Goal: Task Accomplishment & Management: Manage account settings

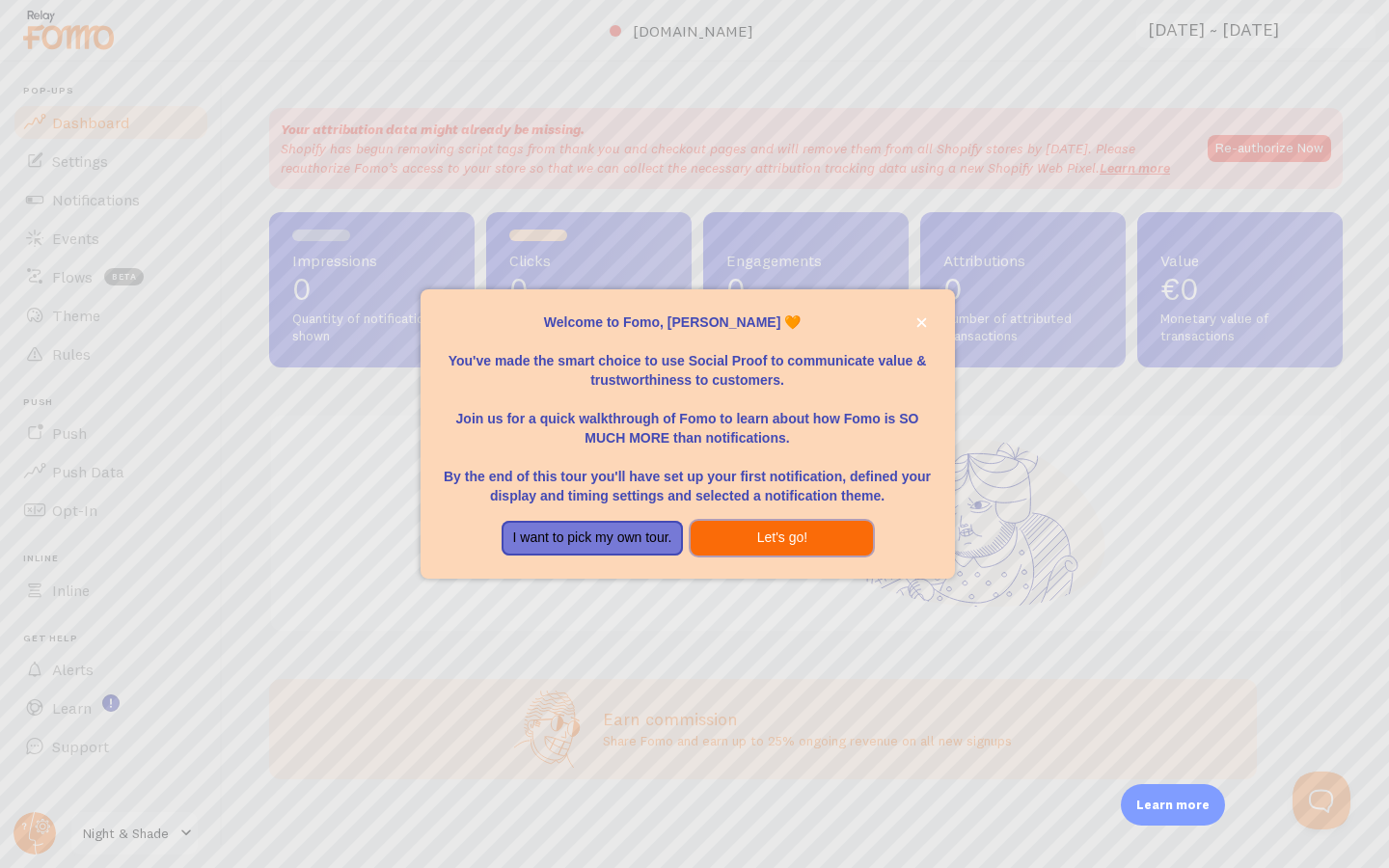
click at [758, 537] on button "Let's go!" at bounding box center [782, 537] width 182 height 35
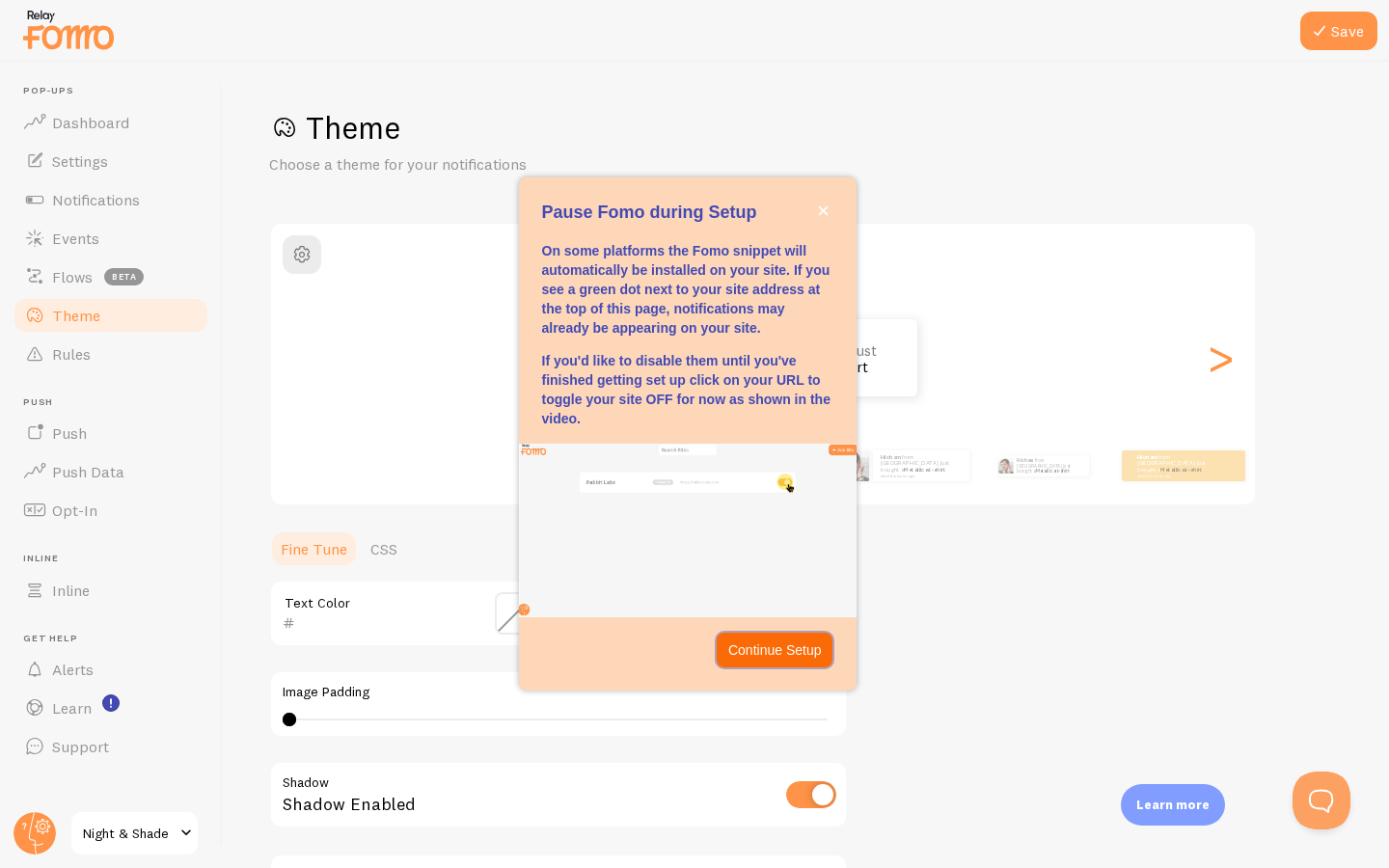
click at [760, 640] on p "Continue Setup" at bounding box center [775, 649] width 94 height 19
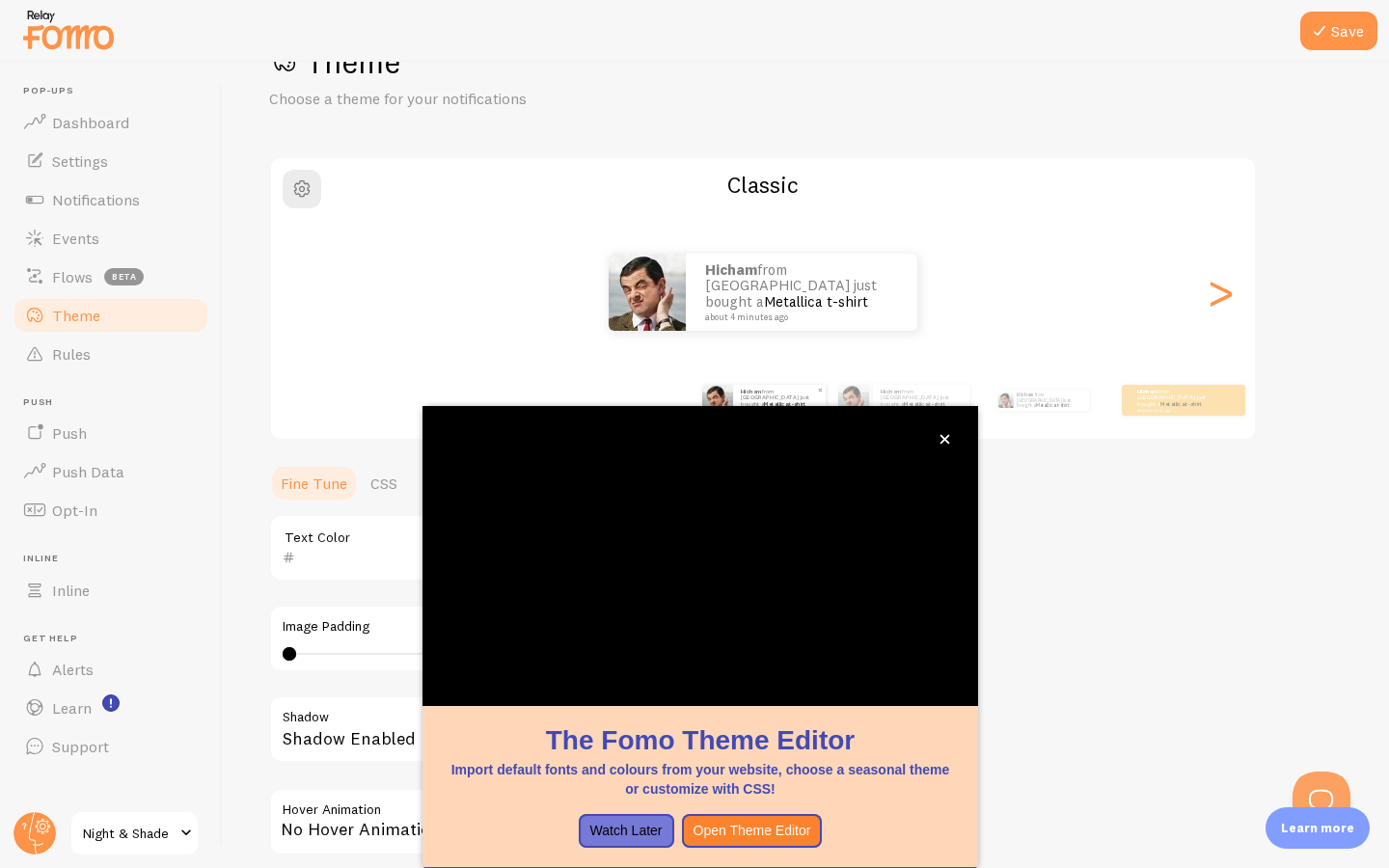
scroll to position [82, 0]
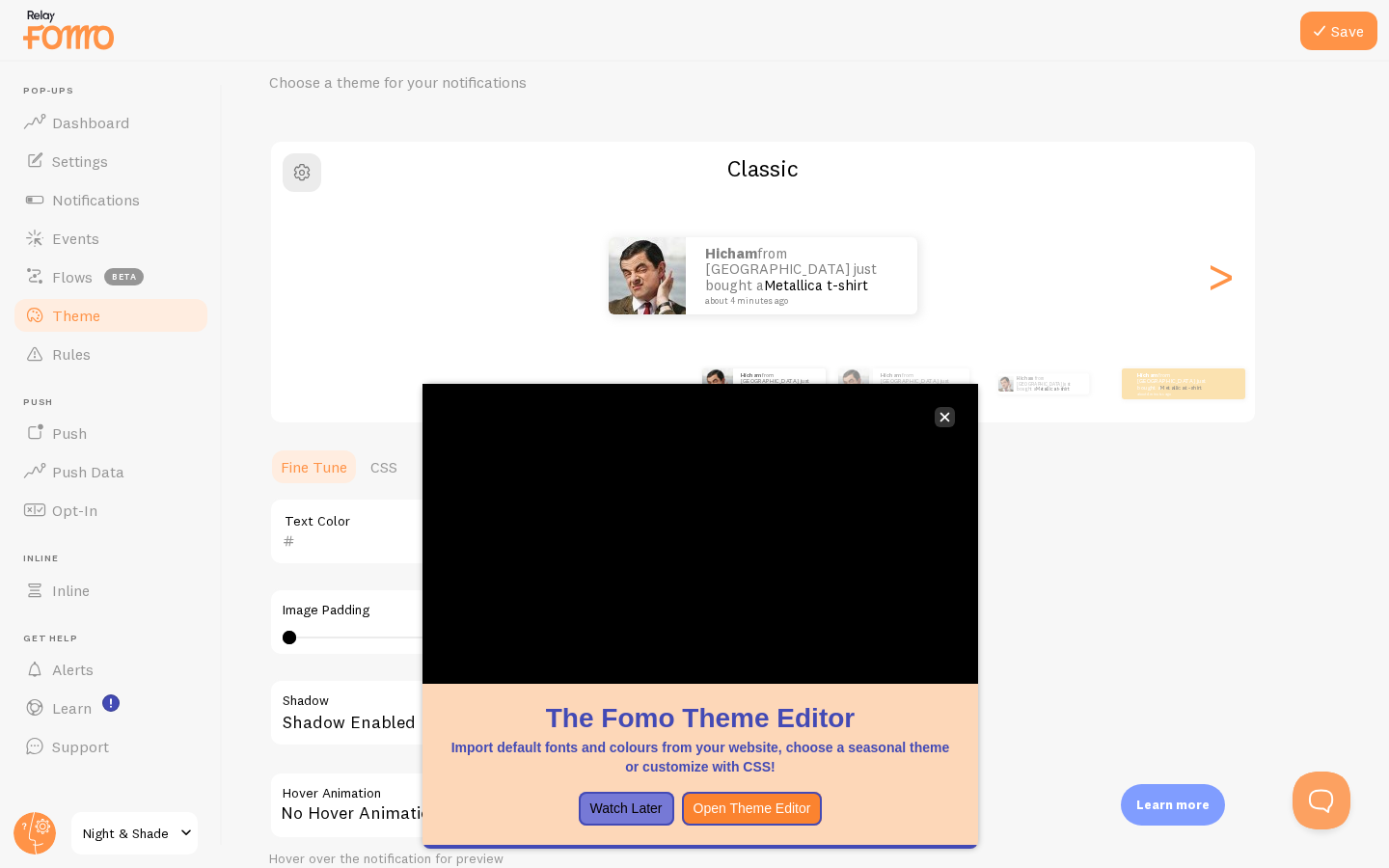
click at [949, 421] on icon "close," at bounding box center [945, 418] width 10 height 10
click at [647, 800] on button "Watch Later" at bounding box center [627, 809] width 95 height 35
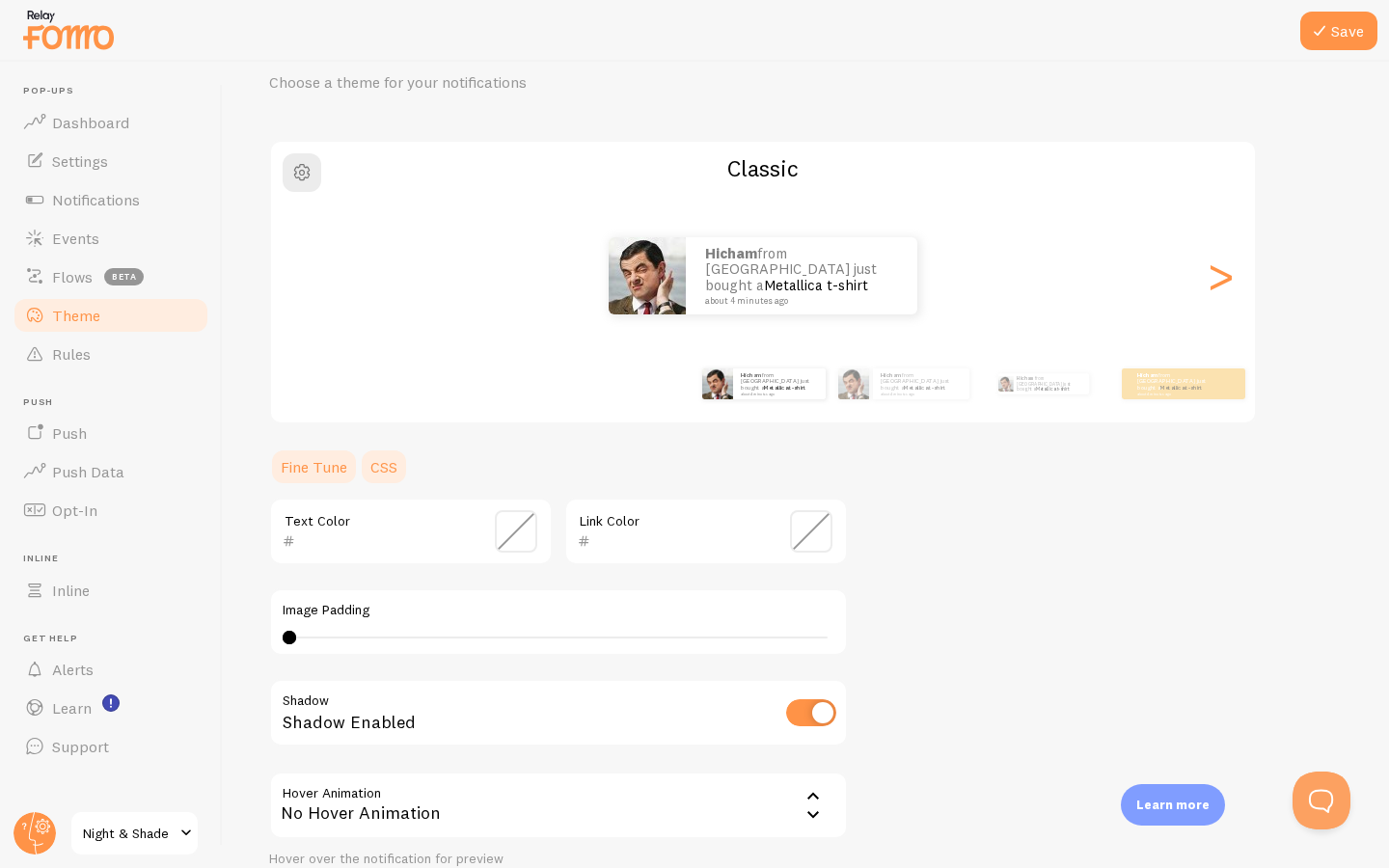
click at [368, 457] on link "CSS" at bounding box center [383, 466] width 50 height 39
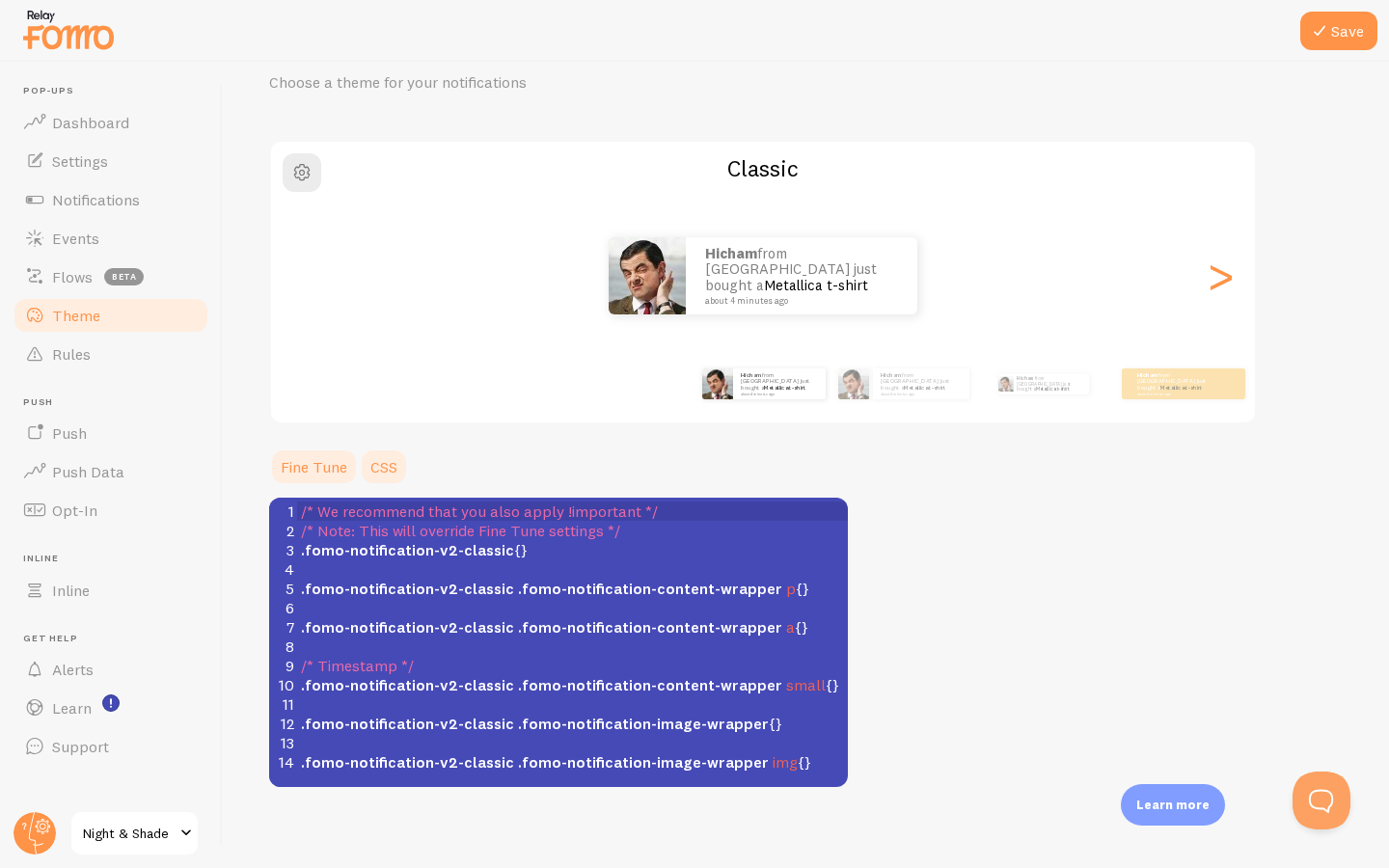
click at [326, 466] on link "Fine Tune" at bounding box center [314, 466] width 90 height 39
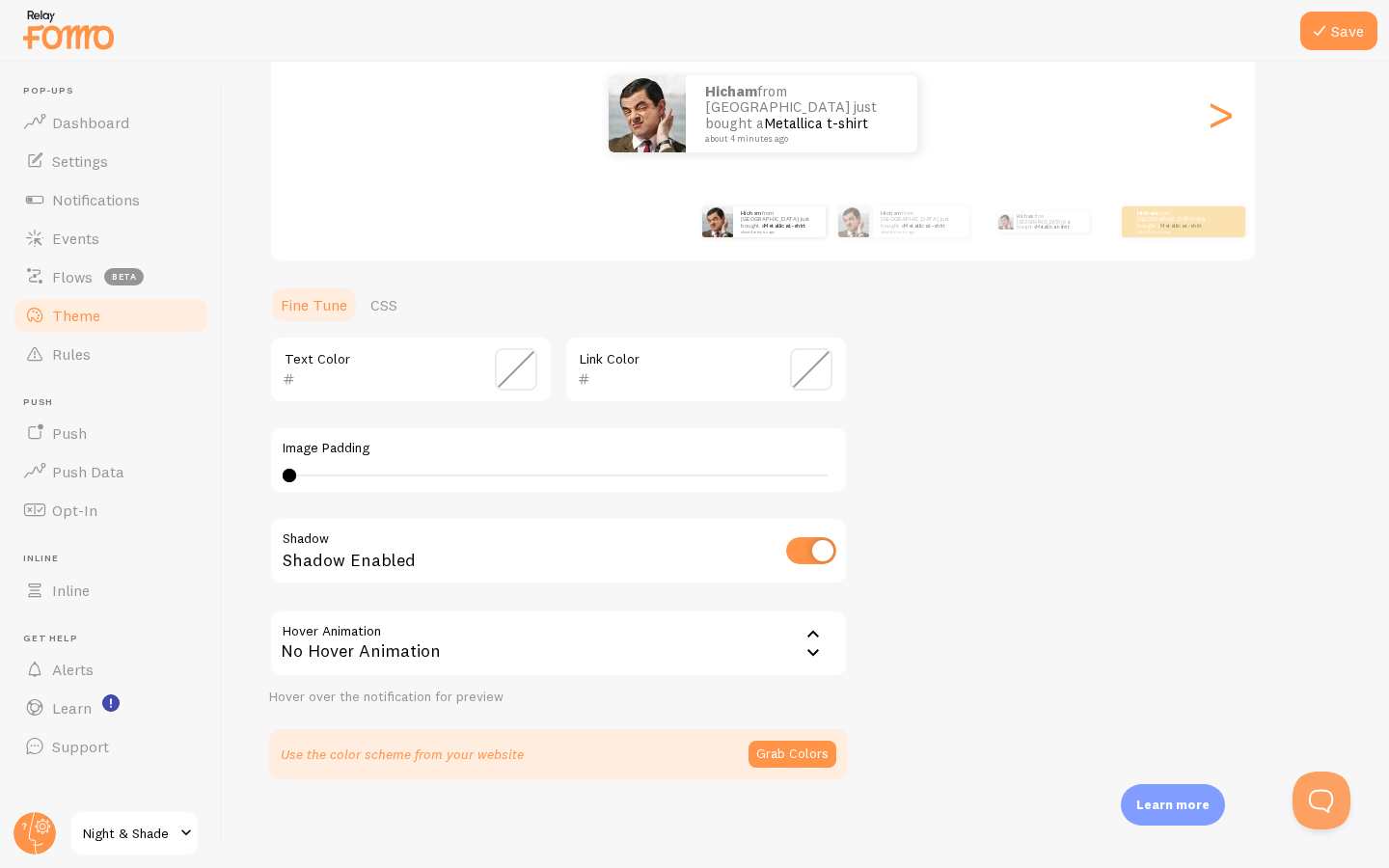
scroll to position [244, 0]
click at [786, 746] on button "Grab Colors" at bounding box center [792, 752] width 88 height 27
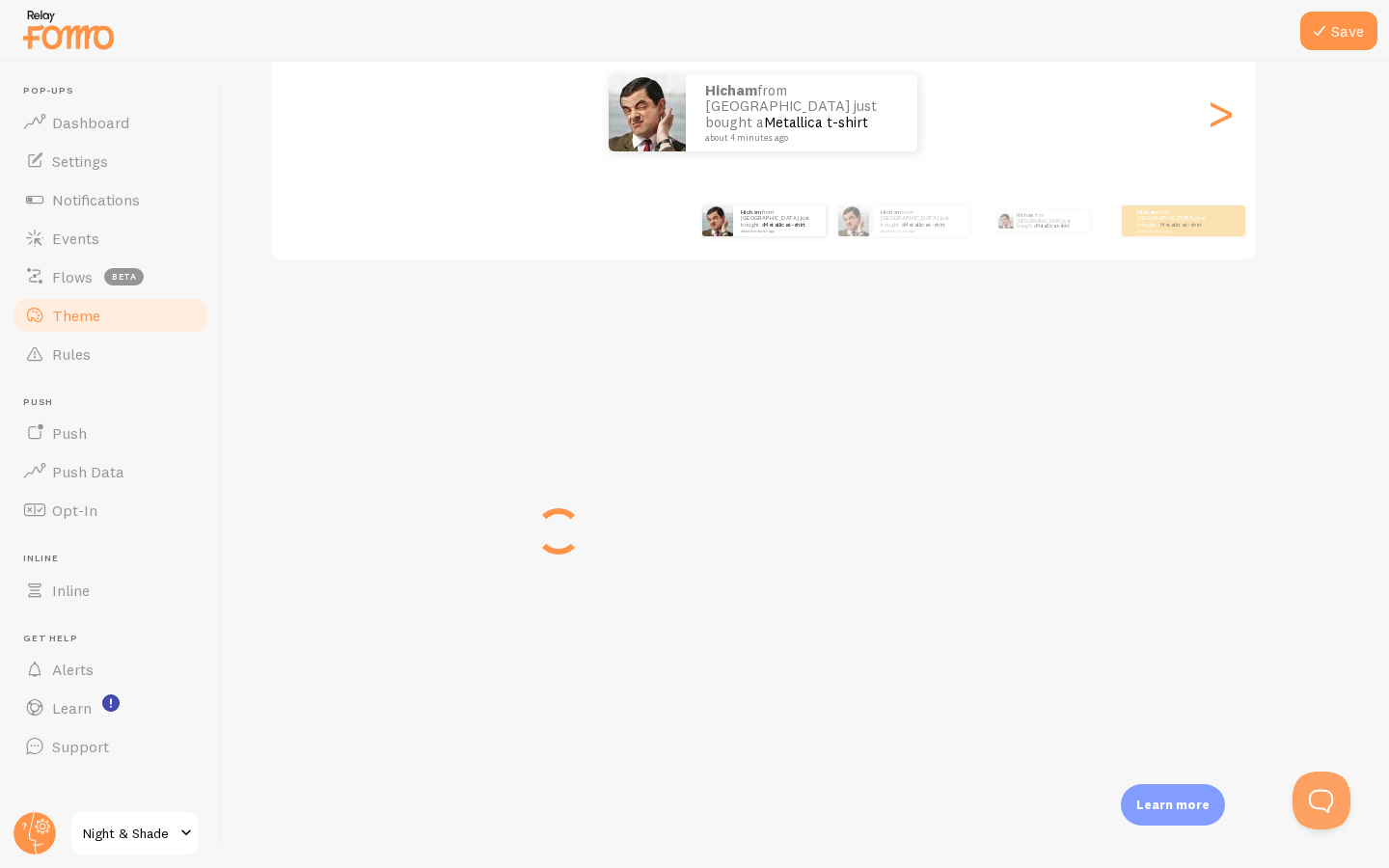
scroll to position [237, 0]
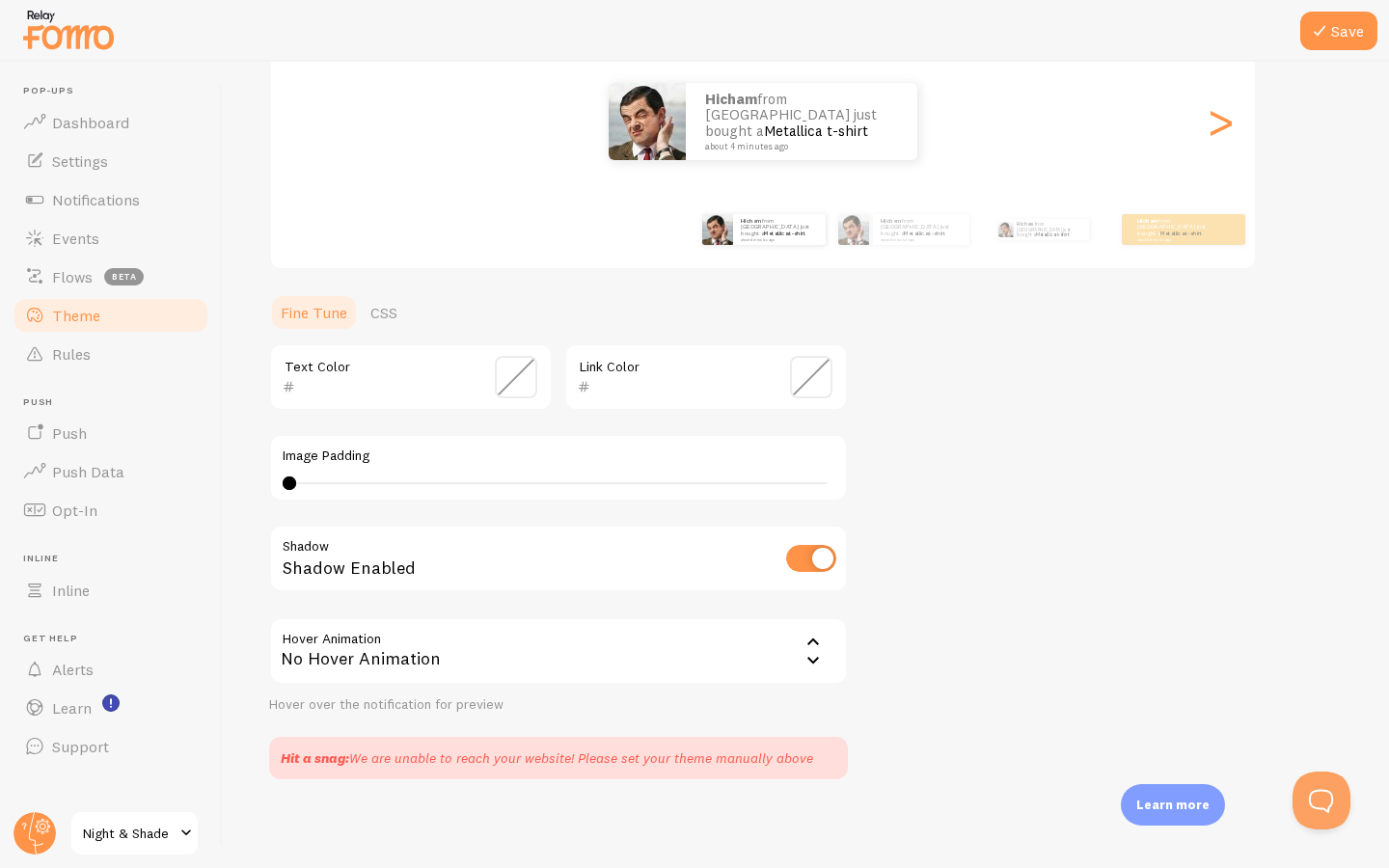
click at [822, 374] on span at bounding box center [811, 377] width 43 height 43
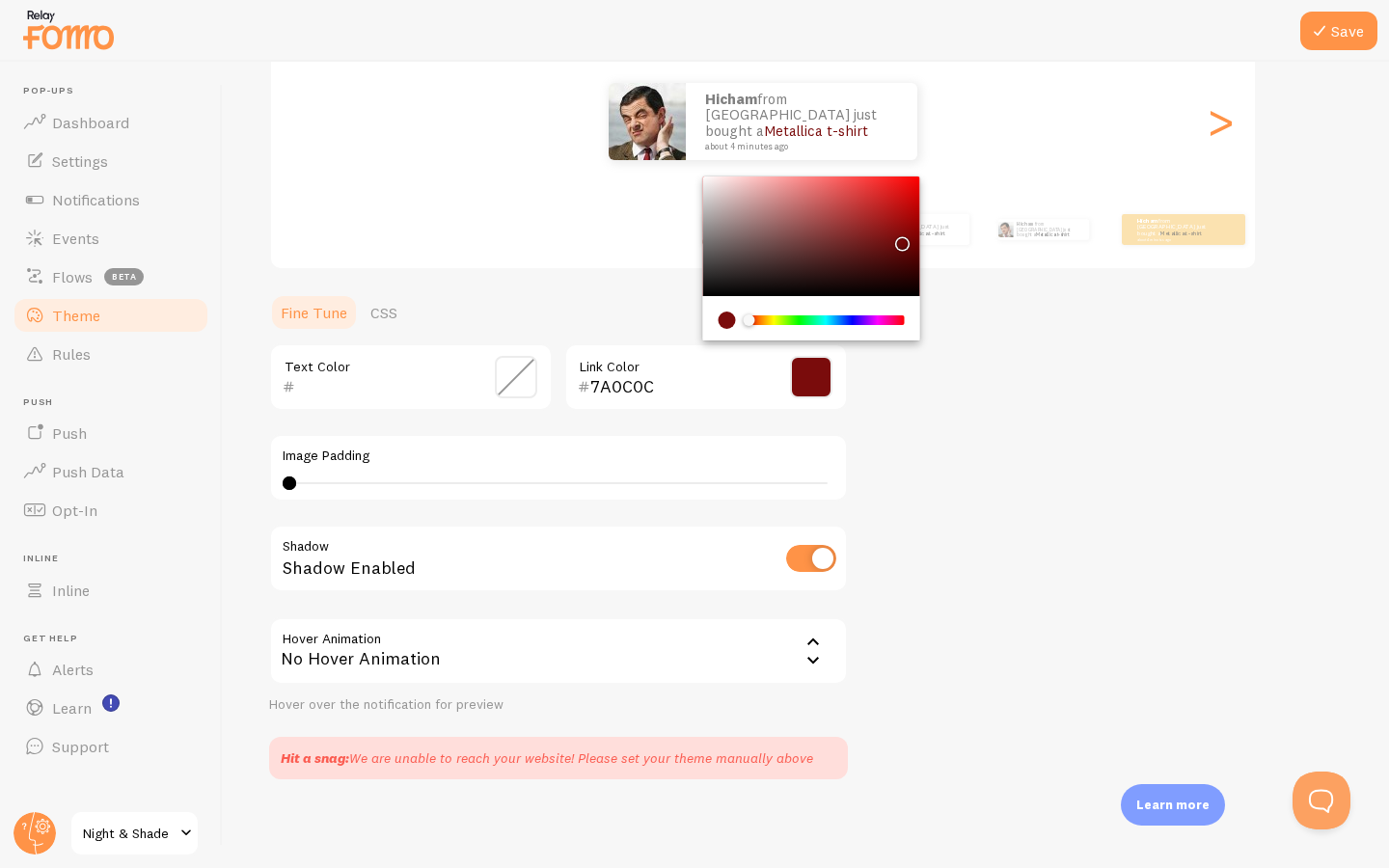
drag, startPoint x: 867, startPoint y: 217, endPoint x: 899, endPoint y: 238, distance: 38.3
click at [899, 238] on div "Chrome color picker" at bounding box center [811, 236] width 217 height 120
type input "900303"
drag, startPoint x: 899, startPoint y: 238, endPoint x: 916, endPoint y: 227, distance: 20.2
click at [916, 229] on div "Chrome color picker" at bounding box center [920, 235] width 12 height 12
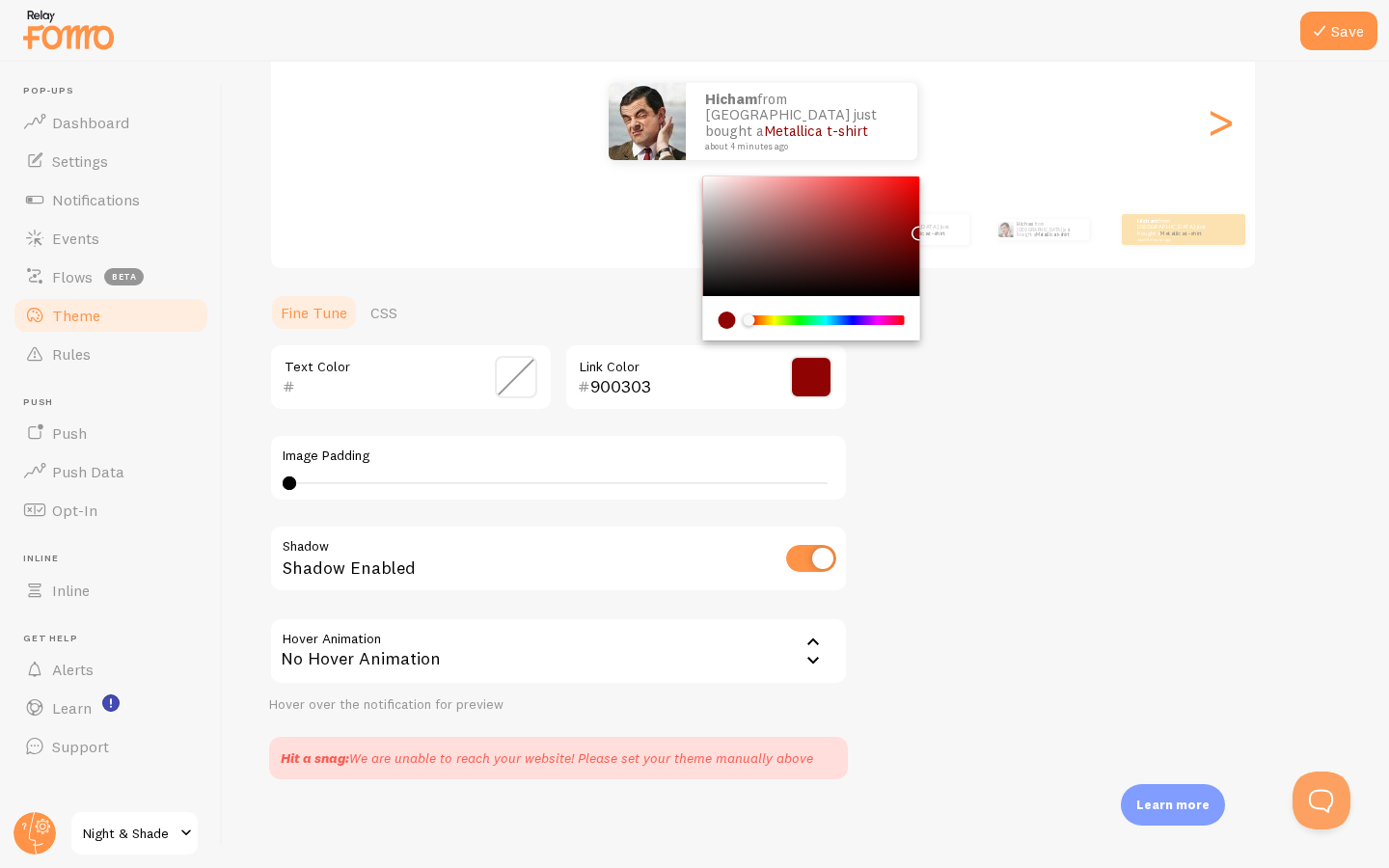
click at [918, 406] on div "Theme Choose a theme for your notifications Classic Hicham from Germany just bo…" at bounding box center [806, 325] width 1073 height 908
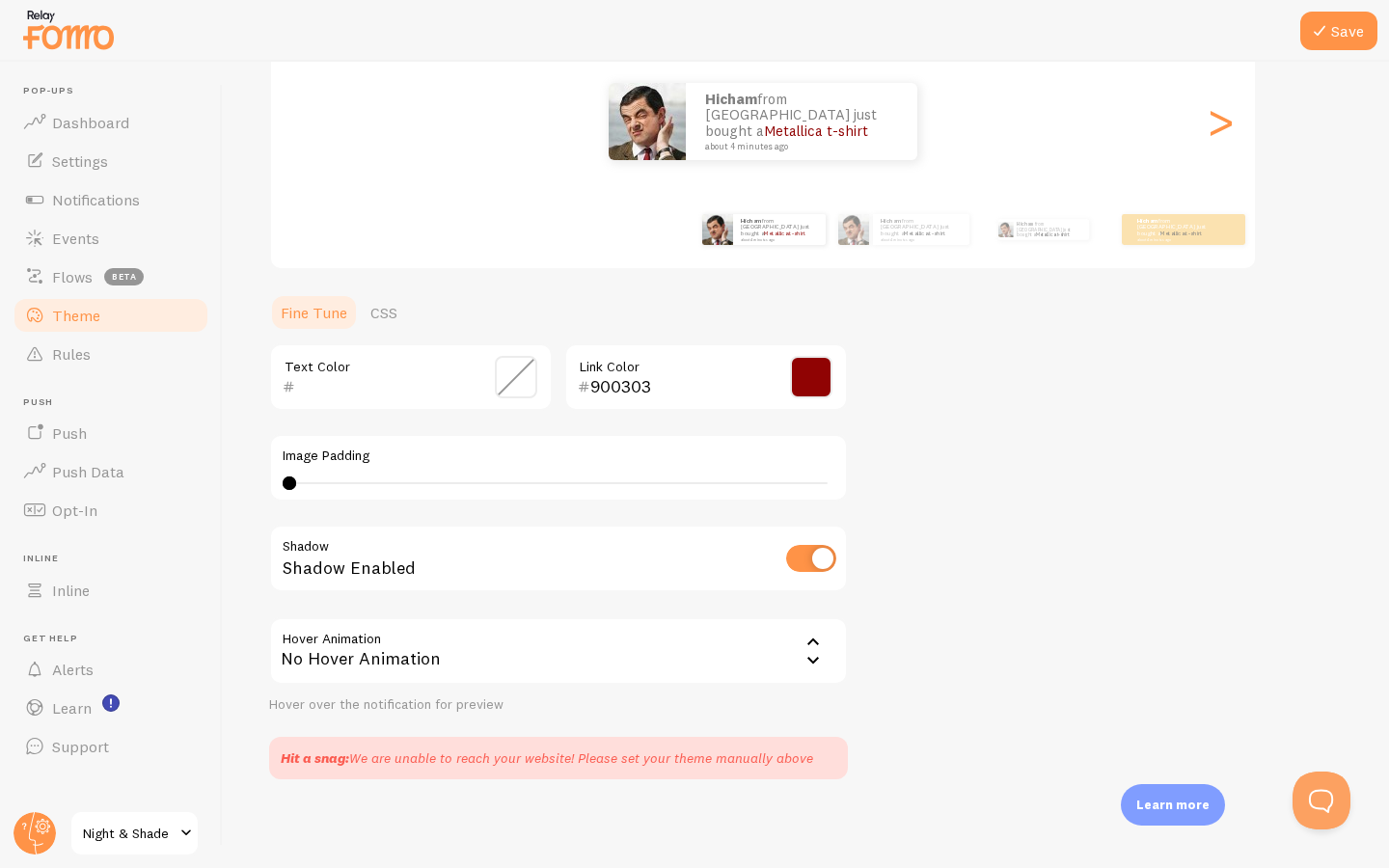
click at [533, 373] on span at bounding box center [516, 377] width 43 height 43
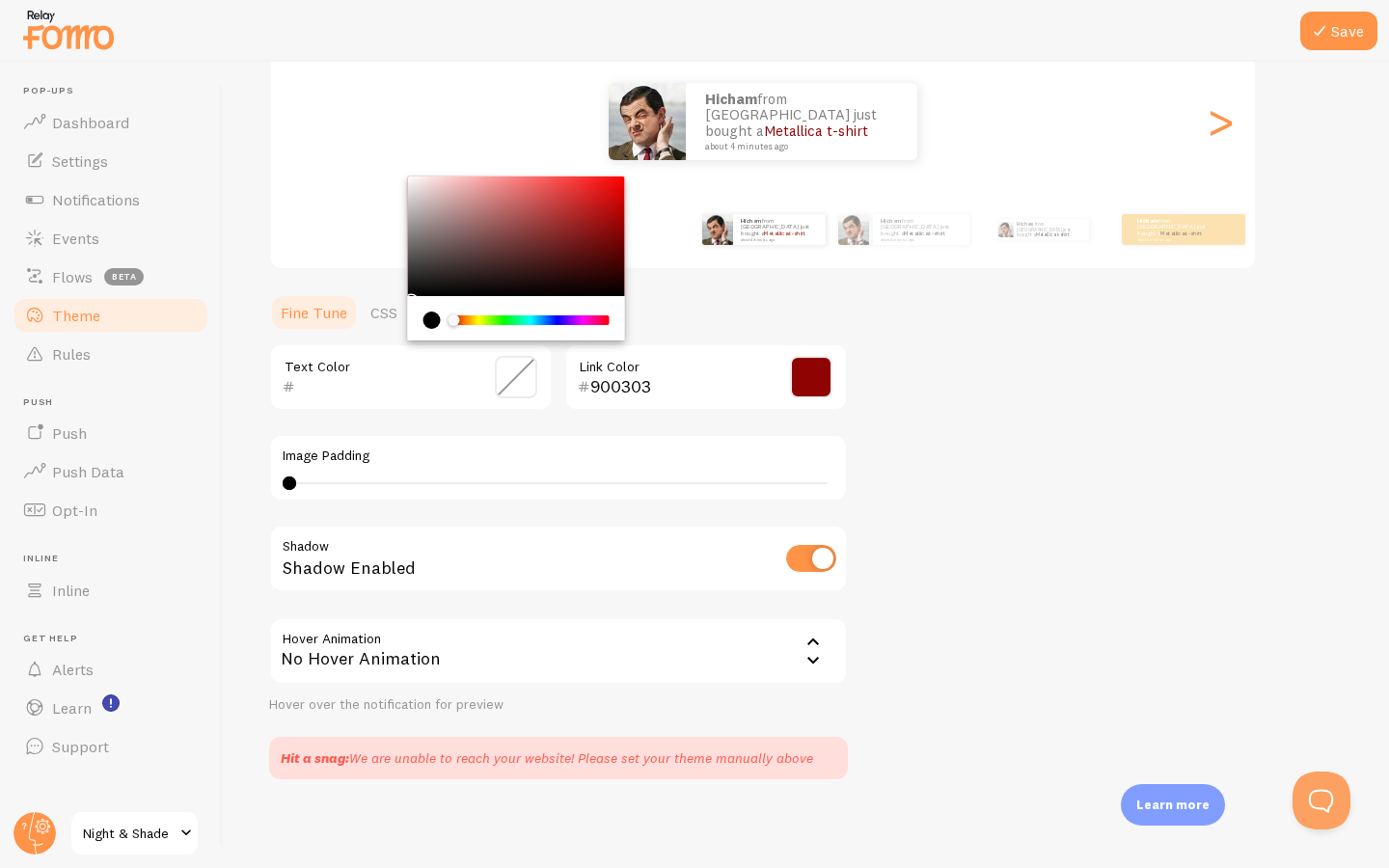
click at [961, 356] on div "Theme Choose a theme for your notifications Classic Hicham from Germany just bo…" at bounding box center [806, 325] width 1073 height 908
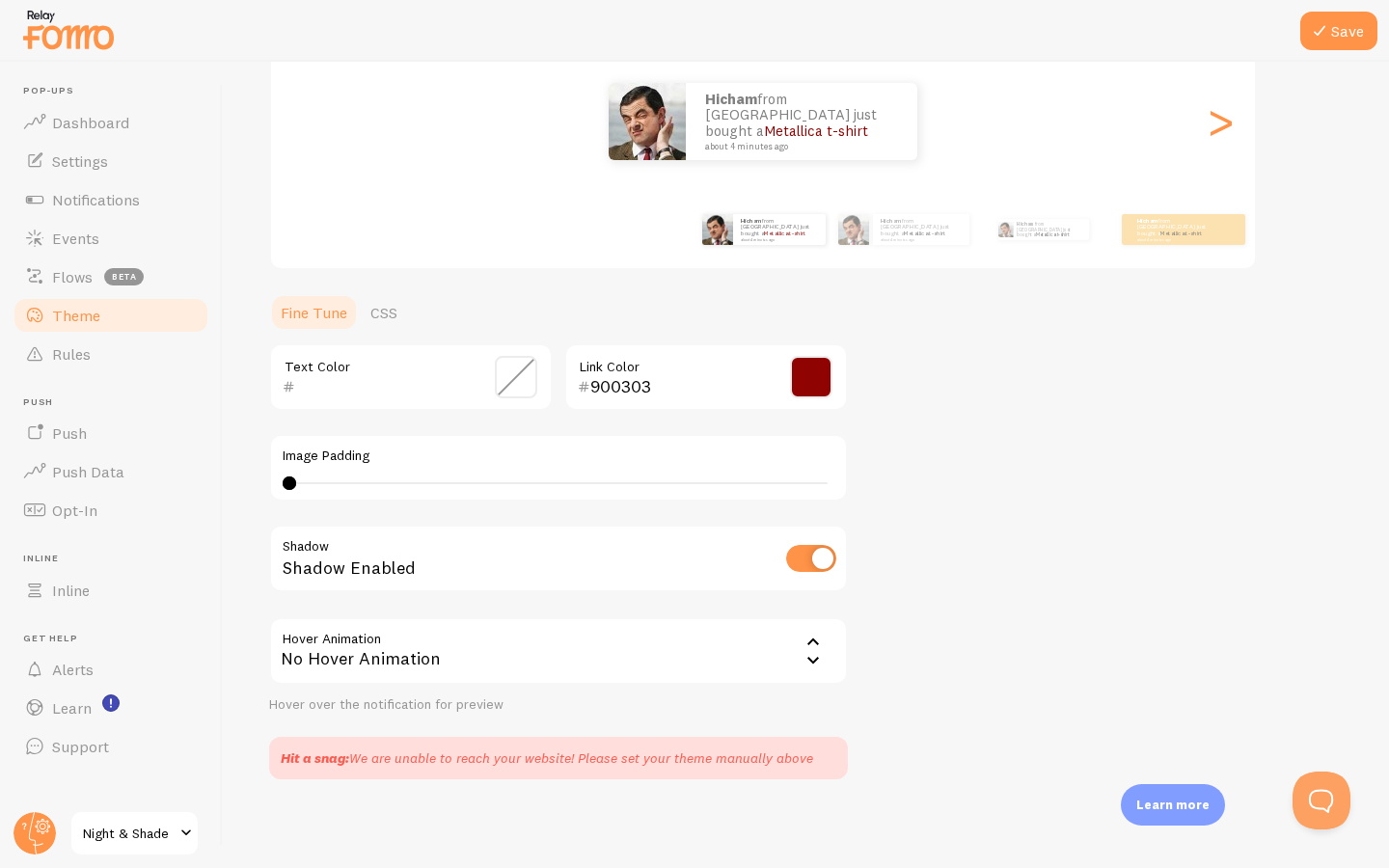
scroll to position [0, 0]
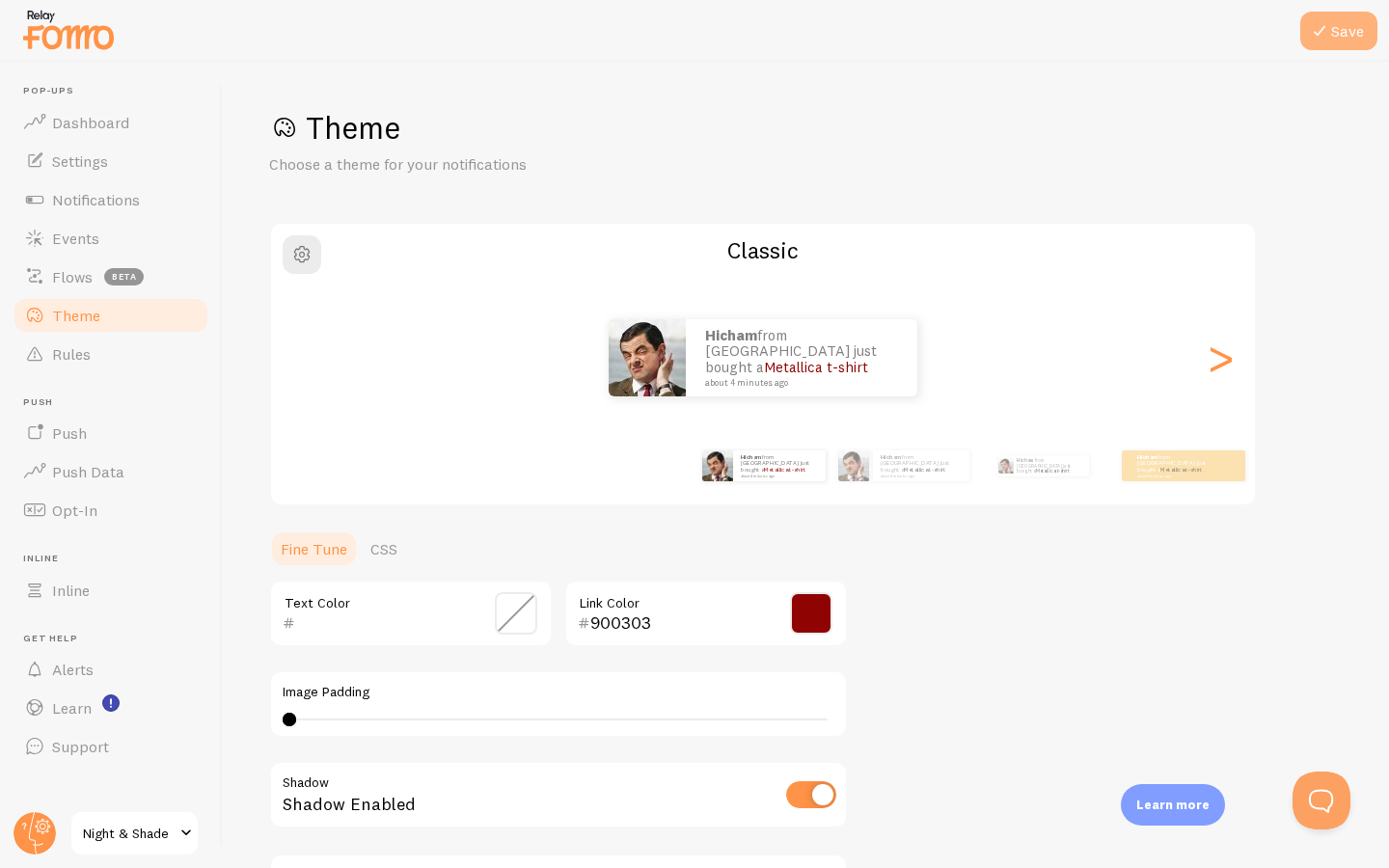
click at [1338, 25] on button "Save" at bounding box center [1339, 31] width 77 height 39
click at [100, 168] on span "Settings" at bounding box center [80, 160] width 56 height 19
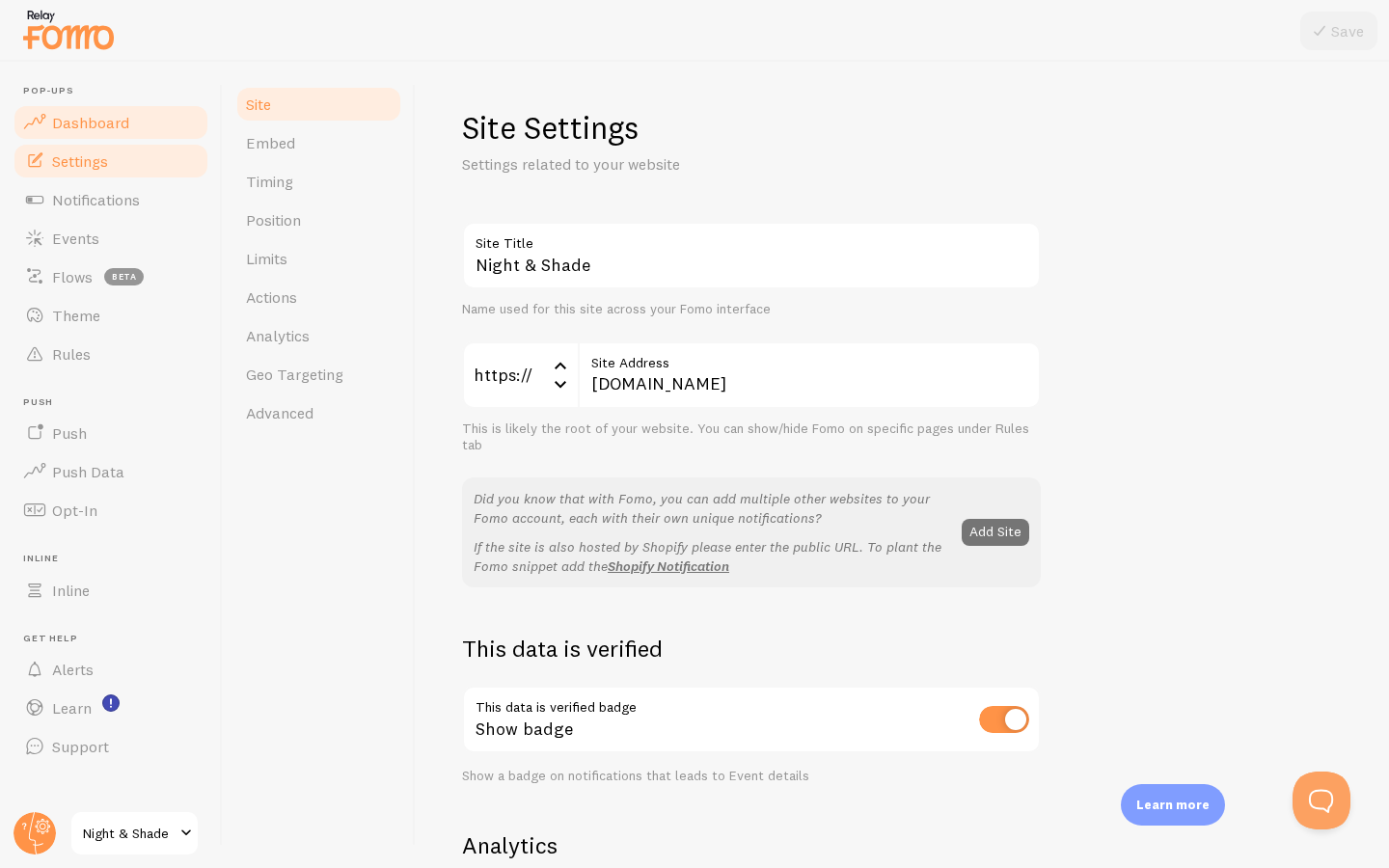
click at [128, 120] on link "Dashboard" at bounding box center [111, 122] width 199 height 39
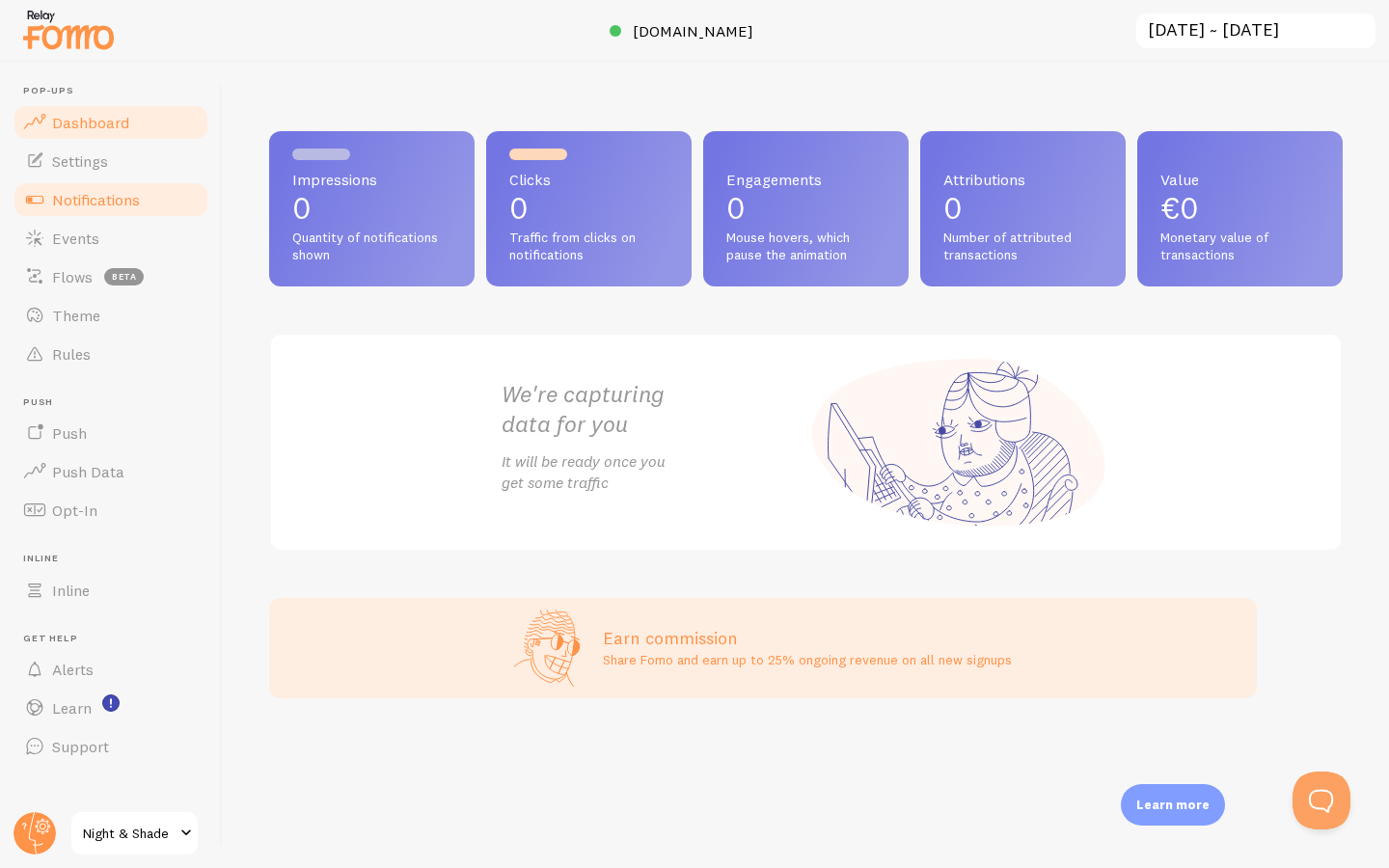
click at [92, 188] on link "Notifications" at bounding box center [111, 199] width 199 height 39
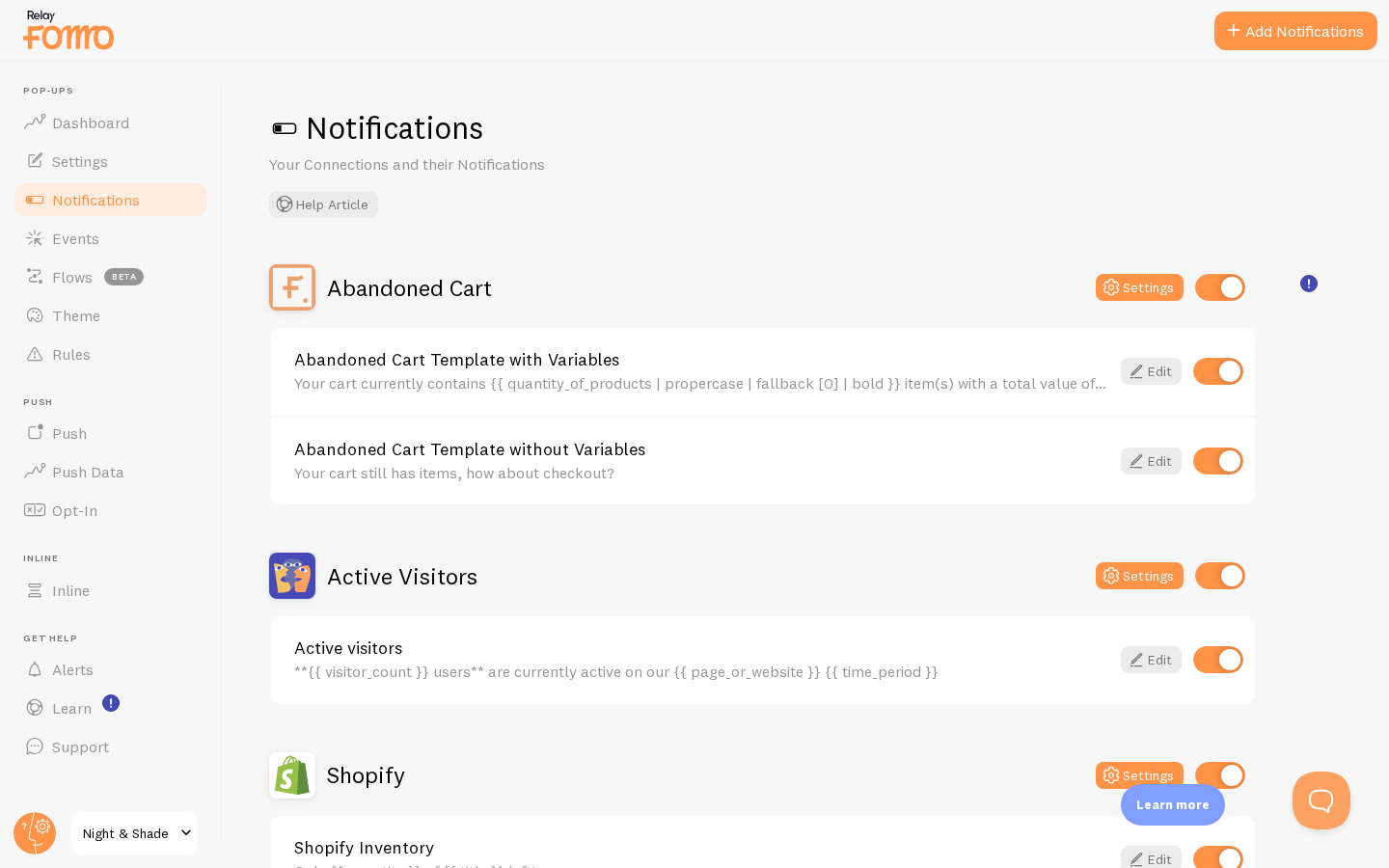
click at [279, 124] on span at bounding box center [284, 128] width 31 height 31
click at [279, 129] on span at bounding box center [284, 128] width 31 height 31
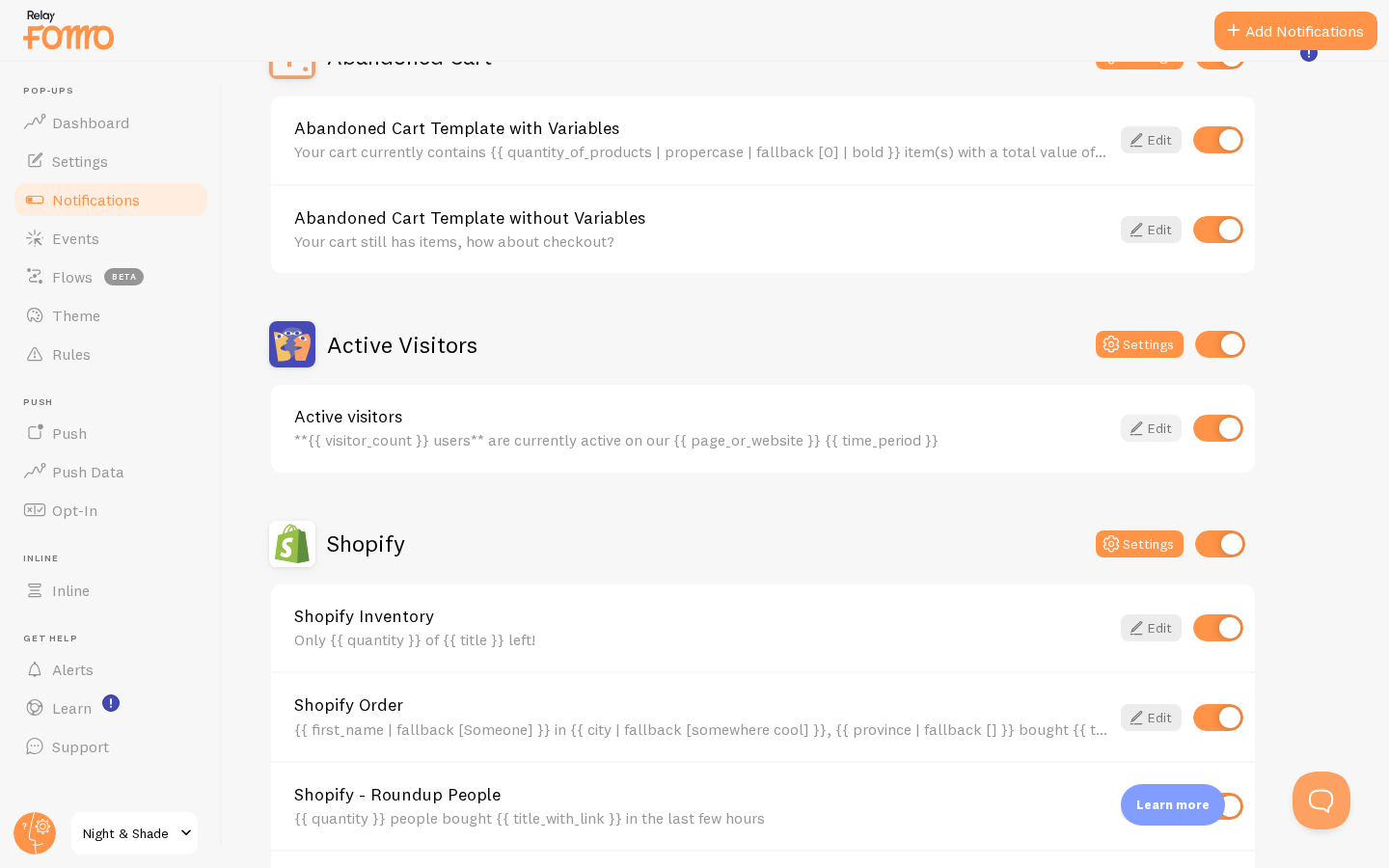
click at [1152, 426] on link "Edit" at bounding box center [1150, 428] width 60 height 27
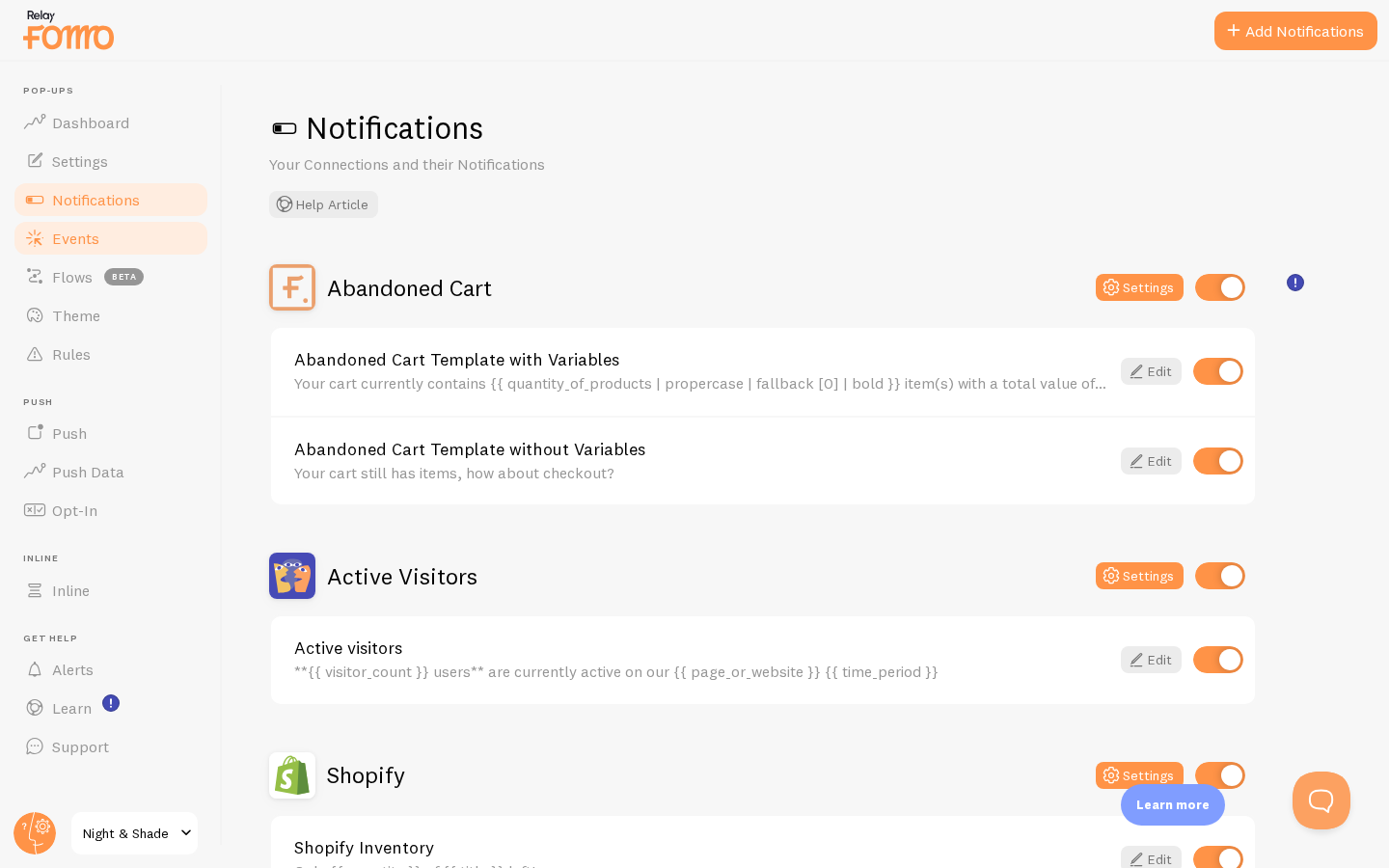
click at [135, 243] on link "Events" at bounding box center [111, 238] width 199 height 39
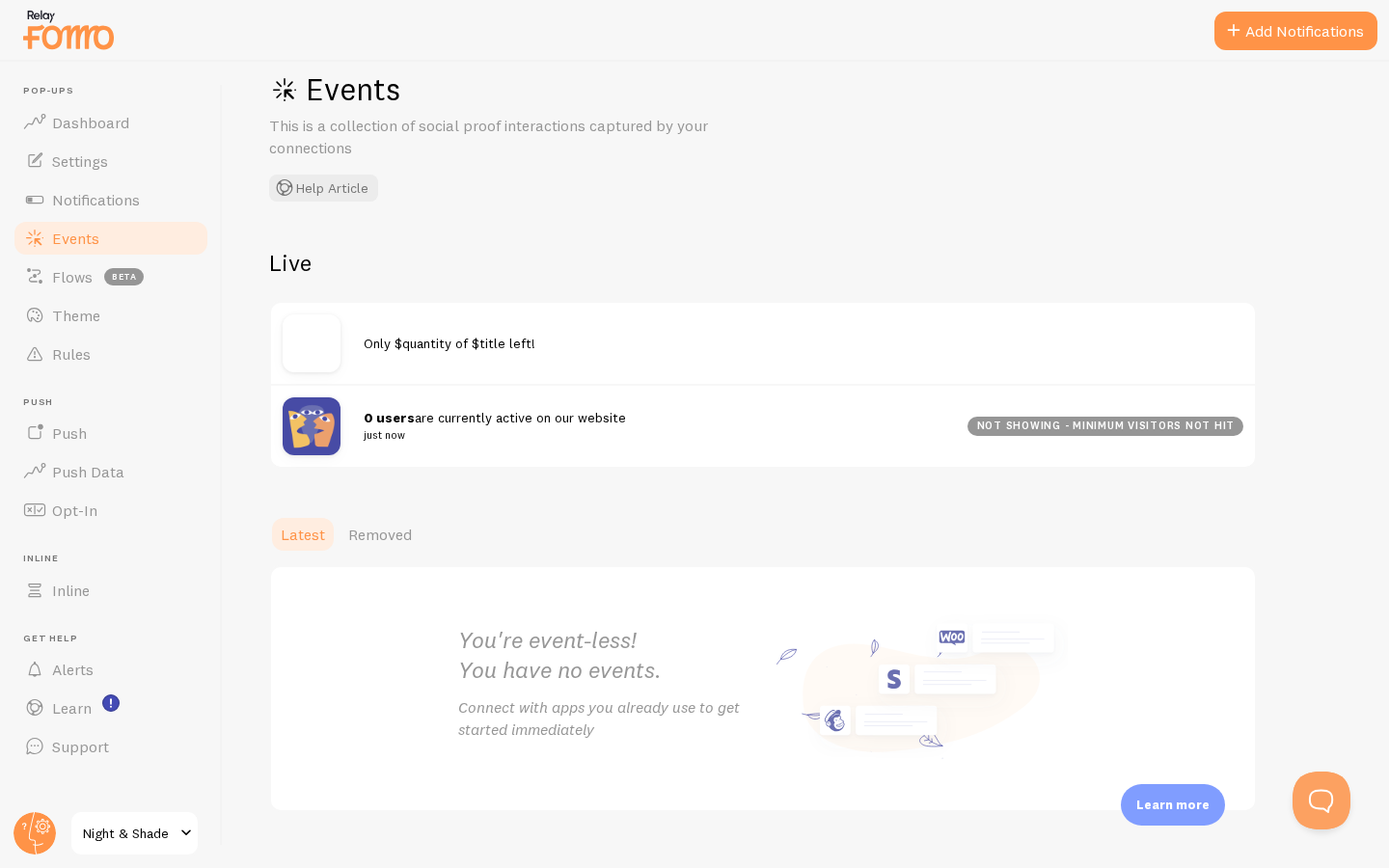
scroll to position [72, 0]
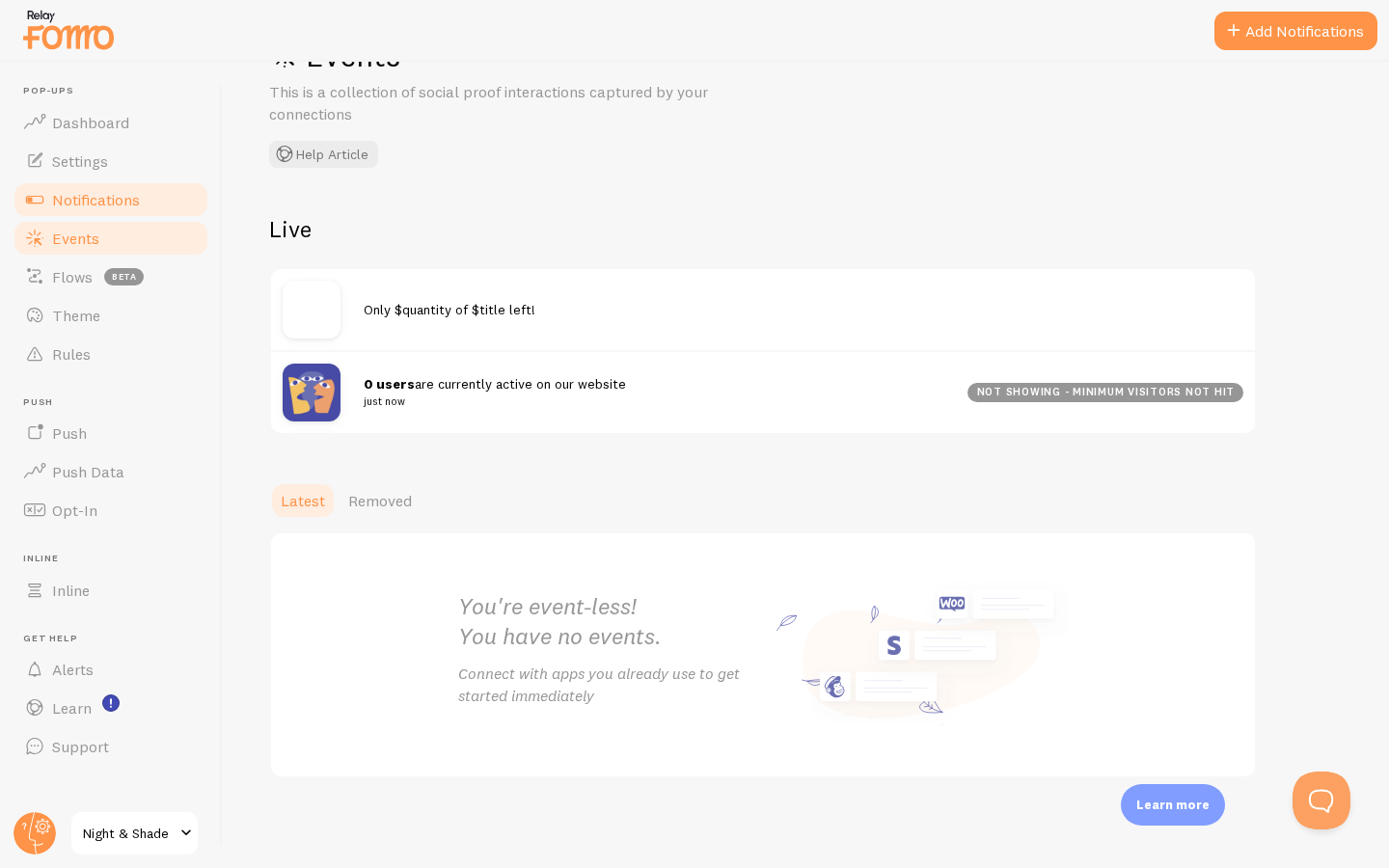
click at [123, 205] on span "Notifications" at bounding box center [96, 199] width 88 height 19
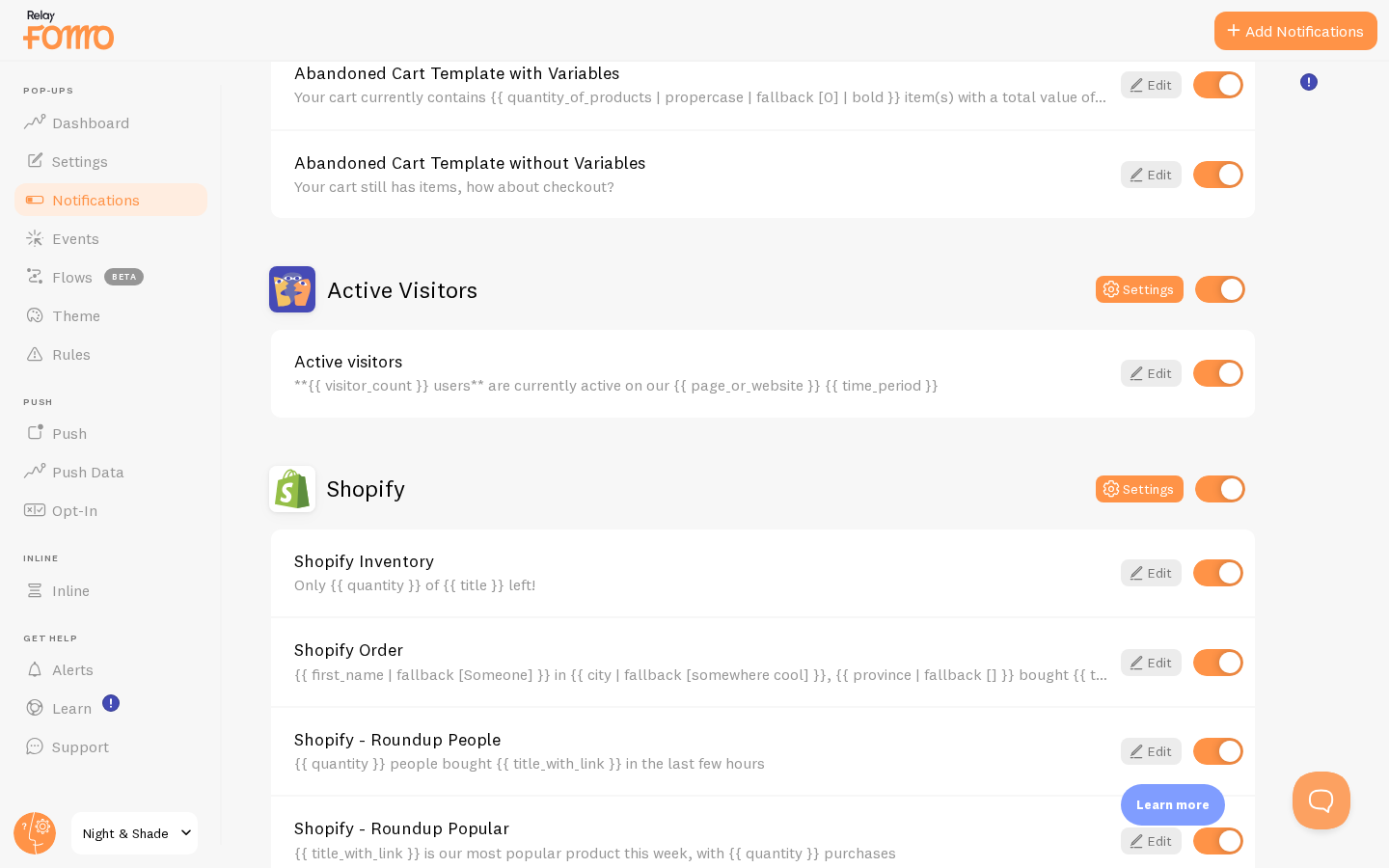
scroll to position [286, 0]
click at [1130, 381] on icon at bounding box center [1136, 372] width 23 height 23
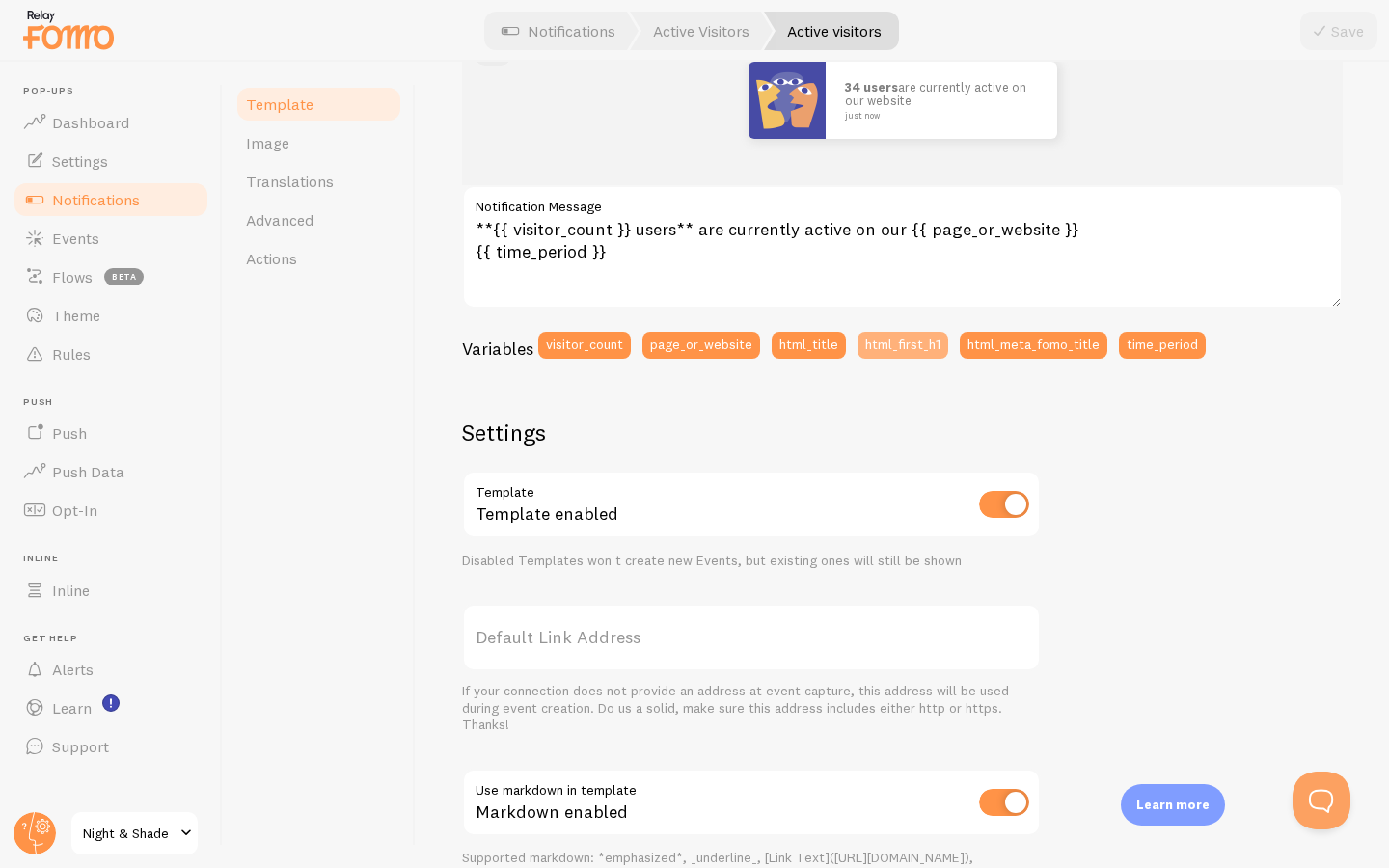
scroll to position [240, 0]
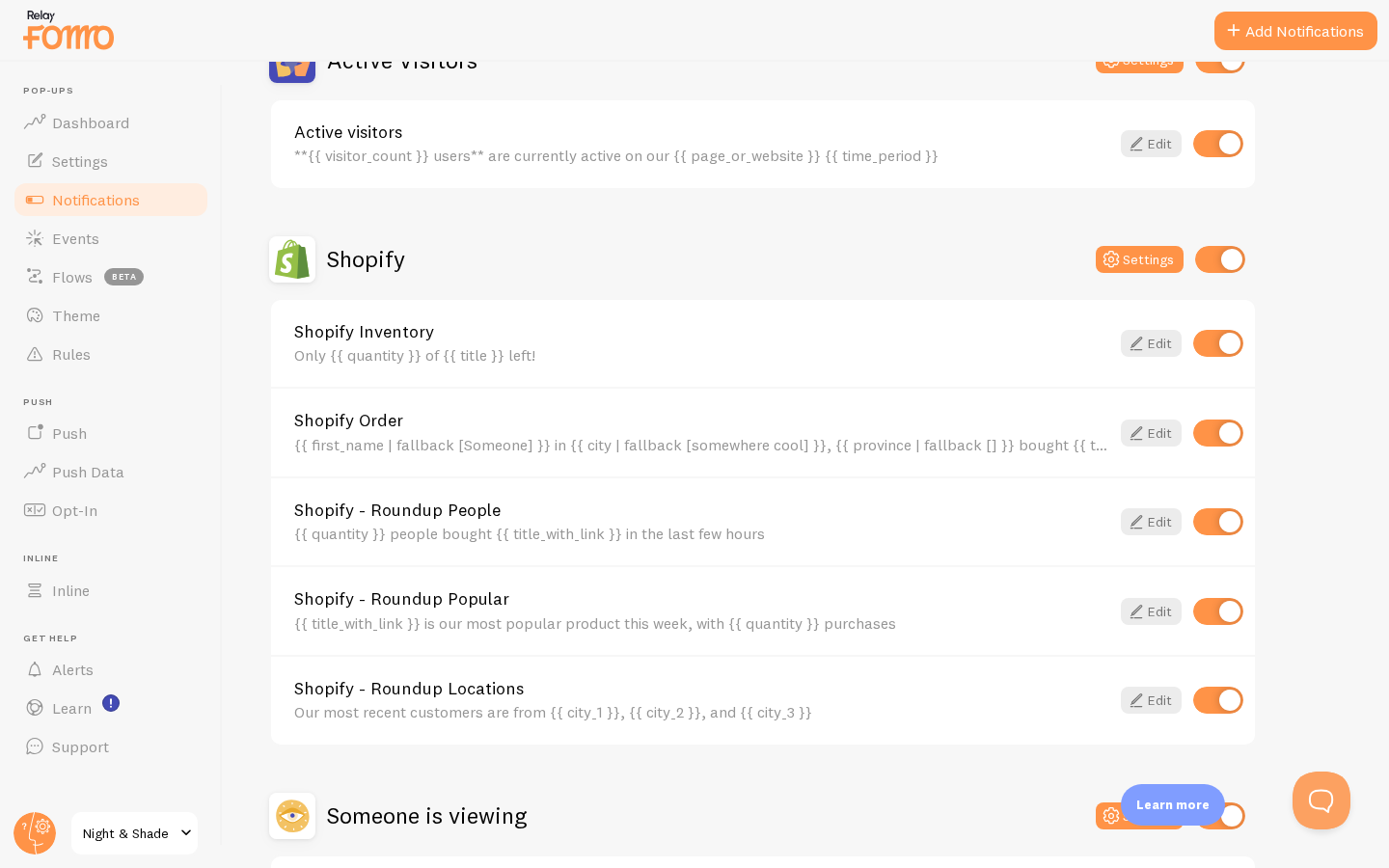
scroll to position [680, 0]
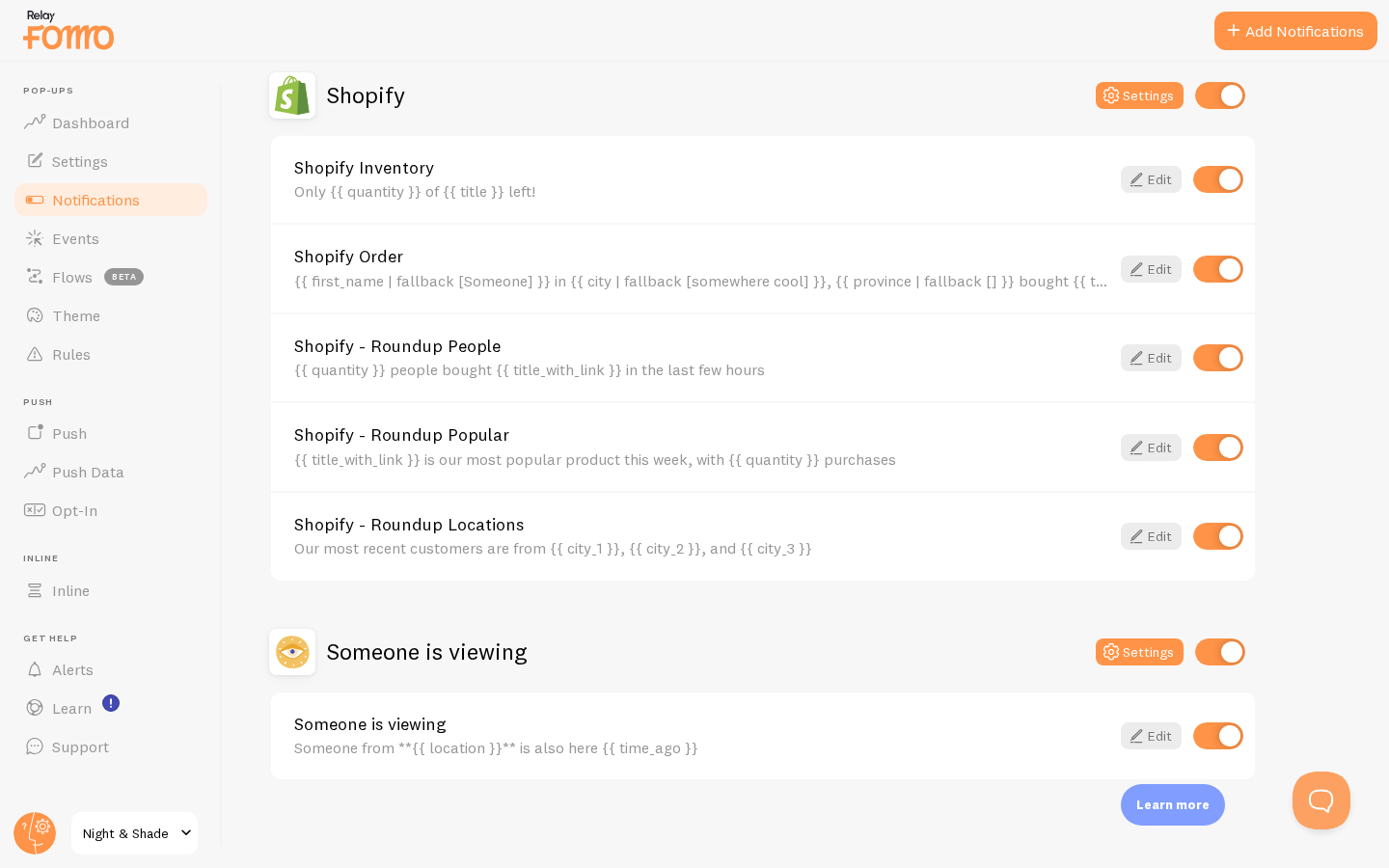
click at [614, 731] on div "Someone is viewing Someone from **{{ location }}** is also here {{ time_ago }}" at bounding box center [701, 736] width 815 height 42
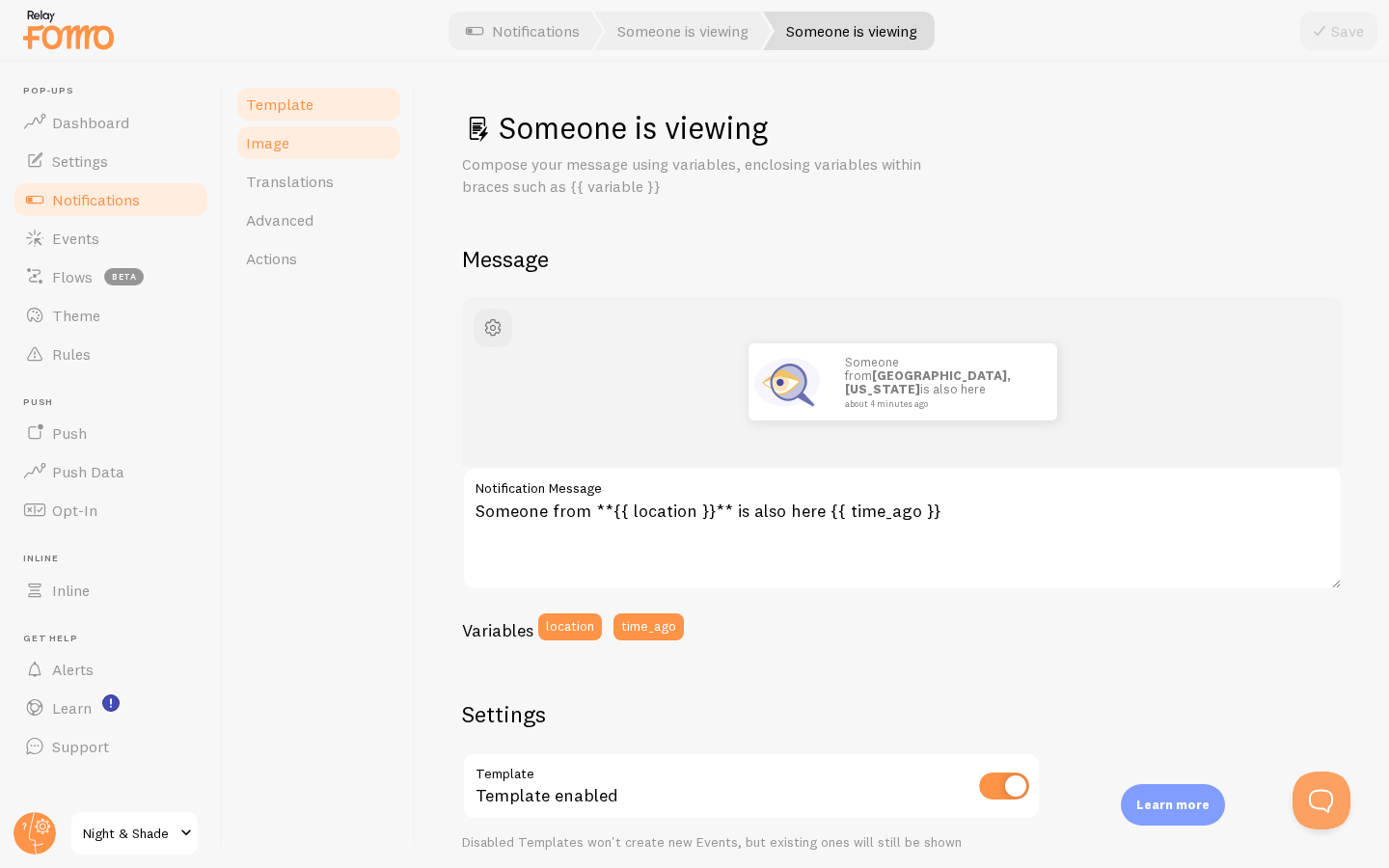
click at [312, 145] on link "Image" at bounding box center [319, 143] width 168 height 39
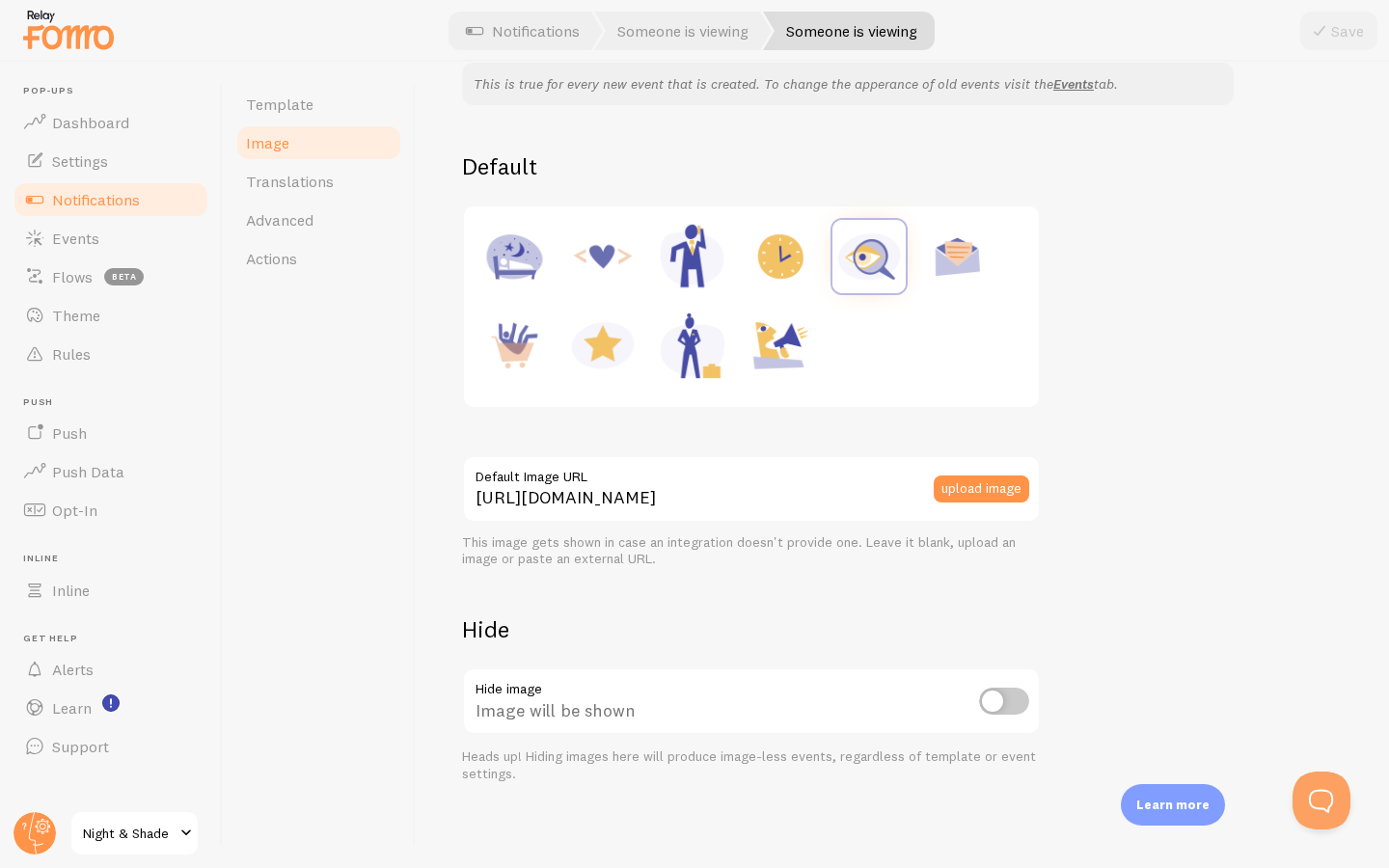
scroll to position [45, 0]
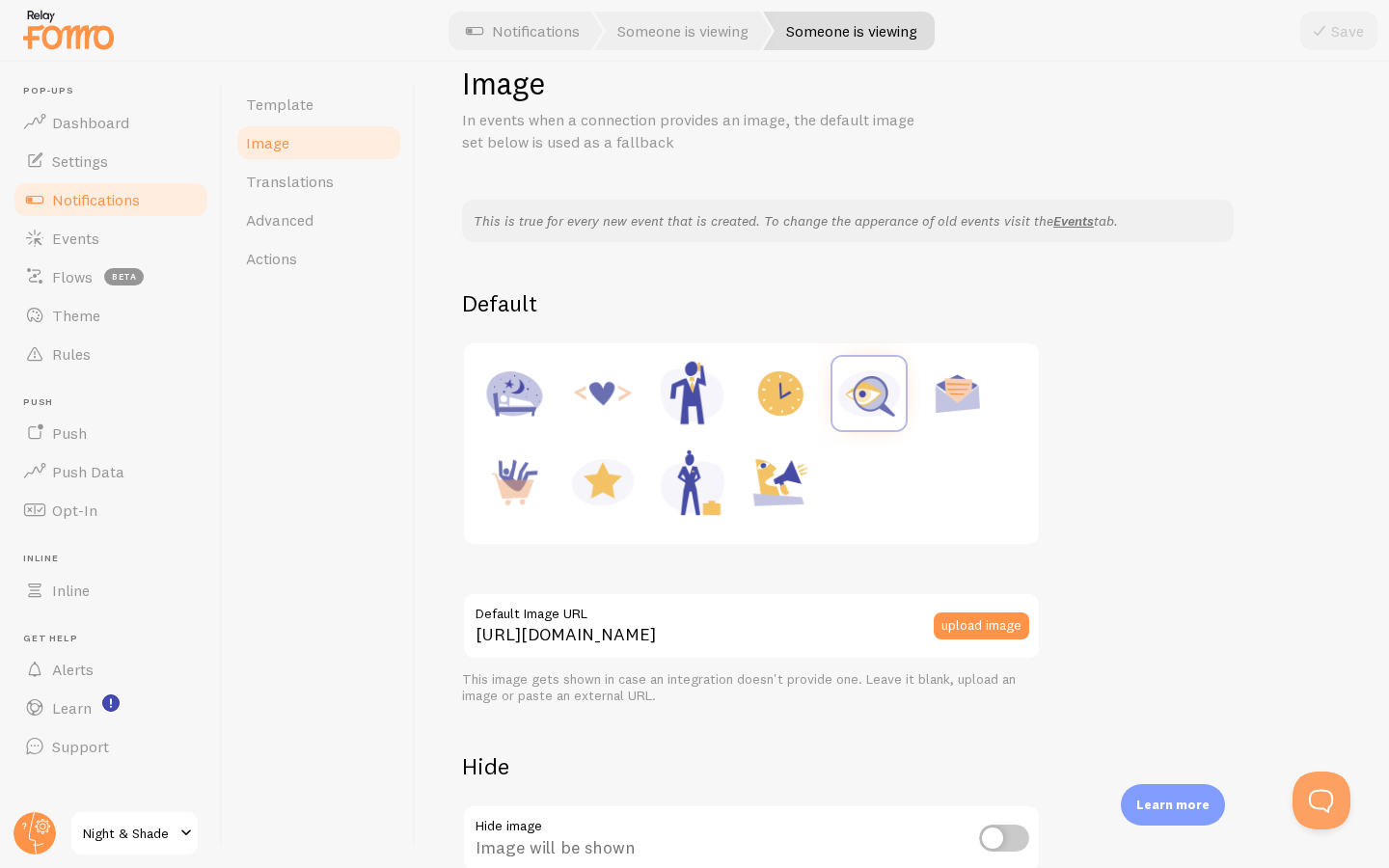
click at [775, 488] on img at bounding box center [780, 482] width 73 height 73
click at [852, 408] on img at bounding box center [869, 393] width 73 height 73
click at [781, 485] on img at bounding box center [780, 482] width 73 height 73
click at [693, 385] on img at bounding box center [692, 393] width 73 height 73
click at [608, 384] on img at bounding box center [603, 393] width 73 height 73
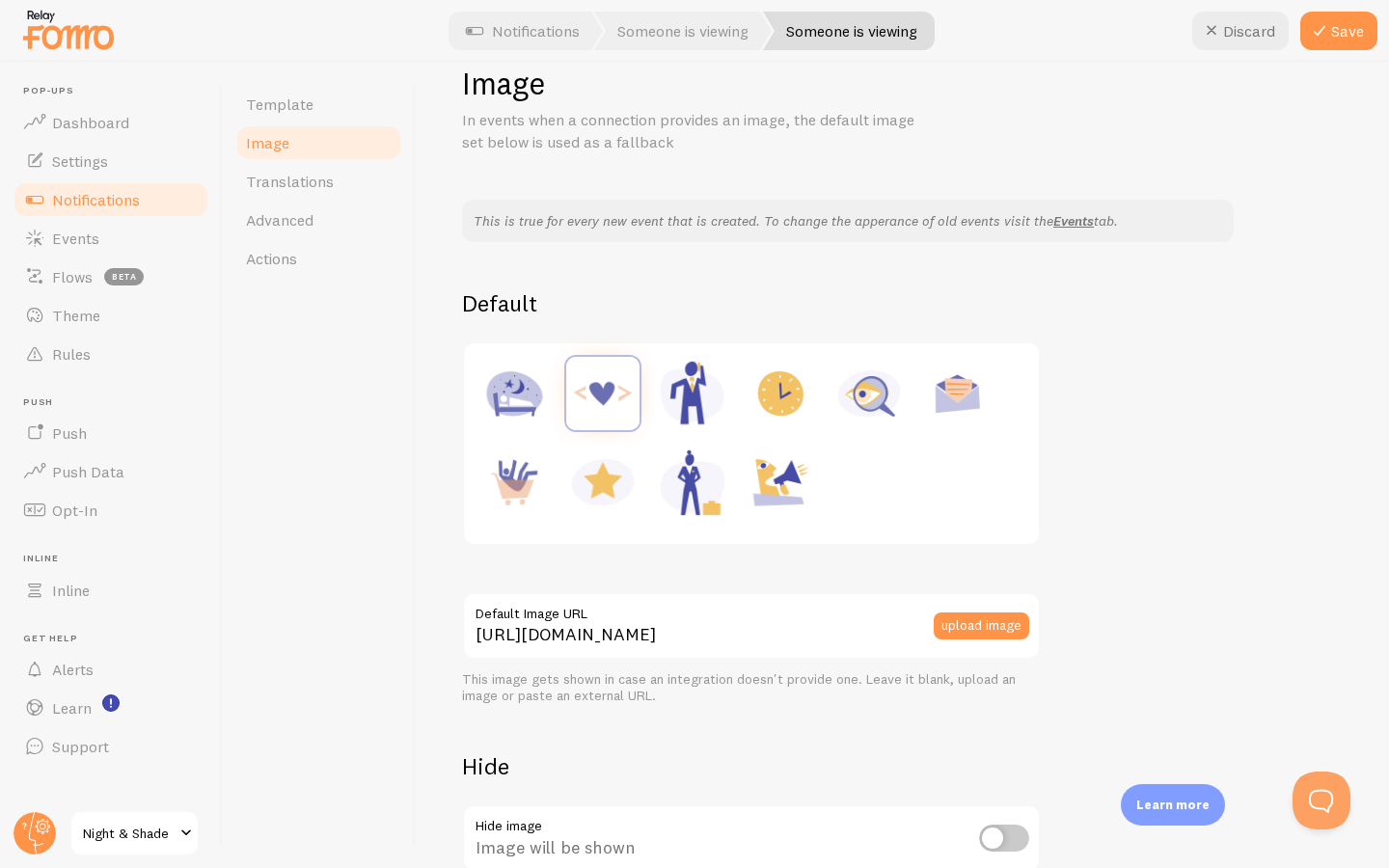
click at [516, 375] on img at bounding box center [514, 393] width 73 height 73
type input "https://fomo.com/images/widget/template_defaults/accommodation.jpg"
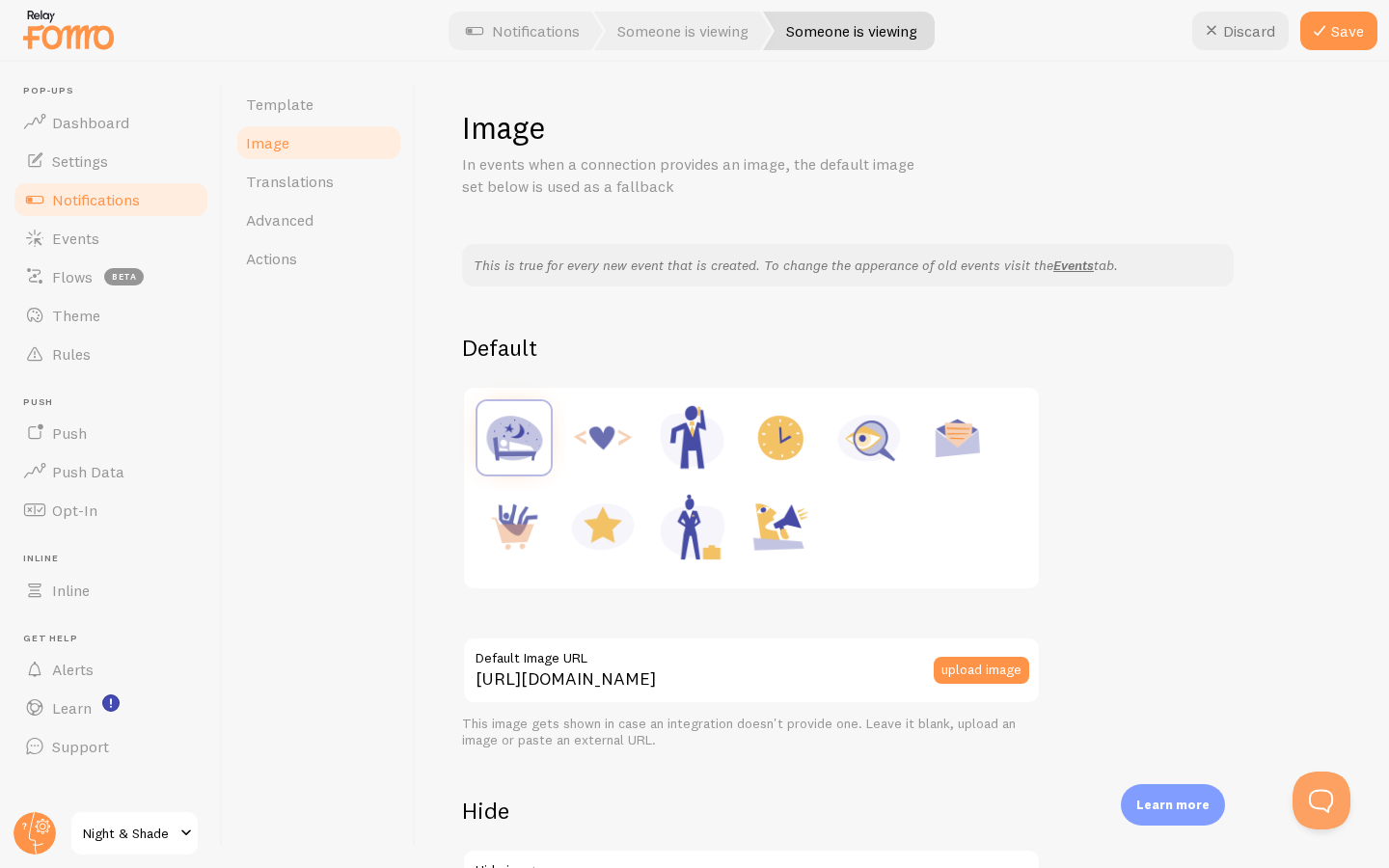
scroll to position [181, 0]
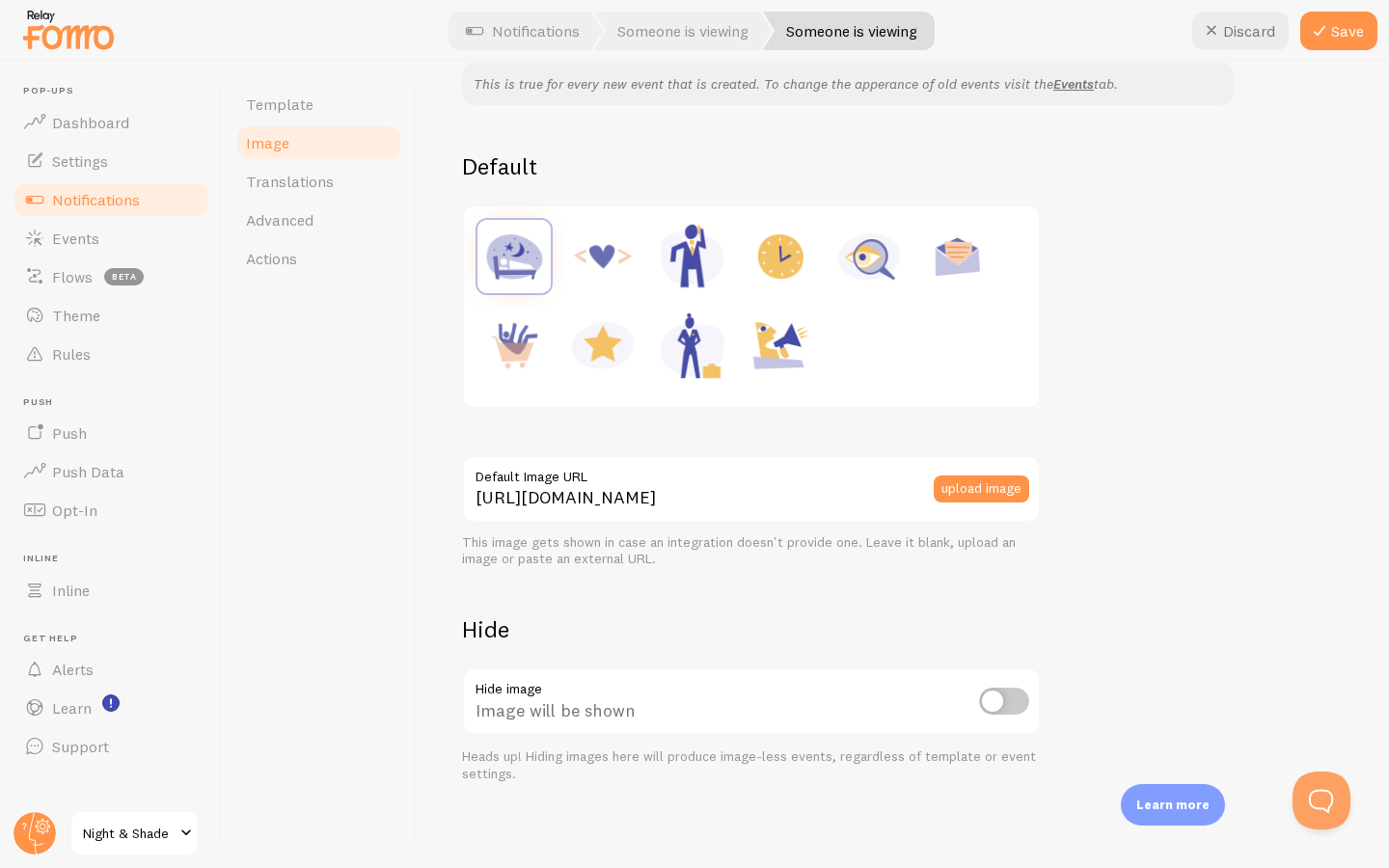
click at [1021, 694] on input "checkbox" at bounding box center [1004, 701] width 50 height 27
checkbox input "true"
click at [1325, 33] on icon at bounding box center [1319, 30] width 23 height 23
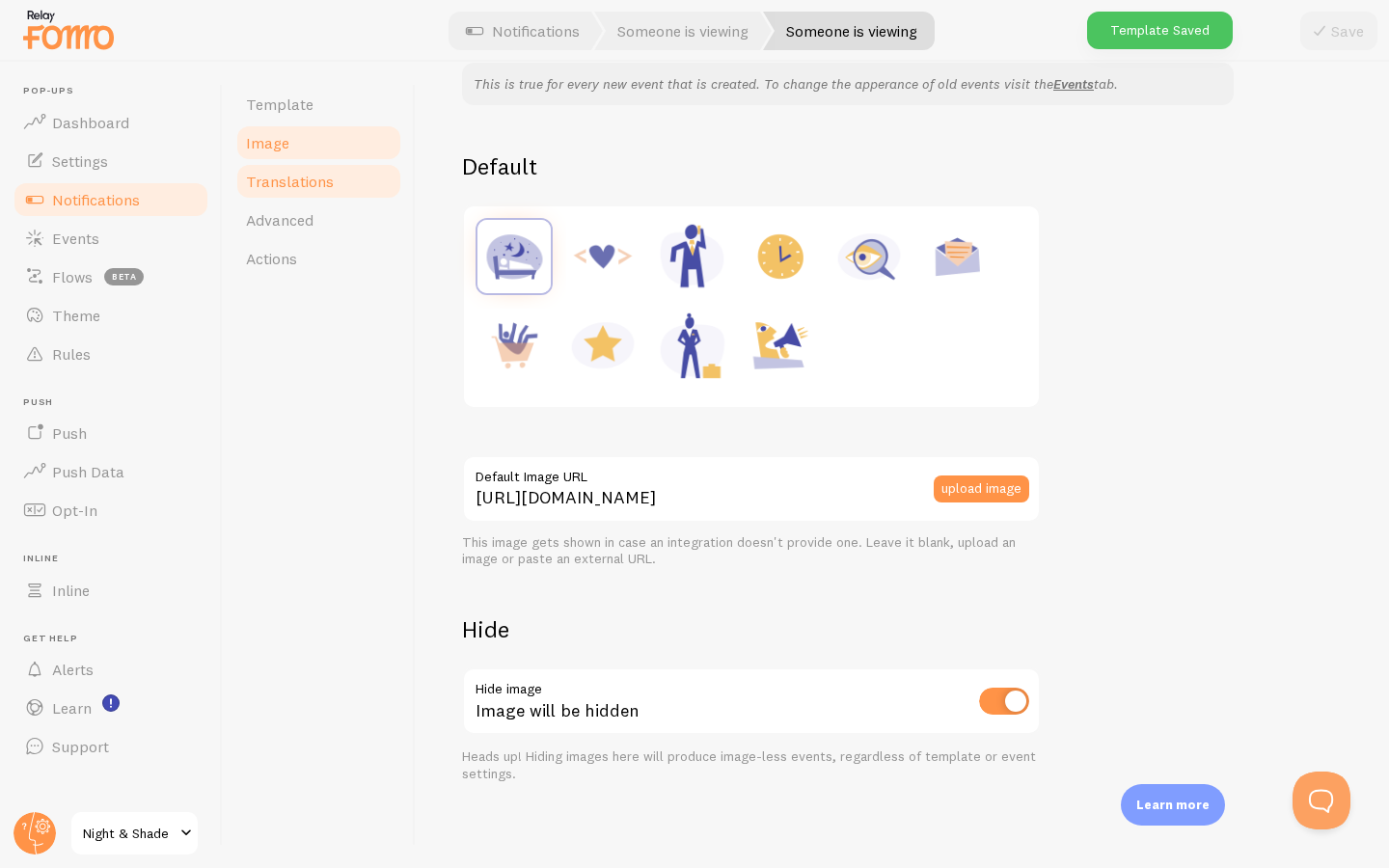
click at [304, 192] on link "Translations" at bounding box center [319, 181] width 168 height 39
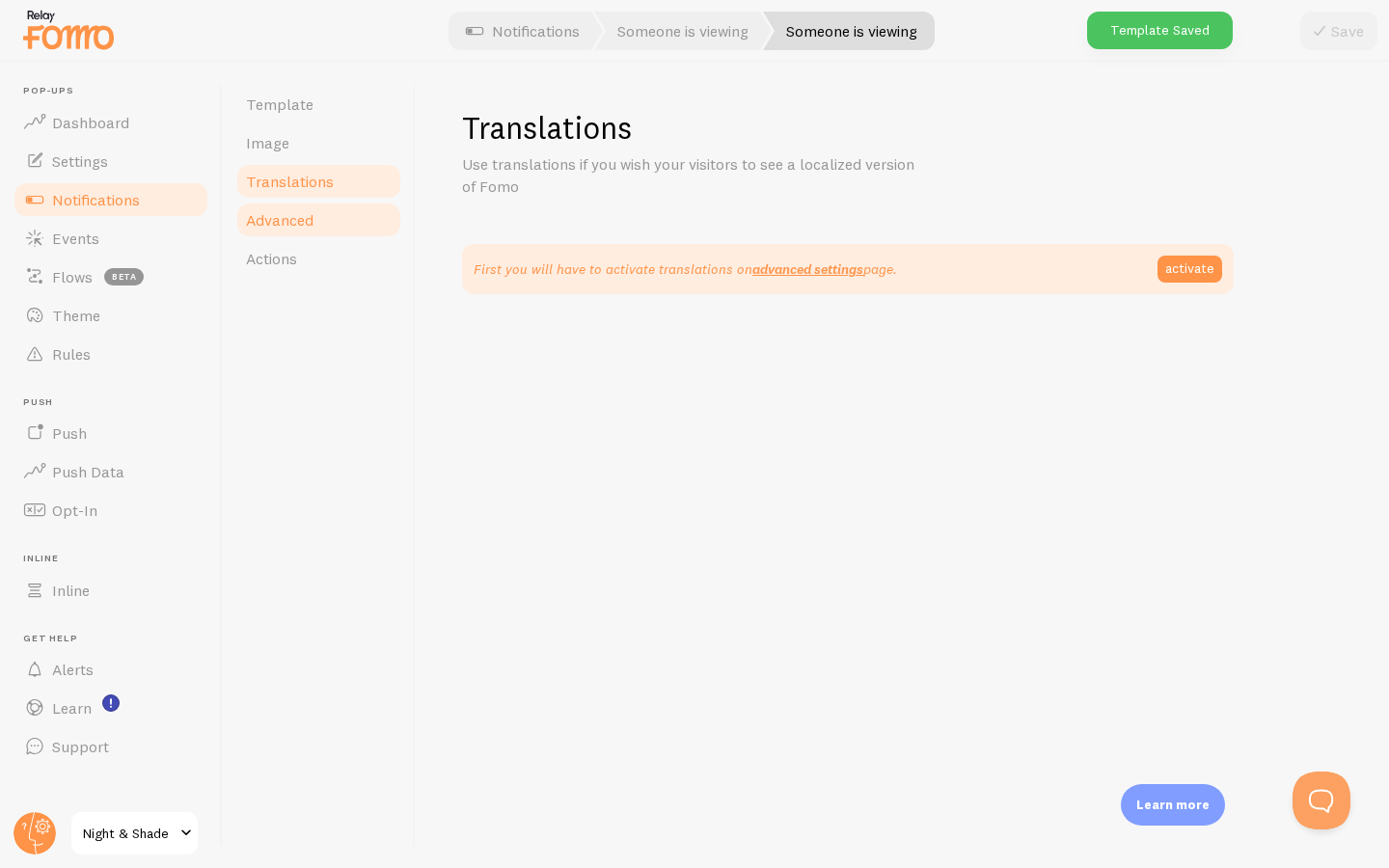
click at [299, 218] on span "Advanced" at bounding box center [279, 219] width 67 height 19
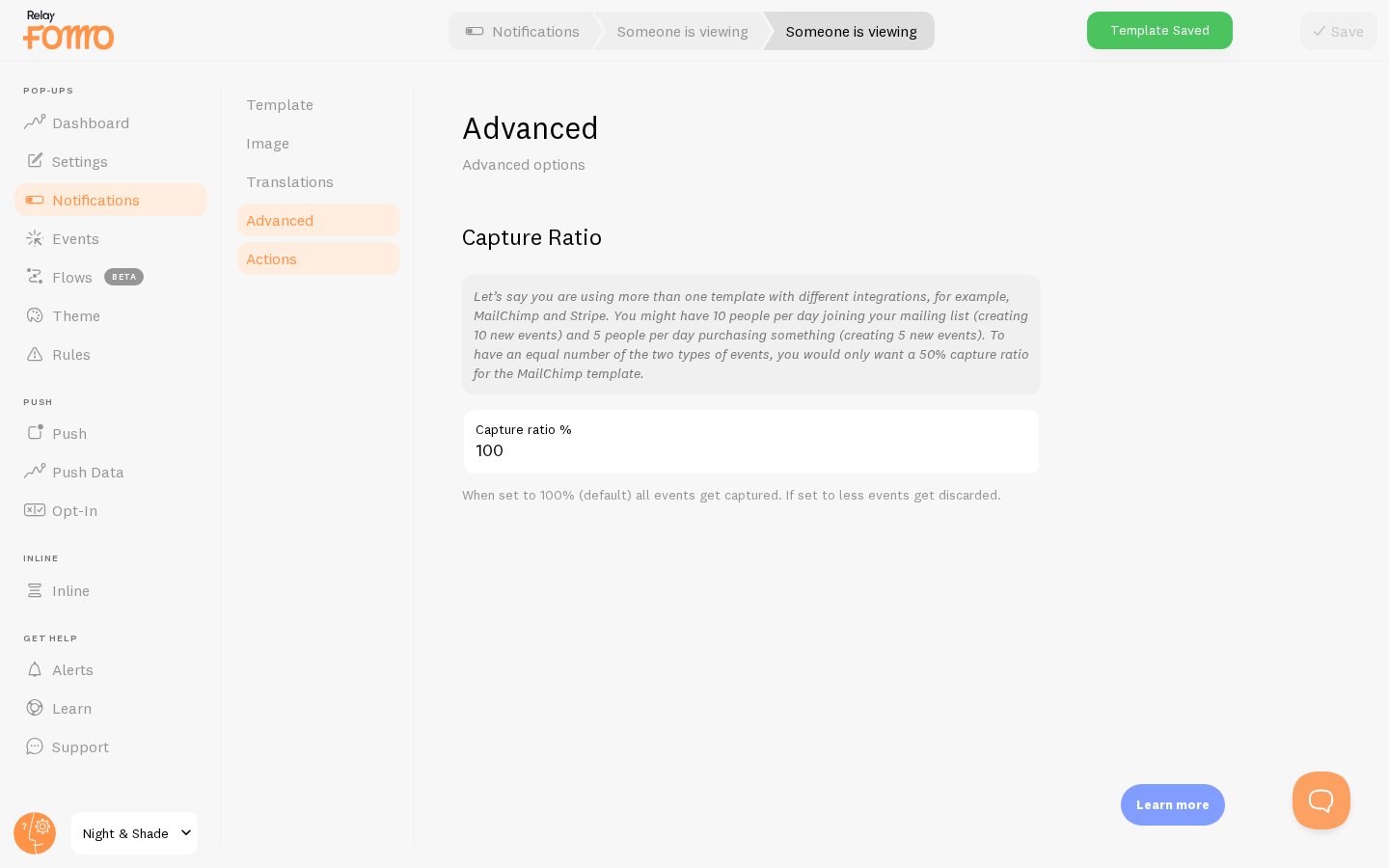
click at [290, 249] on span "Actions" at bounding box center [271, 257] width 51 height 19
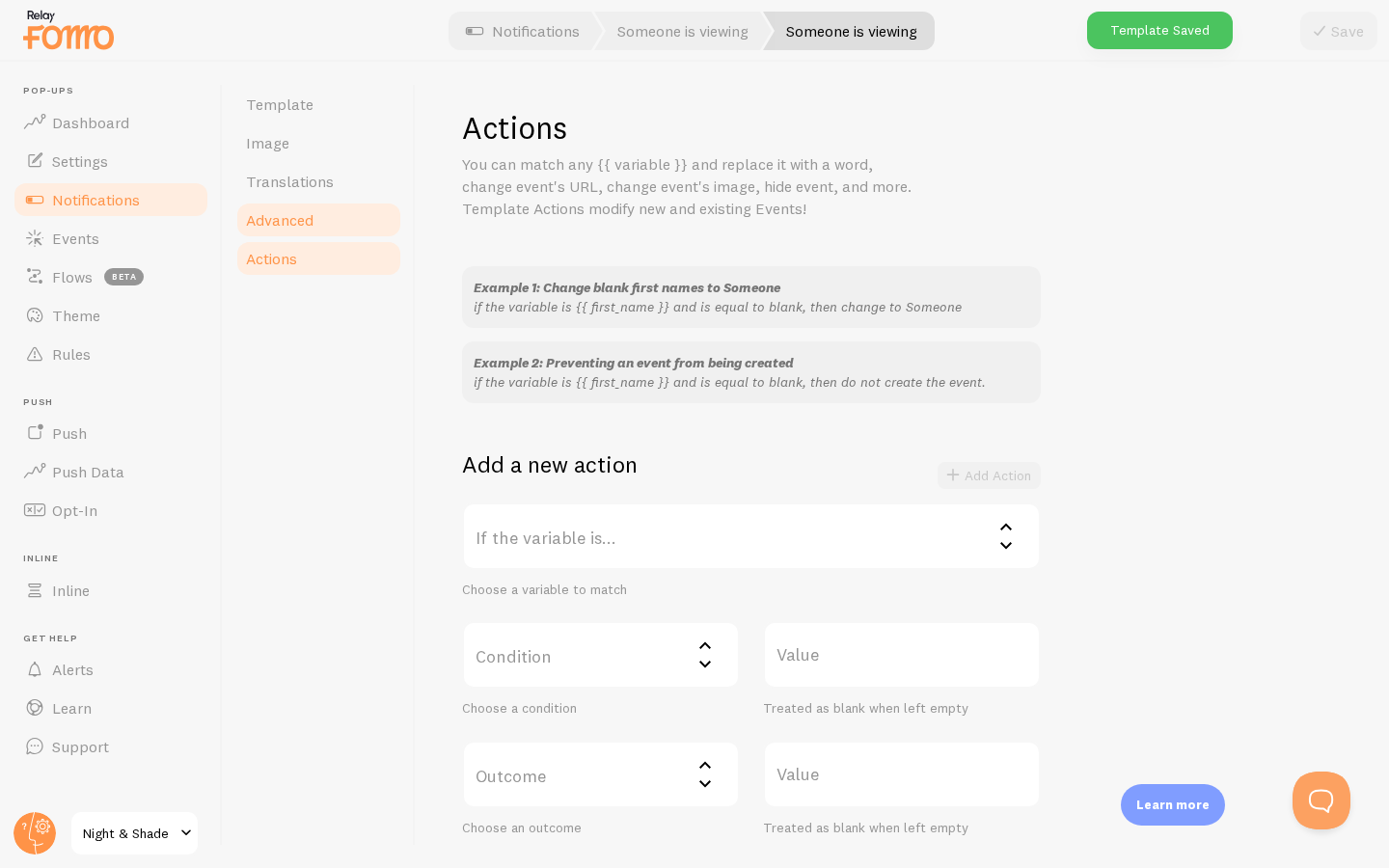
click at [297, 227] on span "Advanced" at bounding box center [279, 219] width 67 height 19
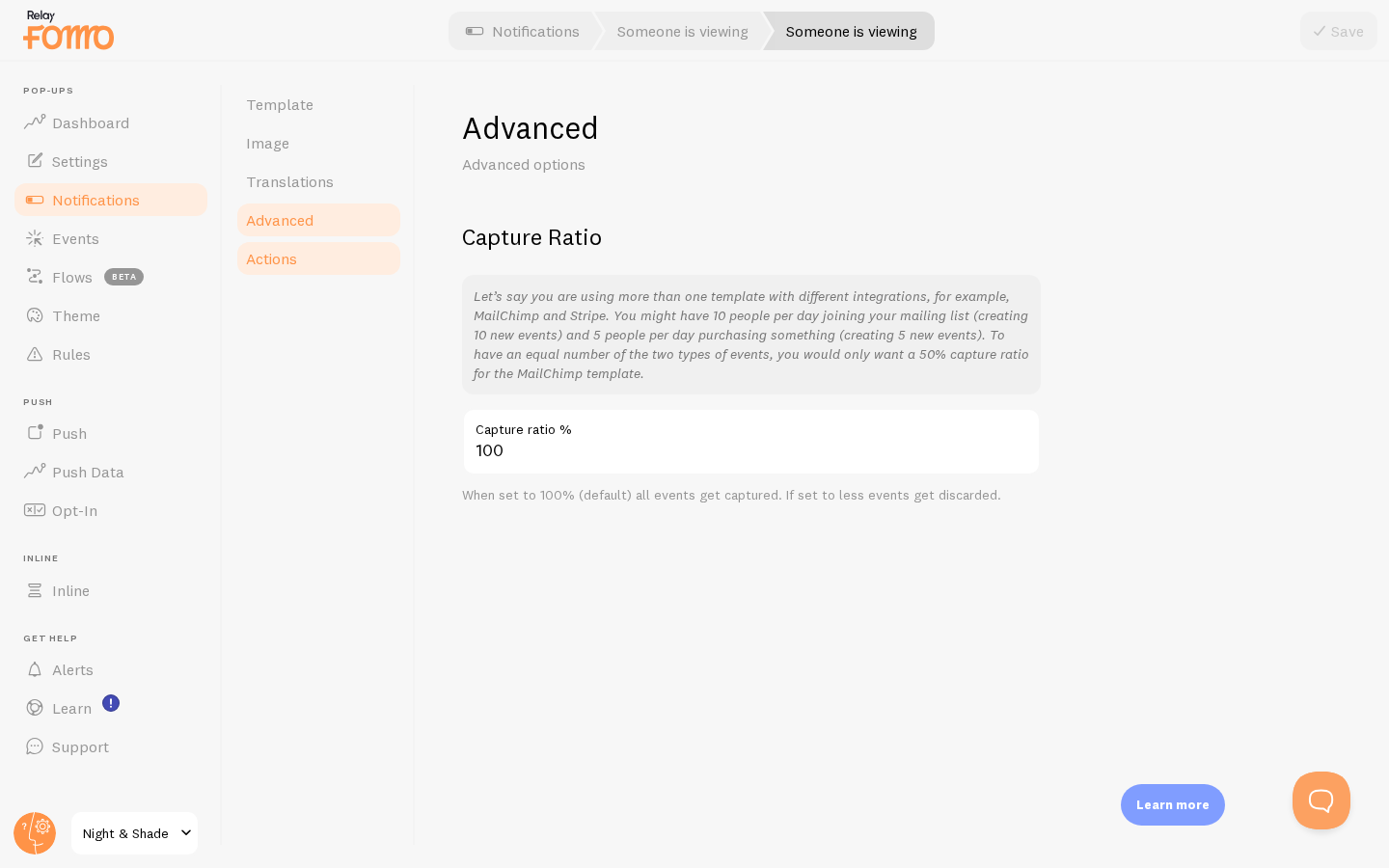
click at [300, 255] on link "Actions" at bounding box center [319, 258] width 168 height 39
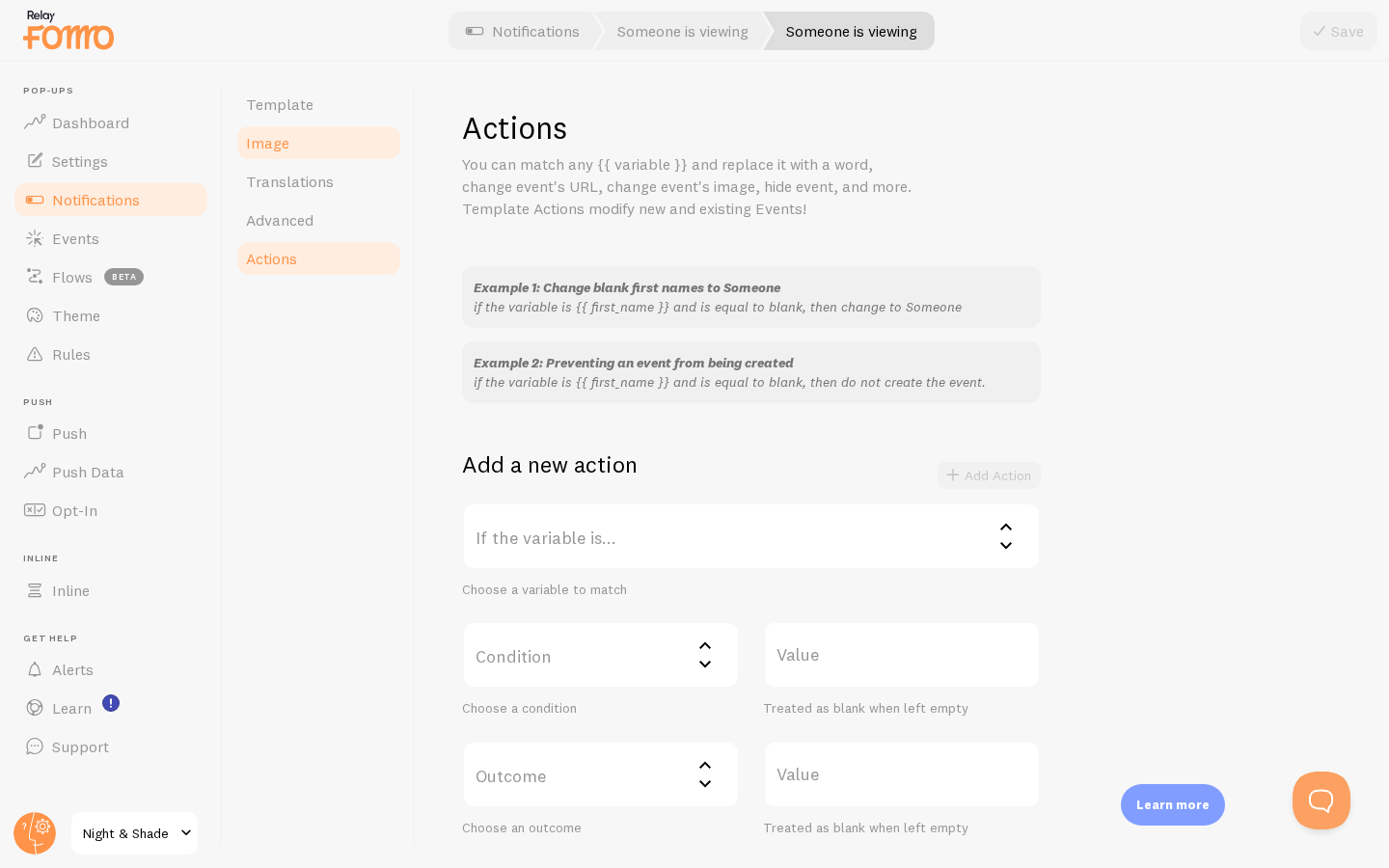
click at [309, 129] on link "Image" at bounding box center [319, 143] width 168 height 39
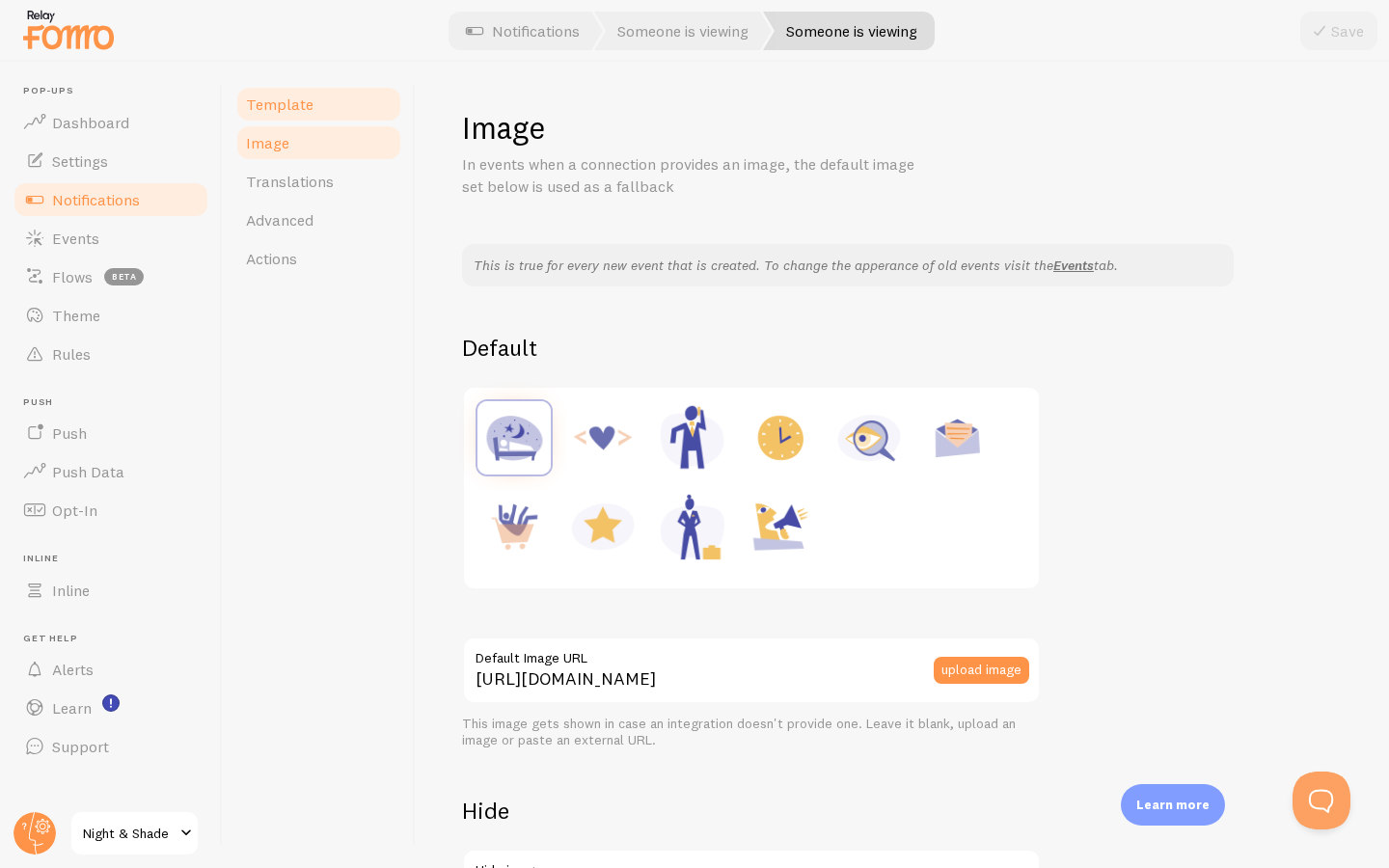
click at [308, 103] on span "Template" at bounding box center [279, 103] width 67 height 19
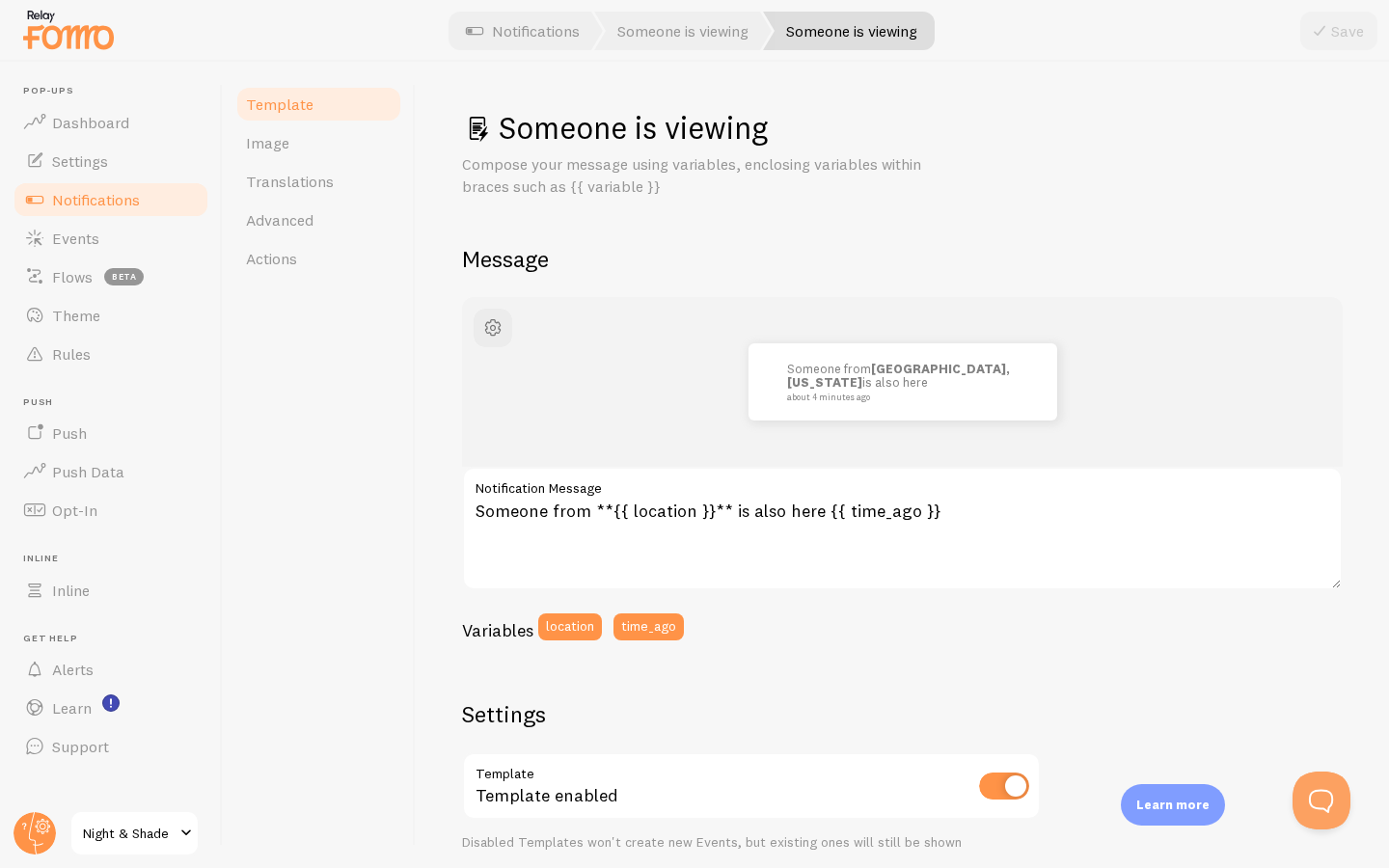
click at [102, 195] on span "Notifications" at bounding box center [96, 199] width 88 height 19
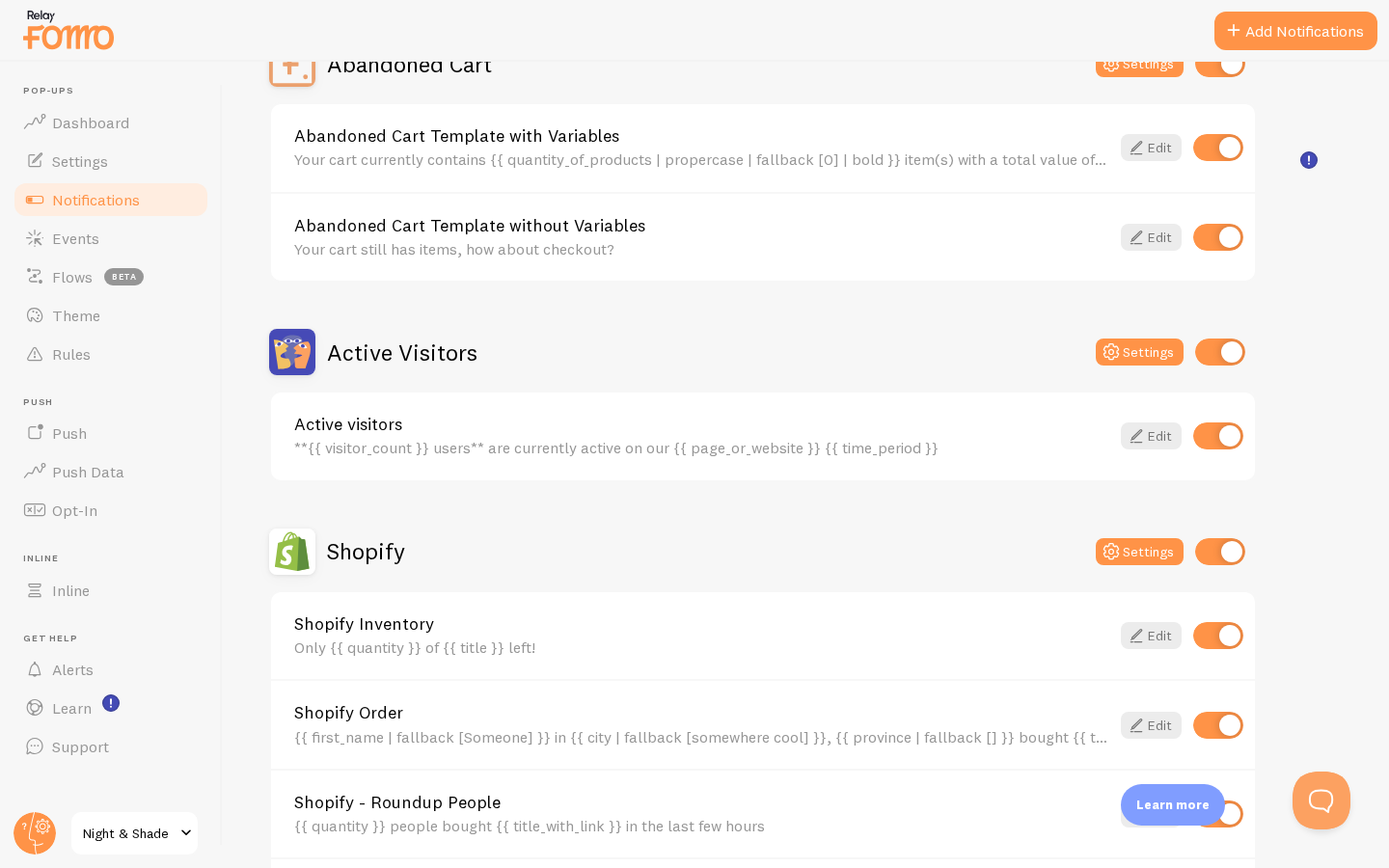
scroll to position [323, 0]
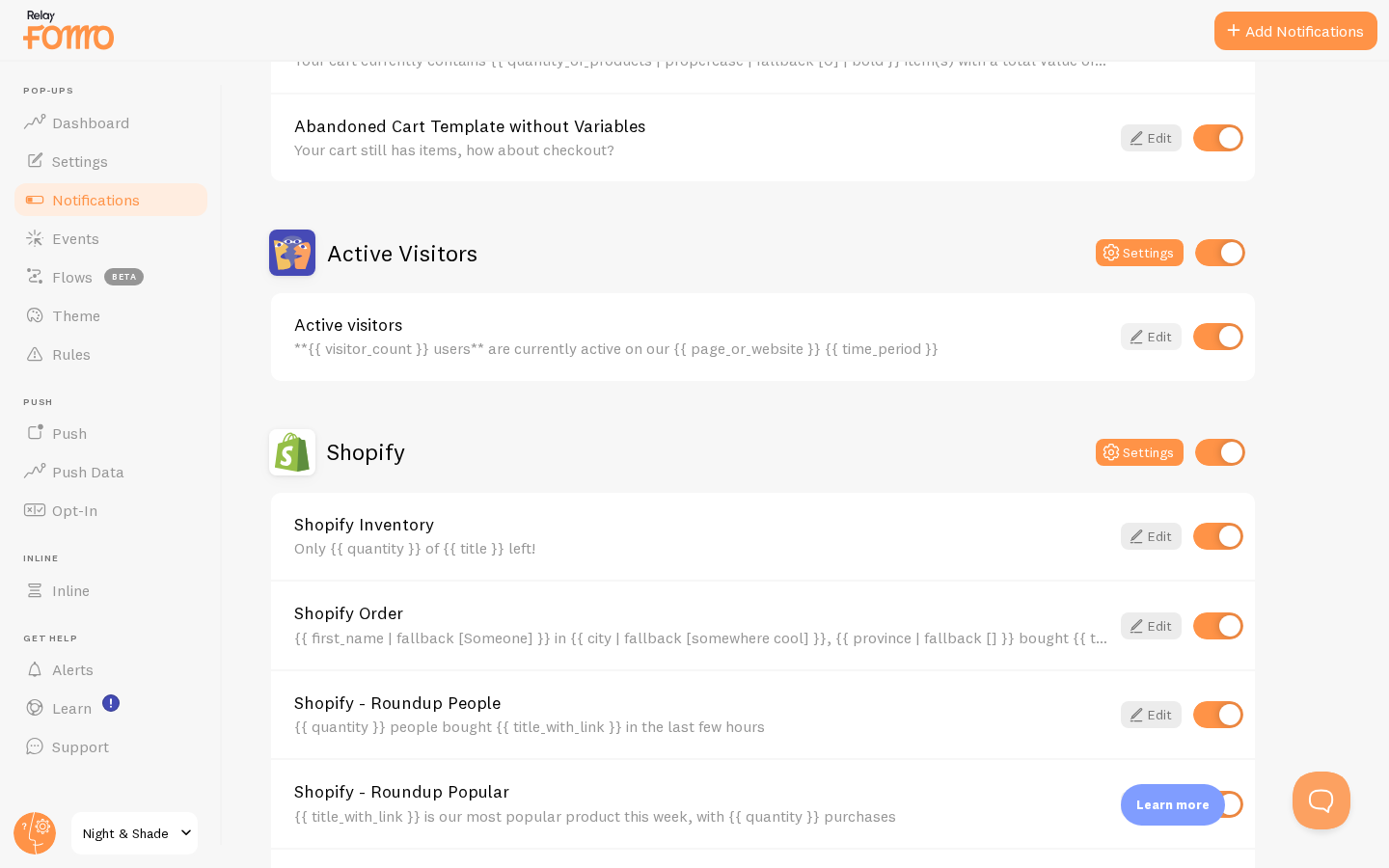
click at [1142, 338] on icon at bounding box center [1136, 336] width 23 height 23
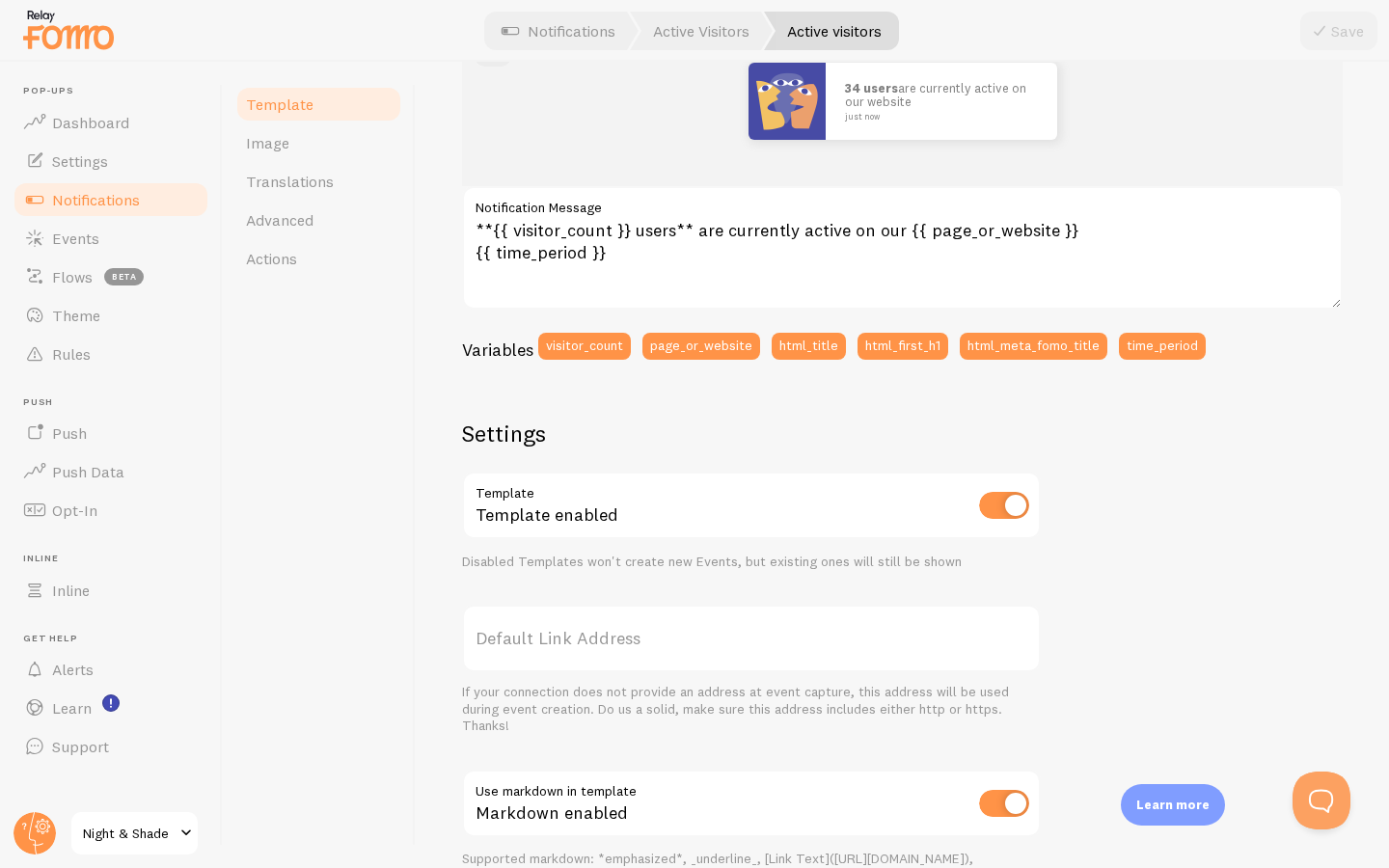
scroll to position [182, 0]
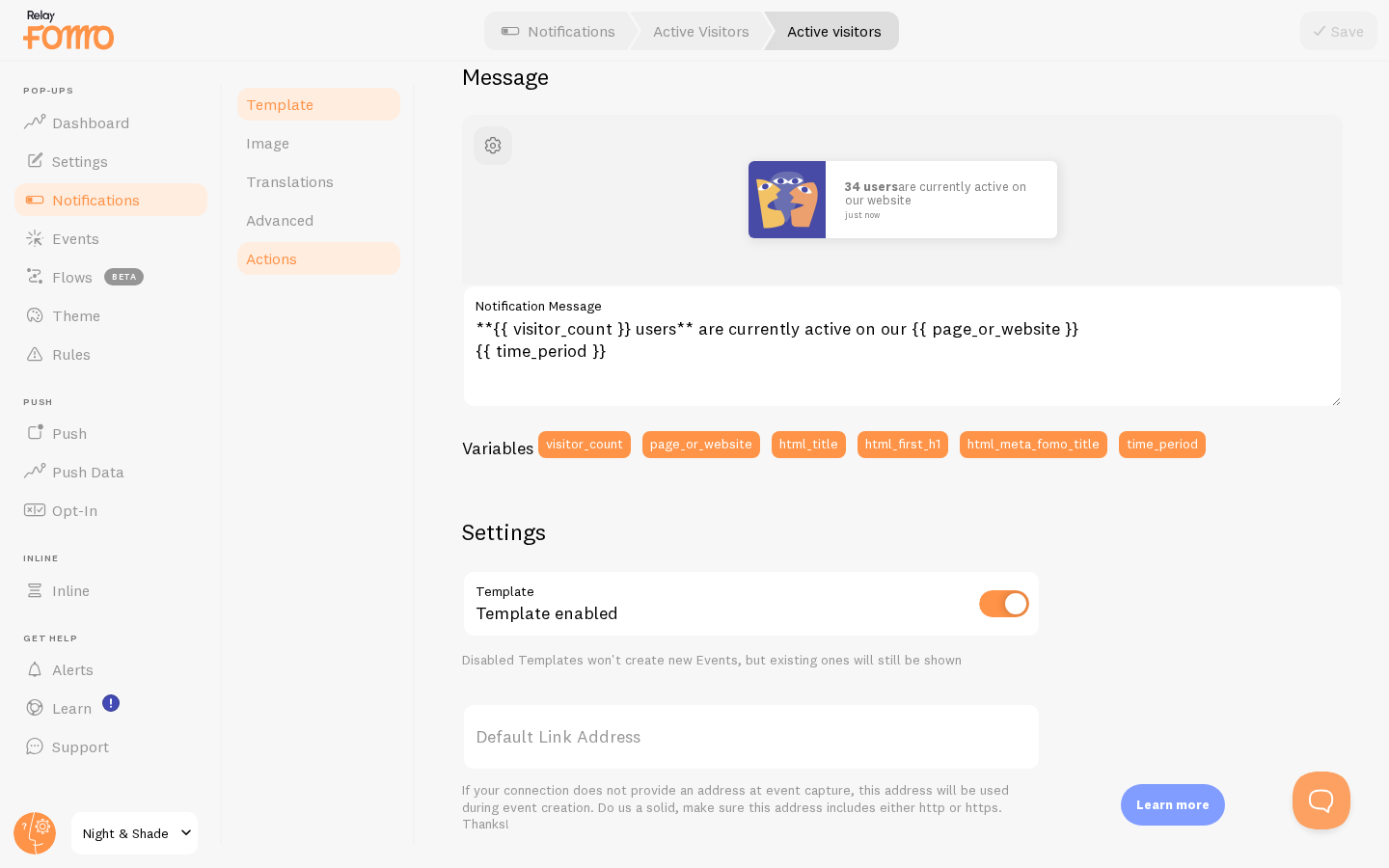
click at [297, 266] on span "Actions" at bounding box center [271, 257] width 51 height 19
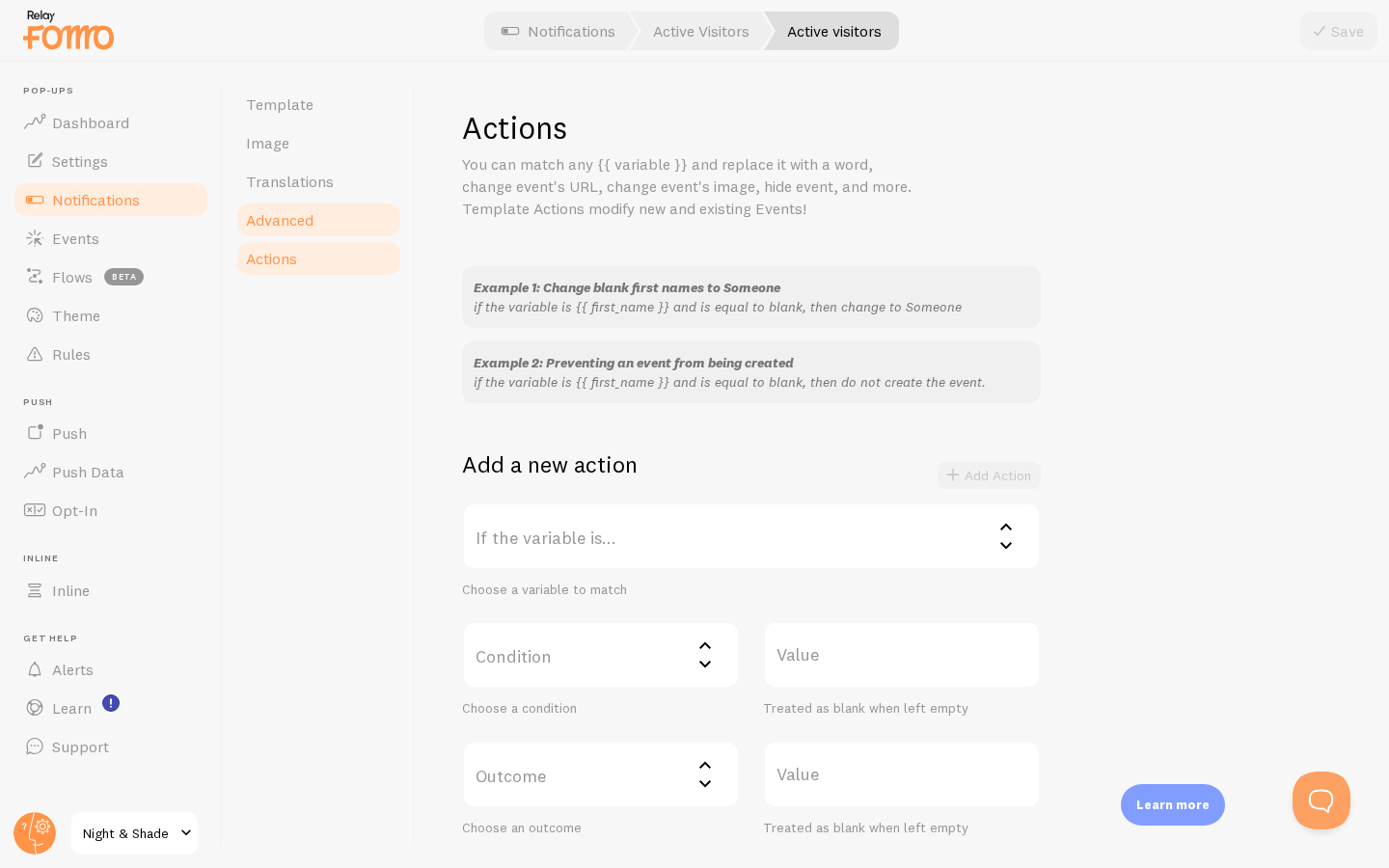
click at [317, 231] on link "Advanced" at bounding box center [319, 220] width 168 height 39
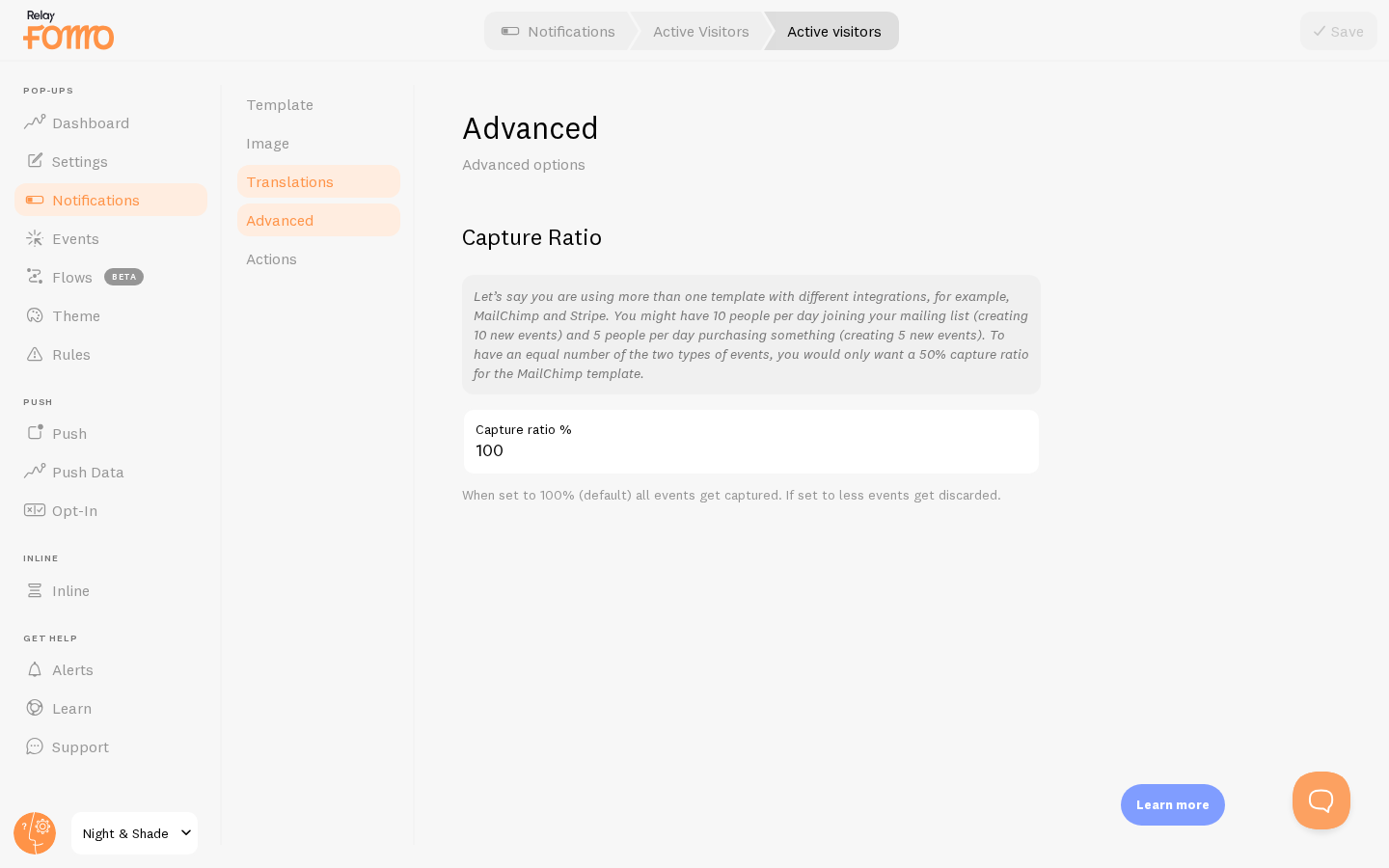
click at [343, 188] on link "Translations" at bounding box center [319, 181] width 168 height 39
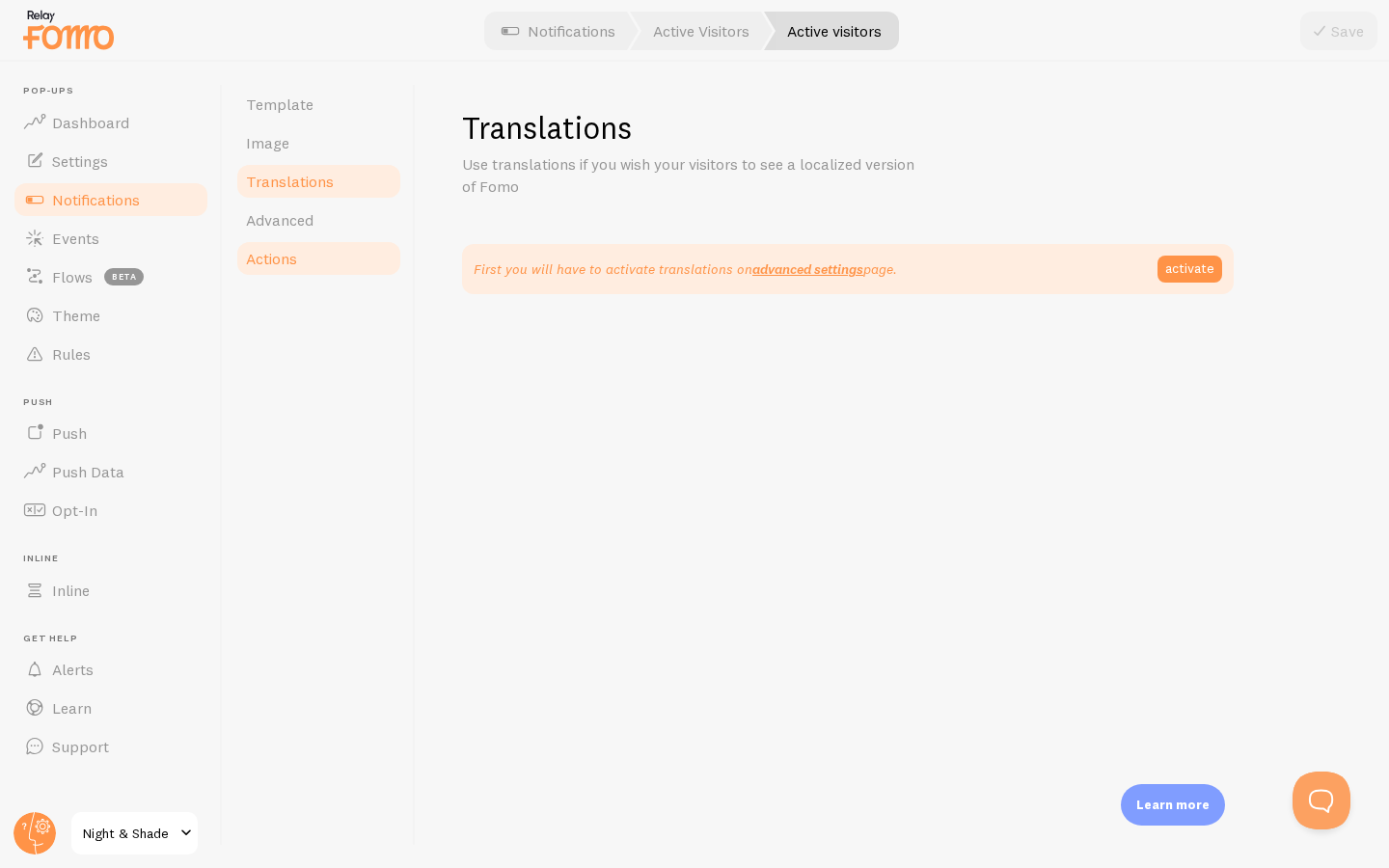
click at [291, 255] on span "Actions" at bounding box center [271, 257] width 51 height 19
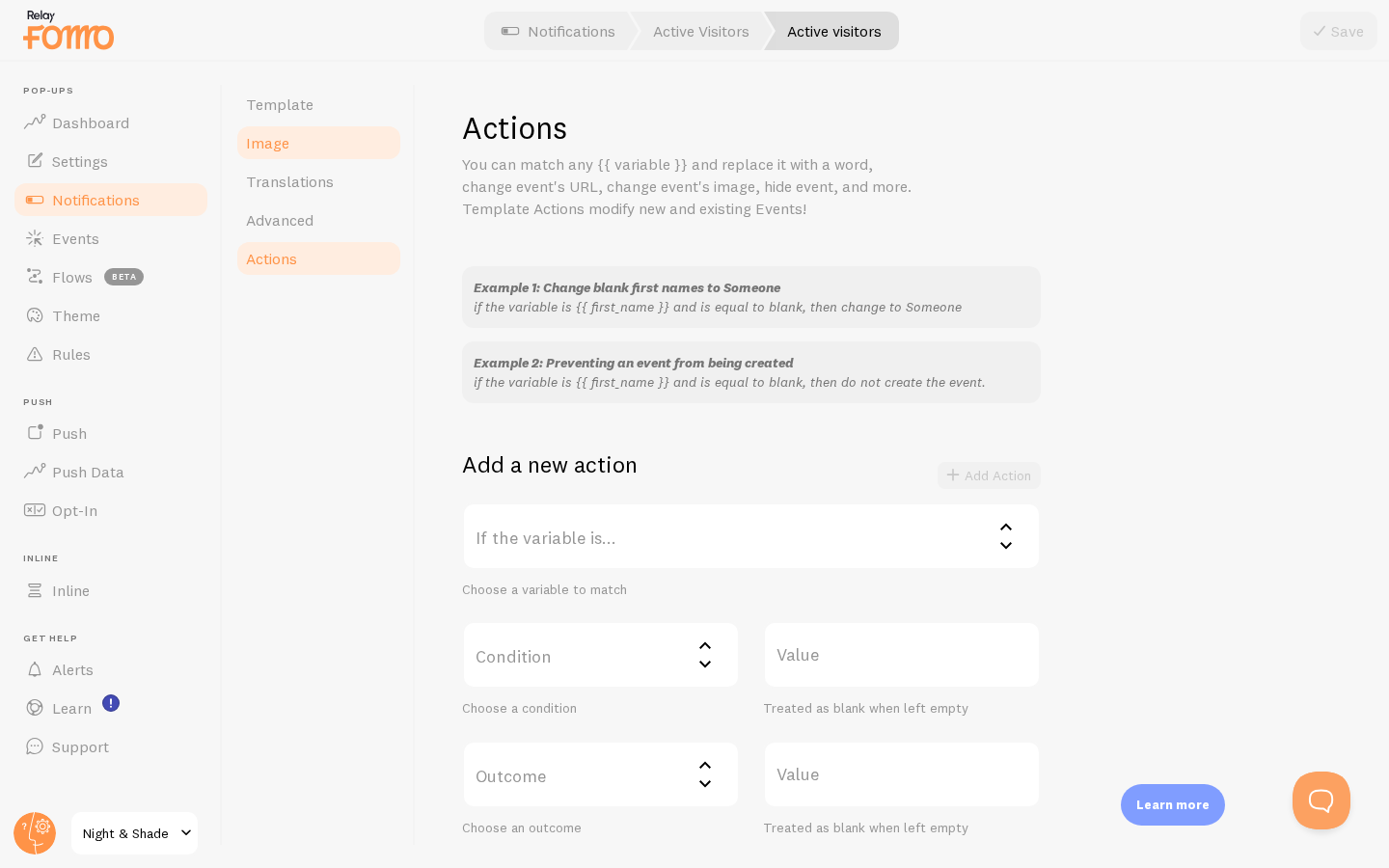
click at [316, 143] on link "Image" at bounding box center [319, 143] width 168 height 39
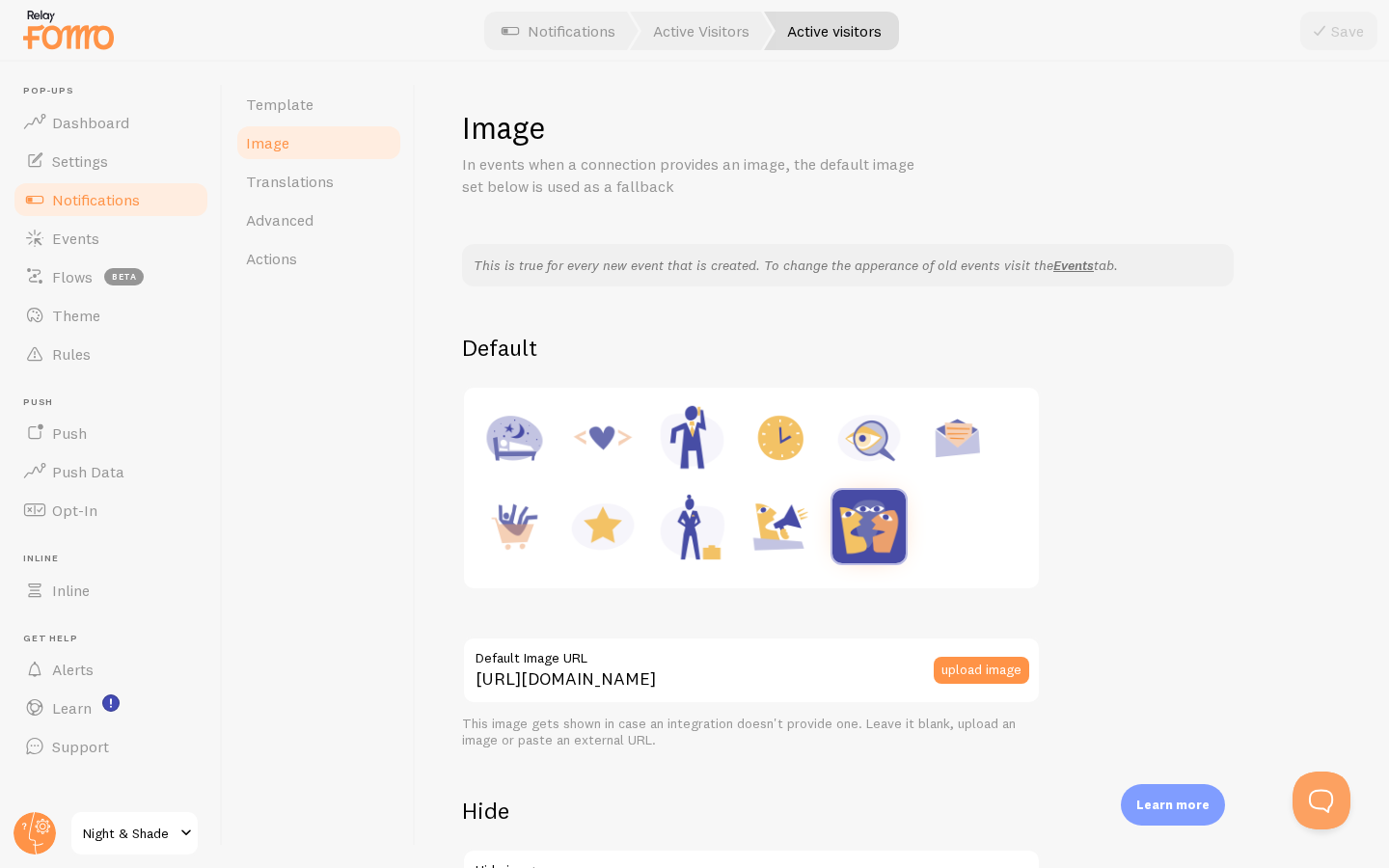
scroll to position [181, 0]
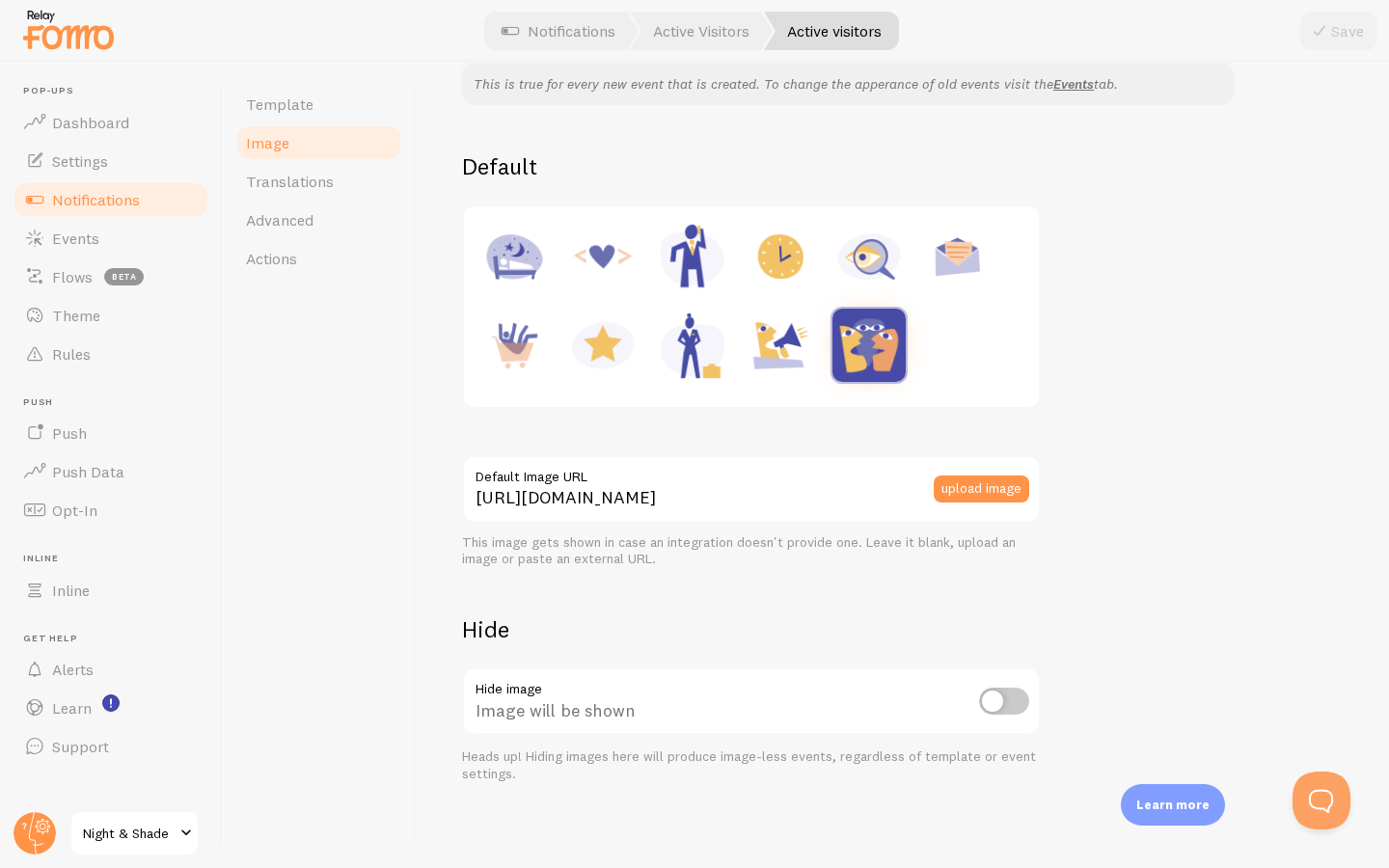
click at [1005, 696] on input "checkbox" at bounding box center [1004, 701] width 50 height 27
checkbox input "true"
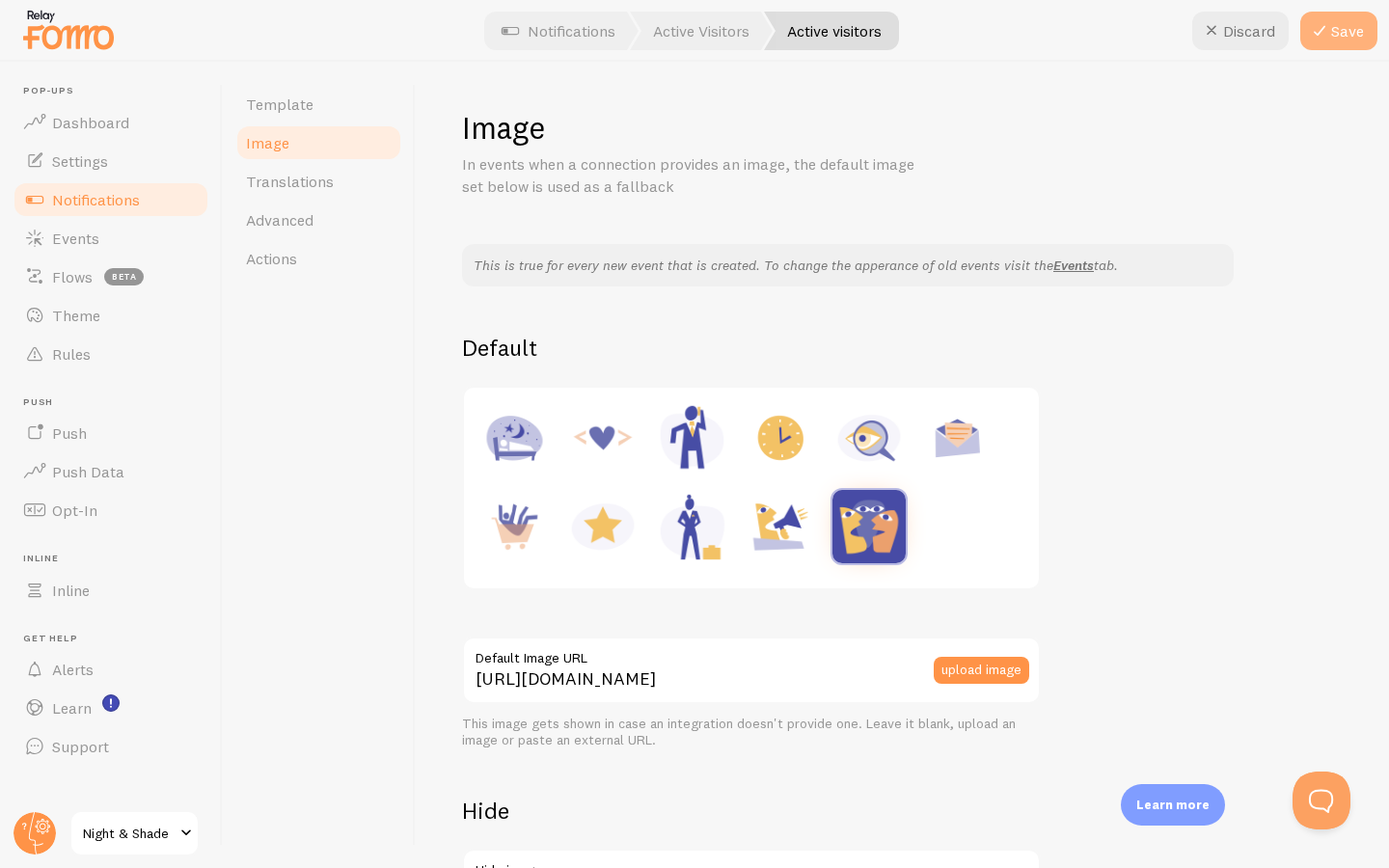
click at [1353, 33] on button "Save" at bounding box center [1339, 31] width 77 height 39
click at [130, 206] on span "Notifications" at bounding box center [96, 199] width 88 height 19
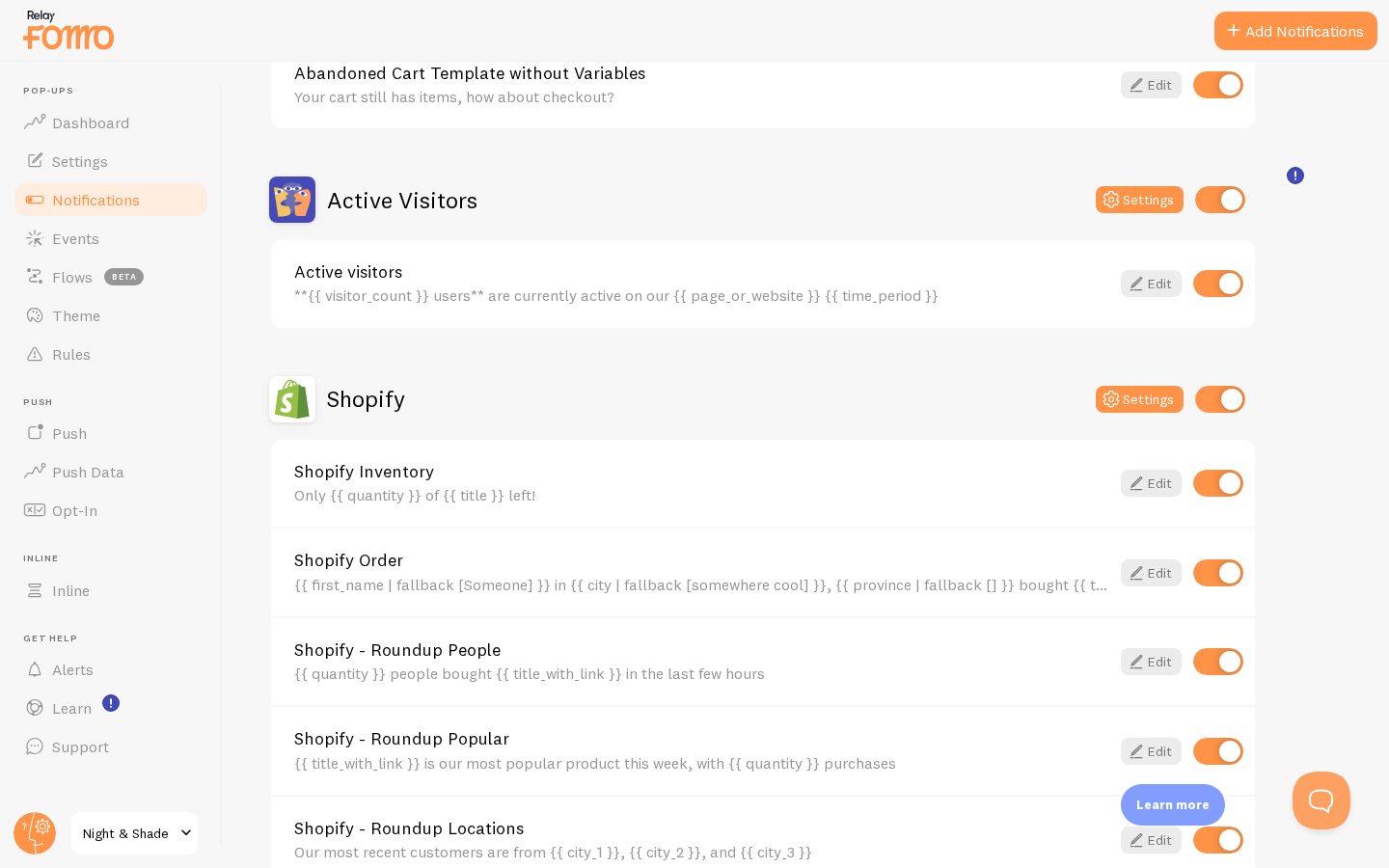
scroll to position [8, 0]
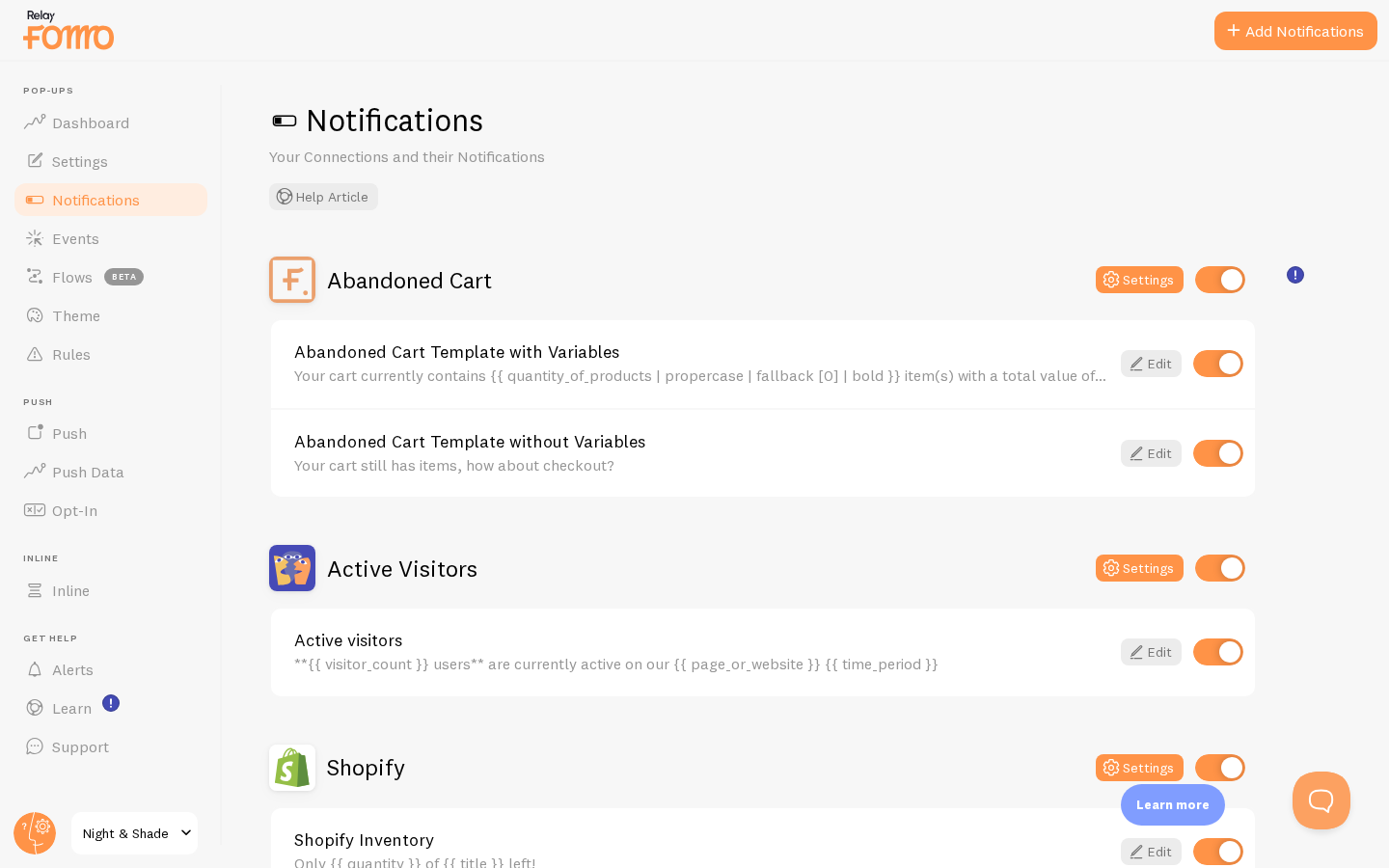
click at [497, 351] on link "Abandoned Cart Template with Variables" at bounding box center [701, 352] width 815 height 18
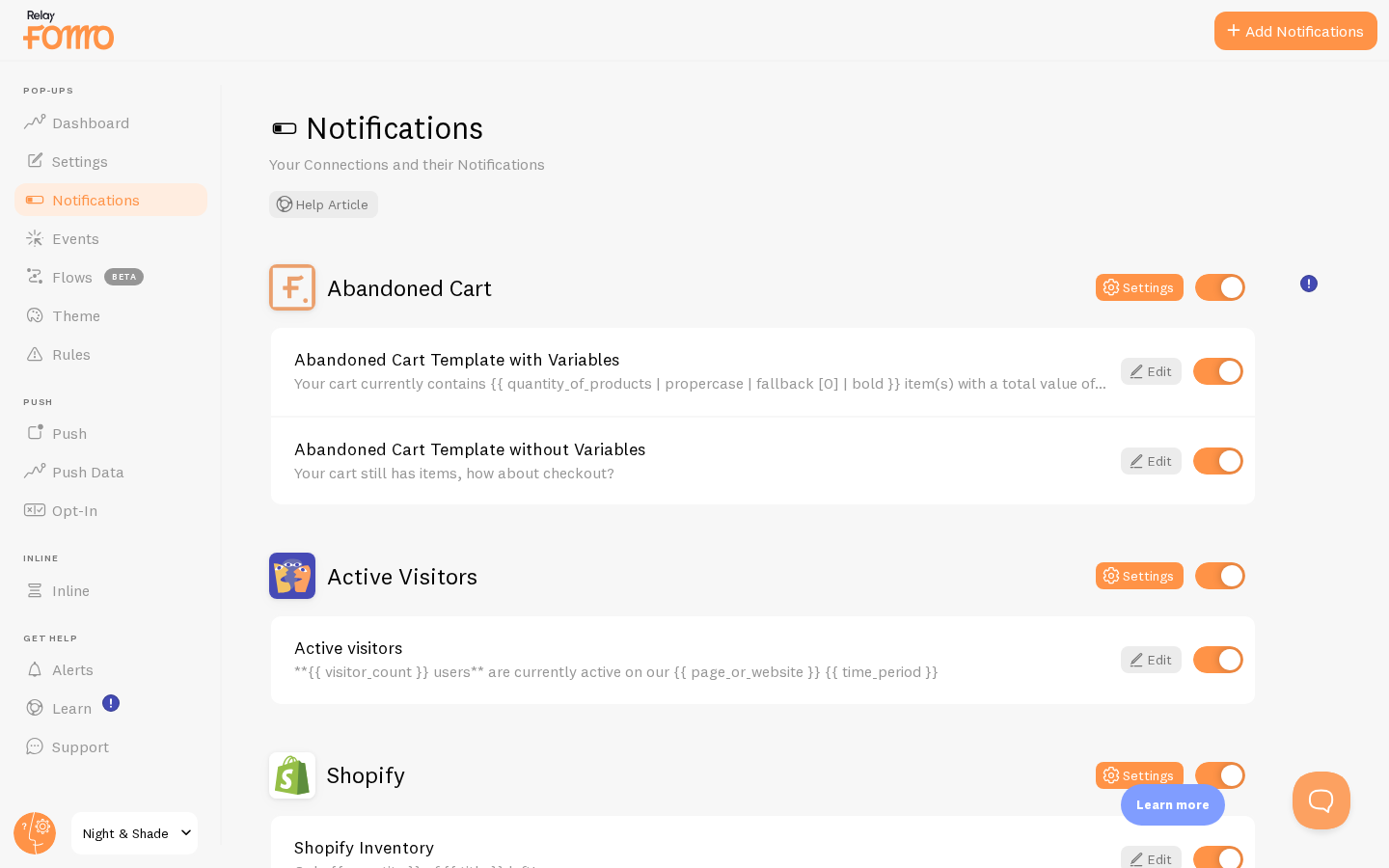
click at [447, 441] on link "Abandoned Cart Template without Variables" at bounding box center [701, 449] width 815 height 18
click at [117, 322] on link "Theme" at bounding box center [111, 315] width 199 height 39
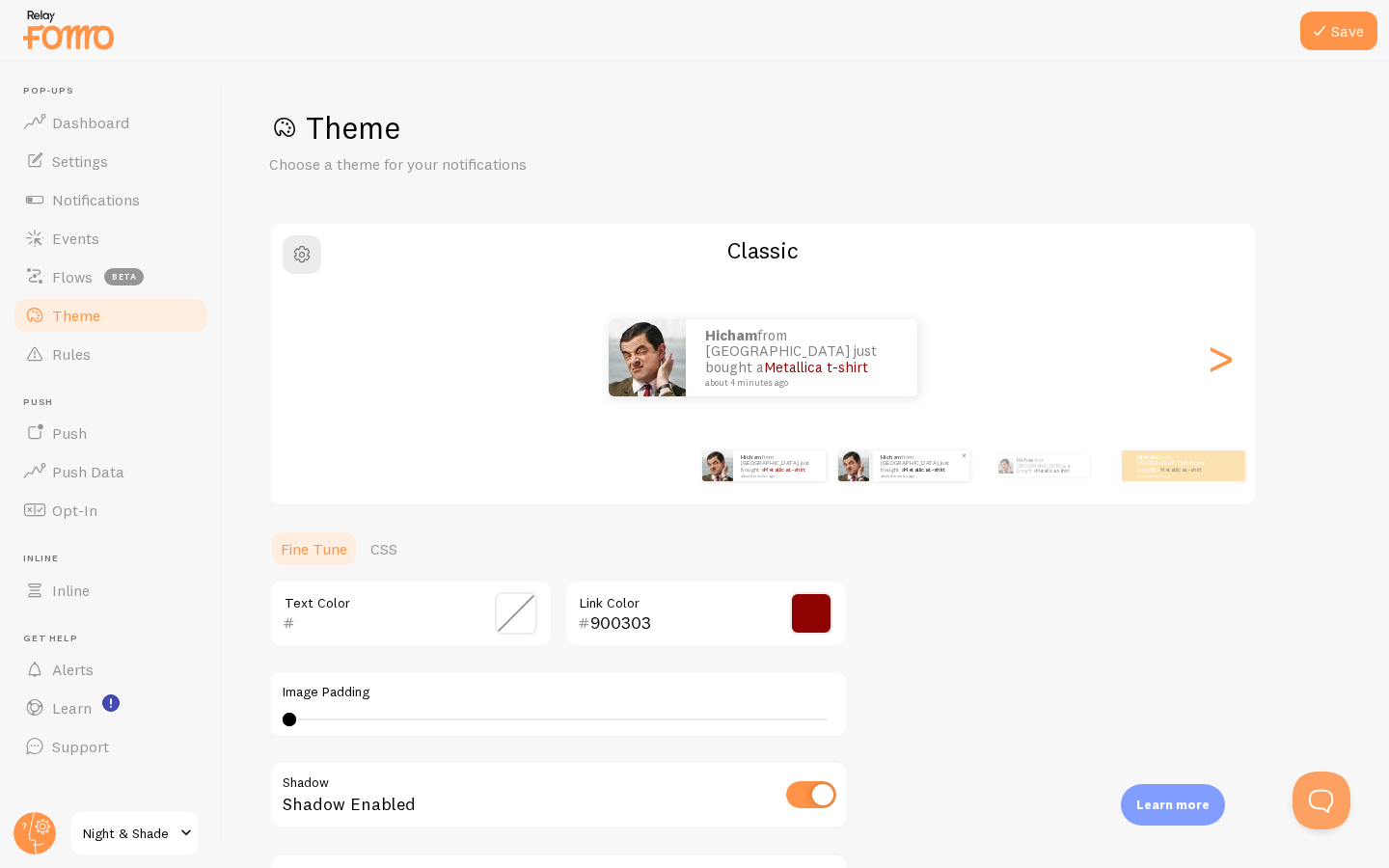
click at [938, 473] on small "about 4 minutes ago" at bounding box center [921, 475] width 79 height 4
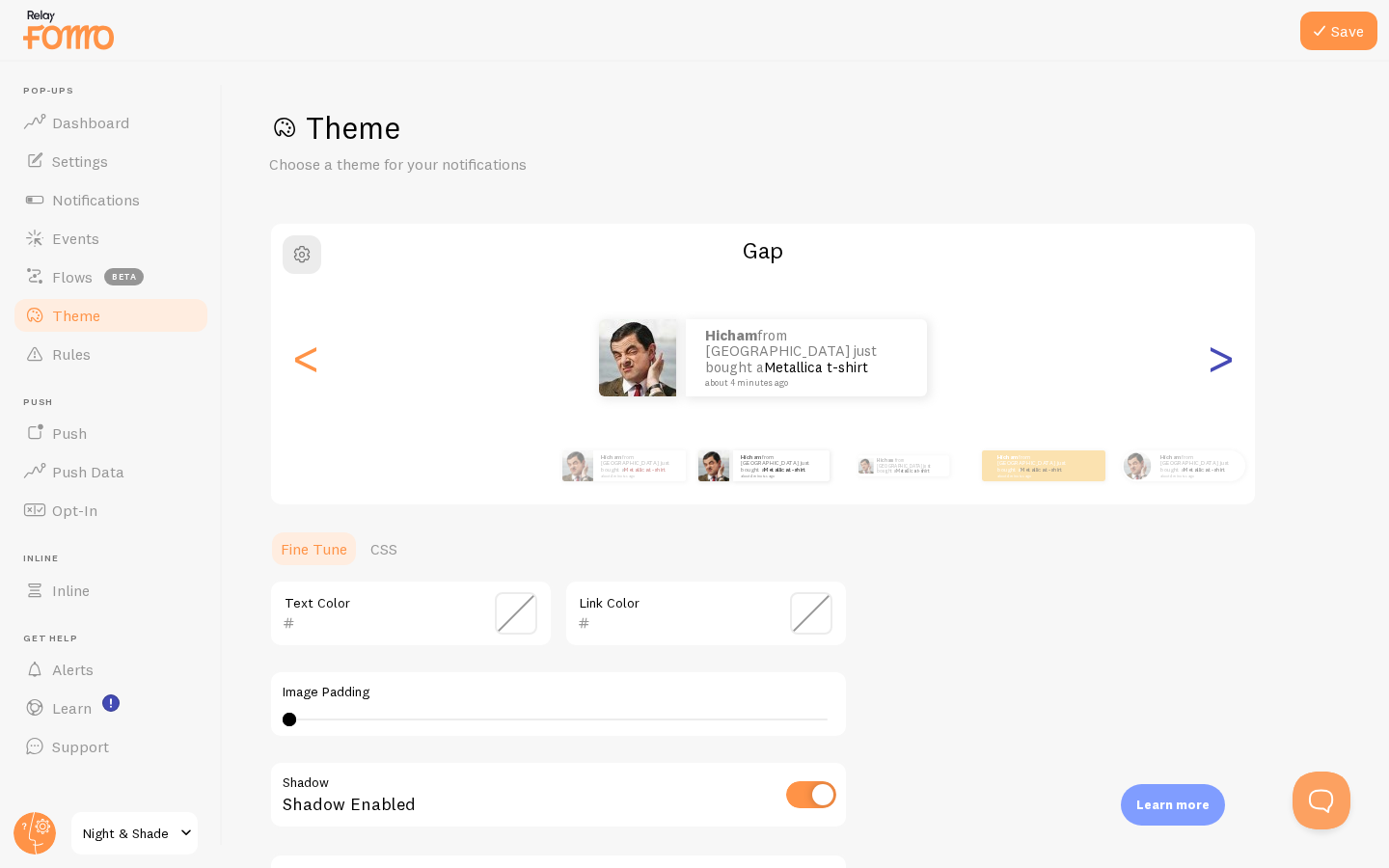
click at [1219, 357] on div ">" at bounding box center [1220, 357] width 23 height 139
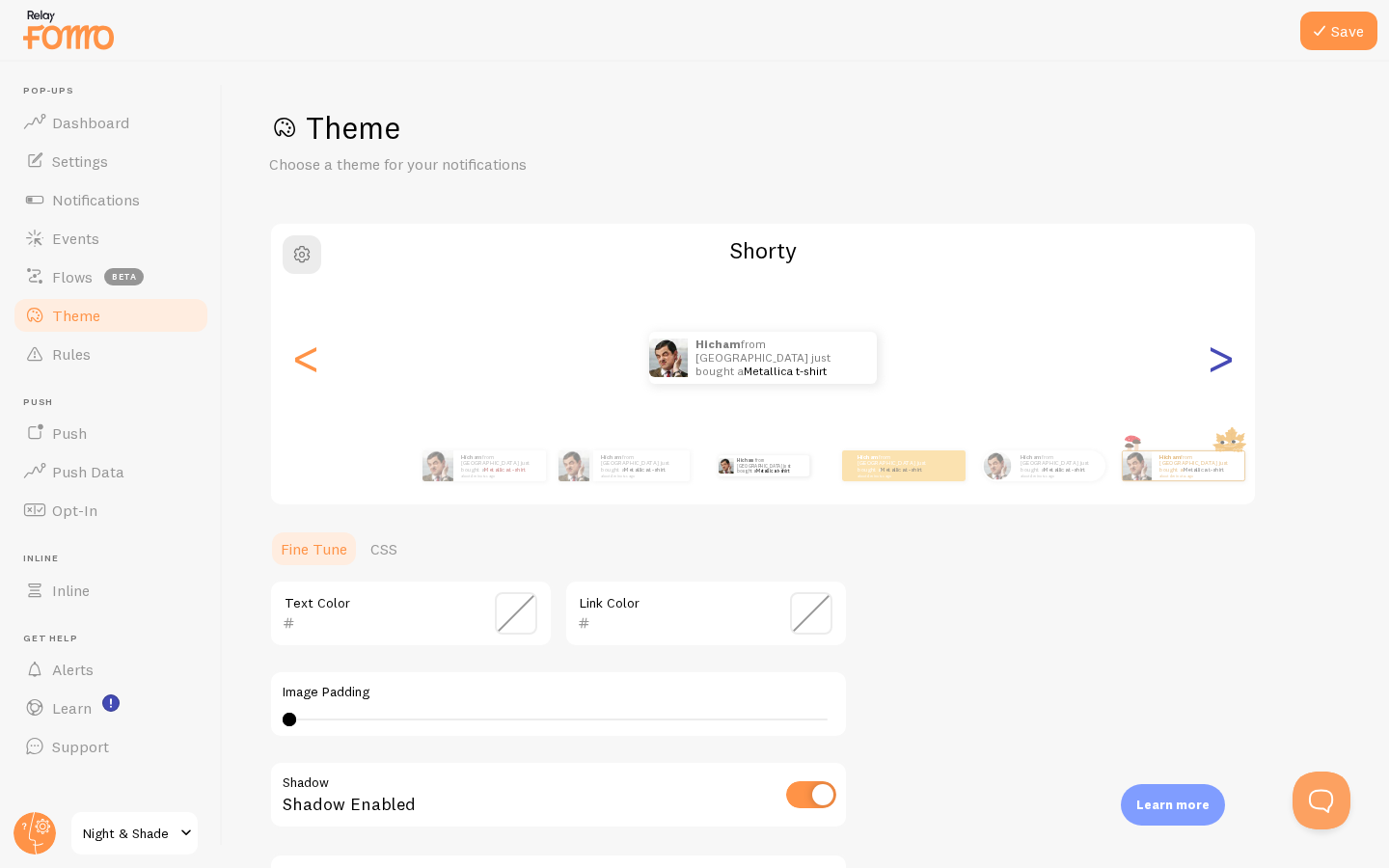
click at [1215, 354] on div ">" at bounding box center [1220, 357] width 23 height 139
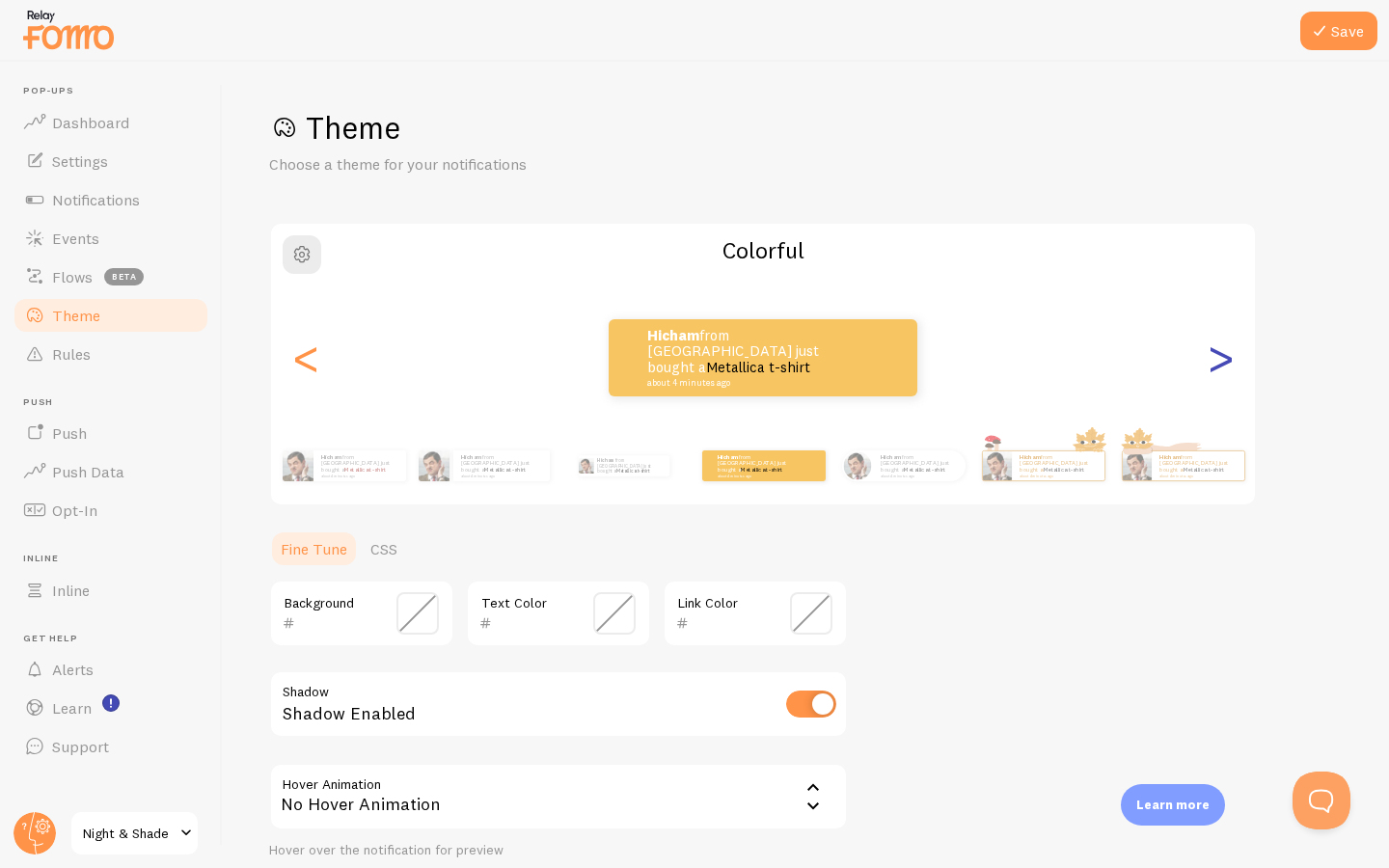
click at [1215, 354] on div ">" at bounding box center [1220, 357] width 23 height 139
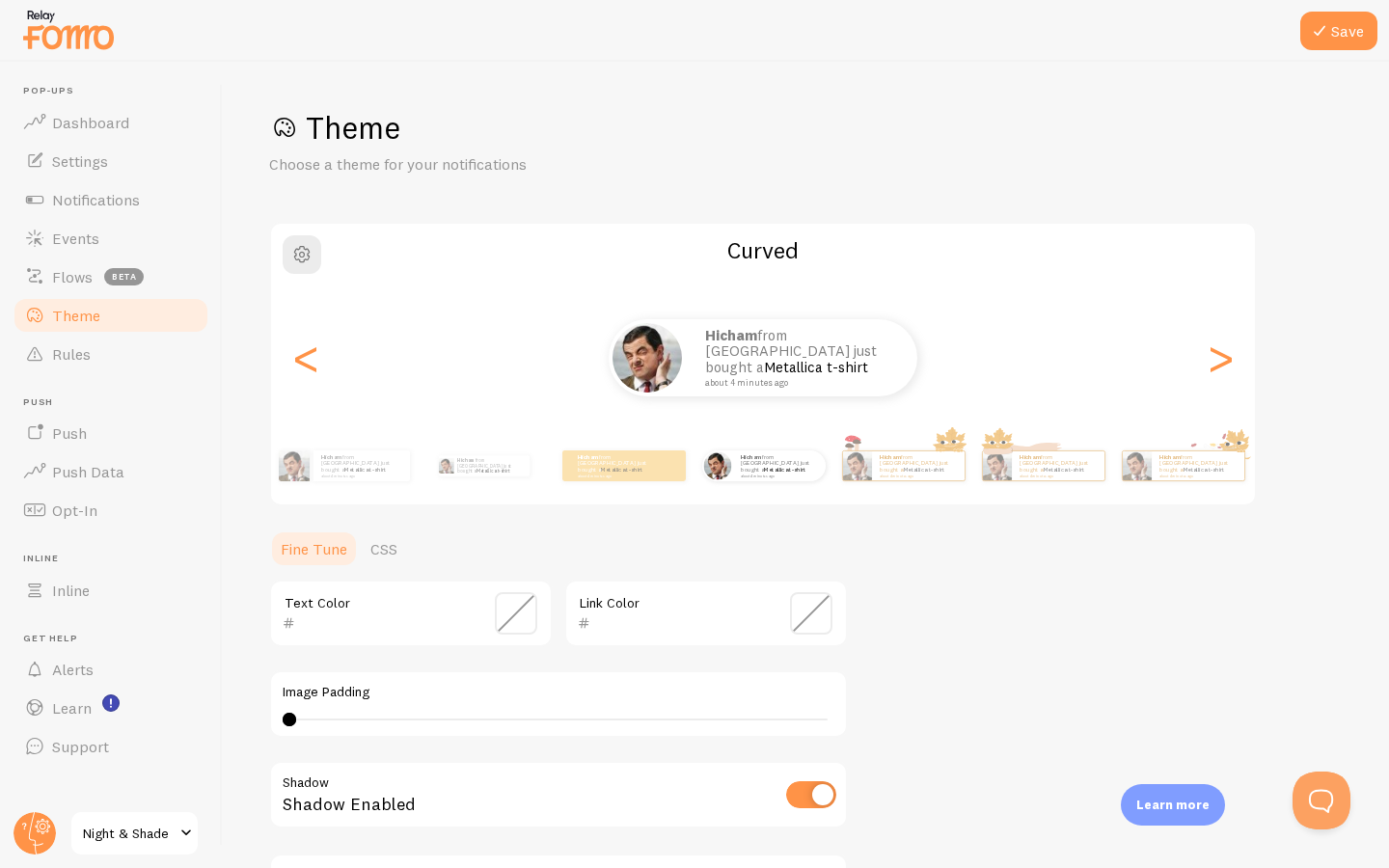
click at [1199, 355] on div "Hicham from Germany just bought a Metallica t-shirt about 4 minutes ago" at bounding box center [763, 357] width 984 height 77
click at [1224, 356] on div ">" at bounding box center [1220, 357] width 23 height 139
type input "0"
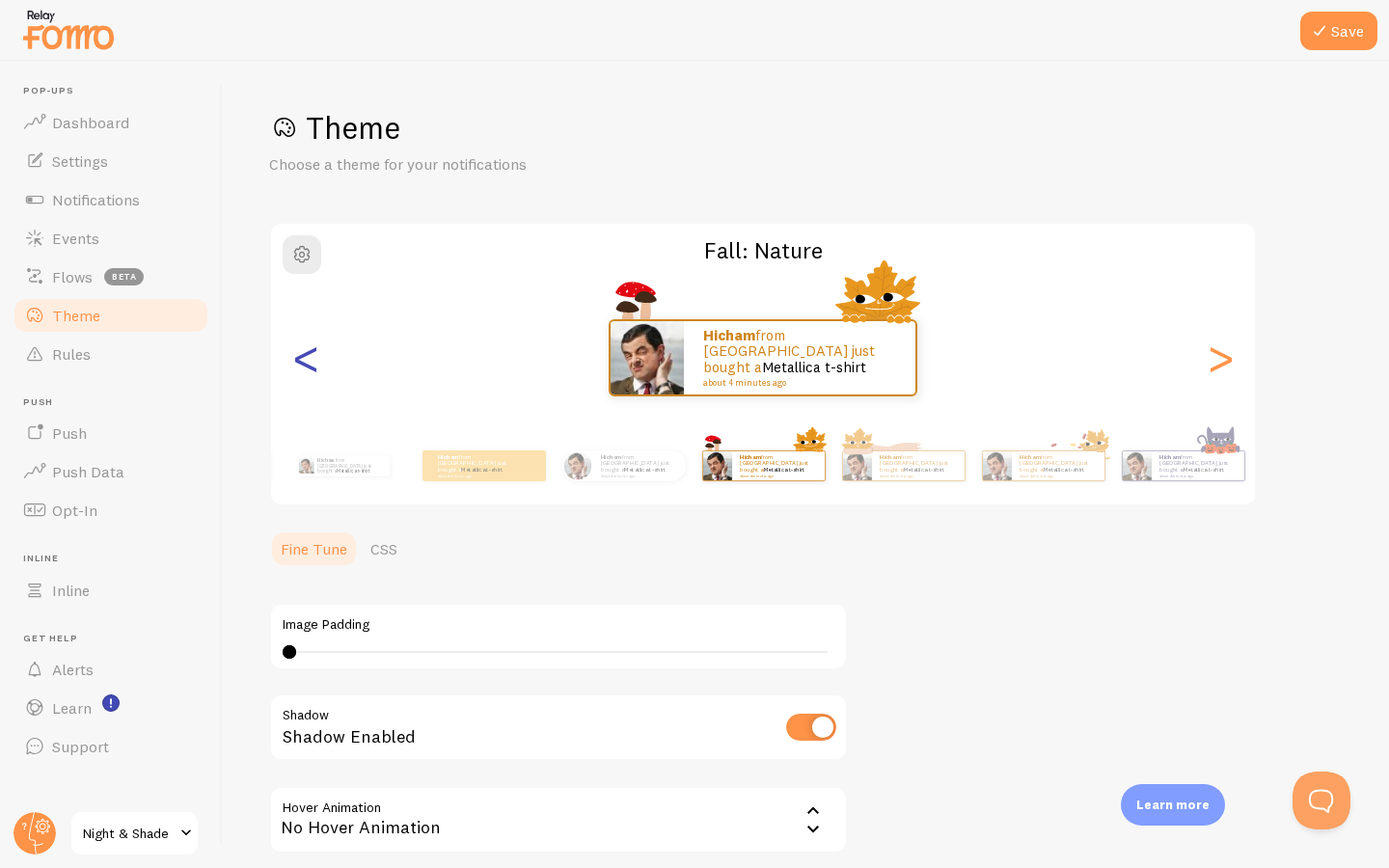
click at [303, 365] on div "<" at bounding box center [305, 357] width 23 height 139
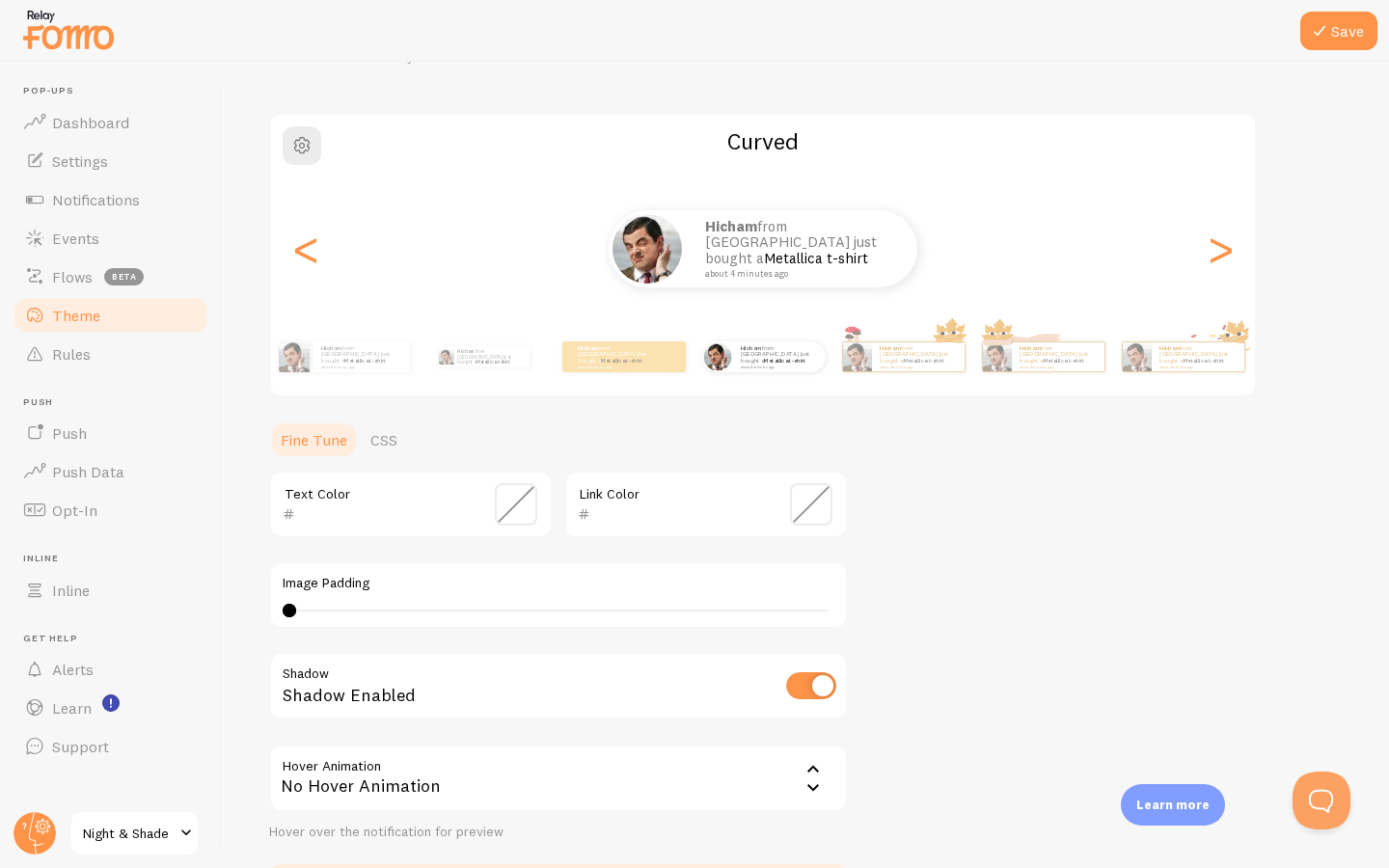
scroll to position [244, 0]
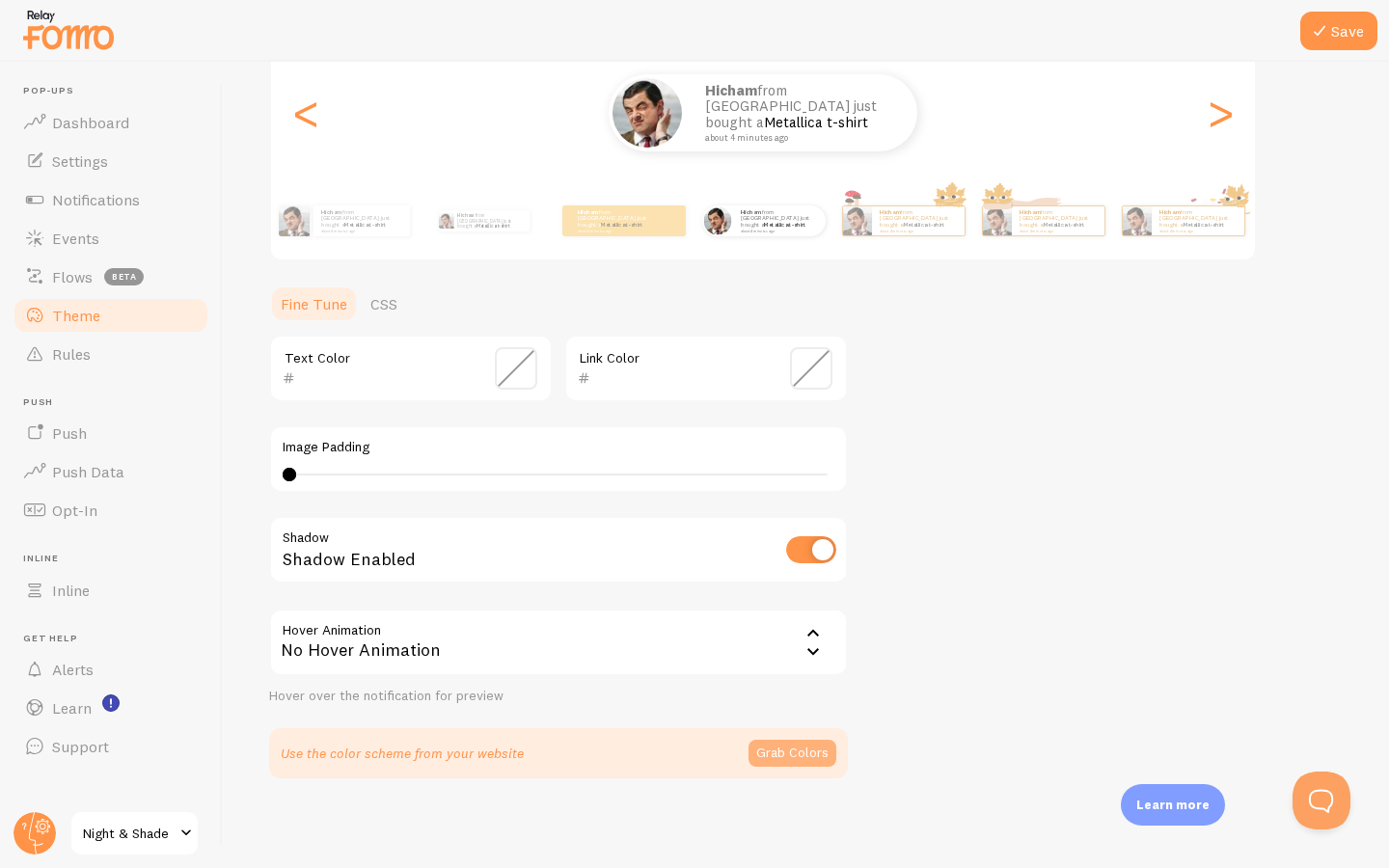
click at [797, 749] on button "Grab Colors" at bounding box center [792, 752] width 88 height 27
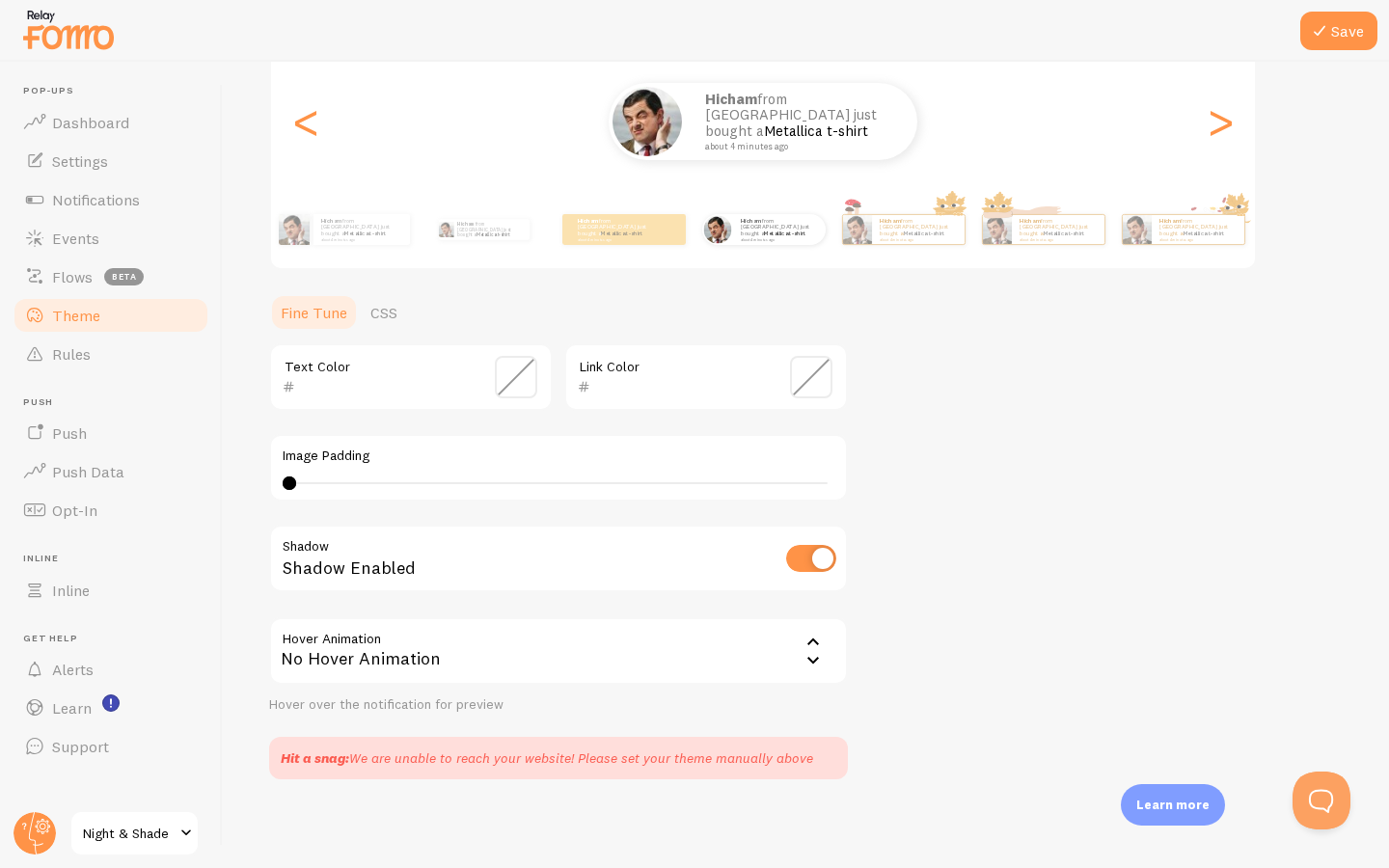
scroll to position [0, 0]
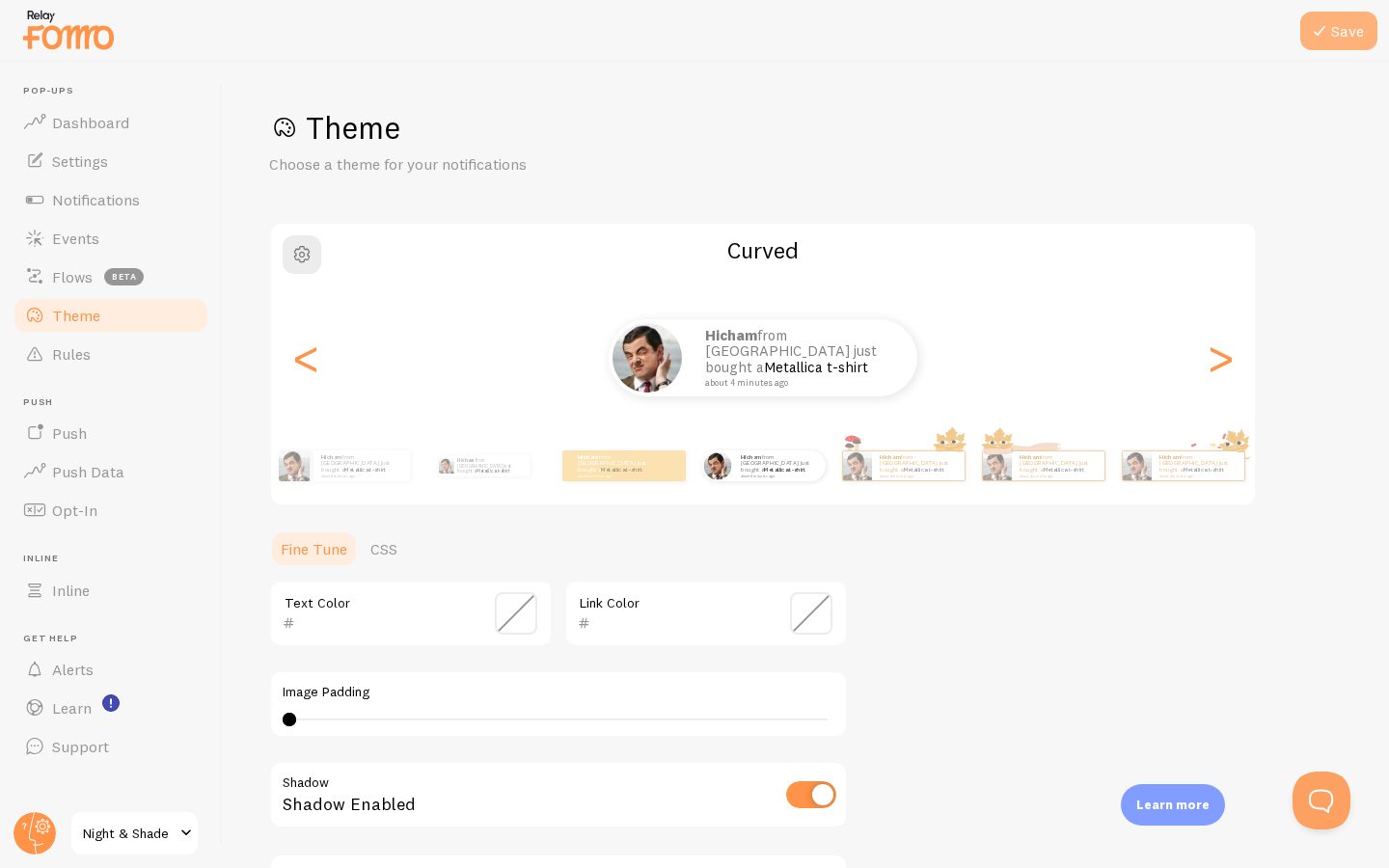
click at [1324, 43] on button "Save" at bounding box center [1339, 31] width 77 height 39
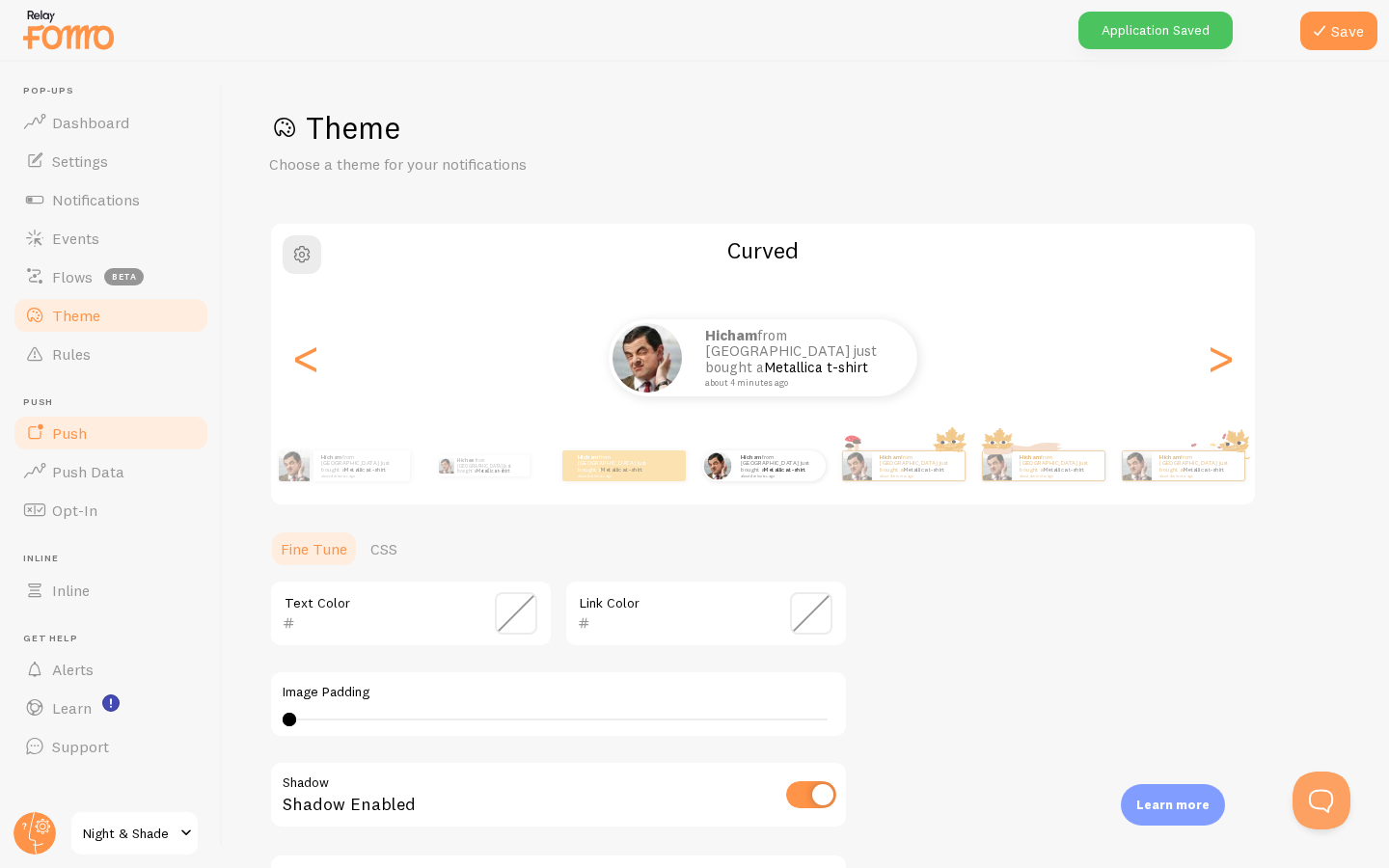
click at [97, 434] on link "Push" at bounding box center [111, 433] width 199 height 39
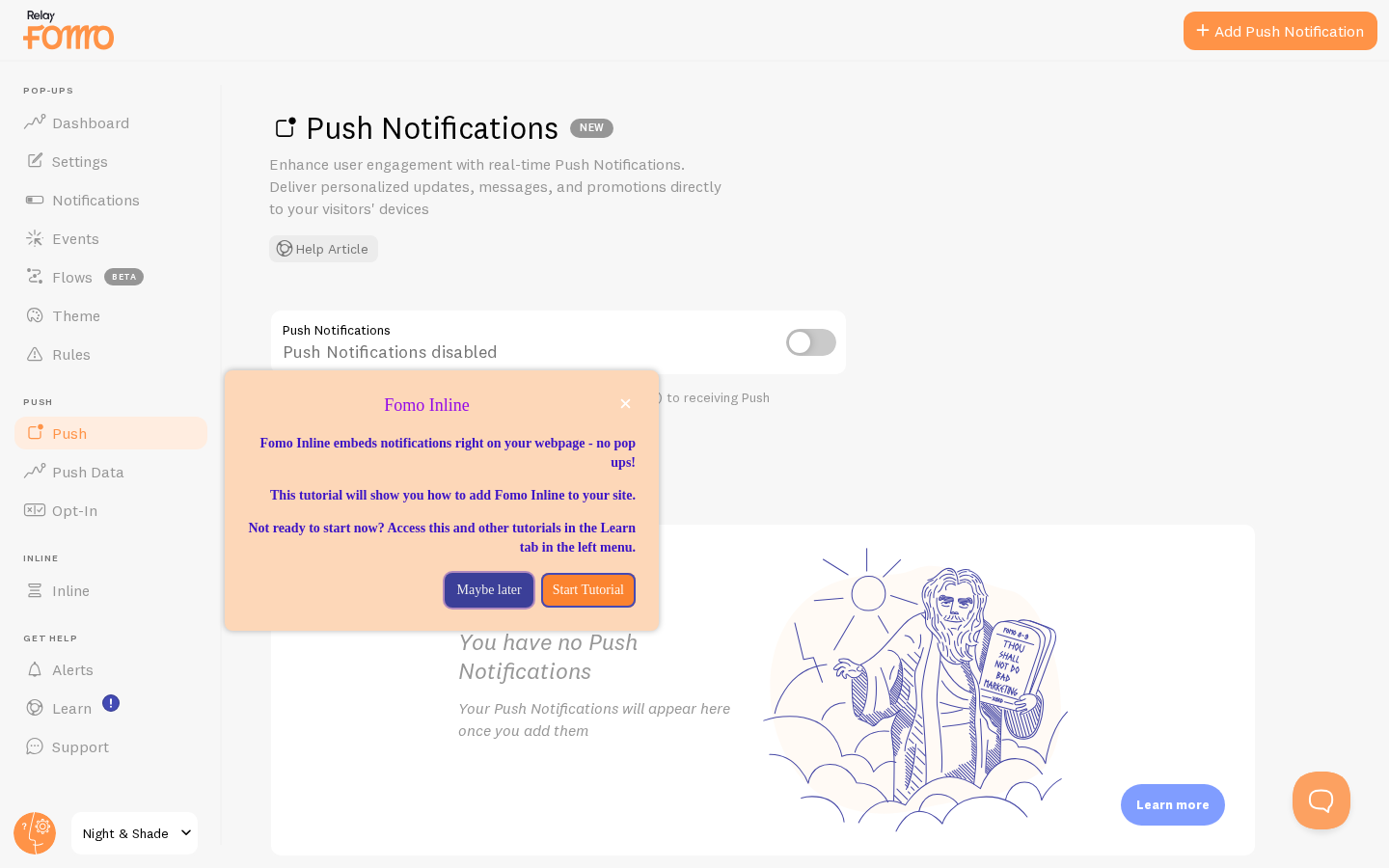
click at [456, 594] on p "Maybe later" at bounding box center [488, 590] width 64 height 19
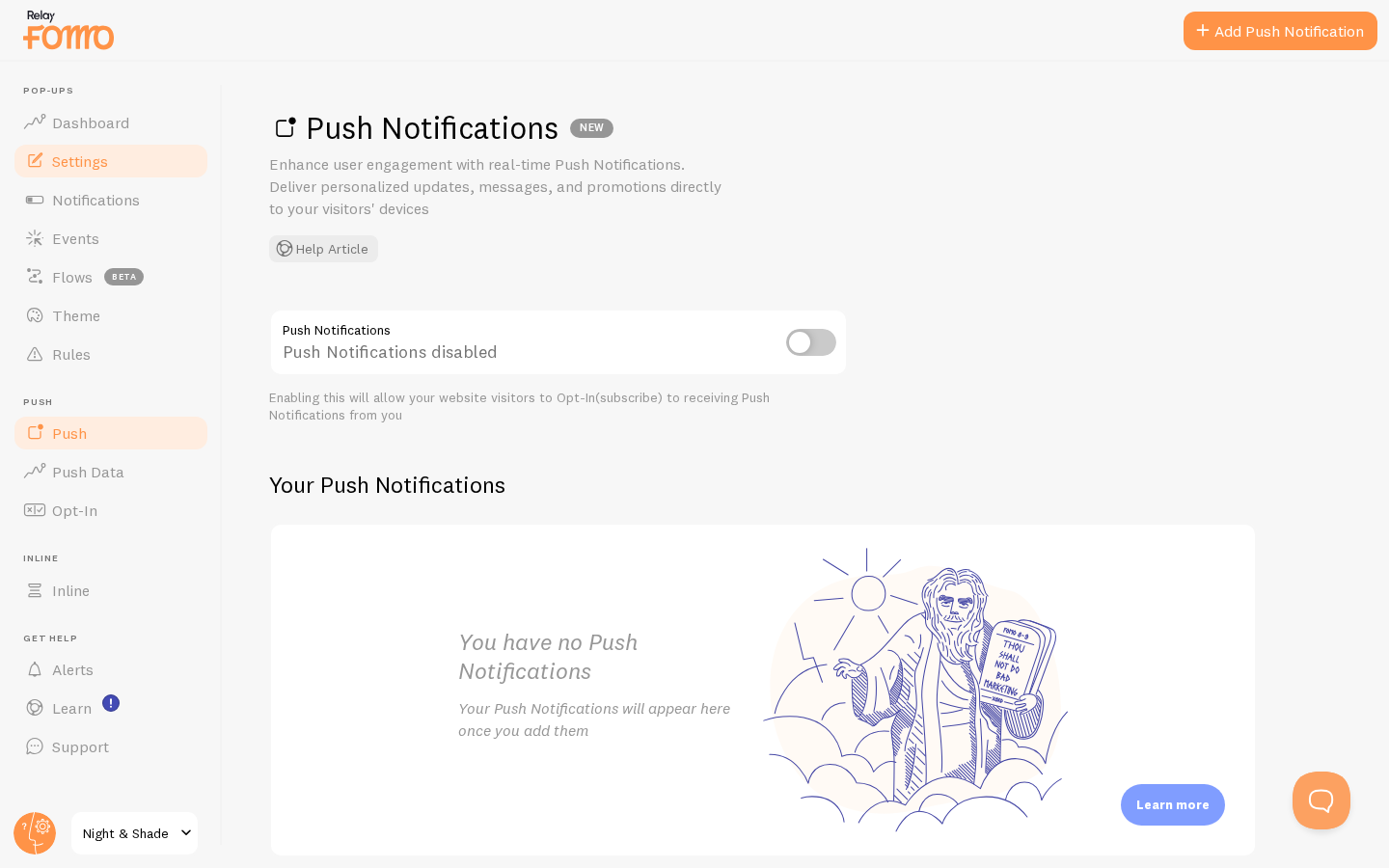
click at [48, 148] on link "Settings" at bounding box center [111, 160] width 199 height 39
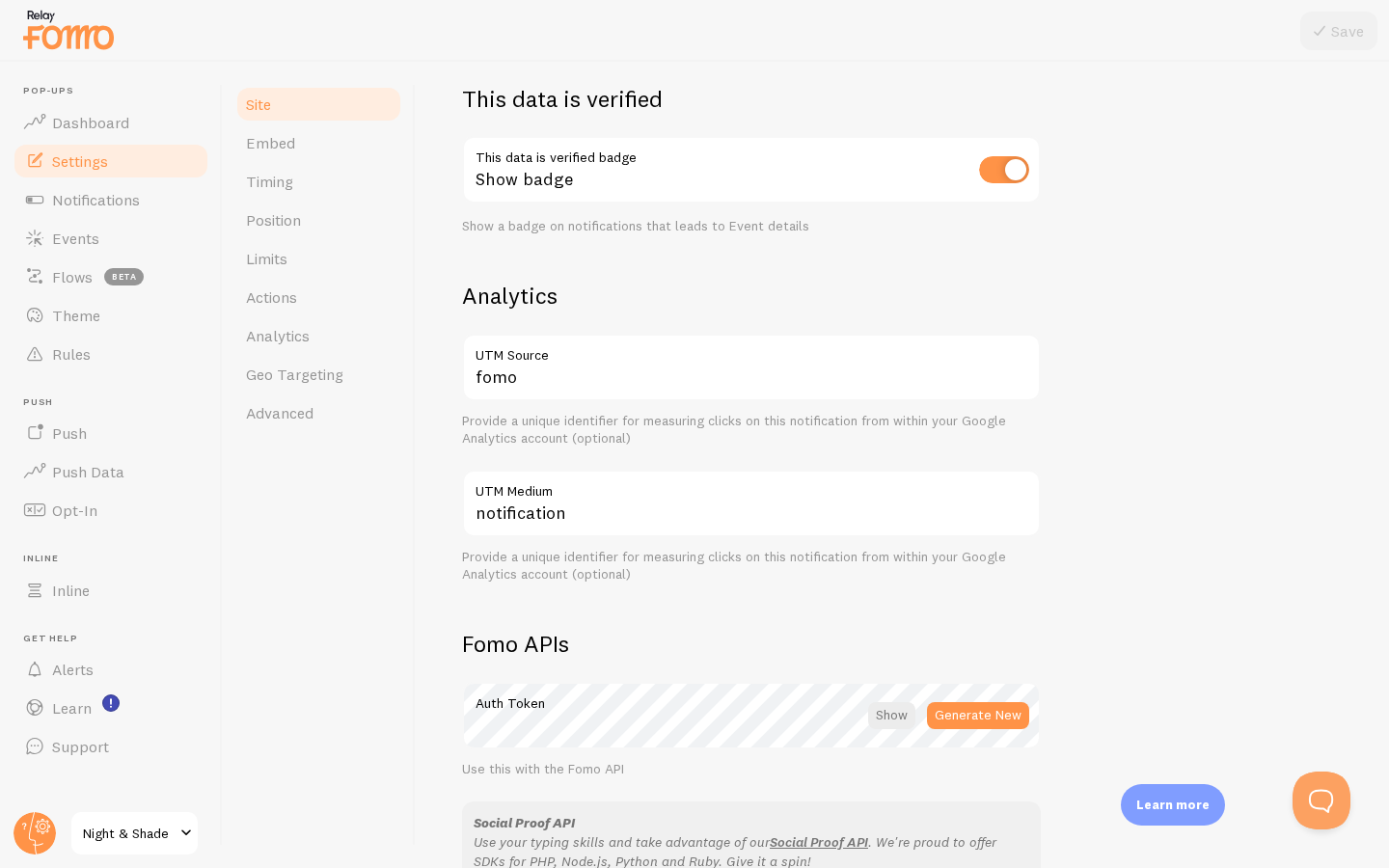
scroll to position [562, 0]
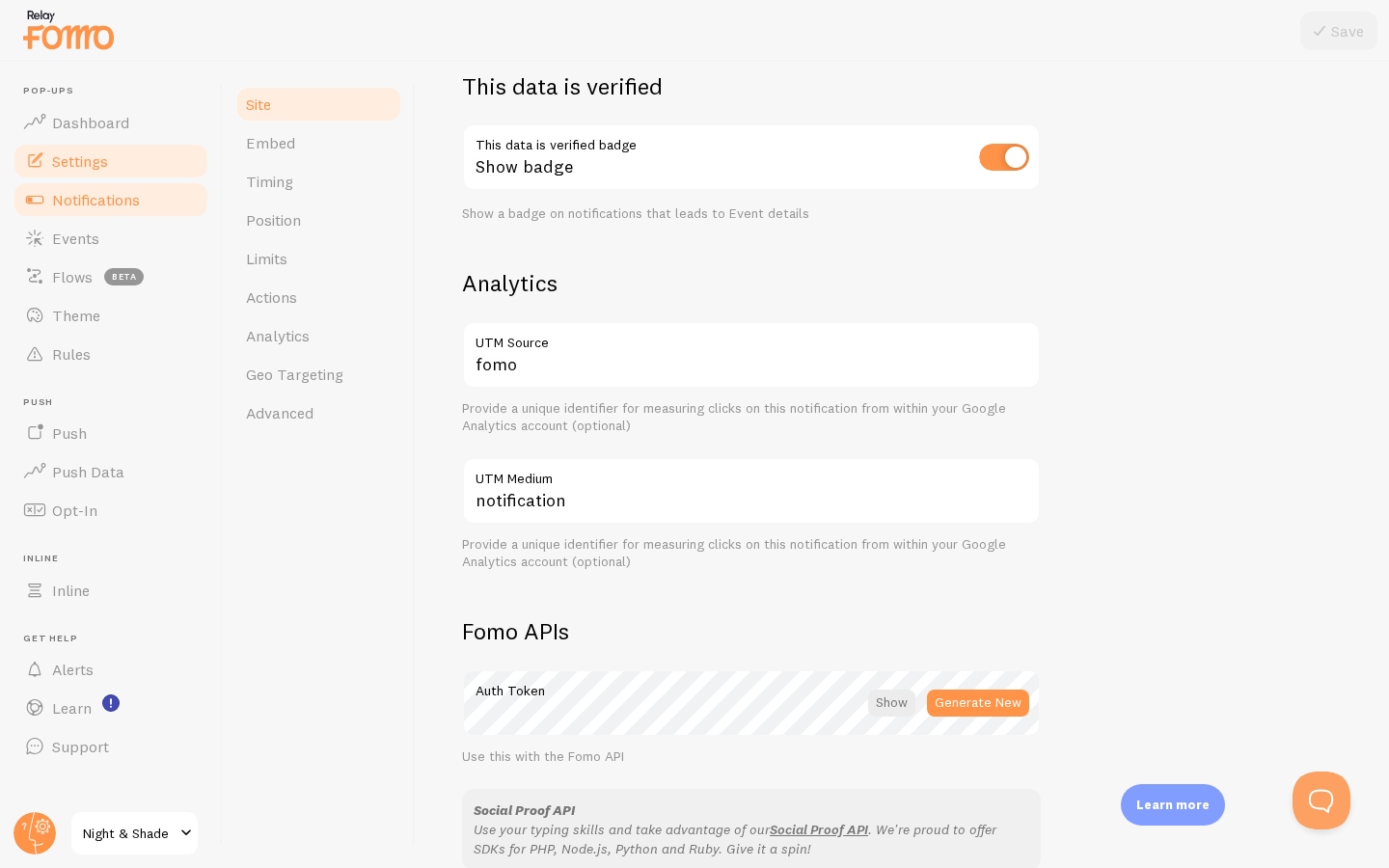
click at [136, 190] on span "Notifications" at bounding box center [96, 199] width 88 height 19
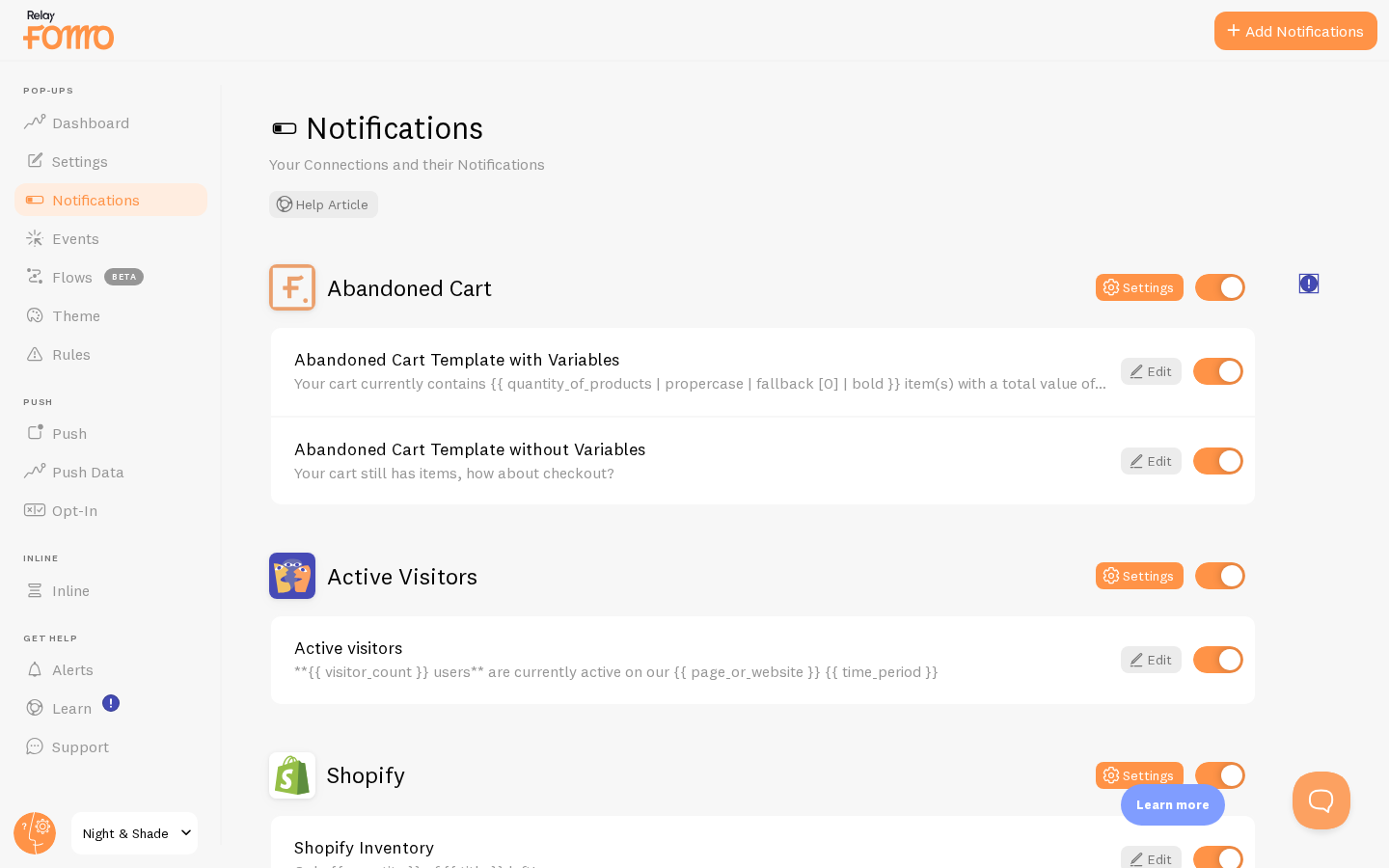
click at [1310, 281] on rect "<p>🛍️ For Shopify Users</p><p>To use the <strong>Abandoned Cart with Variables<…" at bounding box center [1309, 284] width 17 height 17
click at [869, 266] on div "Abandoned Cart Settings" at bounding box center [763, 287] width 988 height 47
click at [603, 366] on link "Abandoned Cart Template with Variables" at bounding box center [701, 360] width 815 height 18
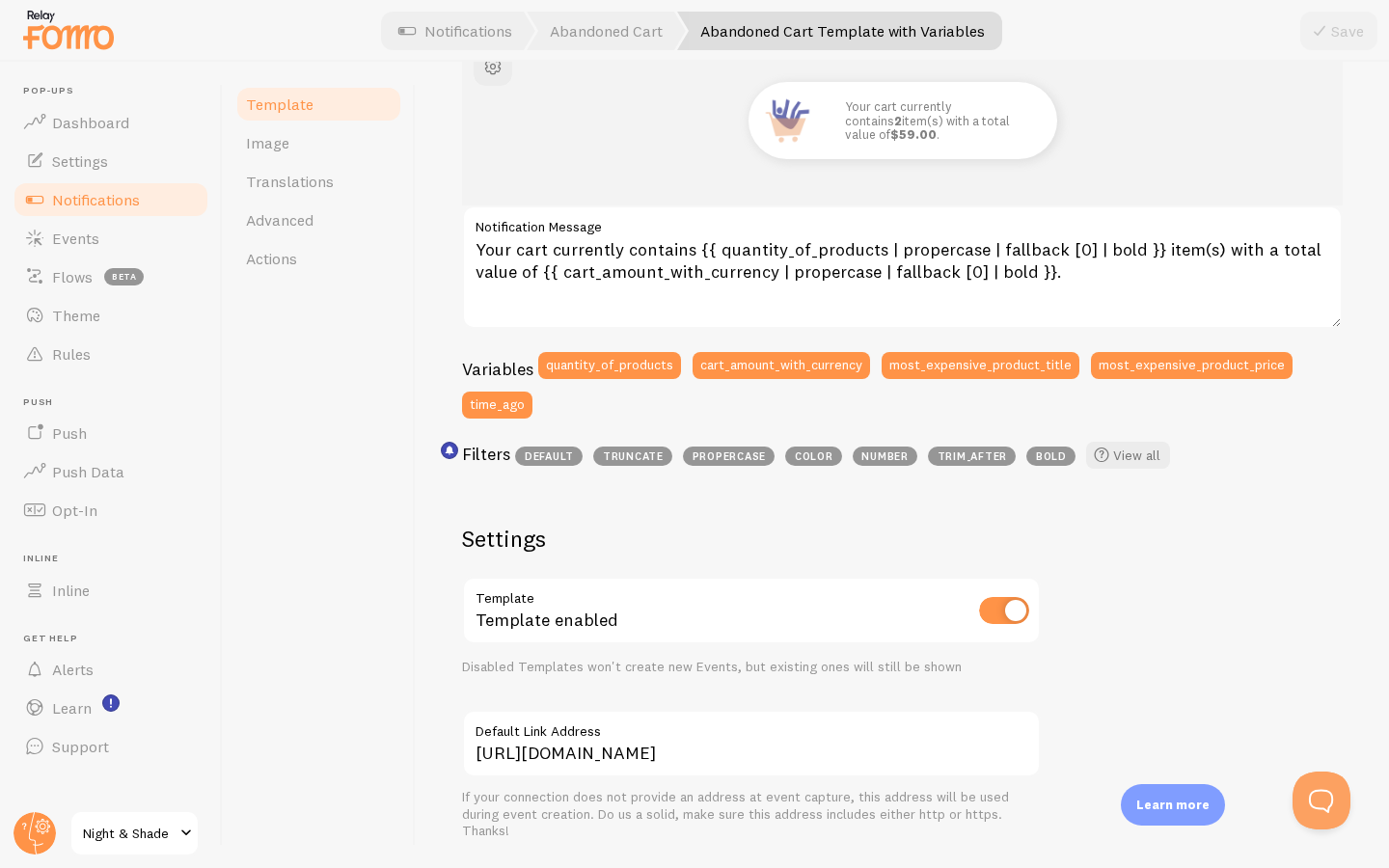
scroll to position [274, 0]
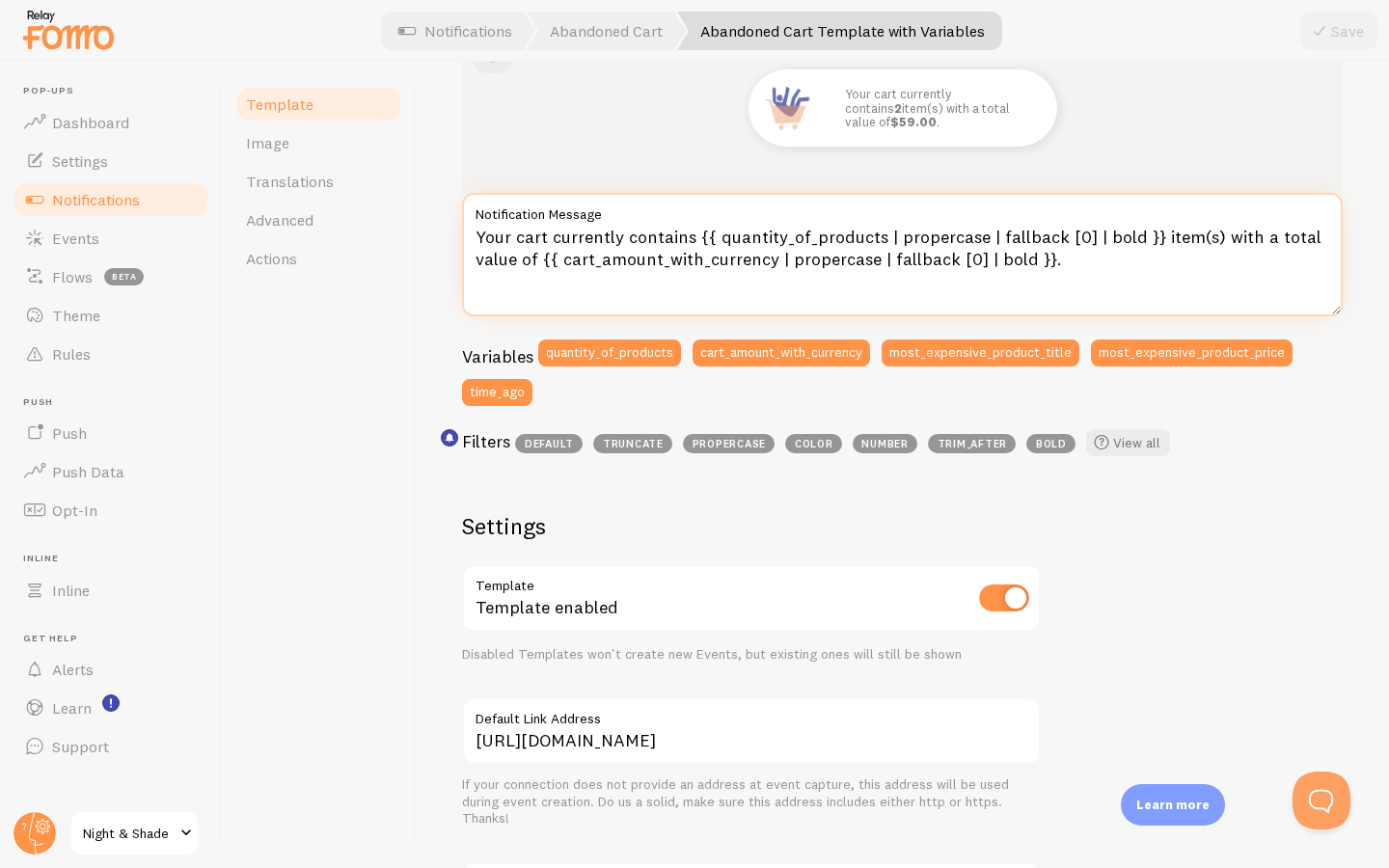
click at [709, 251] on textarea "Your cart currently contains {{ quantity_of_products | propercase | fallback [0…" at bounding box center [903, 254] width 881 height 124
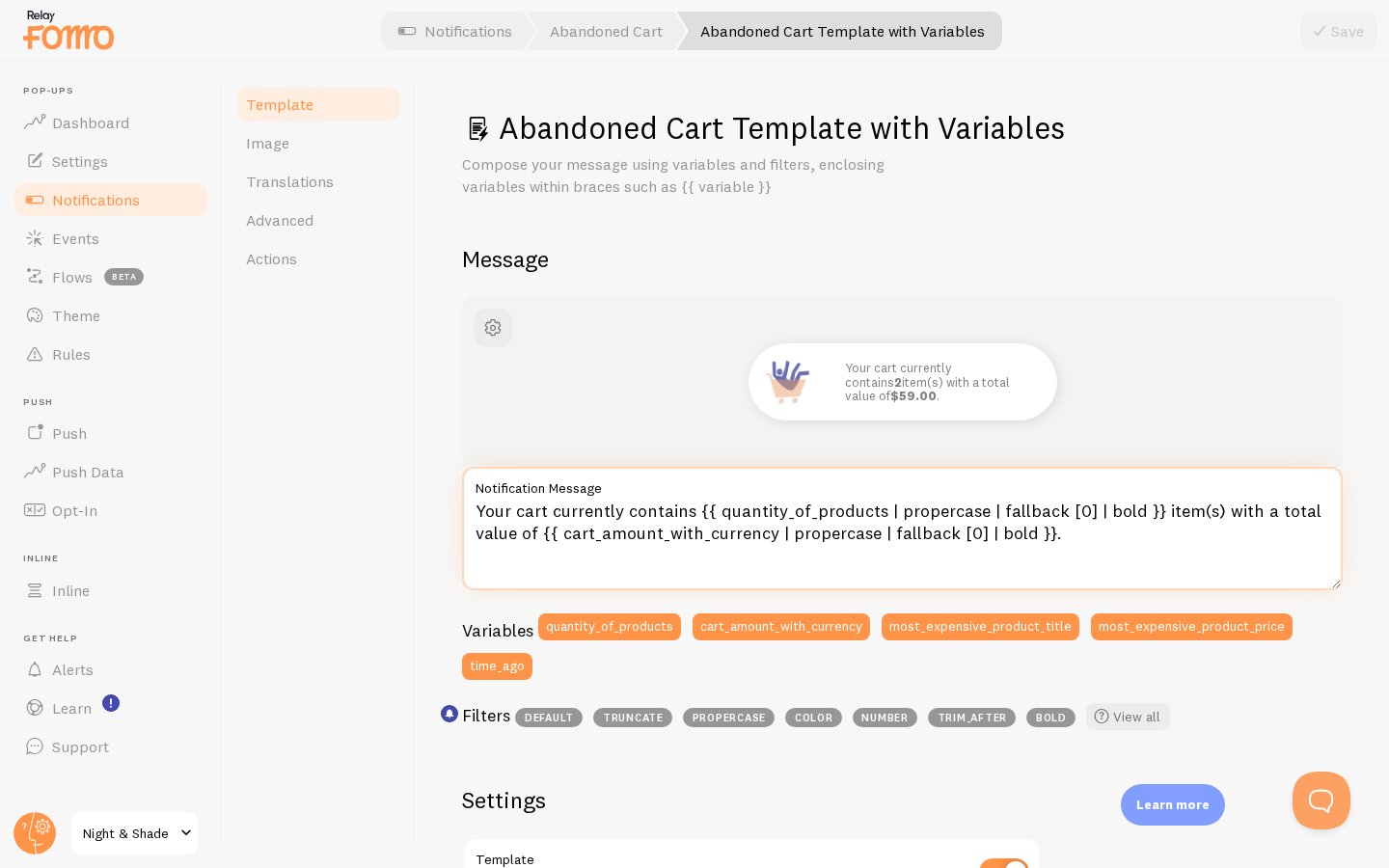
scroll to position [0, 0]
paste textarea "Dein Warenkorb enthält aktuell {{ quantity_of_products | propercase | fallback …"
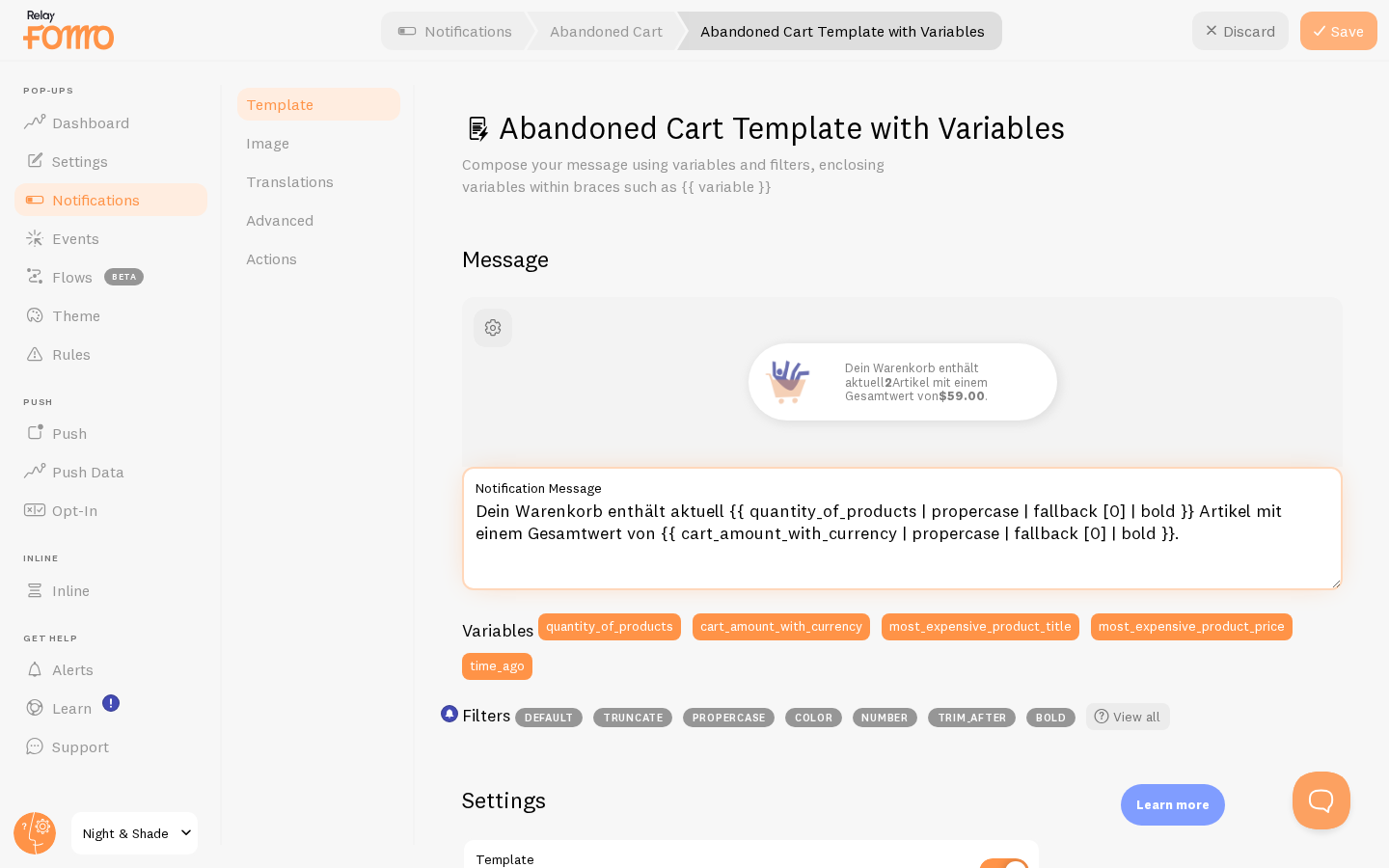
type textarea "Dein Warenkorb enthält aktuell {{ quantity_of_products | propercase | fallback …"
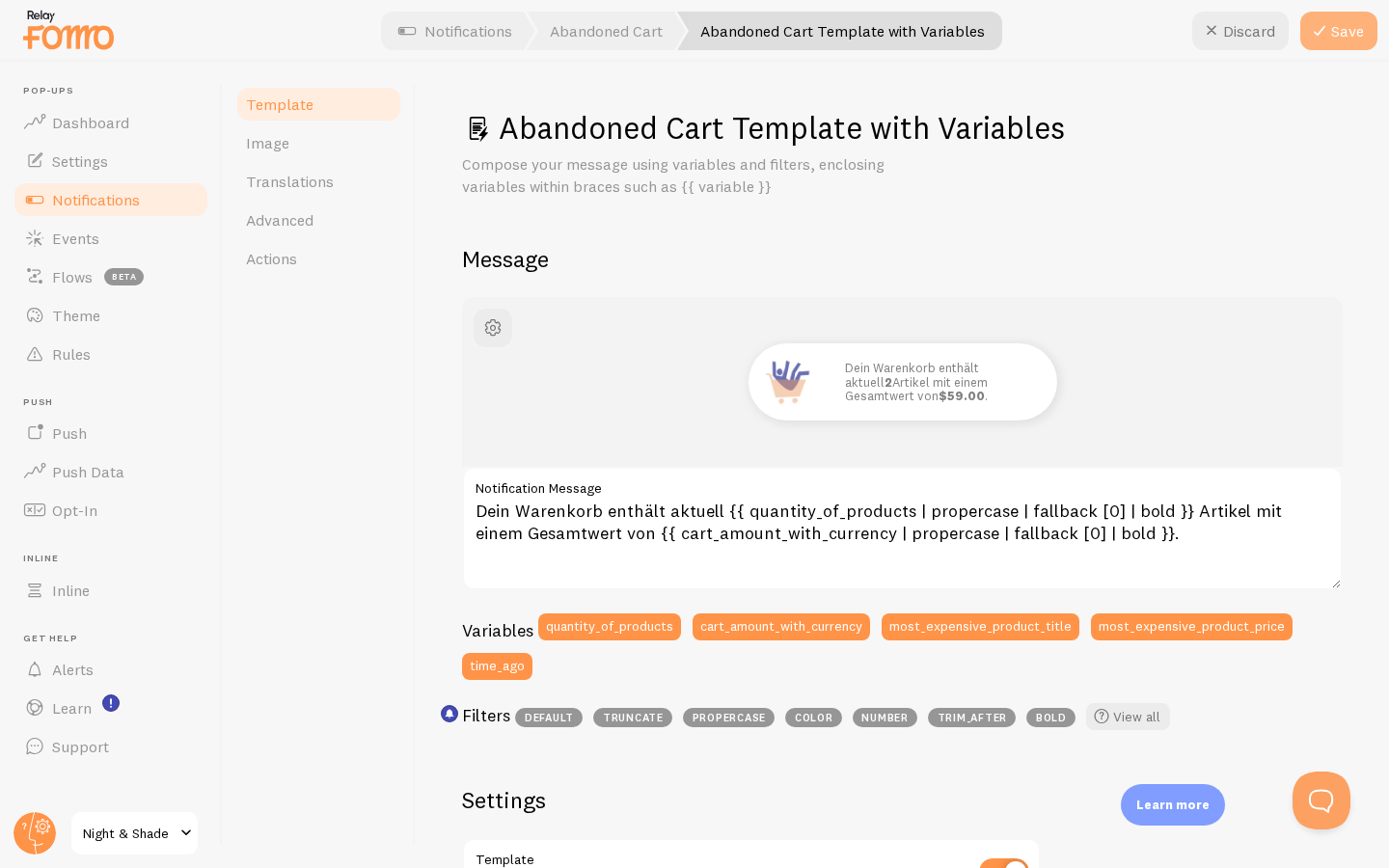
click at [1341, 23] on button "Save" at bounding box center [1339, 31] width 77 height 39
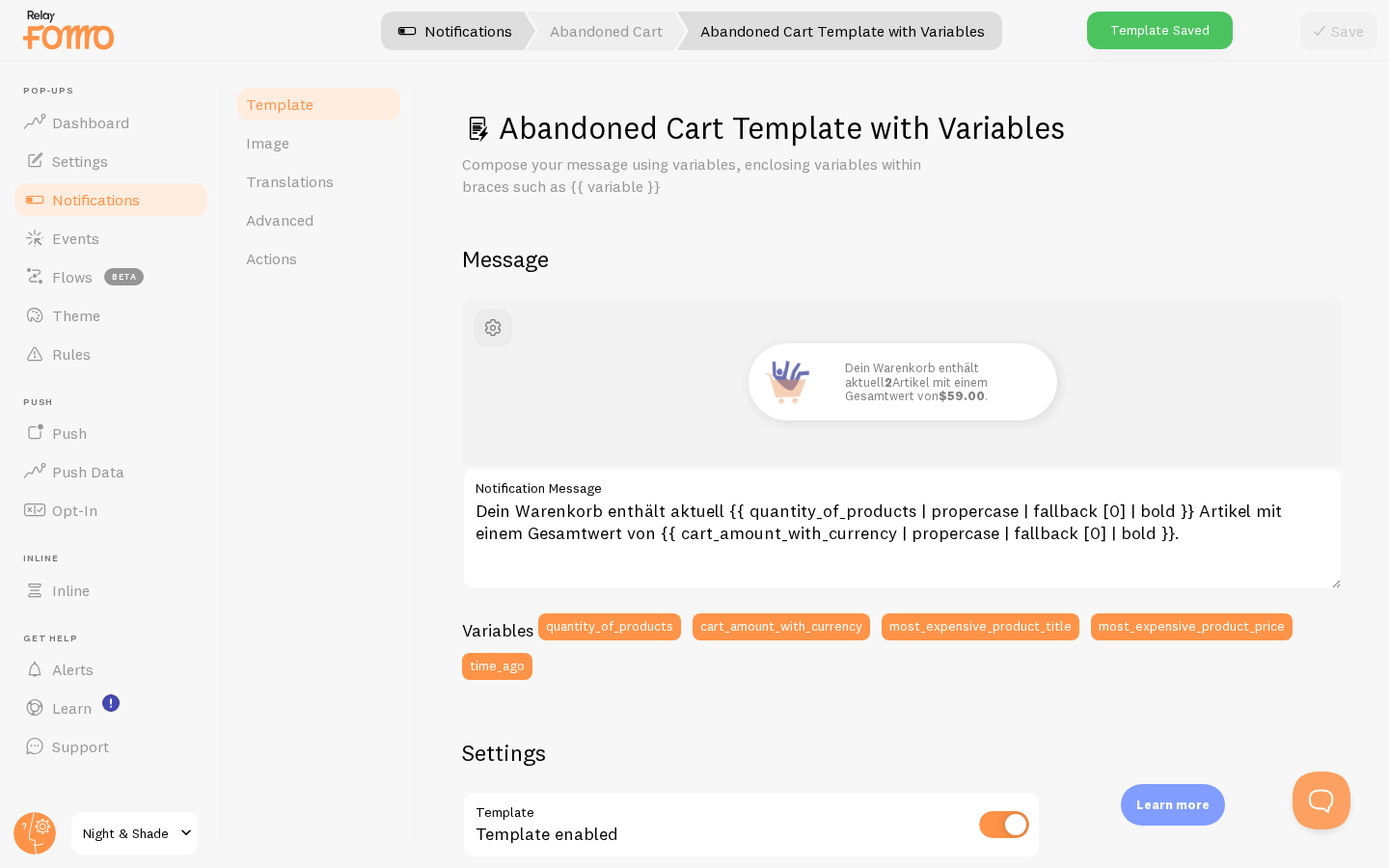
click at [469, 41] on link "Notifications" at bounding box center [455, 31] width 160 height 39
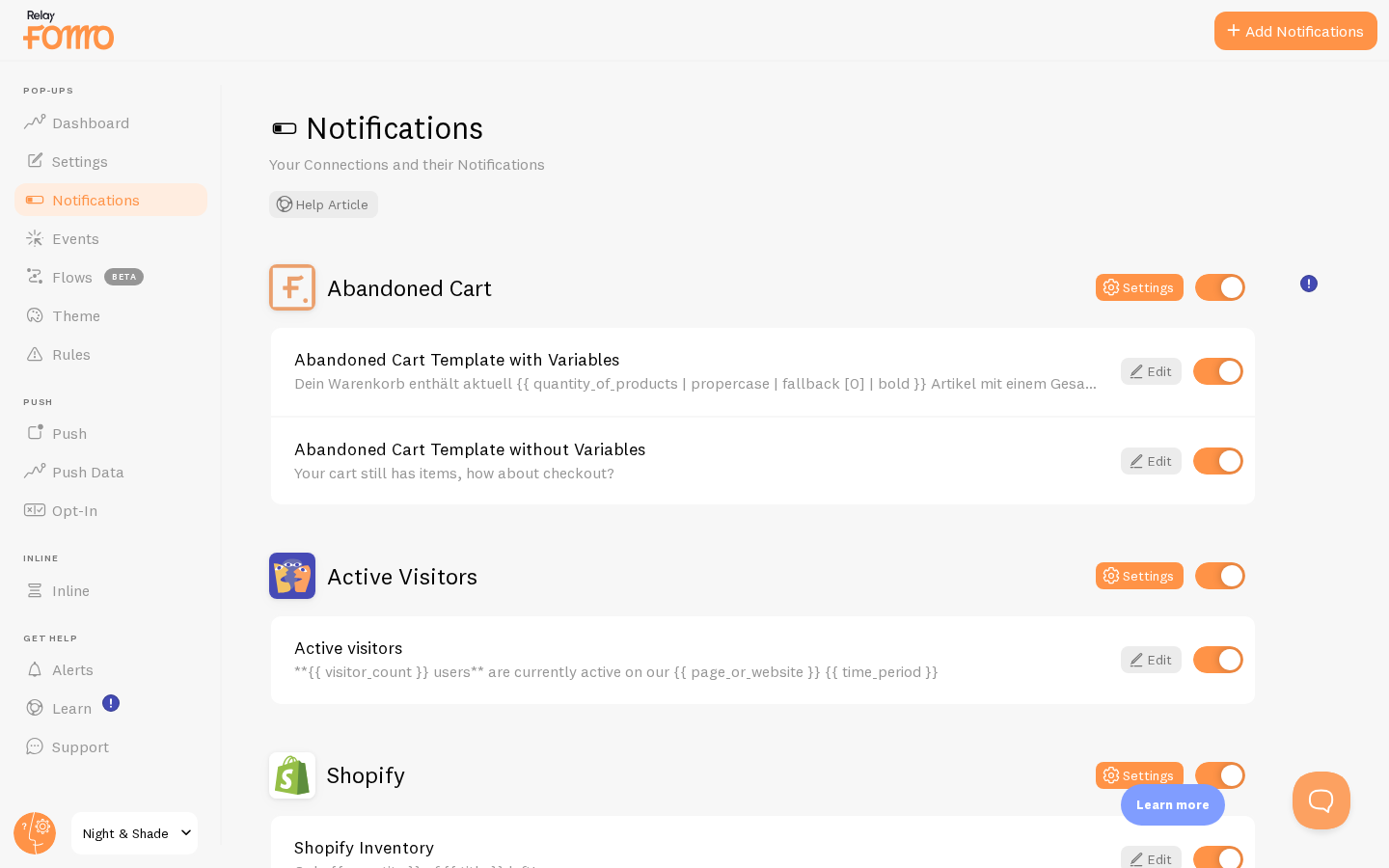
click at [574, 358] on link "Abandoned Cart Template with Variables" at bounding box center [701, 360] width 815 height 18
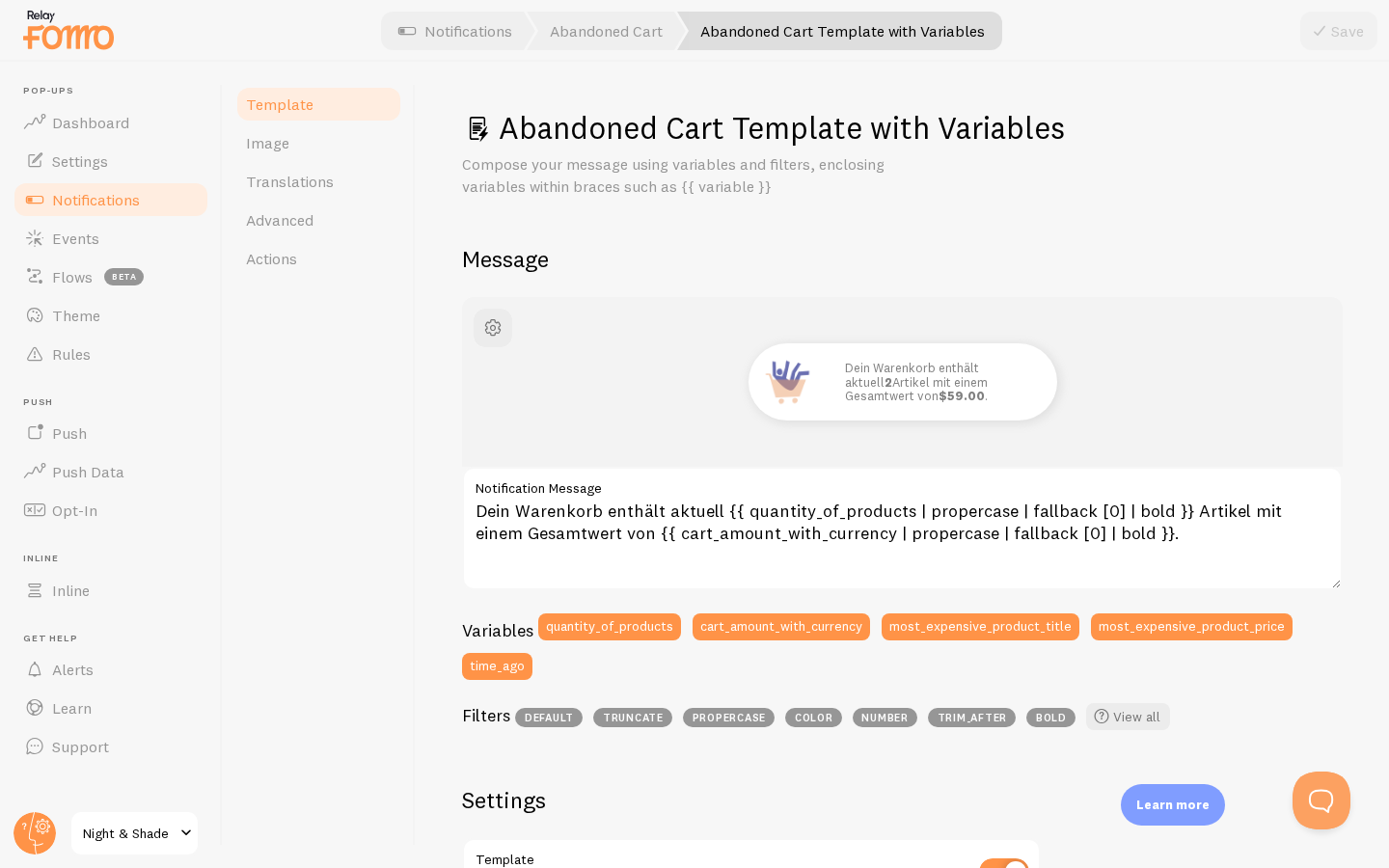
drag, startPoint x: 798, startPoint y: 99, endPoint x: 790, endPoint y: 132, distance: 34.0
click at [798, 100] on div "Abandoned Cart Template with Variables Compose your message using variables and…" at bounding box center [902, 464] width 973 height 806
click at [790, 132] on h1 "Abandoned Cart Template with Variables" at bounding box center [903, 128] width 881 height 40
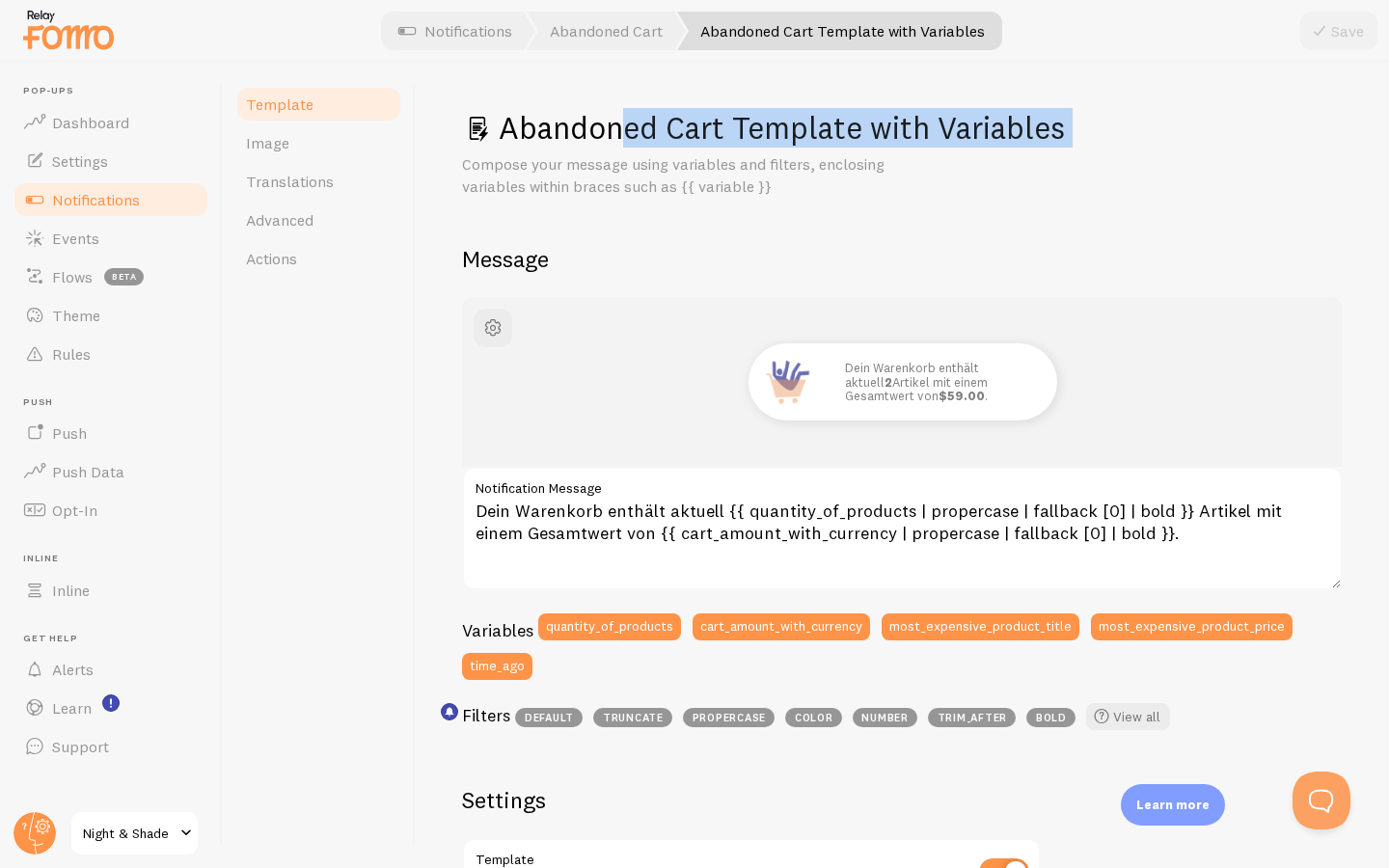
click at [790, 132] on h1 "Abandoned Cart Template with Variables" at bounding box center [903, 128] width 881 height 40
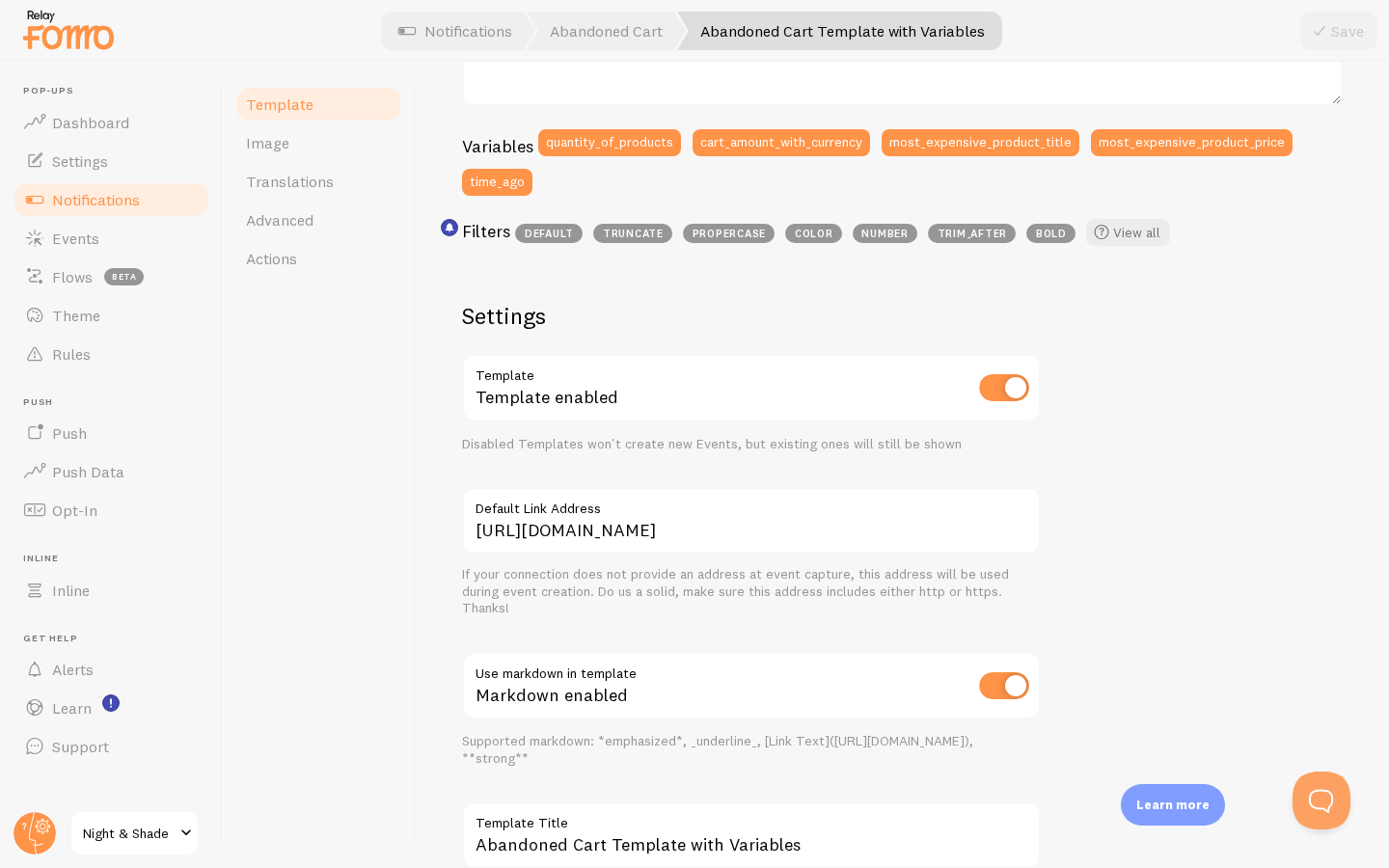
scroll to position [604, 0]
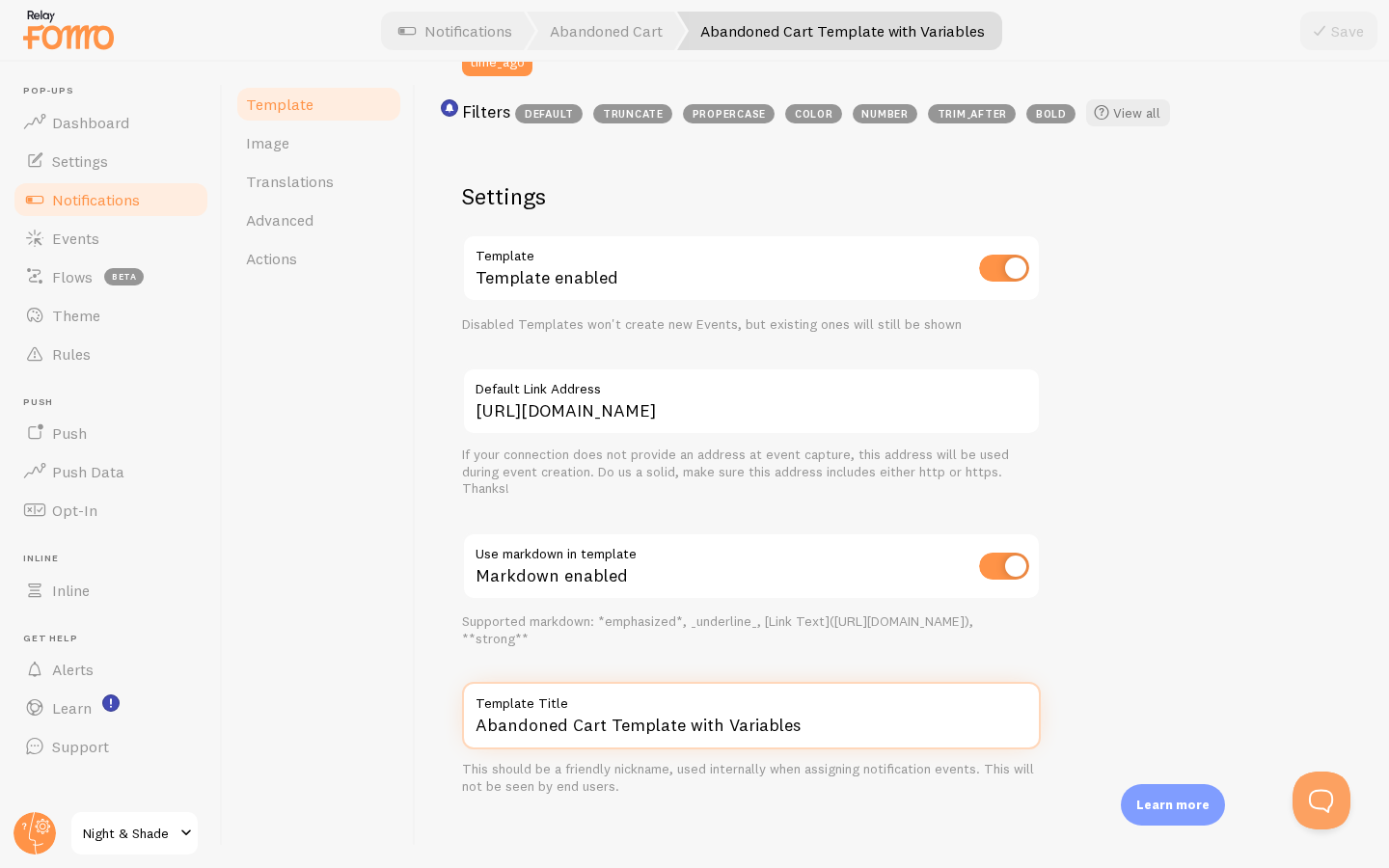
click at [630, 721] on input "Abandoned Cart Template with Variables" at bounding box center [751, 716] width 579 height 67
paste input "Warenkorbabbruch-Vorlage mit Variablen"
type input "Warenkorbabbruch-Vorlage mit Variablen"
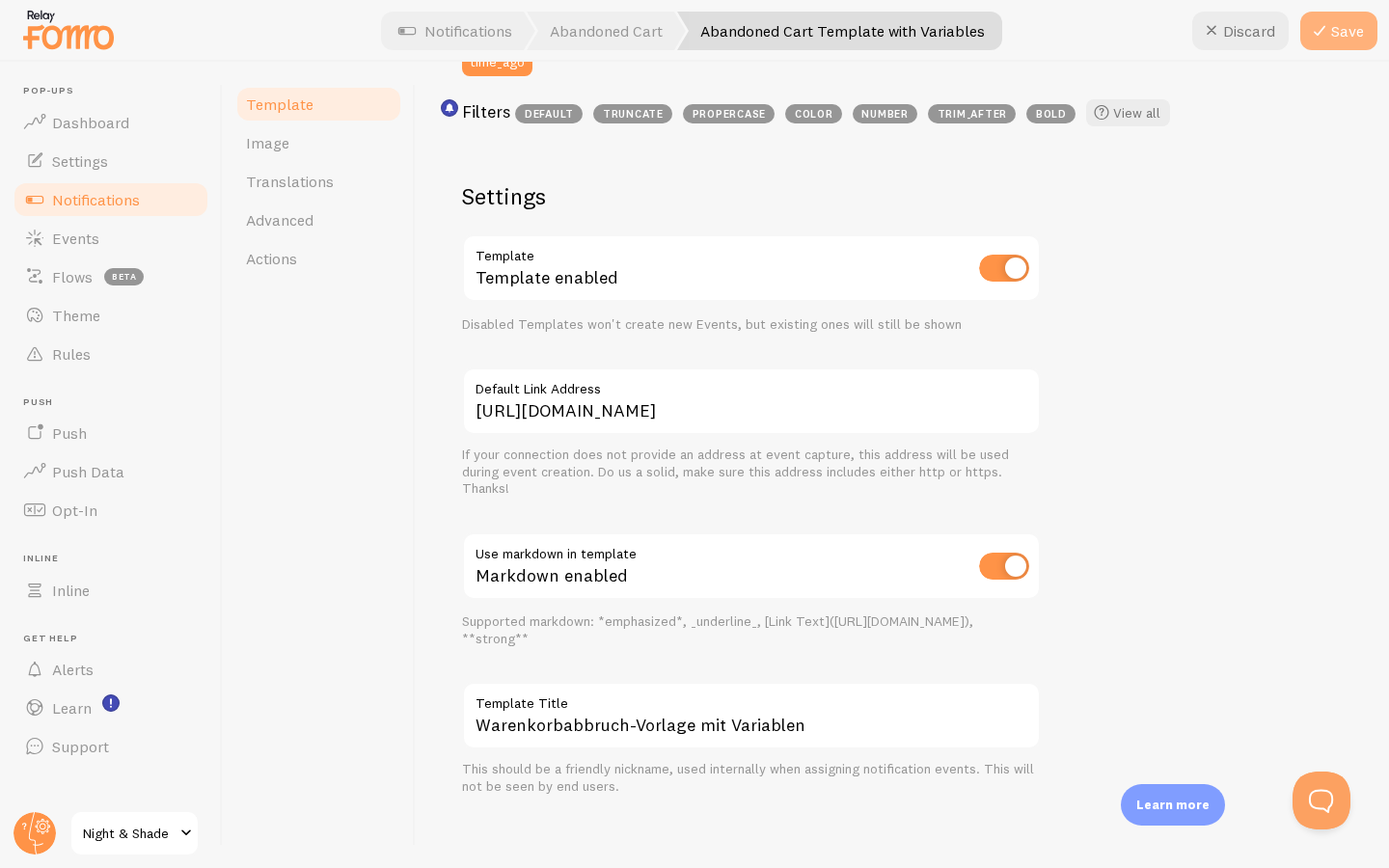
click at [1347, 33] on button "Save" at bounding box center [1339, 31] width 77 height 39
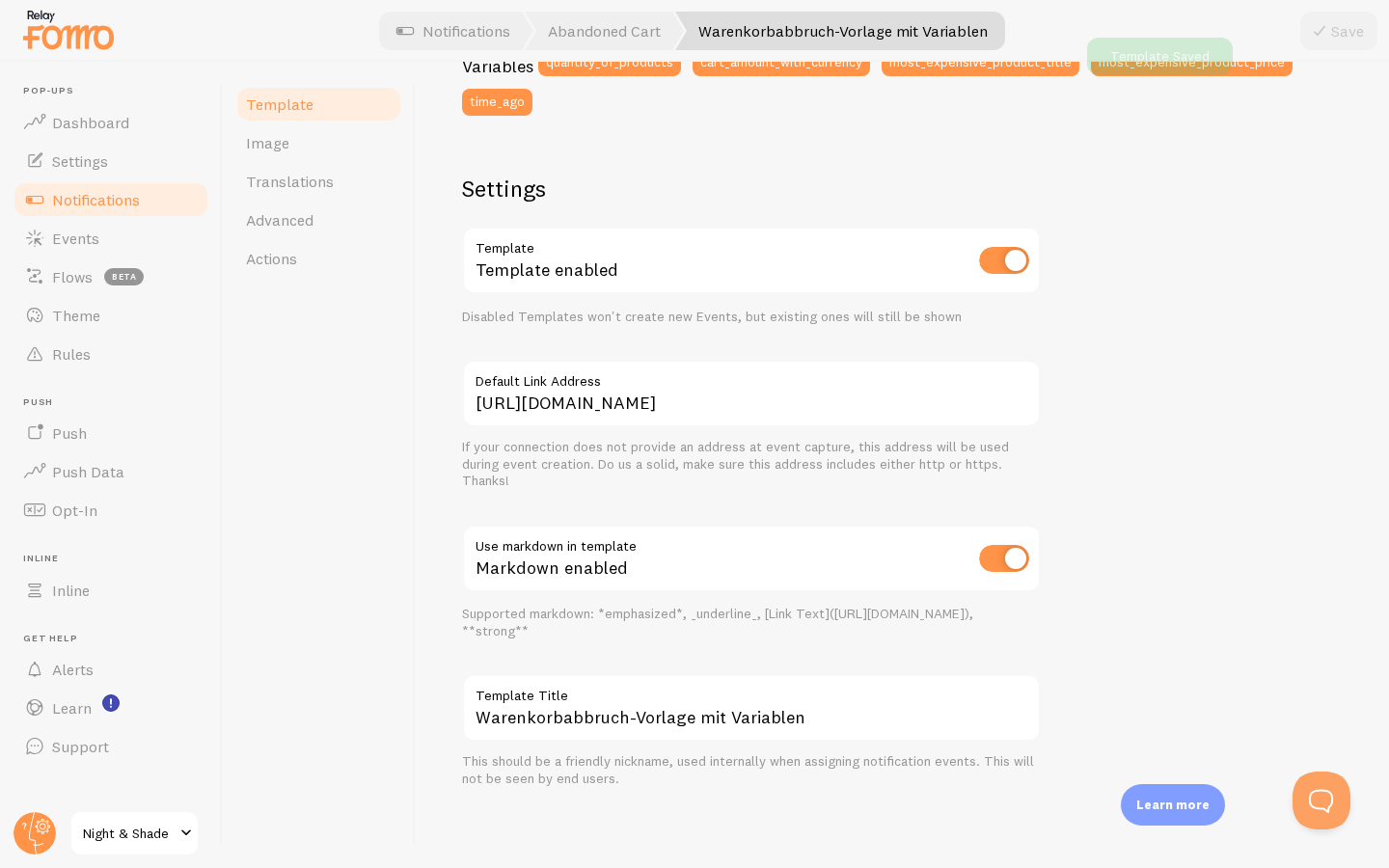
scroll to position [556, 0]
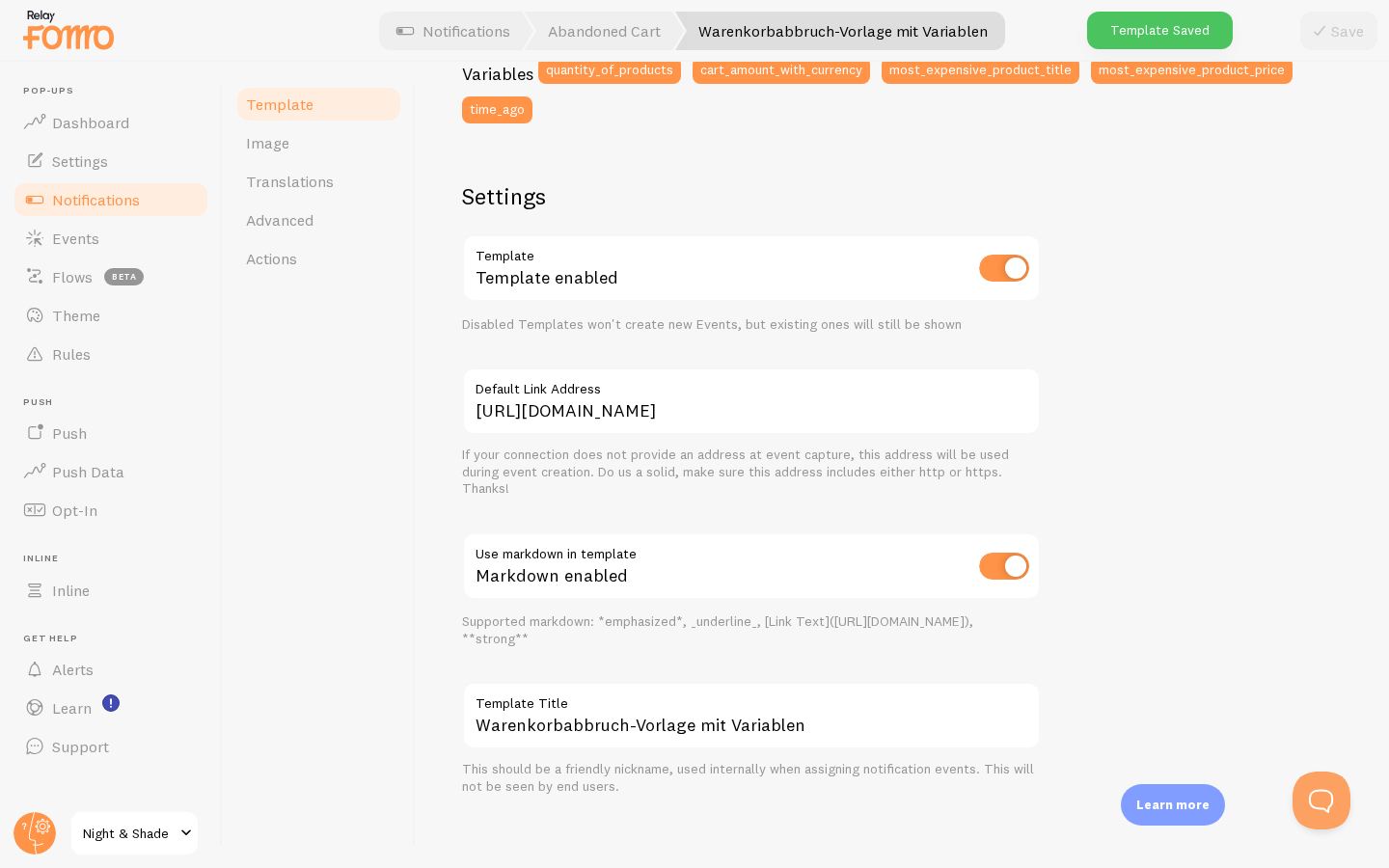
click at [115, 197] on span "Notifications" at bounding box center [96, 199] width 88 height 19
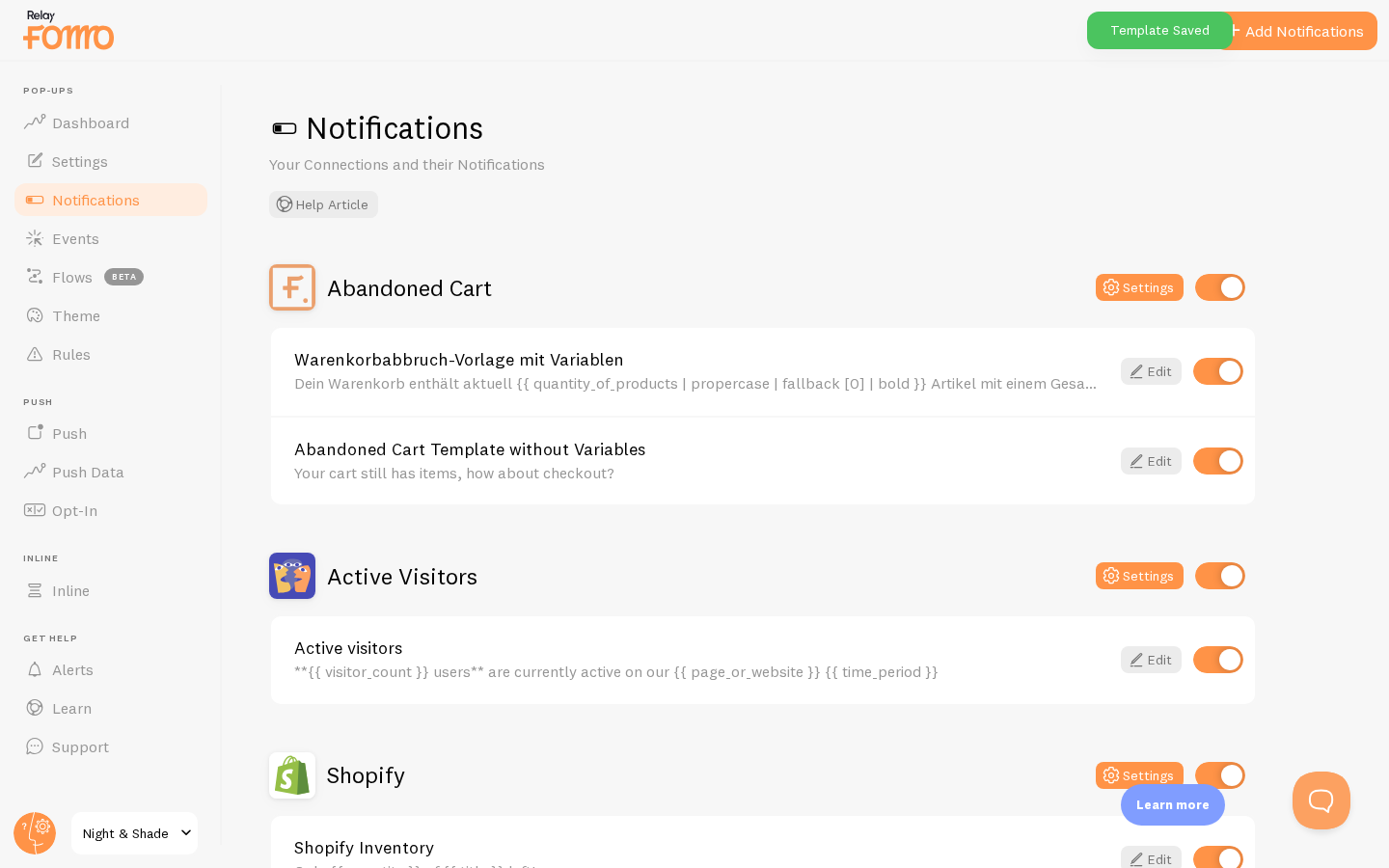
click at [536, 446] on link "Abandoned Cart Template without Variables" at bounding box center [701, 449] width 815 height 18
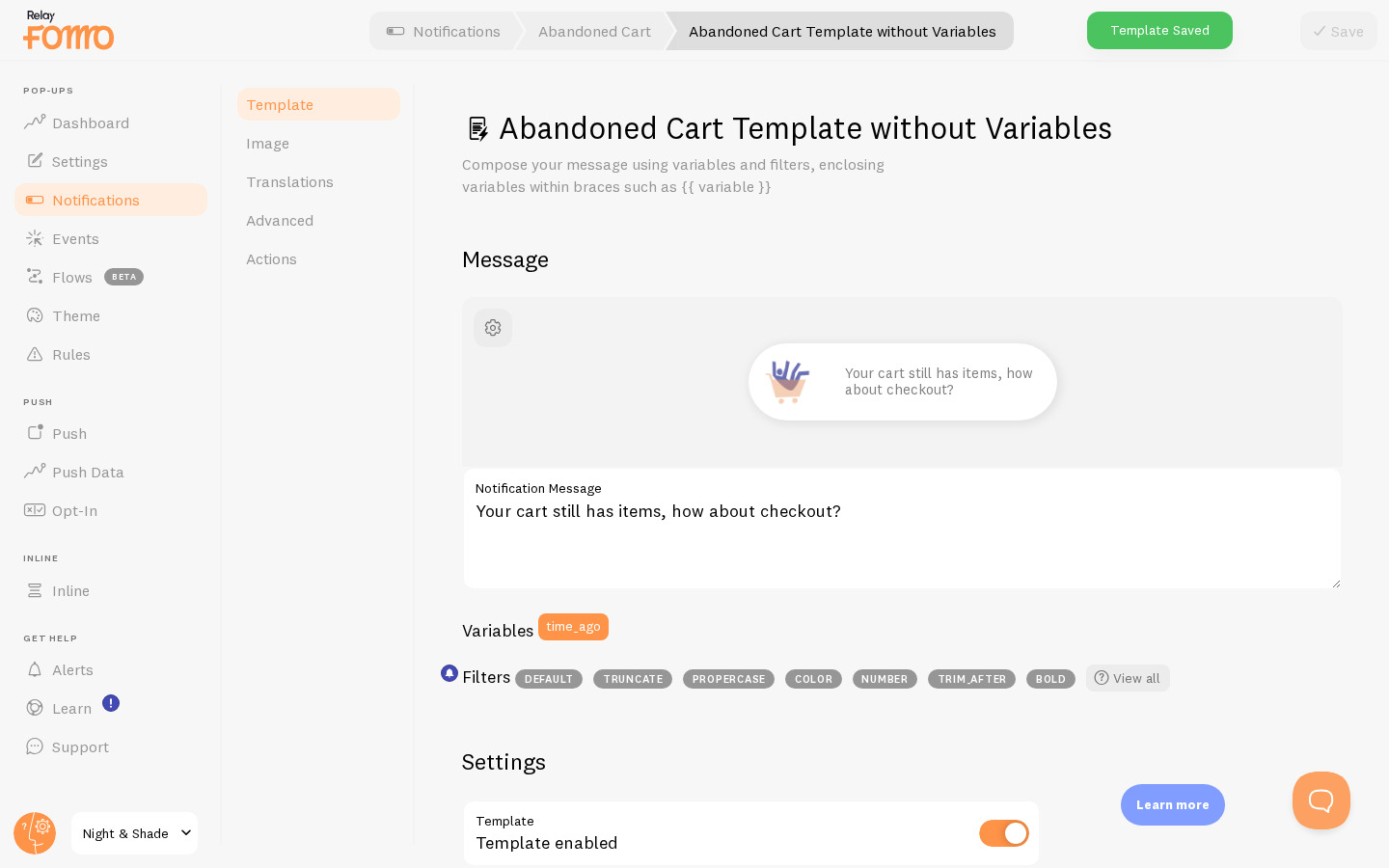
click at [602, 118] on h1 "Abandoned Cart Template without Variables" at bounding box center [903, 128] width 881 height 40
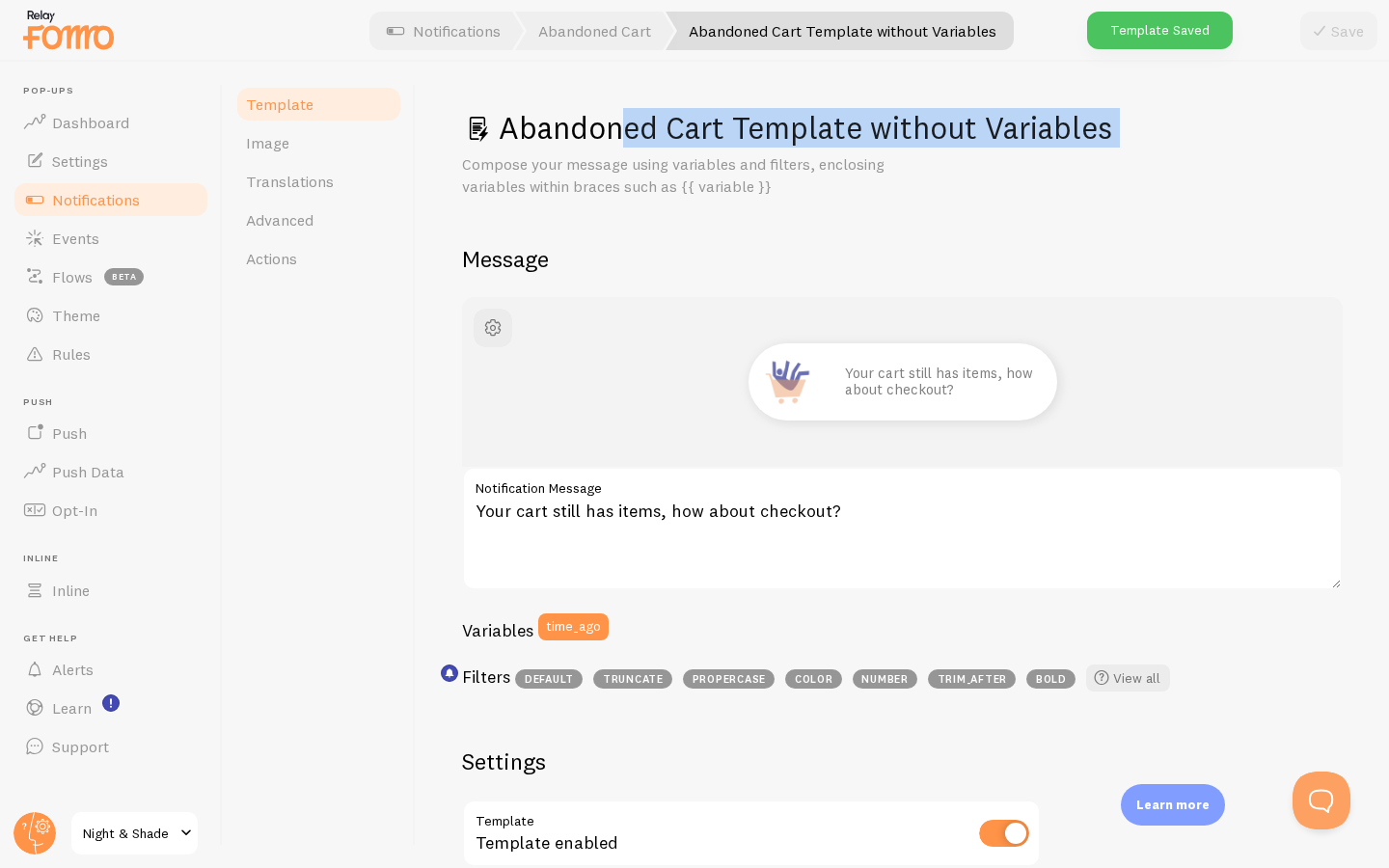
click at [602, 118] on h1 "Abandoned Cart Template without Variables" at bounding box center [903, 128] width 881 height 40
copy div "Abandoned Cart Template without Variables"
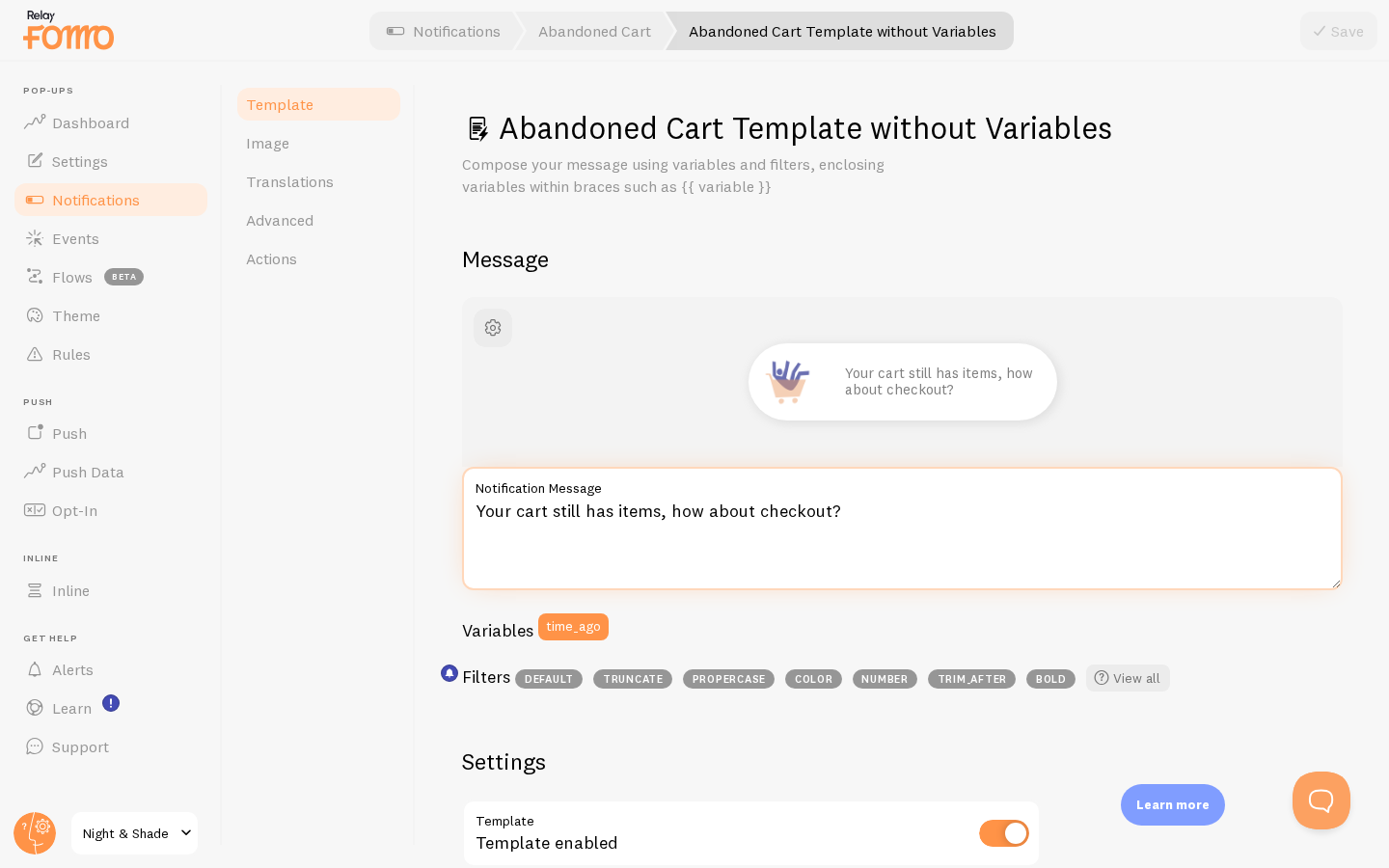
click at [646, 506] on textarea "Your cart still has items, how about checkout?" at bounding box center [903, 529] width 881 height 124
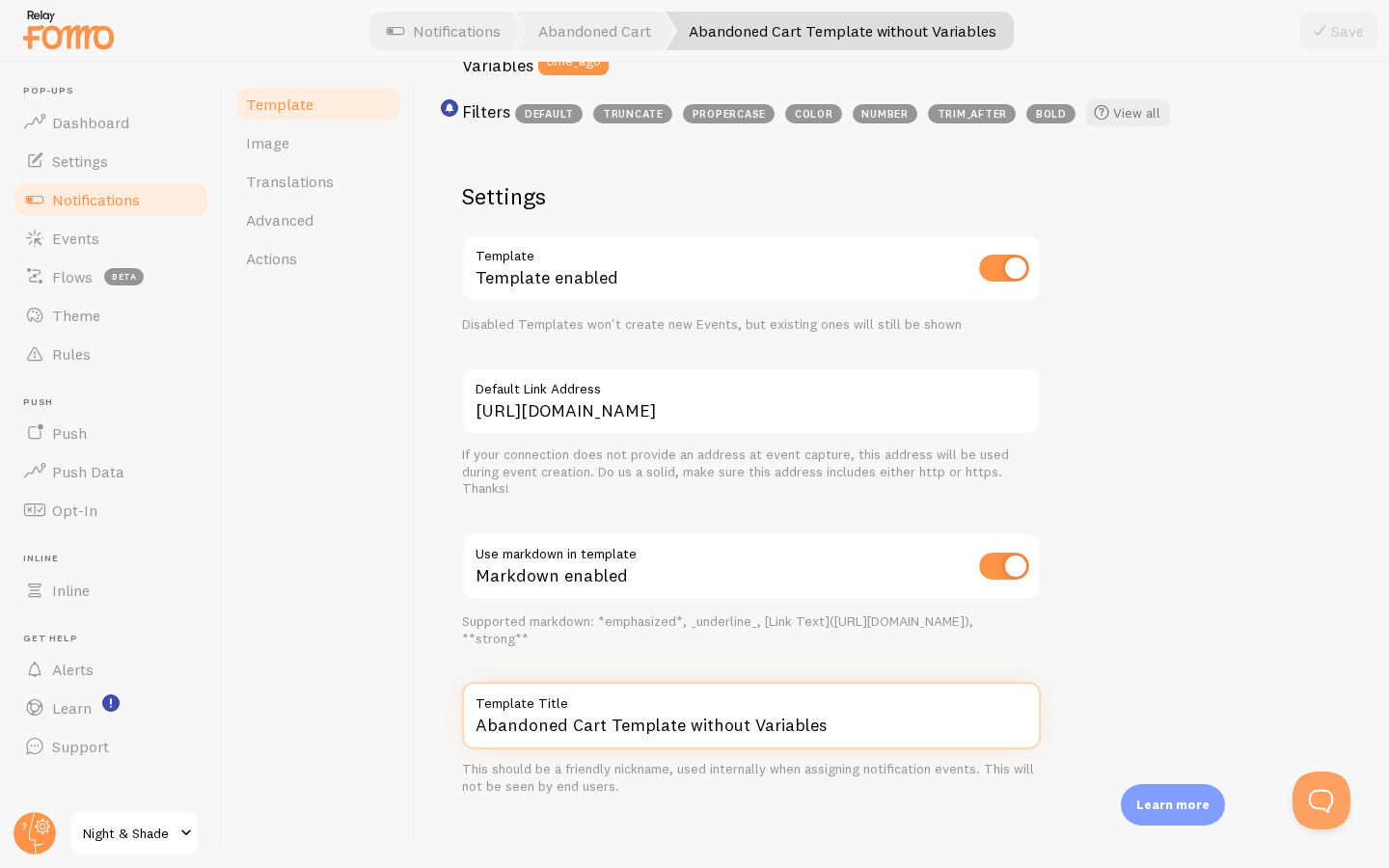
paste input "Warenkorbabbruch-Vorlage ohne Variablen"
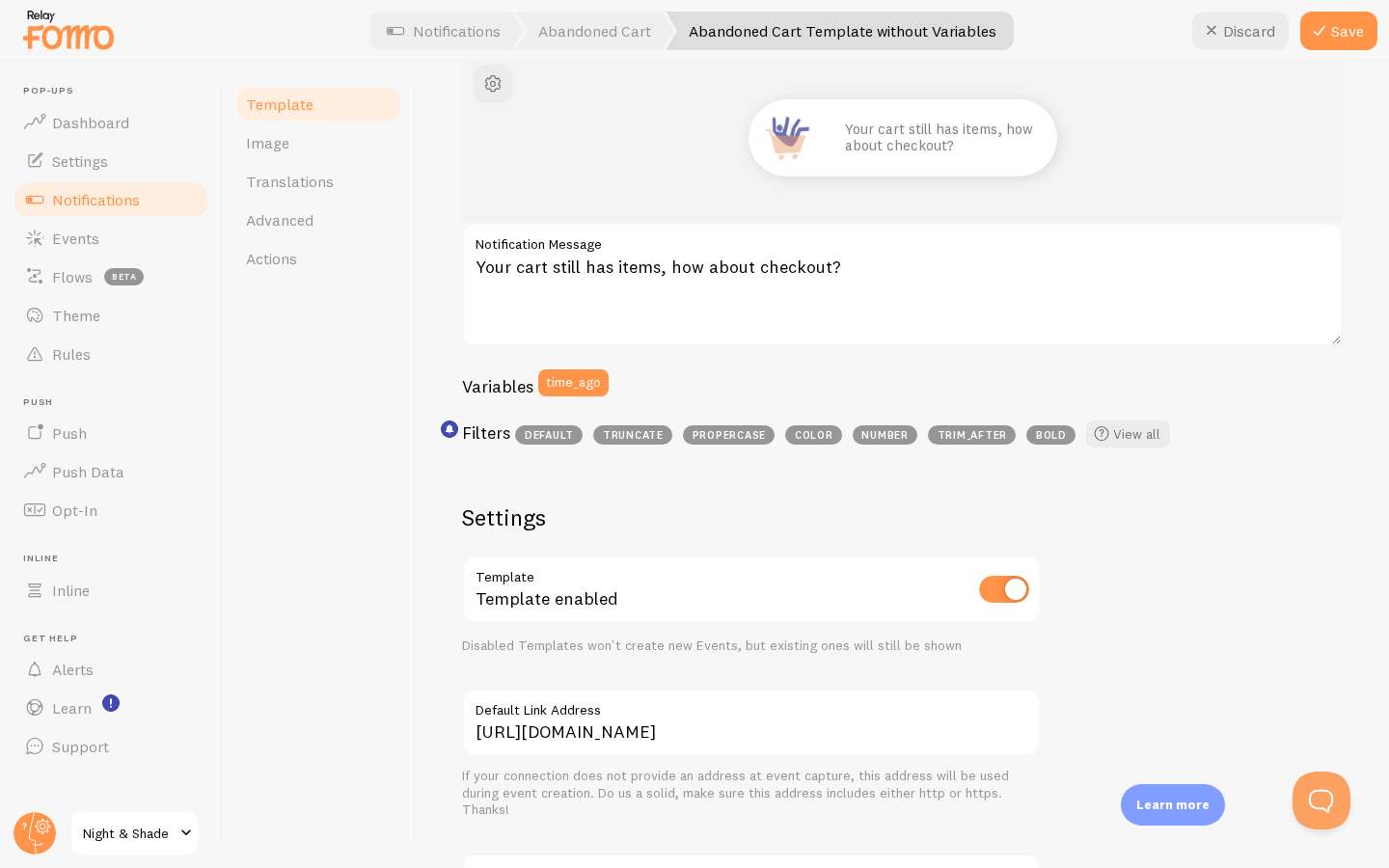
scroll to position [0, 0]
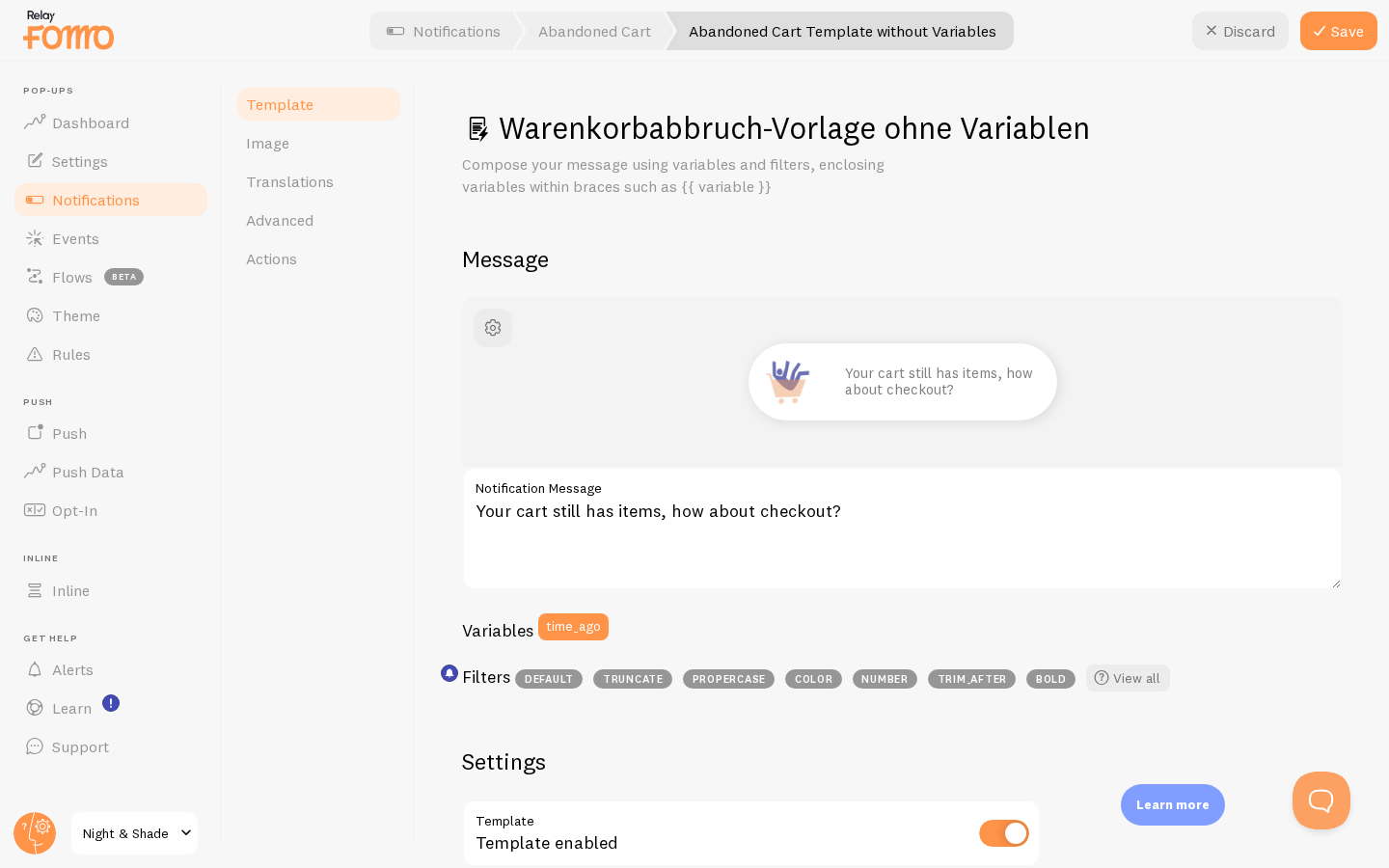
type input "Warenkorbabbruch-Vorlage ohne Variablen"
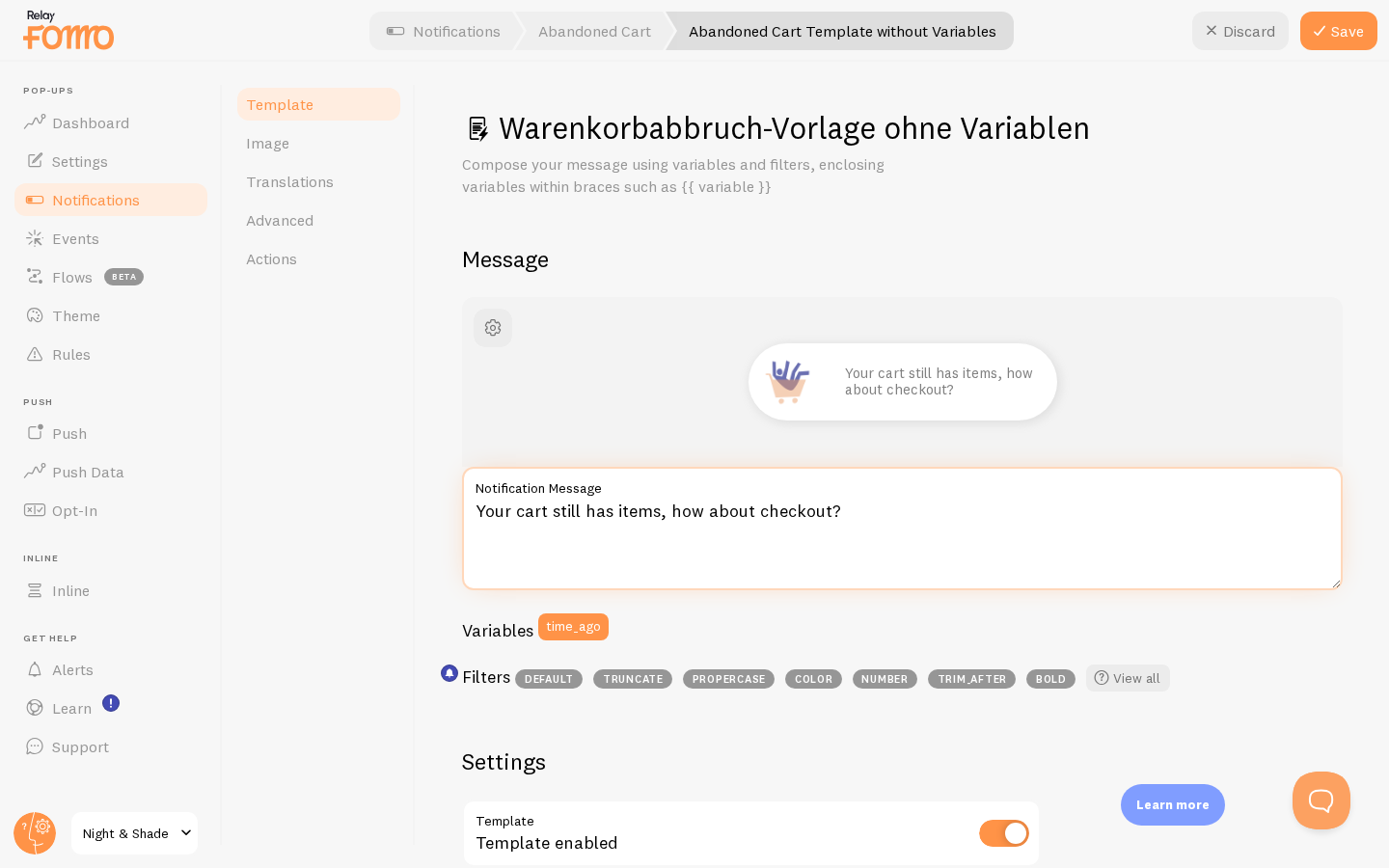
click at [742, 498] on textarea "Your cart still has items, how about checkout?" at bounding box center [903, 529] width 881 height 124
click at [566, 506] on textarea "Your cart still has items, how about checkout?" at bounding box center [903, 529] width 881 height 124
paste textarea "Dein Warenkorb ist noch voll – wie wäre es mit dem Checkout?"
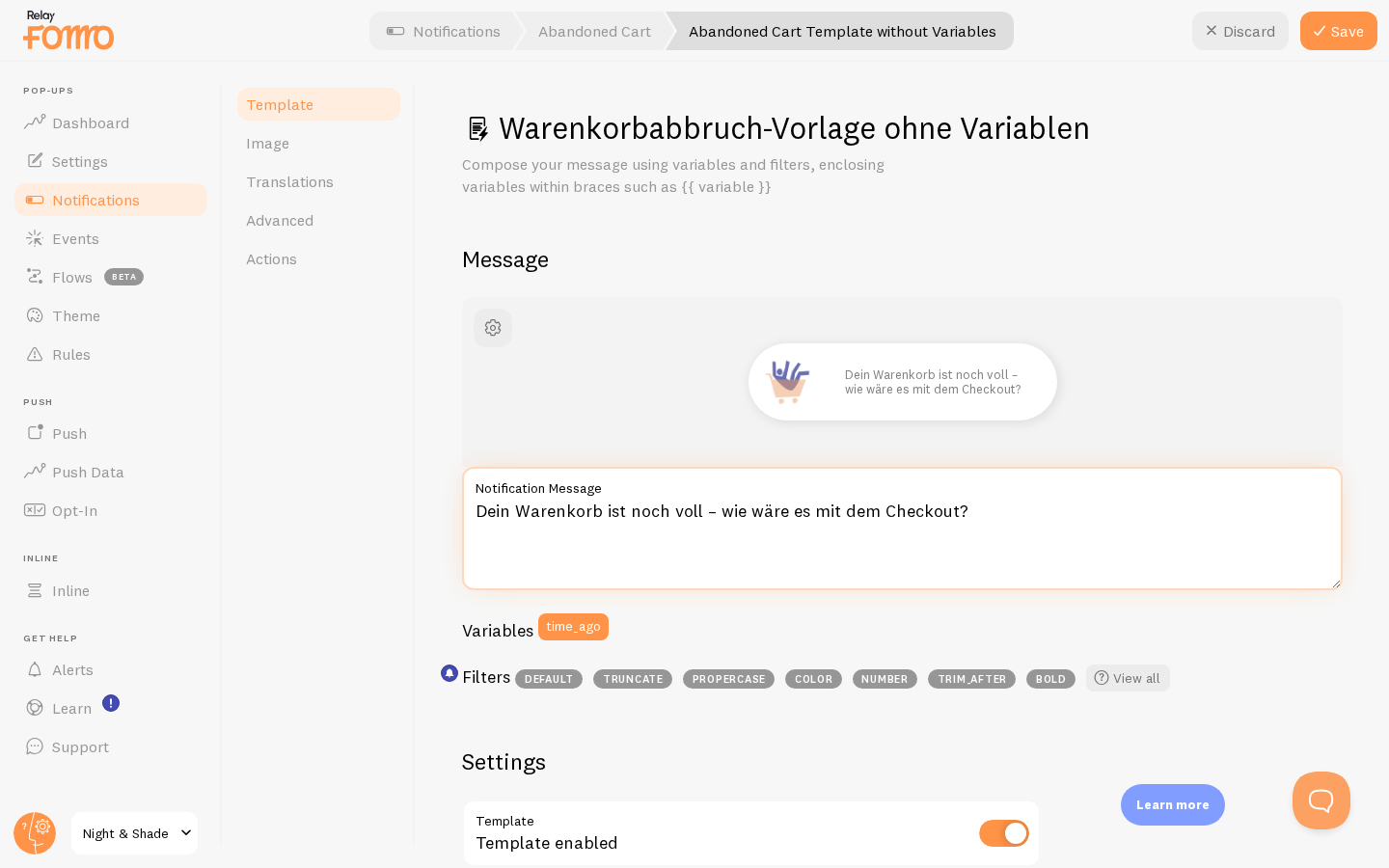
click at [570, 502] on textarea "Dein Warenkorb ist noch voll – wie wäre es mit dem Checkout?" at bounding box center [903, 529] width 881 height 124
click at [564, 511] on textarea "Dein Warenkorb ist noch voll – wie wäre es mit dem Checkout?" at bounding box center [903, 529] width 881 height 124
paste textarea "Dein Warenkorb wartet noch – bereit zum Auschecken?"
paste textarea "korb wartet noch – bereit zum Auschecken"
type textarea "Dein Warenkorb wartet noch – bereit zum Auschecken?"
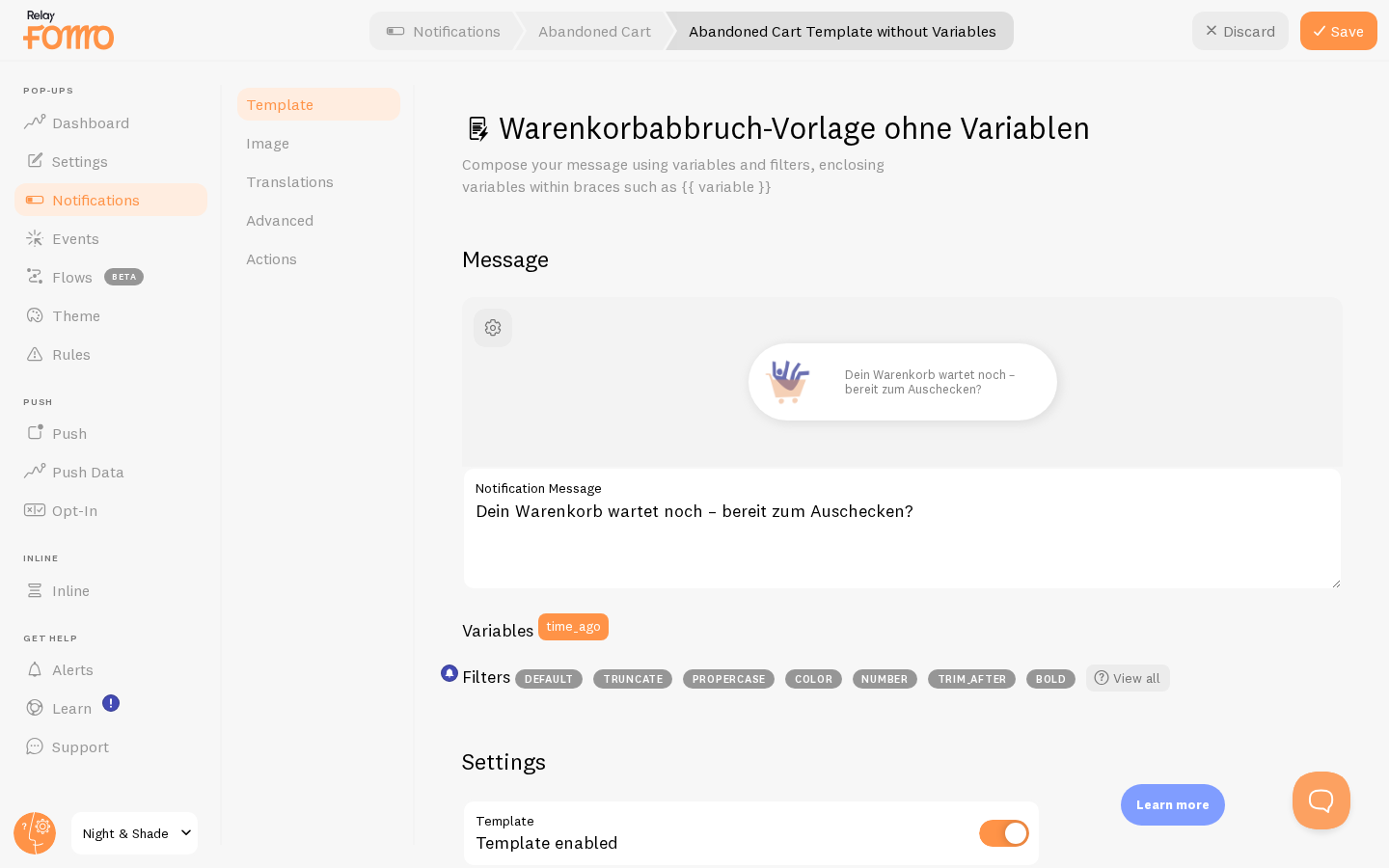
click at [402, 383] on div "Template Image Translations Advanced Actions" at bounding box center [319, 464] width 193 height 806
click at [149, 195] on link "Notifications" at bounding box center [111, 199] width 199 height 39
click at [1330, 38] on icon at bounding box center [1319, 30] width 23 height 23
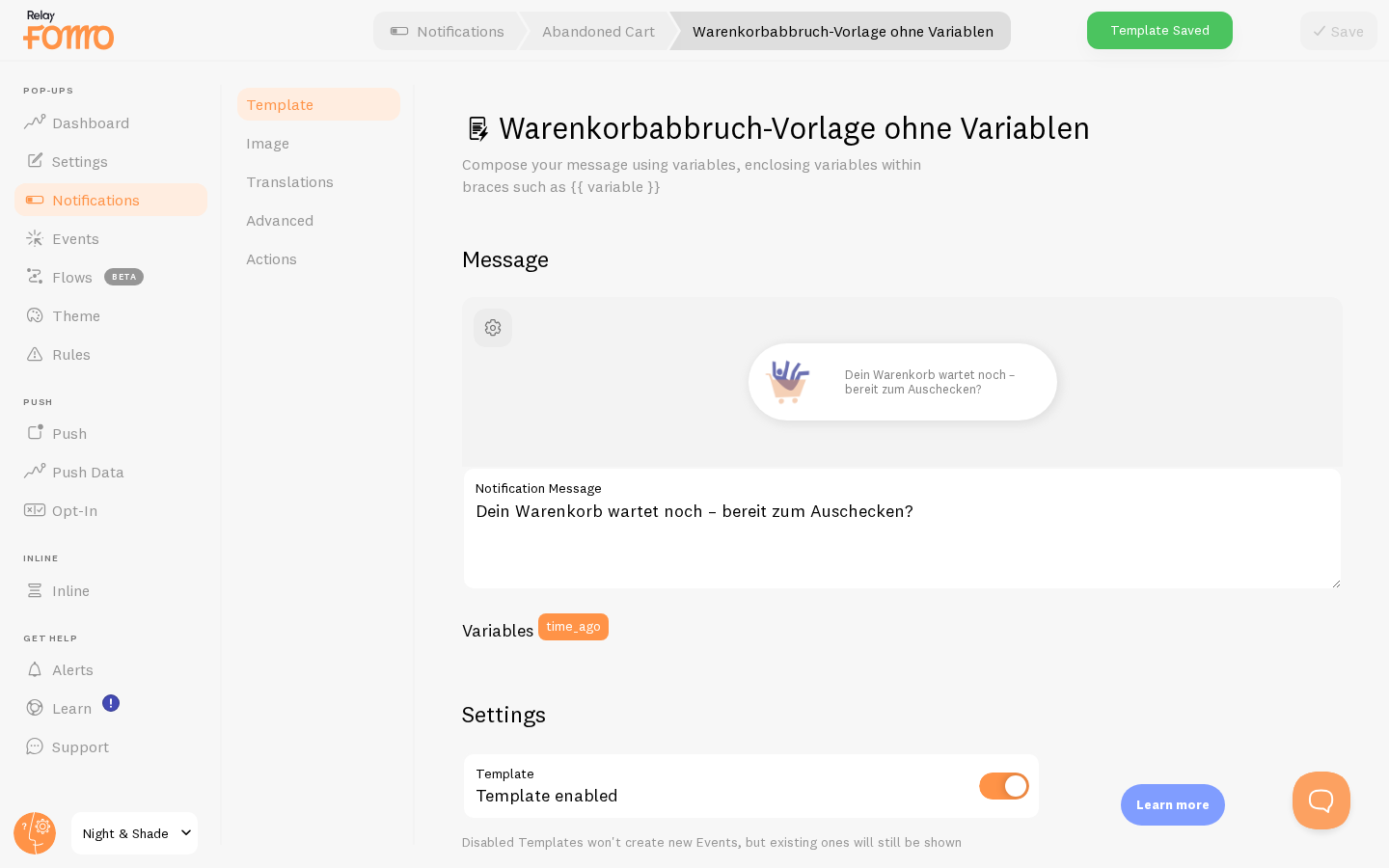
click at [110, 193] on span "Notifications" at bounding box center [96, 199] width 88 height 19
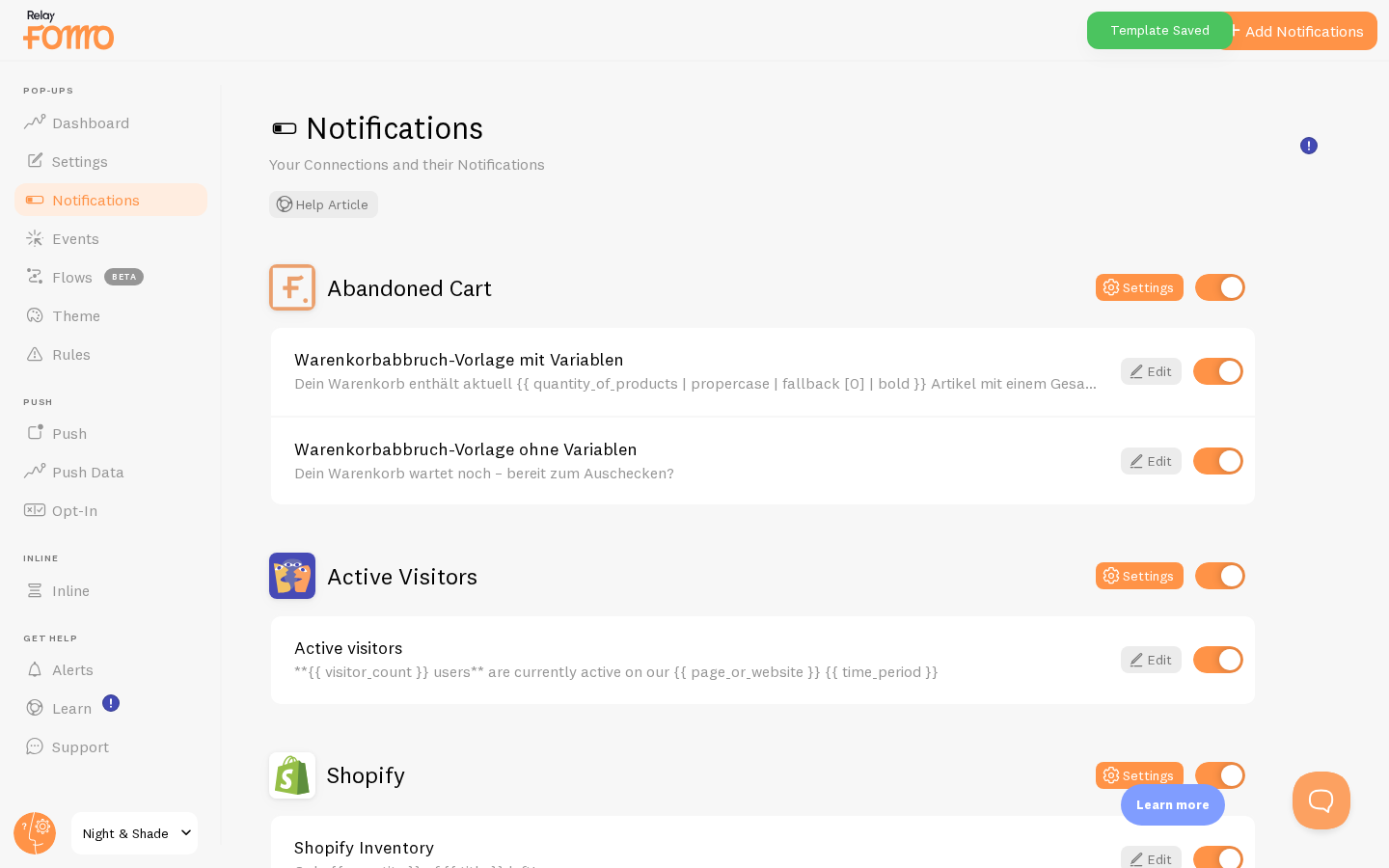
scroll to position [238, 0]
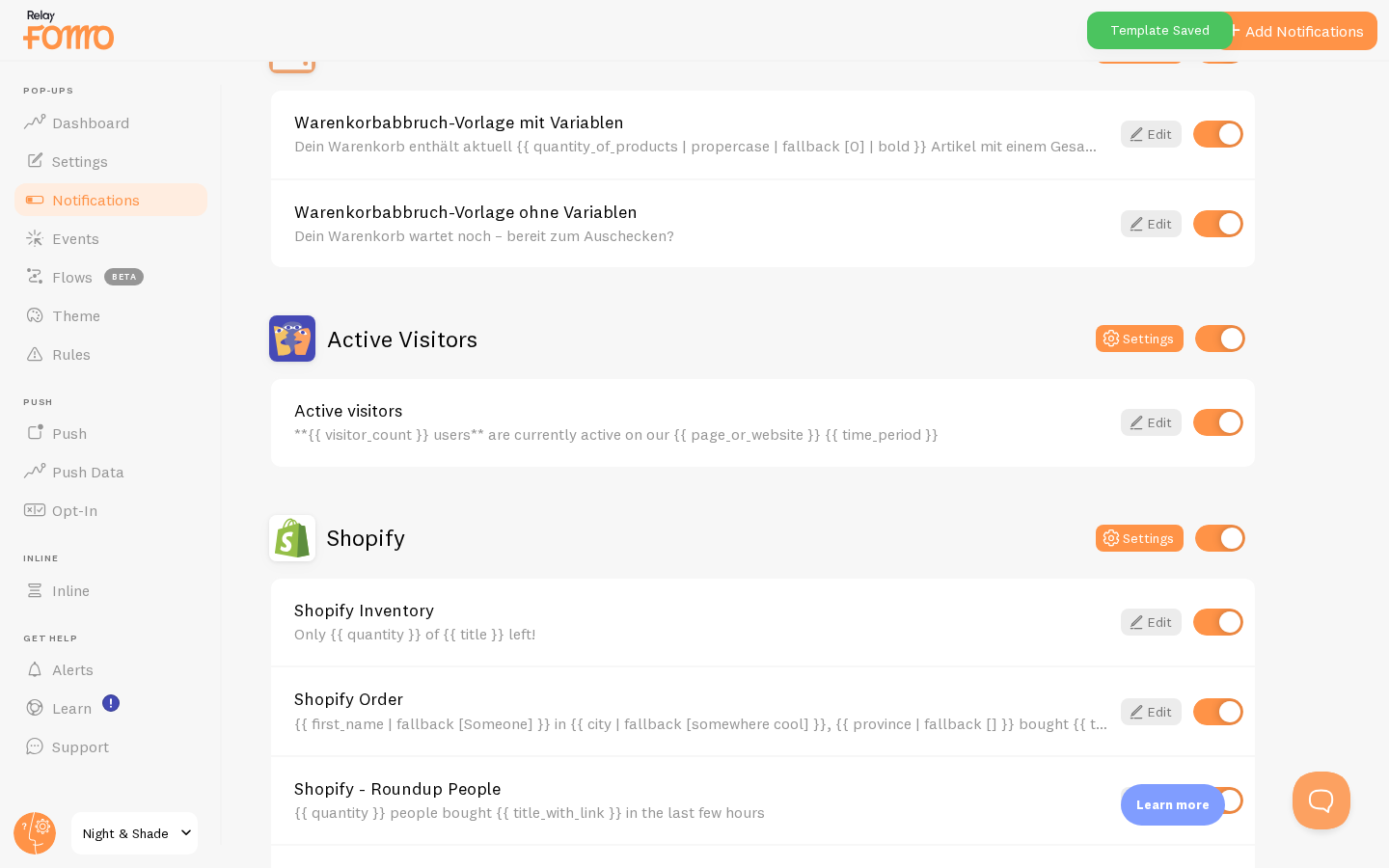
click at [423, 423] on div "Active visitors **{{ visitor_count }} users** are currently active on our {{ pa…" at bounding box center [701, 423] width 815 height 42
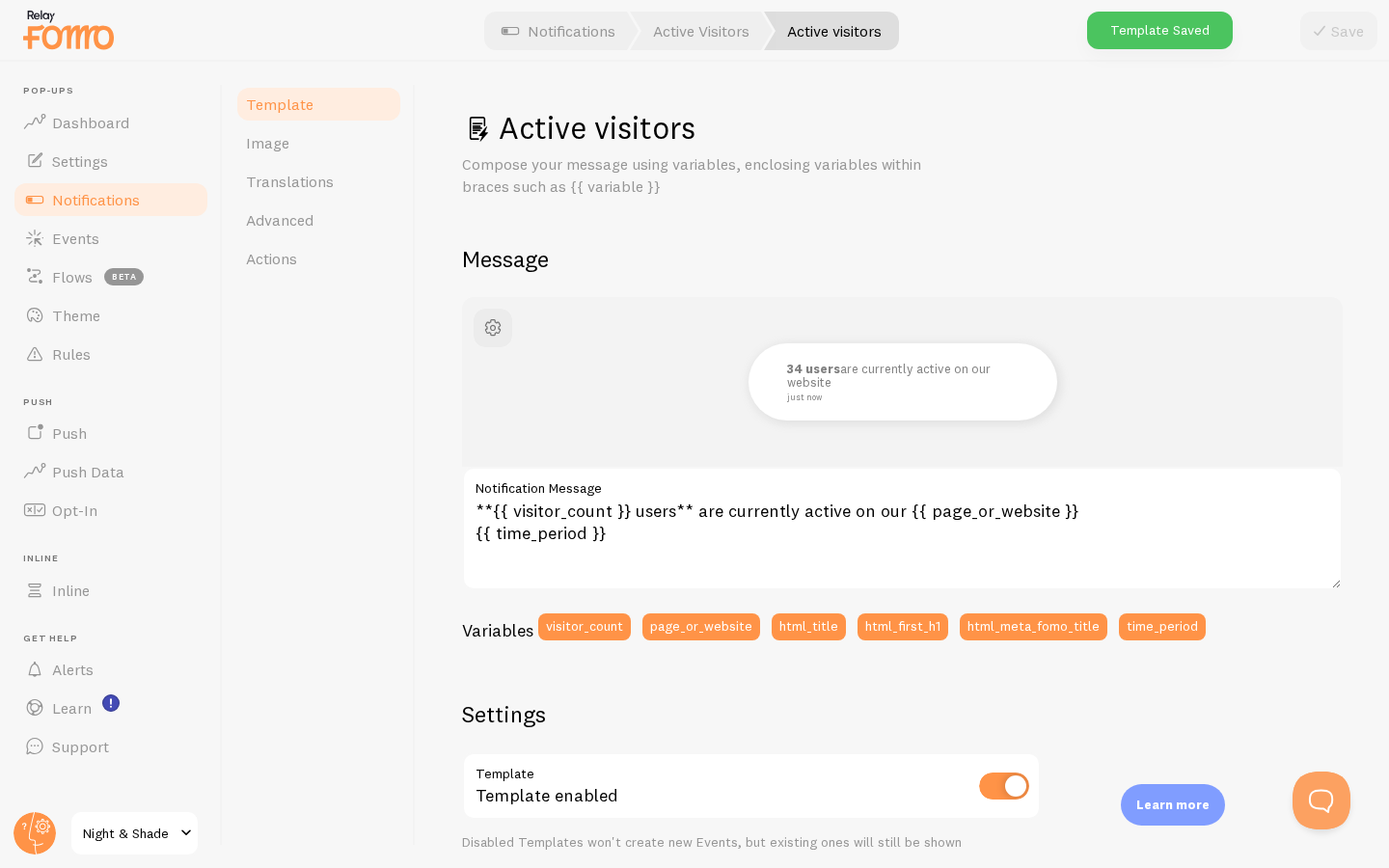
click at [560, 132] on h1 "Active visitors" at bounding box center [903, 128] width 881 height 40
drag, startPoint x: 560, startPoint y: 132, endPoint x: 637, endPoint y: 126, distance: 77.2
click at [637, 126] on h1 "Active visitors" at bounding box center [903, 128] width 881 height 40
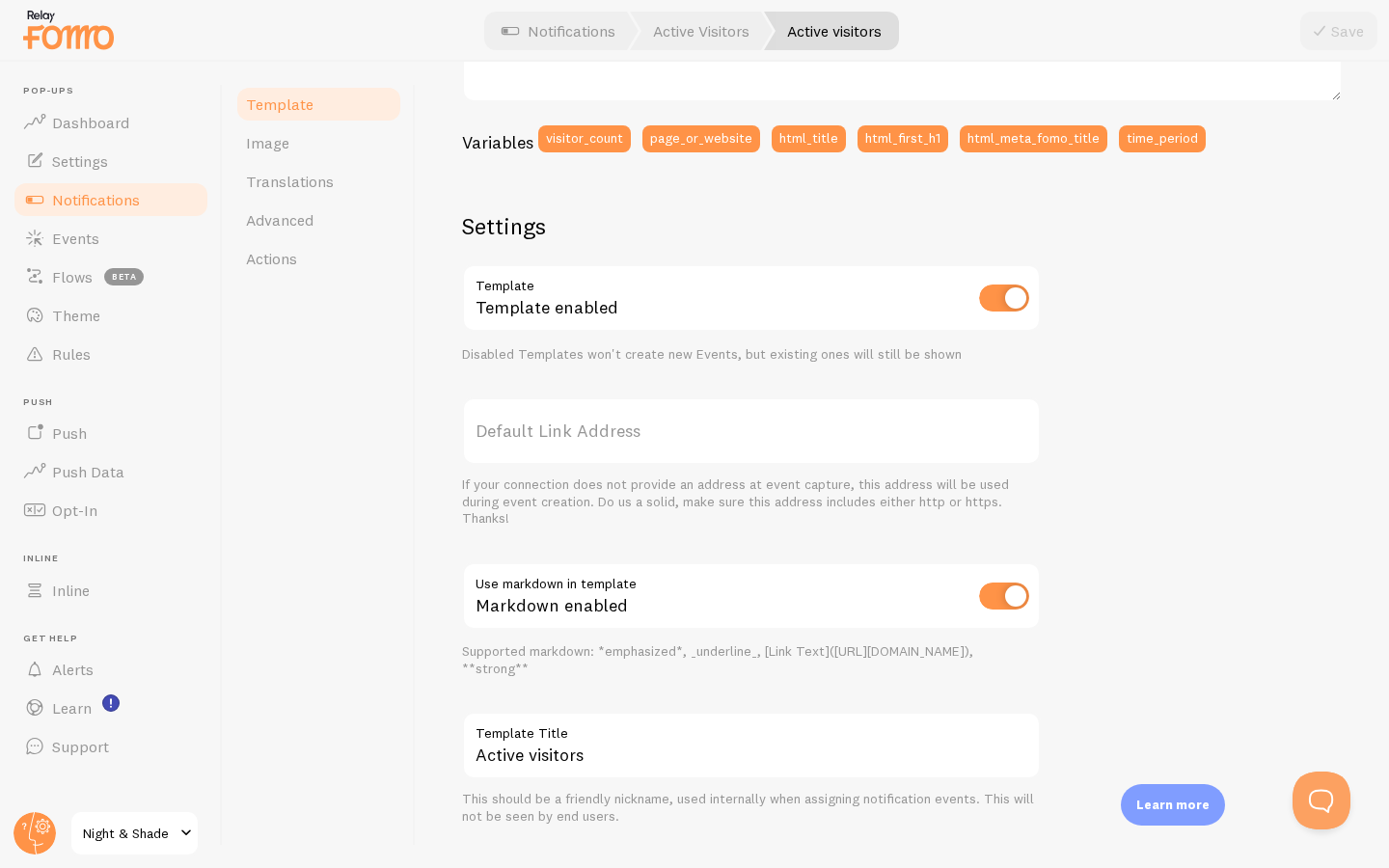
scroll to position [518, 0]
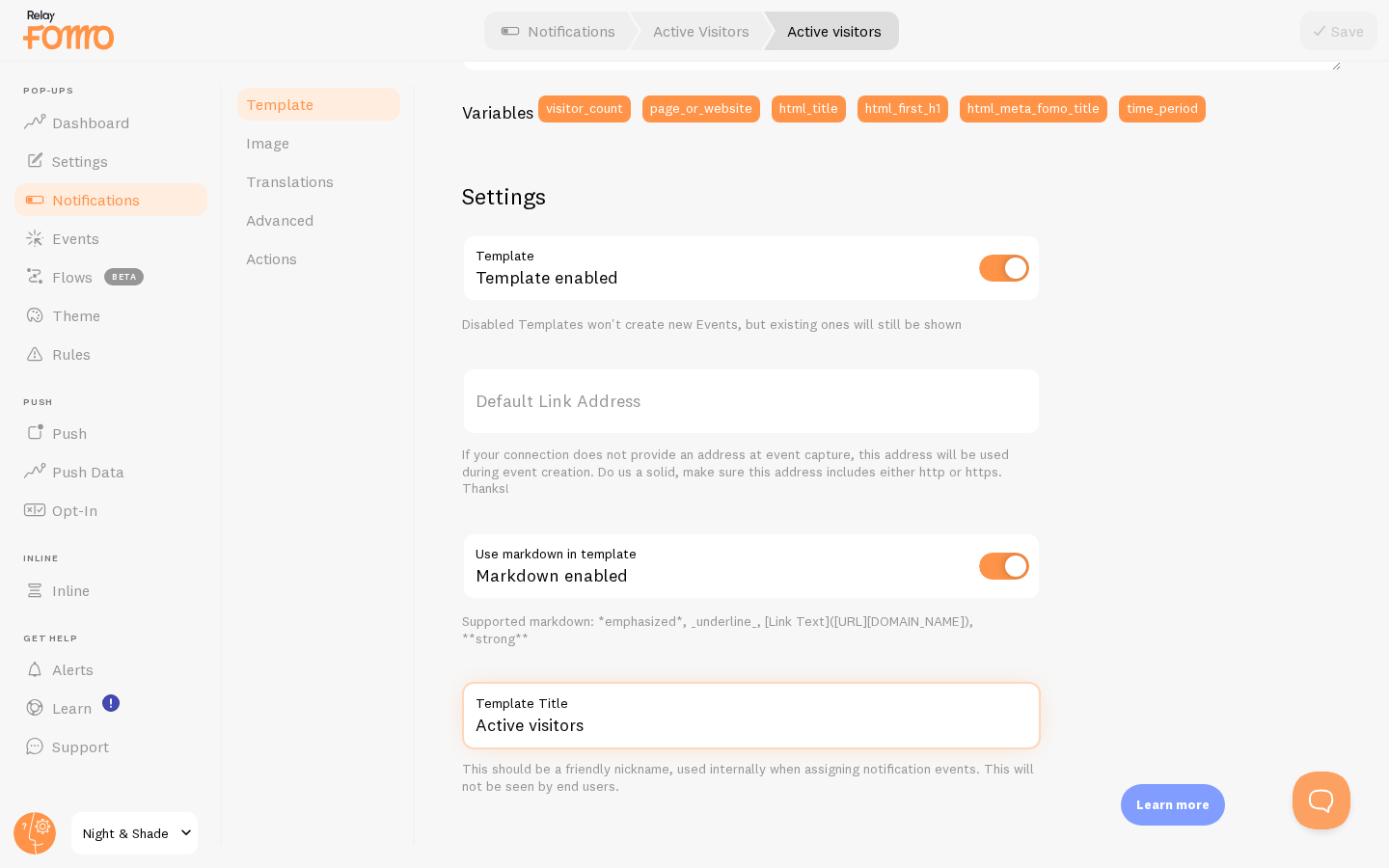
click at [579, 708] on input "Active visitors" at bounding box center [751, 716] width 579 height 67
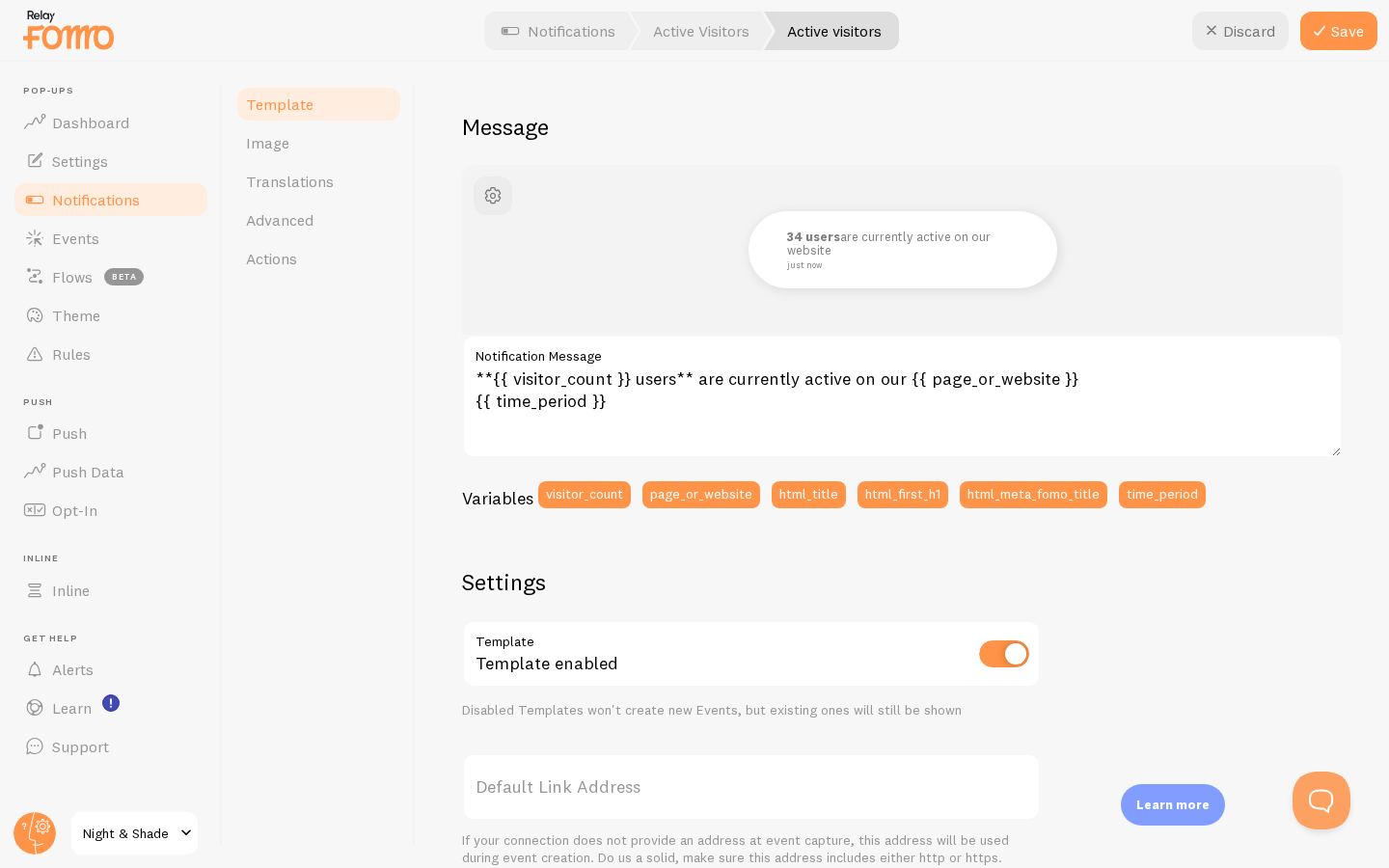
scroll to position [93, 0]
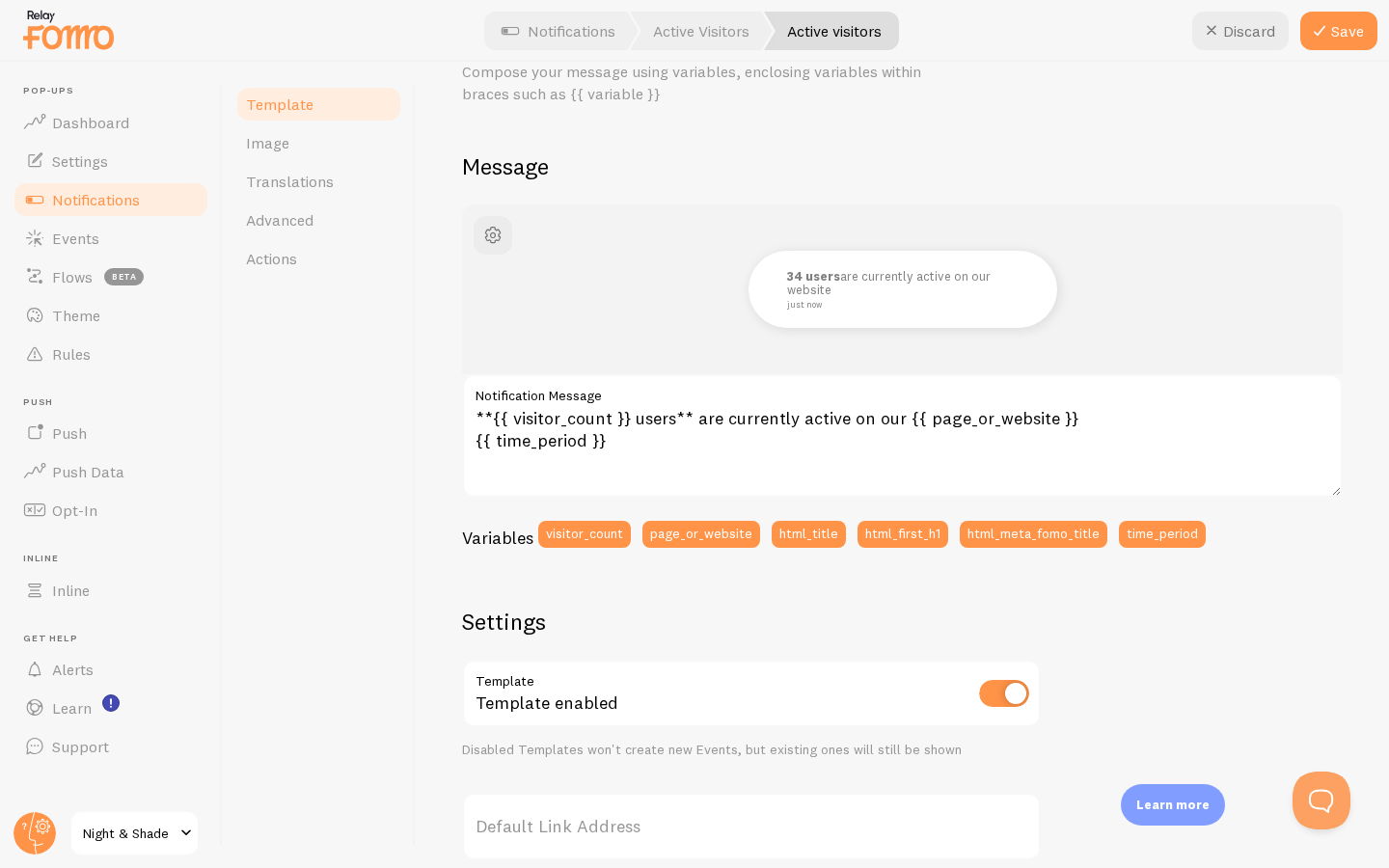
type input "Aktive Besucher"
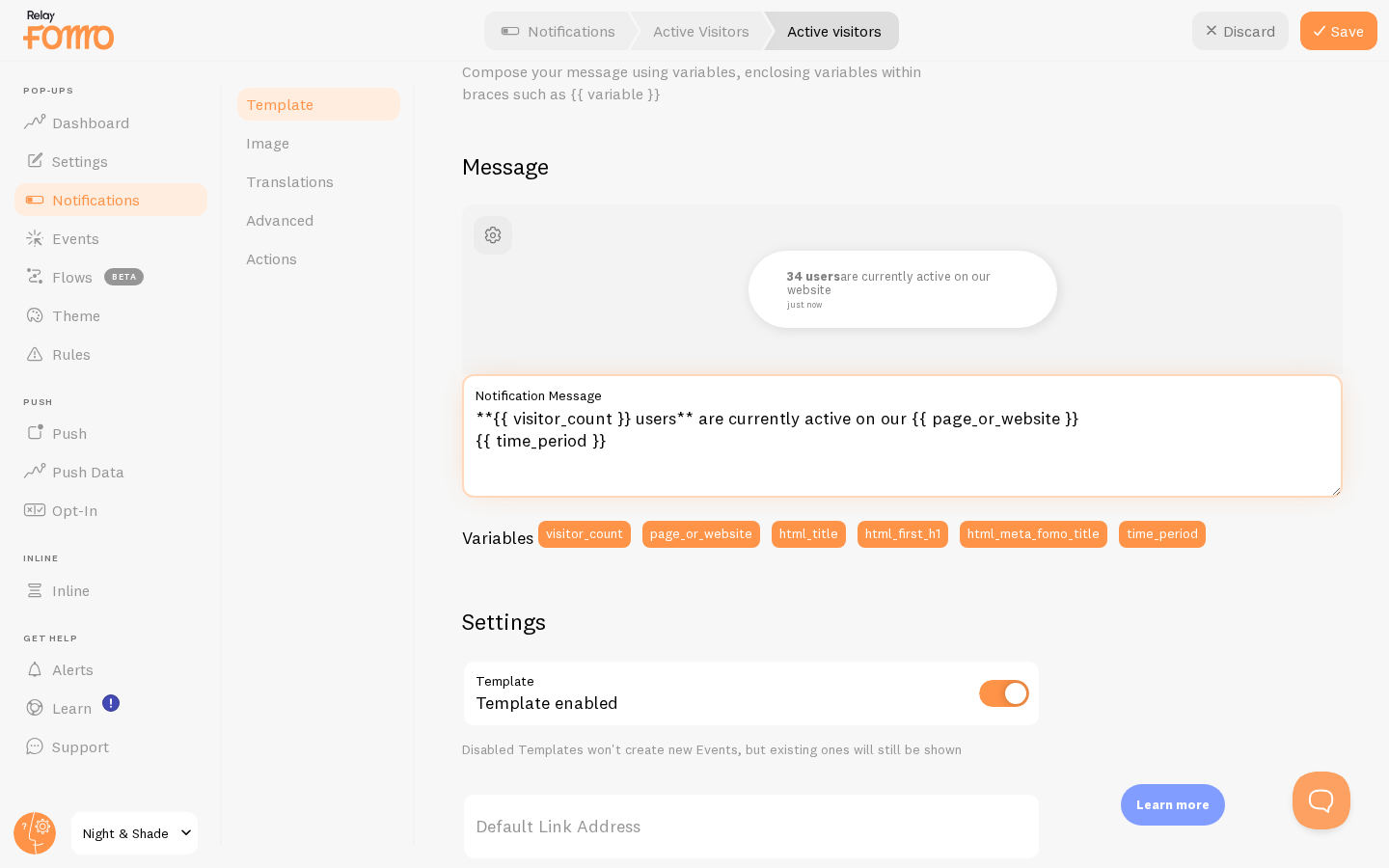
click at [605, 430] on textarea "**{{ visitor_count }} users** are currently active on our {{ page_or_website }}…" at bounding box center [903, 435] width 881 height 124
click at [608, 422] on textarea "**{{ visitor_count }} users** are currently active on our {{ page_or_website }}…" at bounding box center [903, 435] width 881 height 124
paste textarea "{{ visitor_count }} Nutzer sind gerade aktiv auf unserer {{ page_or_website }} …"
click at [615, 416] on textarea "{{ visitor_count }} Nutzer sind gerade aktiv auf unserer {{ page_or_website }} …" at bounding box center [903, 435] width 881 height 124
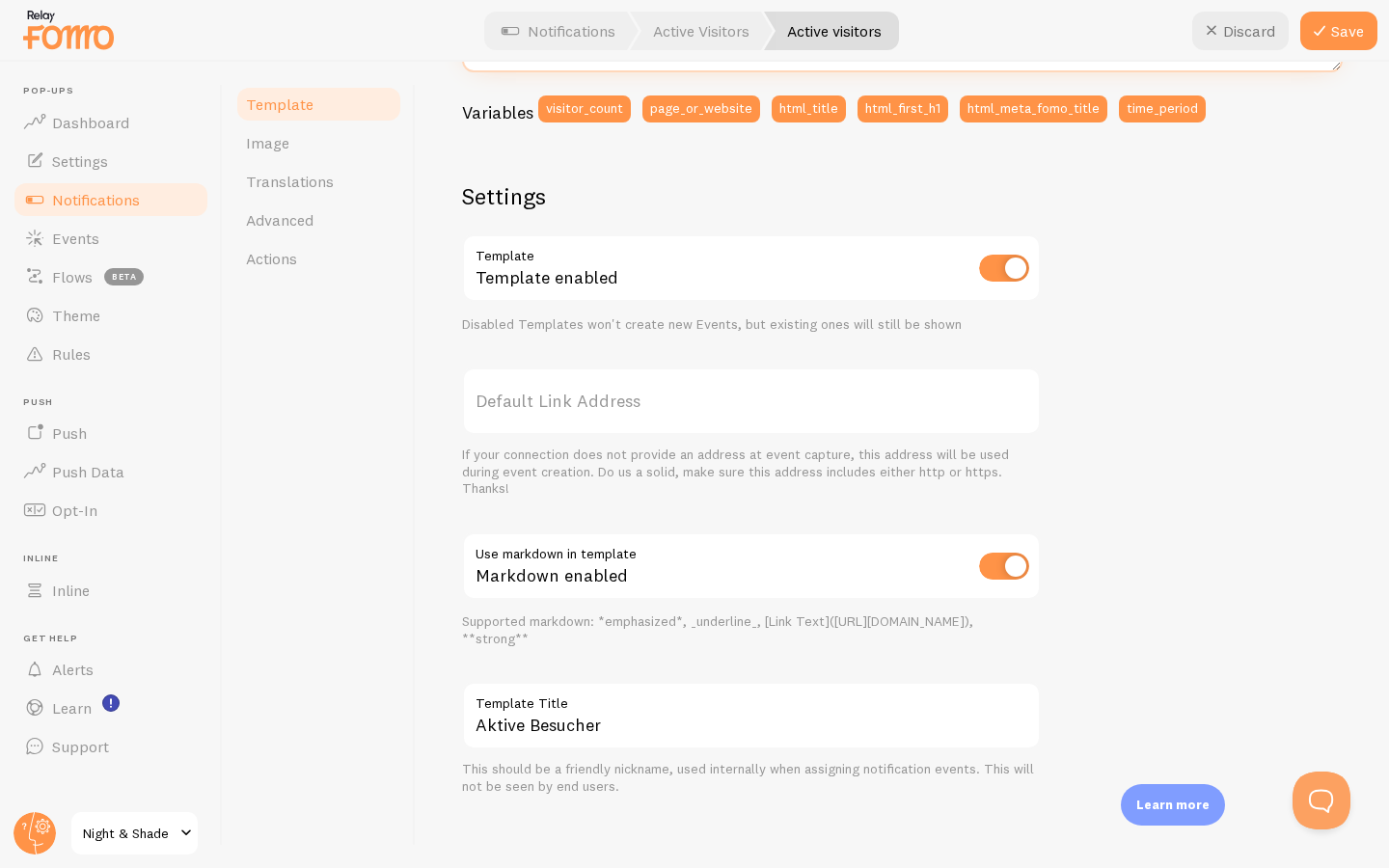
scroll to position [0, 0]
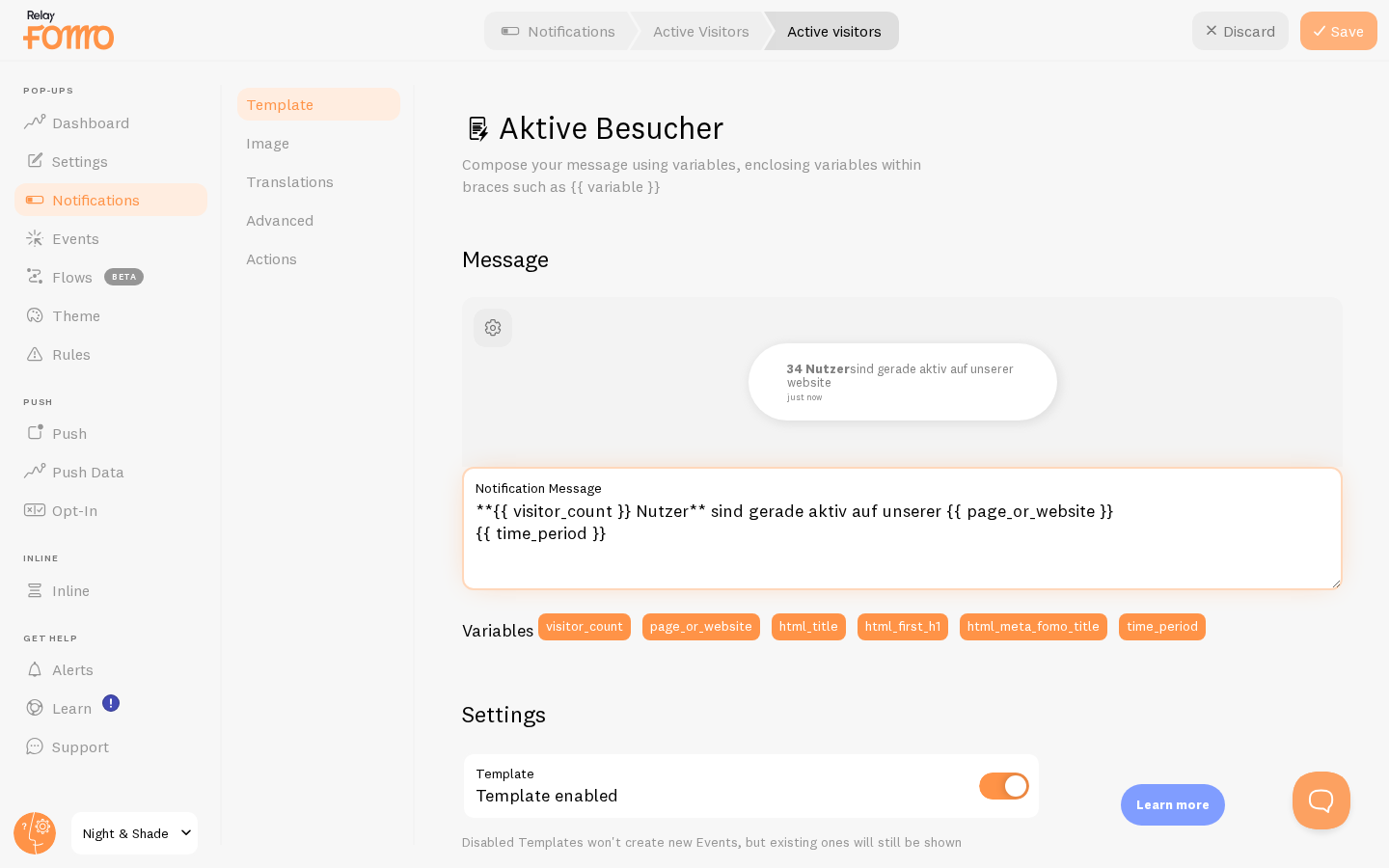
type textarea "**{{ visitor_count }} Nutzer** sind gerade aktiv auf unserer {{ page_or_website…"
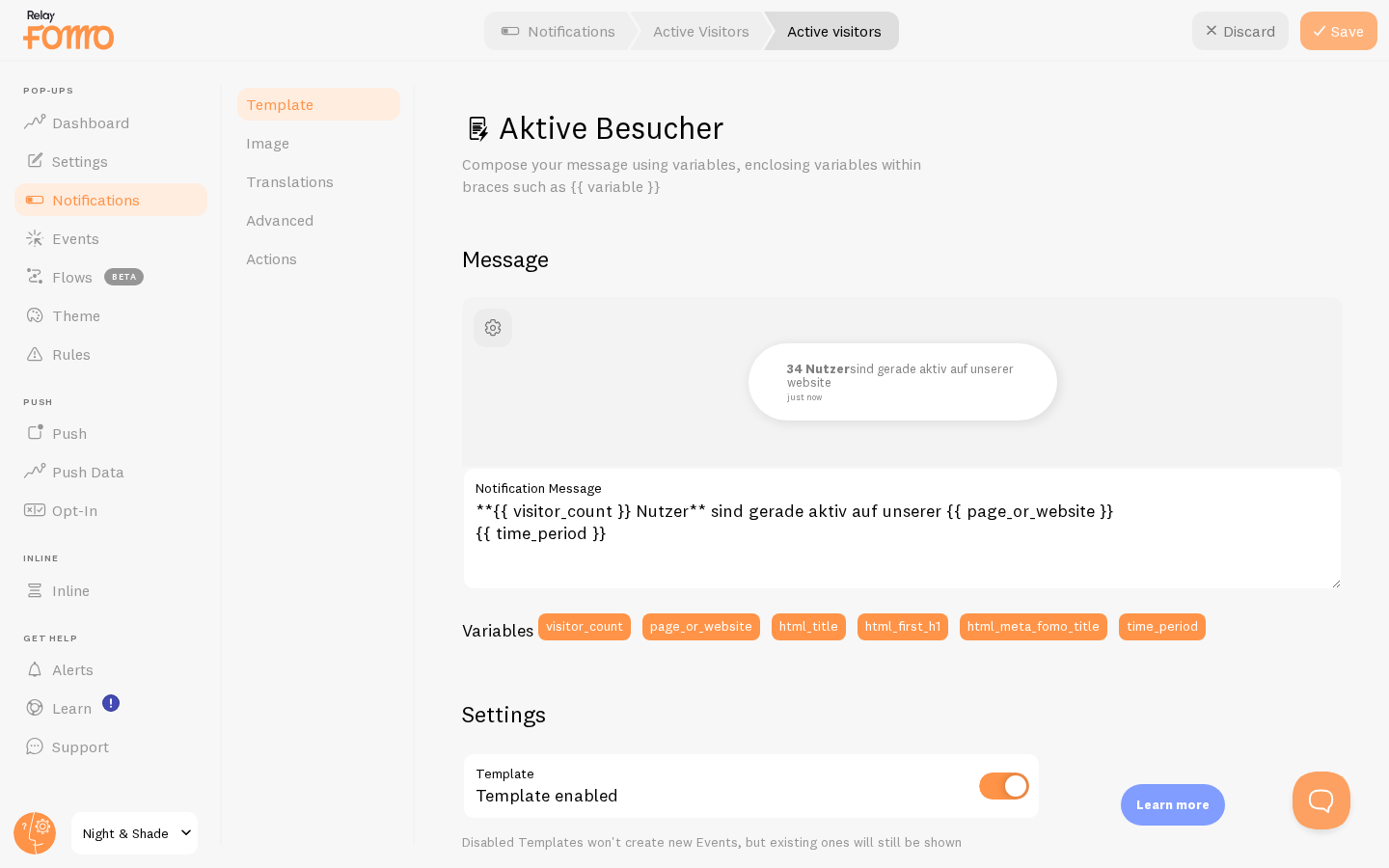
click at [1328, 30] on icon at bounding box center [1319, 30] width 23 height 23
click at [122, 192] on span "Notifications" at bounding box center [96, 199] width 88 height 19
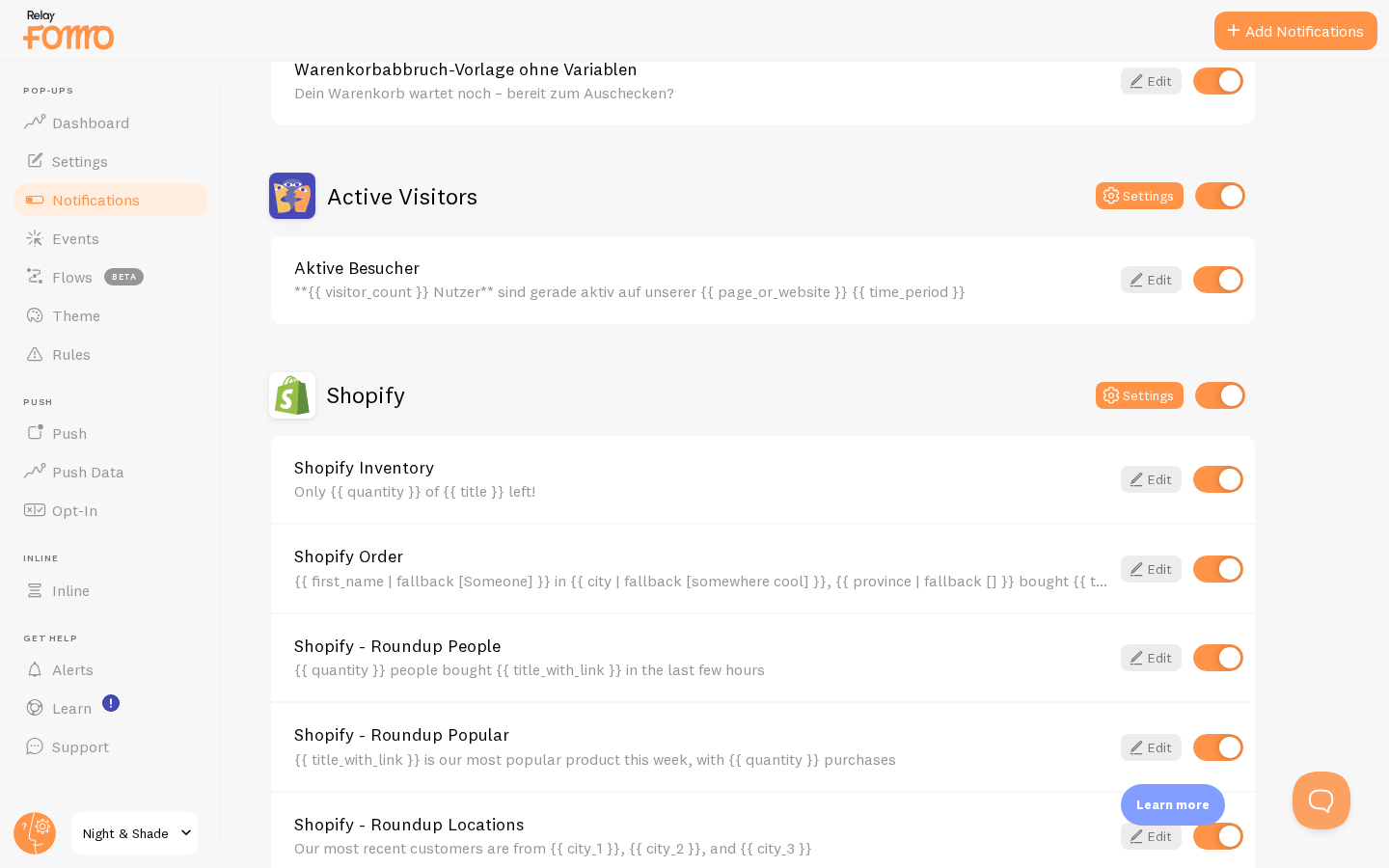
scroll to position [522, 0]
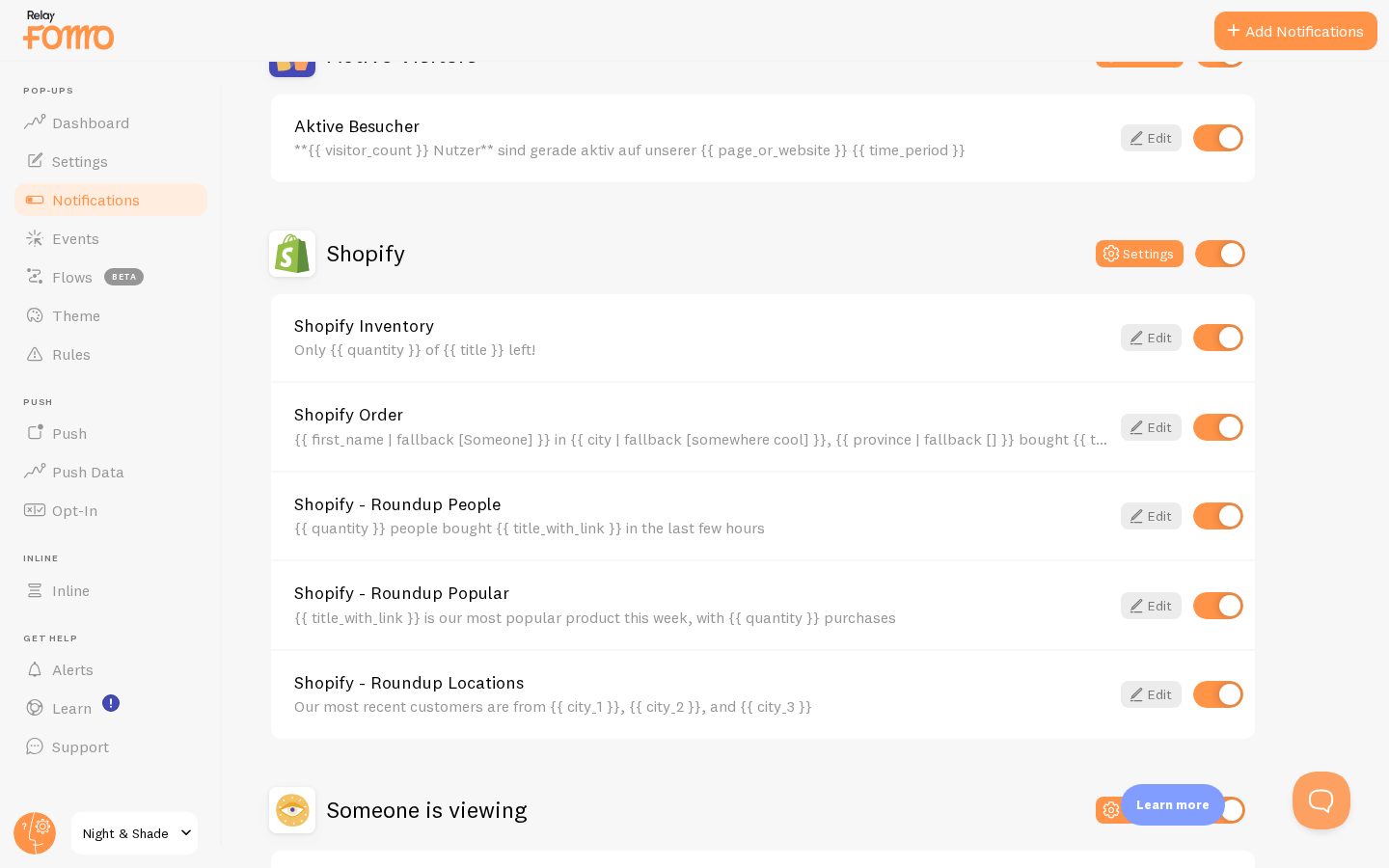
click at [427, 328] on link "Shopify Inventory" at bounding box center [701, 327] width 815 height 18
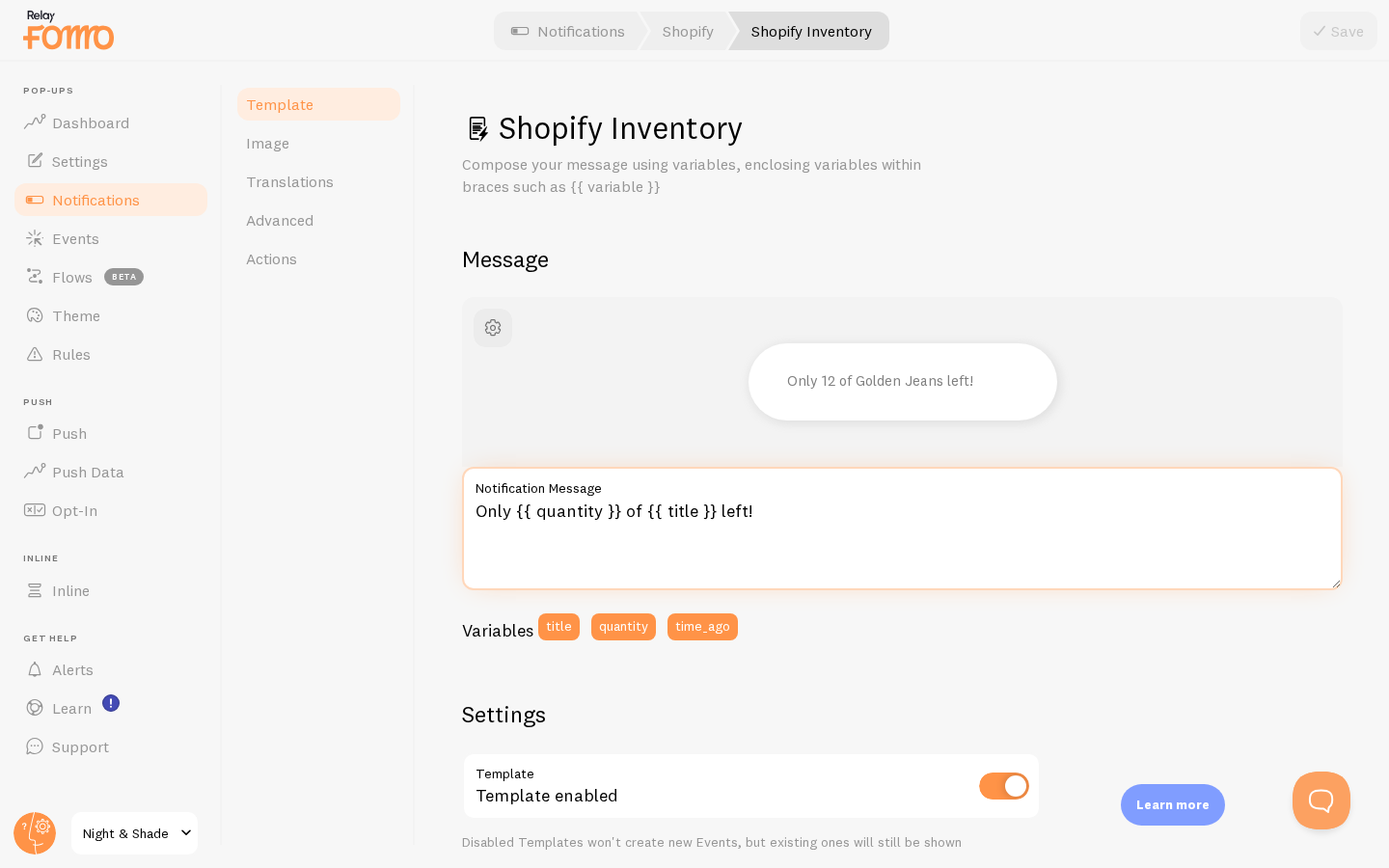
click at [561, 521] on textarea "Only {{ quantity }} of {{ title }} left!" at bounding box center [903, 529] width 881 height 124
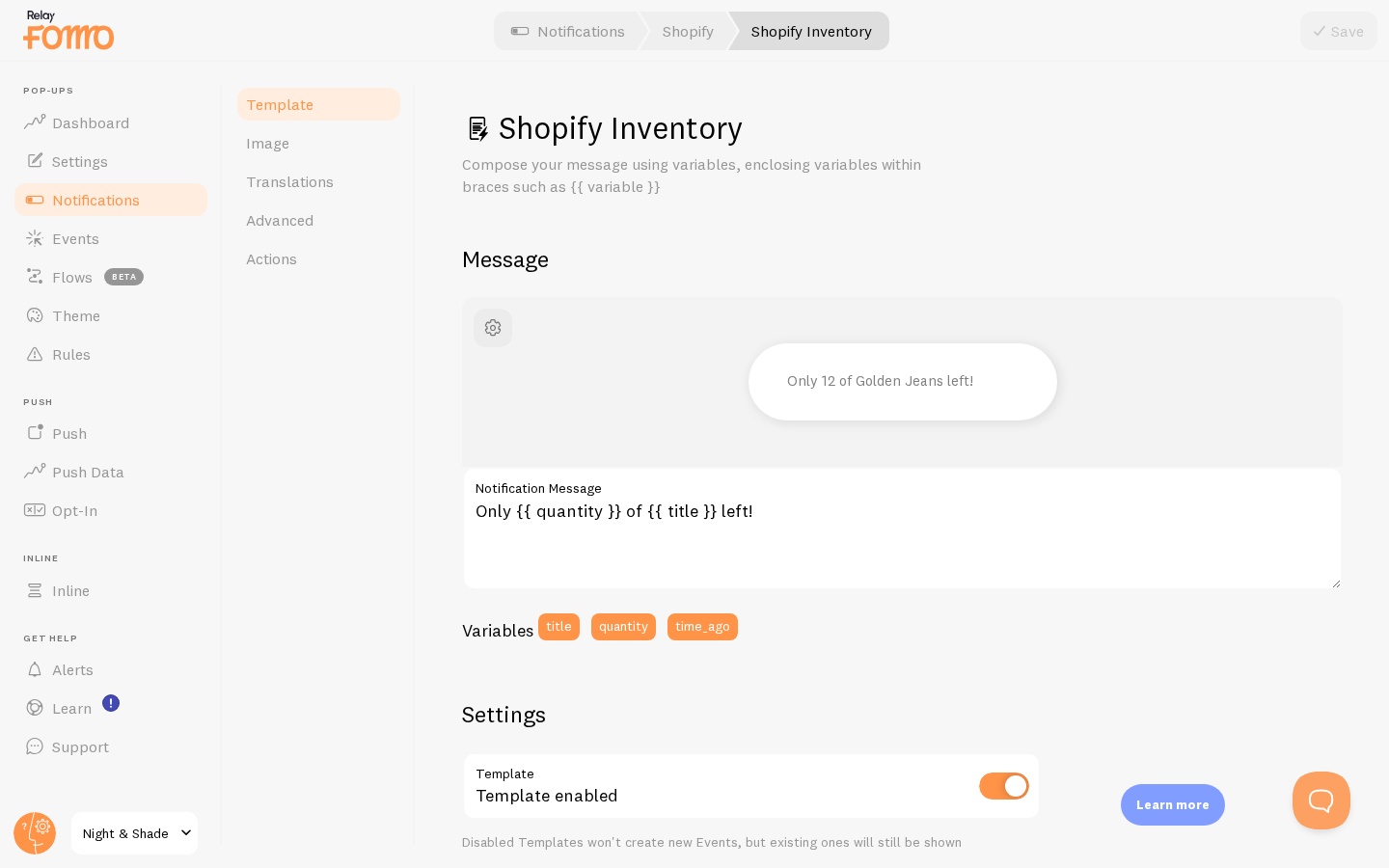
click at [604, 385] on div "Only 12 of Golden Jeans left!" at bounding box center [902, 382] width 788 height 77
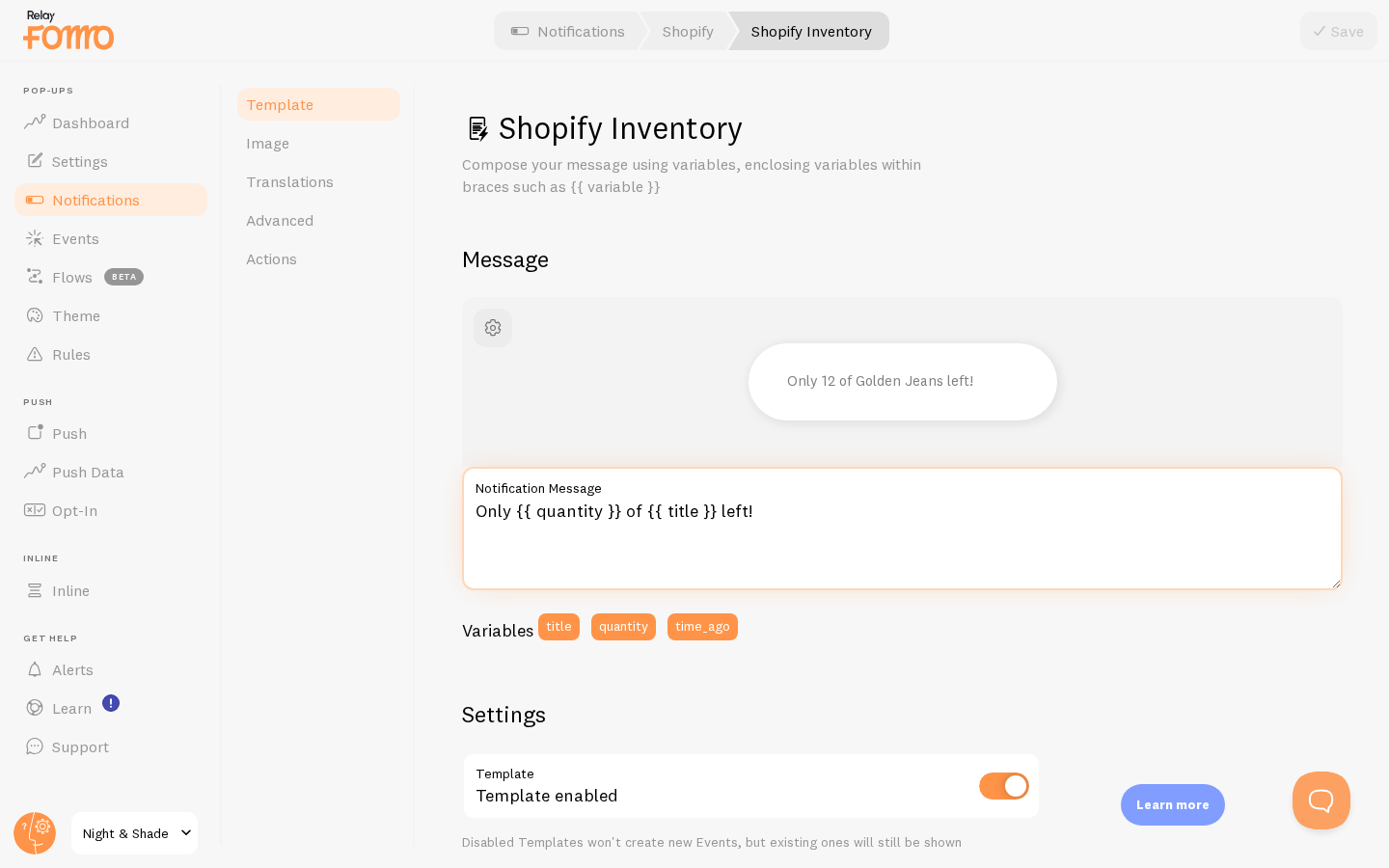
click at [727, 505] on textarea "Only {{ quantity }} of {{ title }} left!" at bounding box center [903, 529] width 881 height 124
paste textarea "Nur noch {{ quantity }} Stück von {{ title }} verfügbar"
click at [658, 505] on textarea "Only {{ quantity }} of {{ title }} left!" at bounding box center [903, 529] width 881 height 124
paste textarea "Nur noch {{ quantity }} Stück von {{ title }} verfügbar"
type textarea "Nur noch {{ quantity }} Stück von {{ title }} verfügbar!"
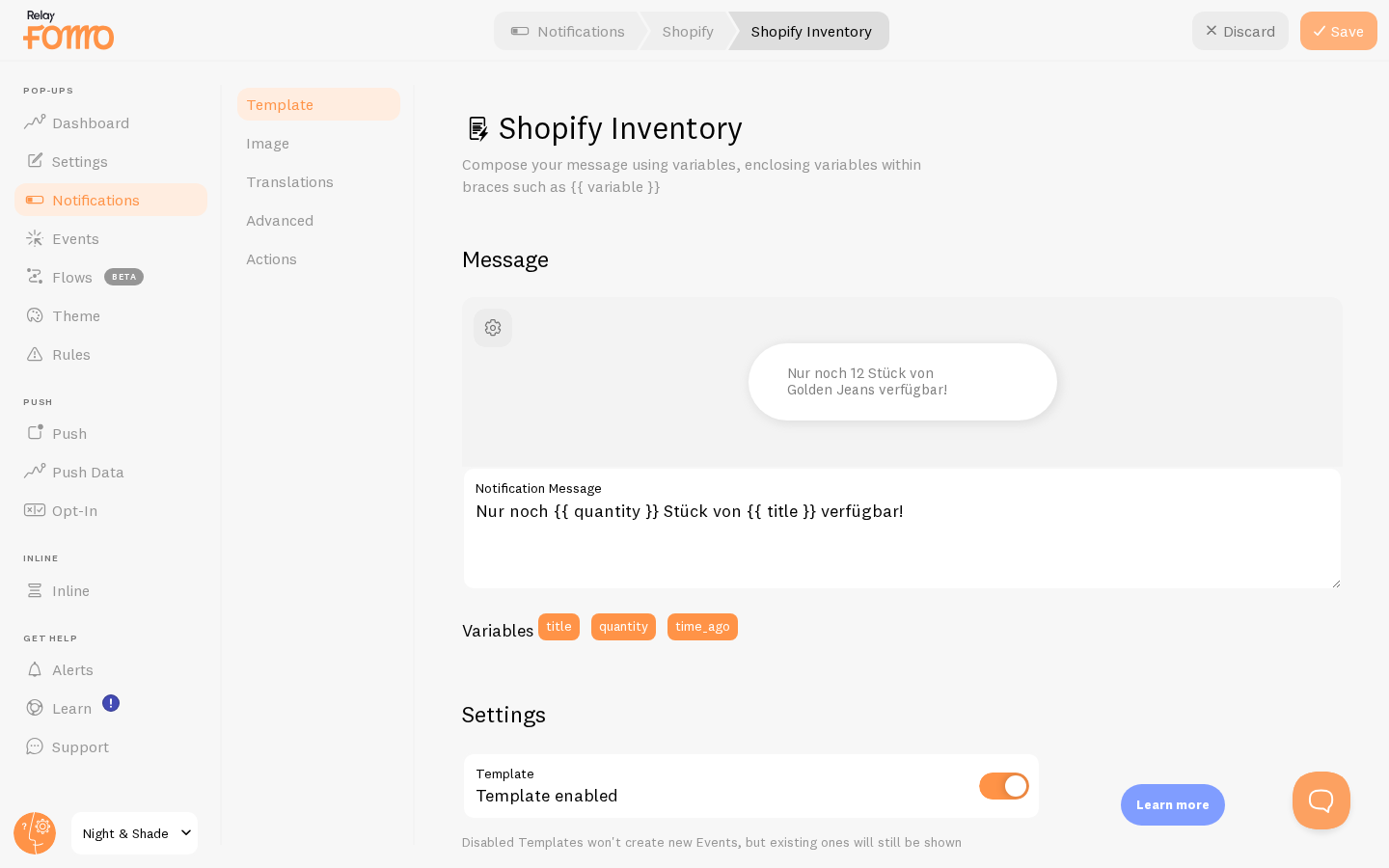
click at [1355, 34] on button "Save" at bounding box center [1339, 31] width 77 height 39
click at [141, 198] on link "Notifications" at bounding box center [111, 199] width 199 height 39
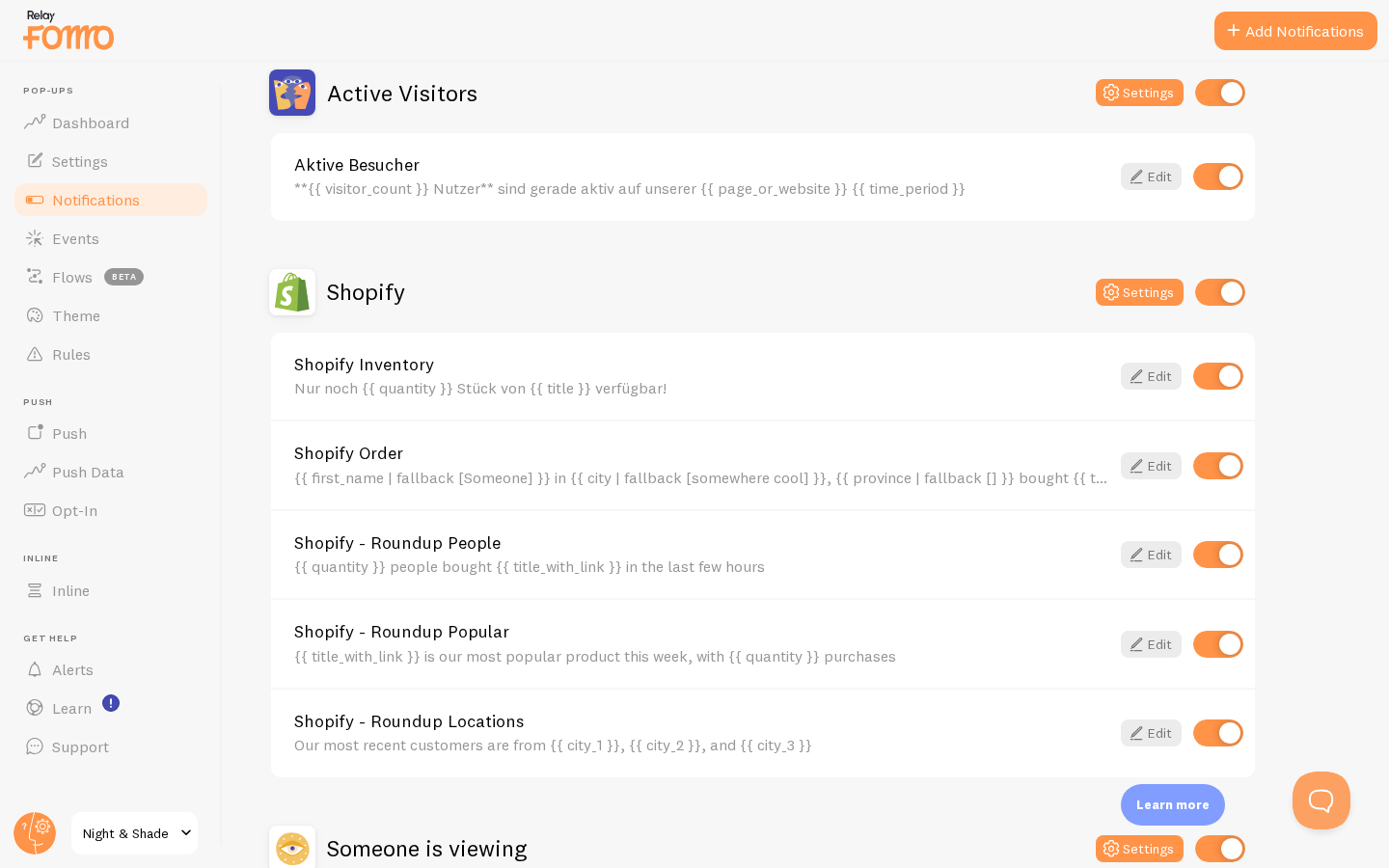
scroll to position [507, 0]
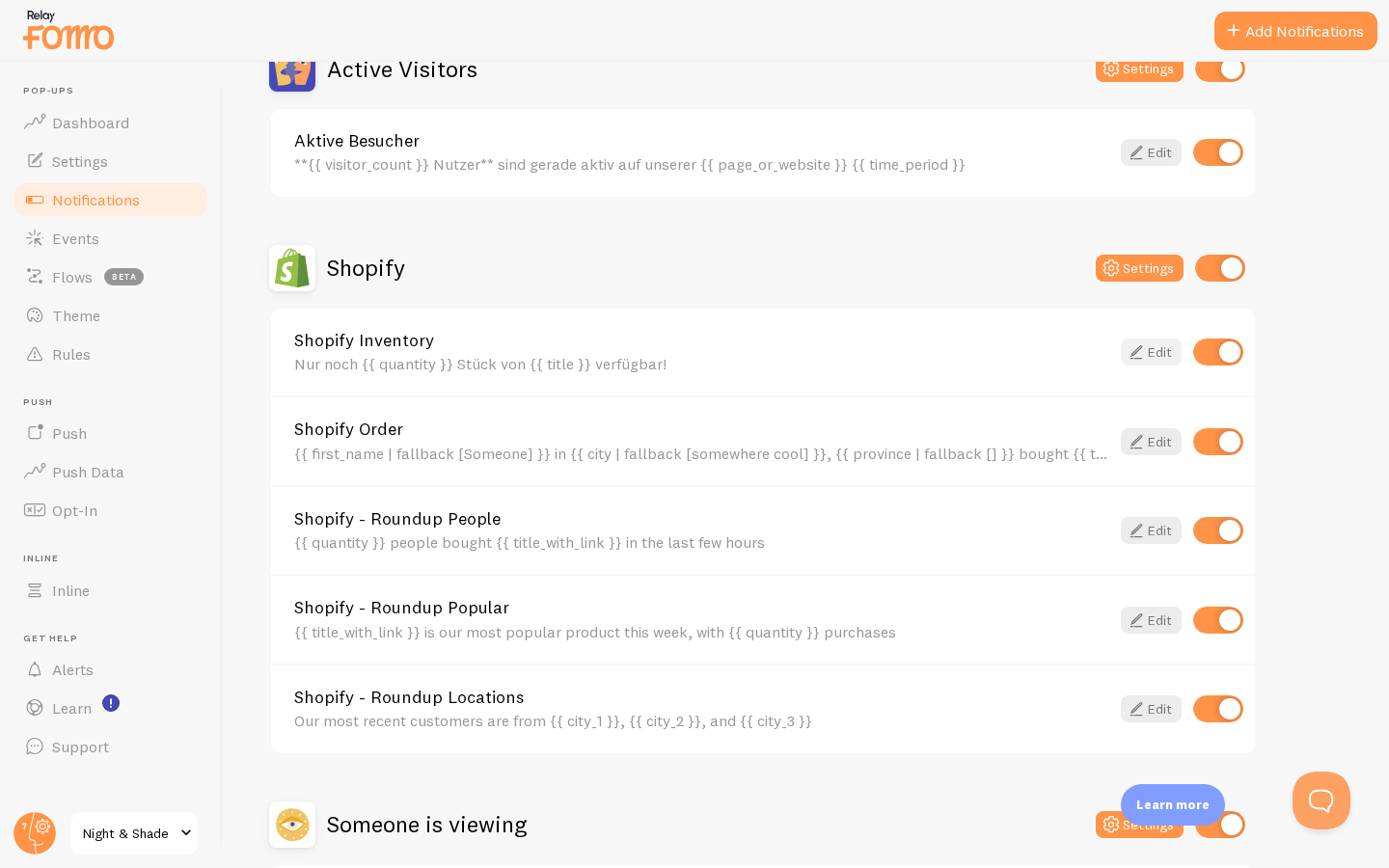
click at [1134, 352] on icon at bounding box center [1136, 351] width 23 height 23
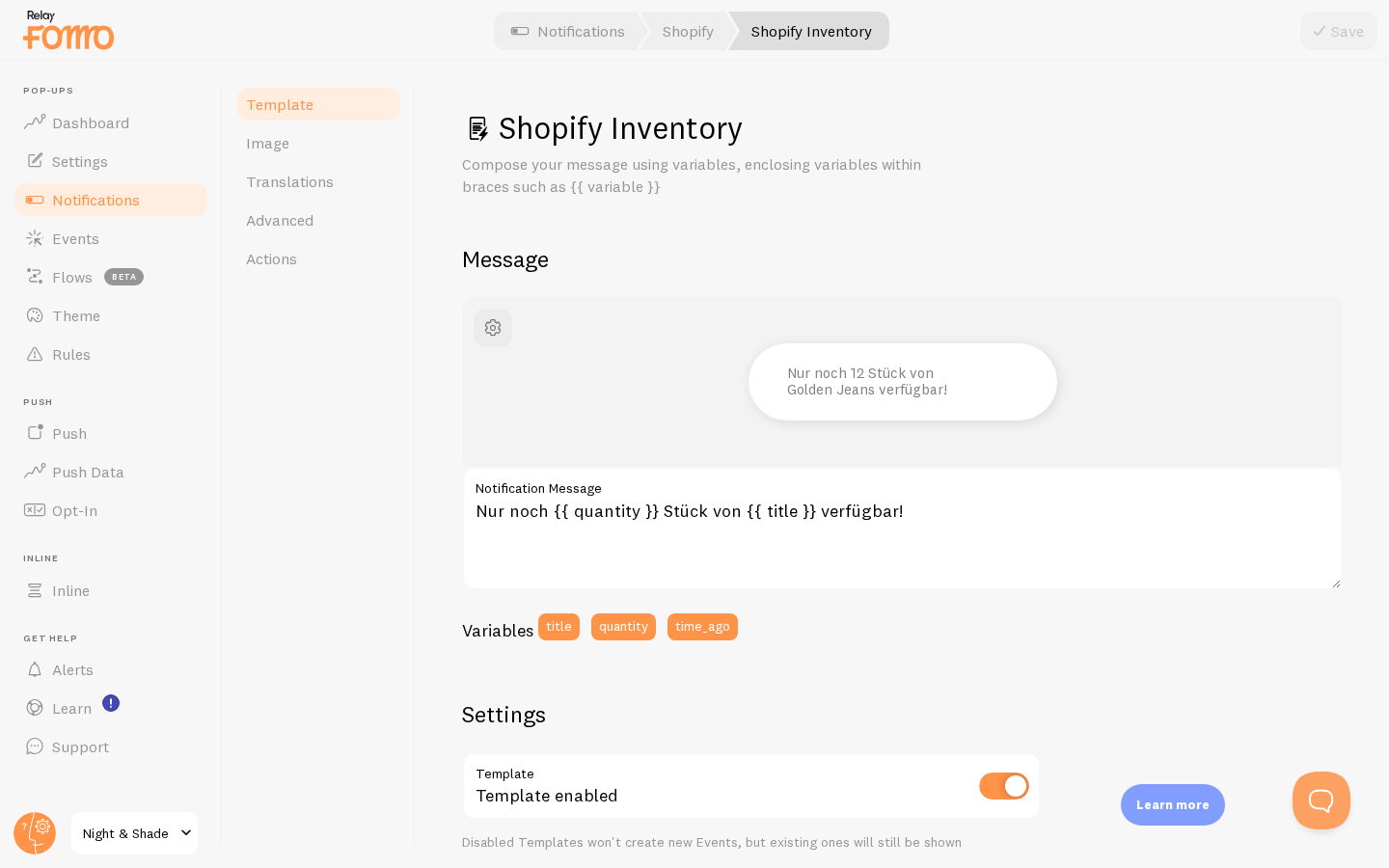
scroll to position [518, 0]
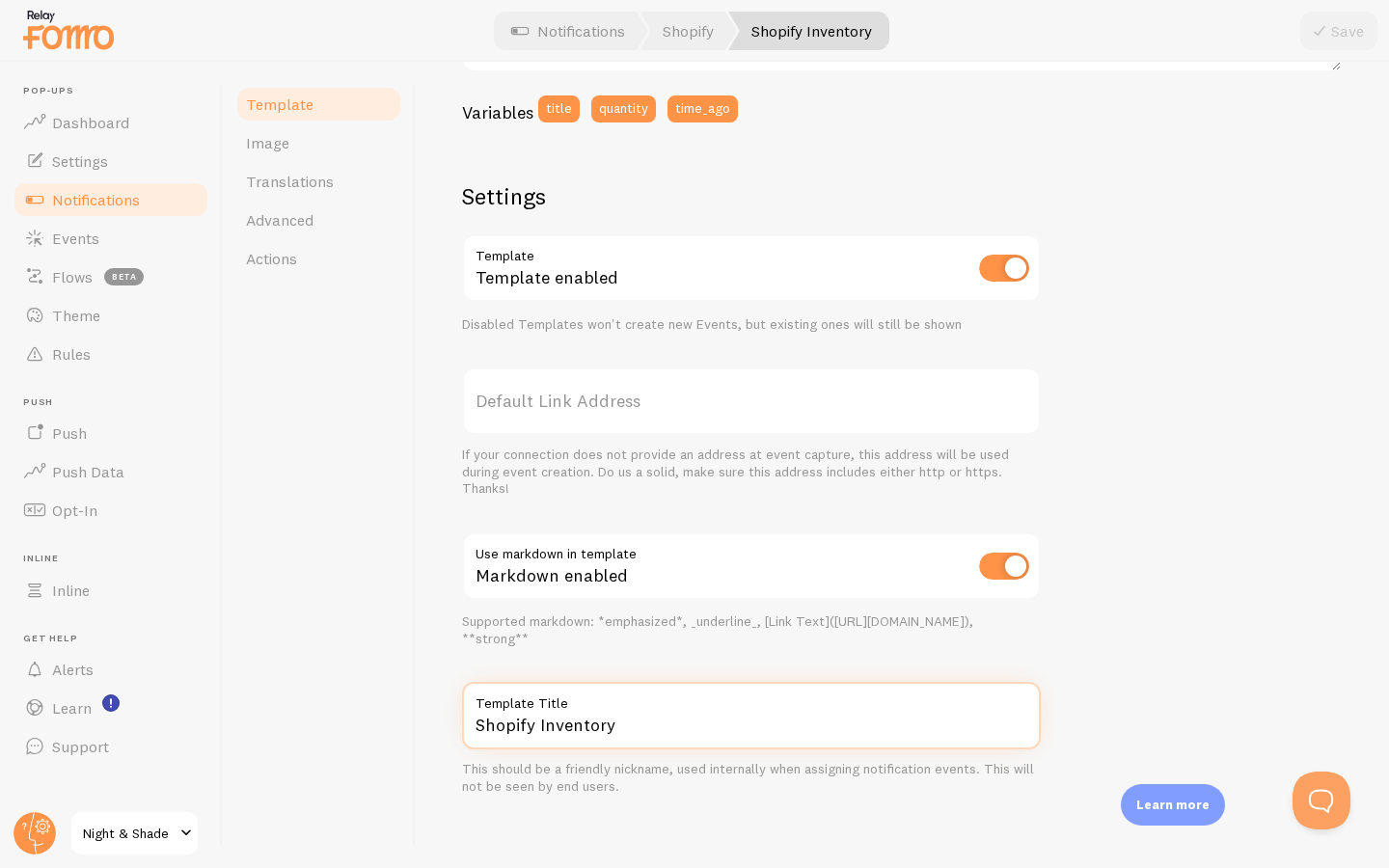
click at [559, 721] on input "Shopify Inventory" at bounding box center [751, 716] width 579 height 67
type input "Shopify Inventar"
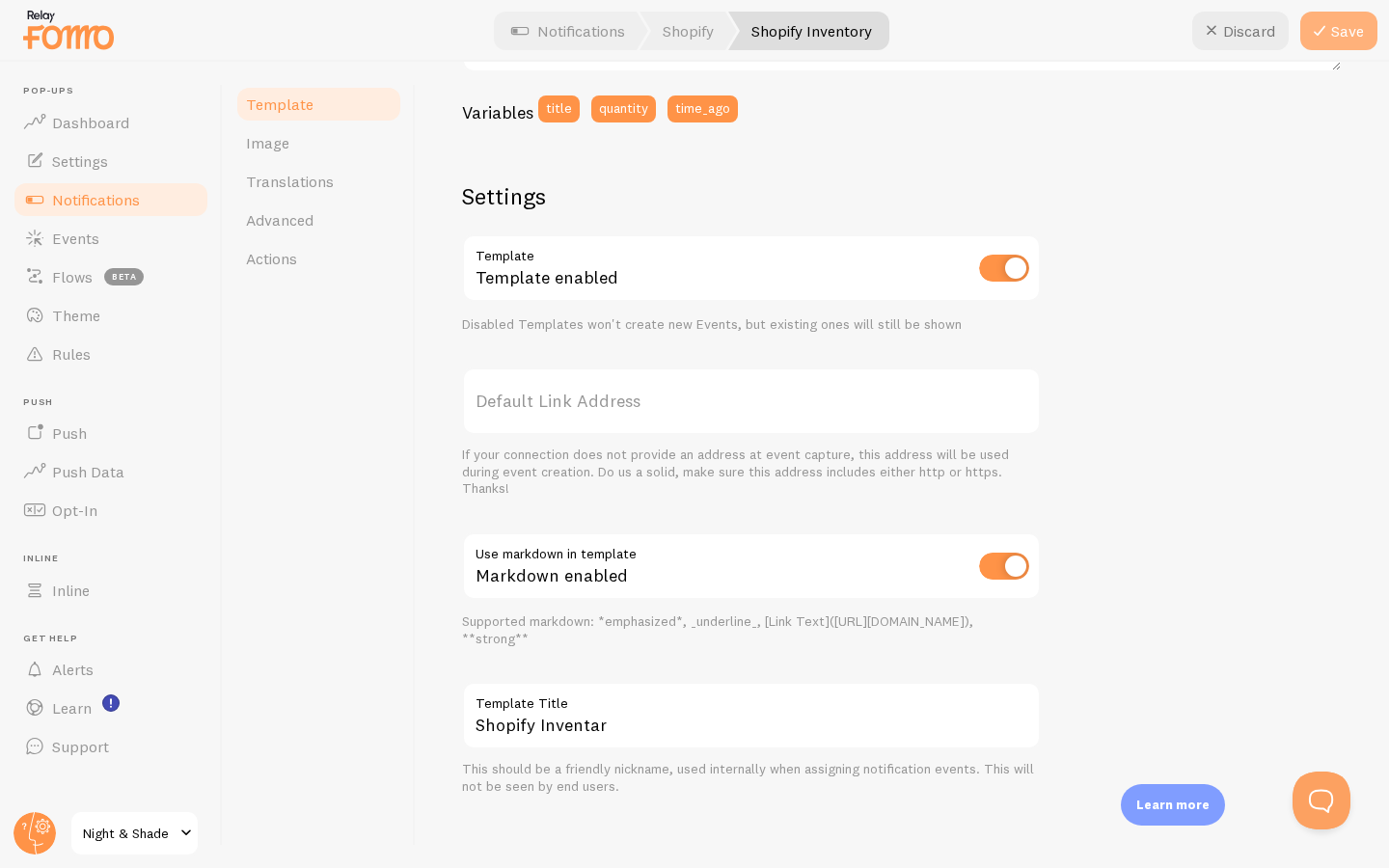
click at [1349, 36] on button "Save" at bounding box center [1339, 31] width 77 height 39
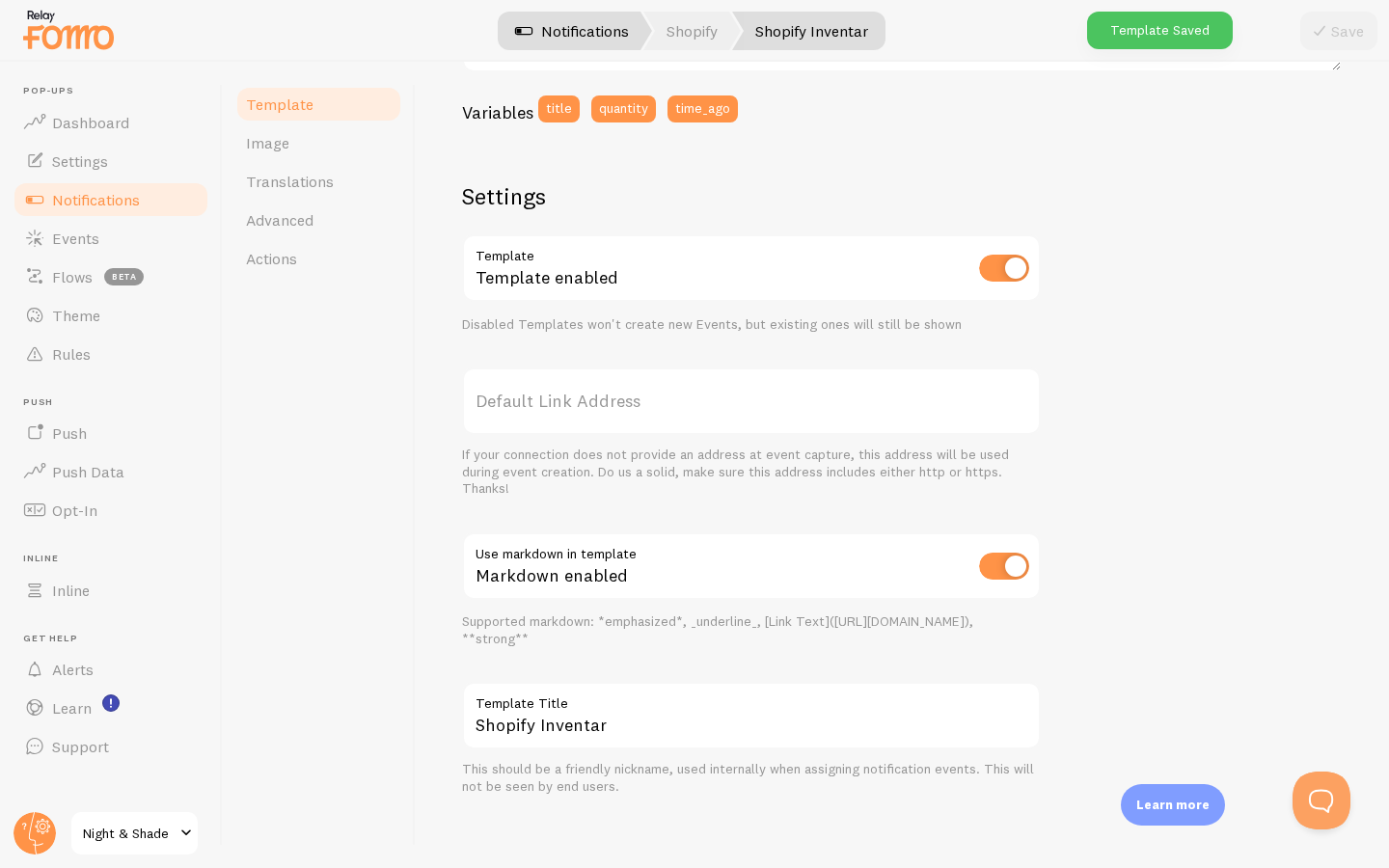
click at [543, 16] on link "Notifications" at bounding box center [572, 31] width 160 height 39
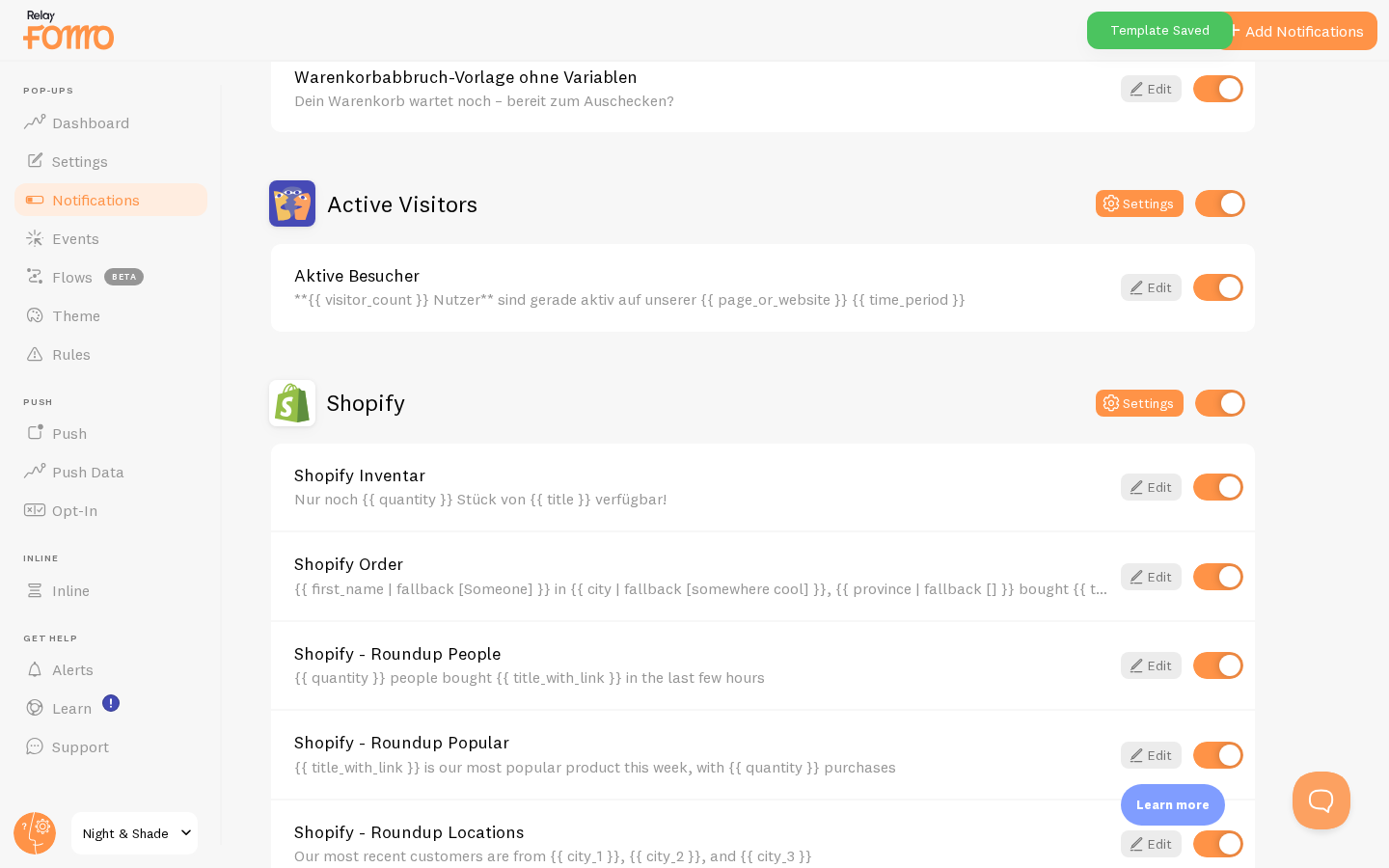
scroll to position [448, 0]
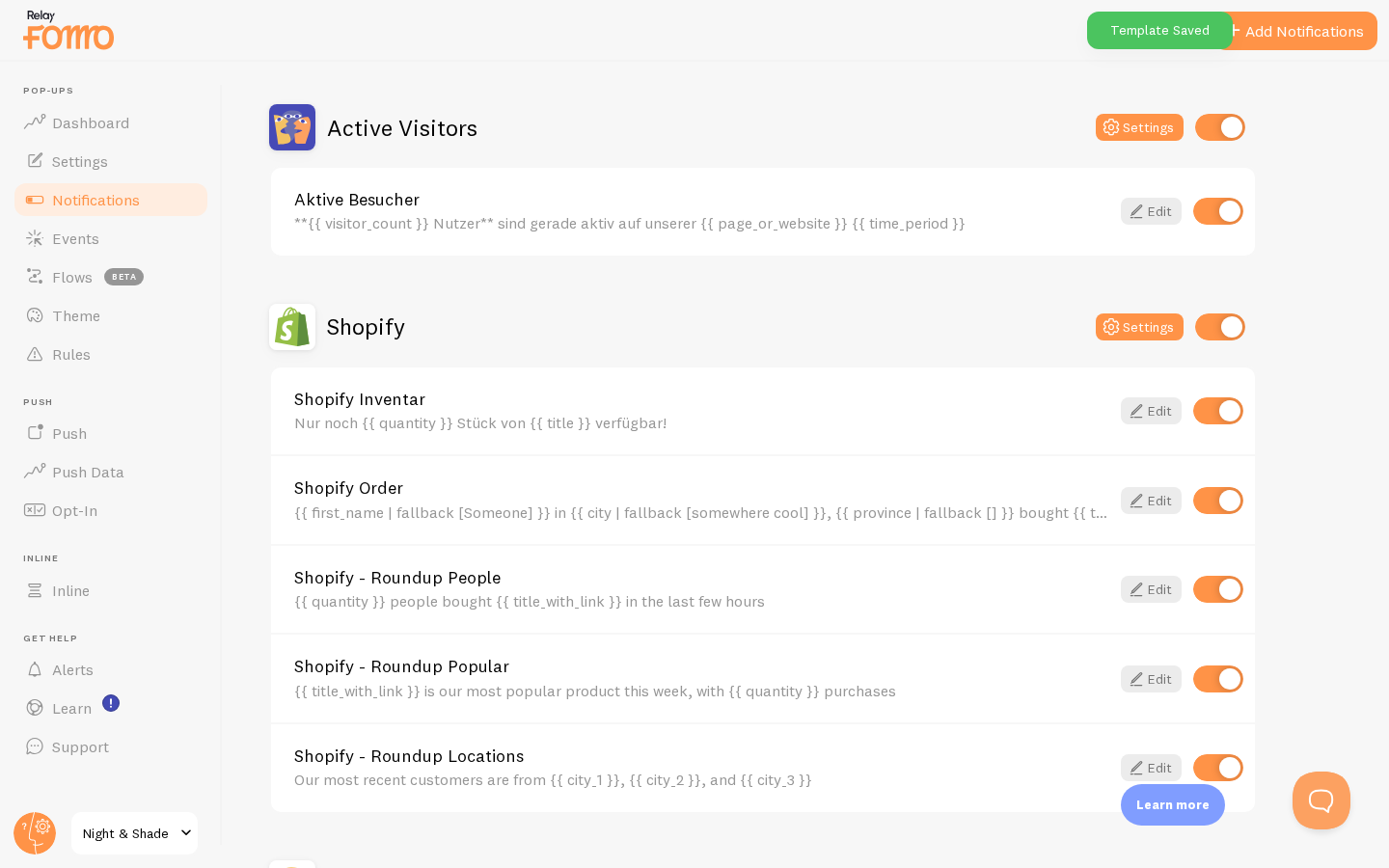
click at [459, 489] on link "Shopify Order" at bounding box center [701, 488] width 815 height 18
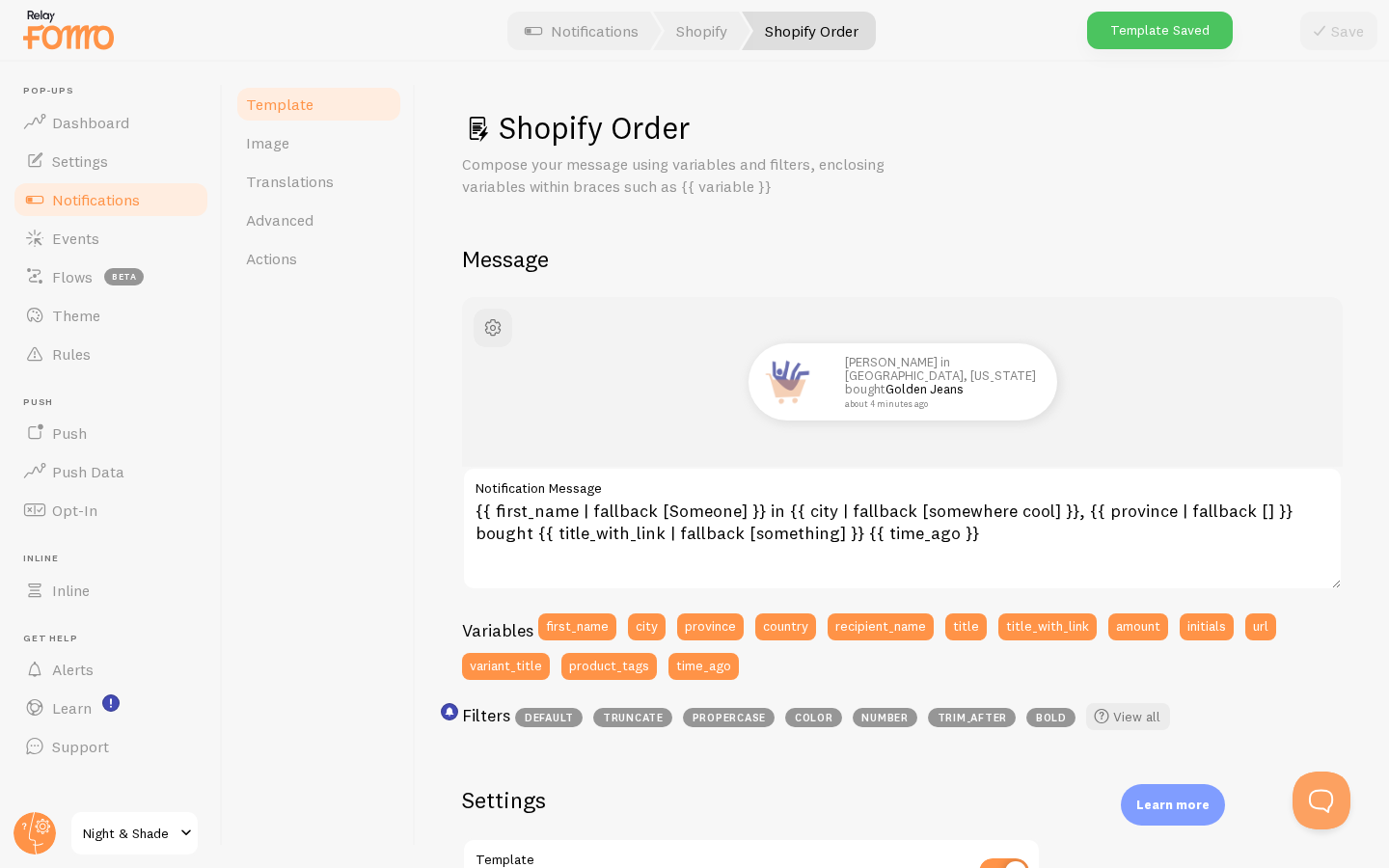
click at [629, 127] on h1 "Shopify Order" at bounding box center [903, 128] width 881 height 40
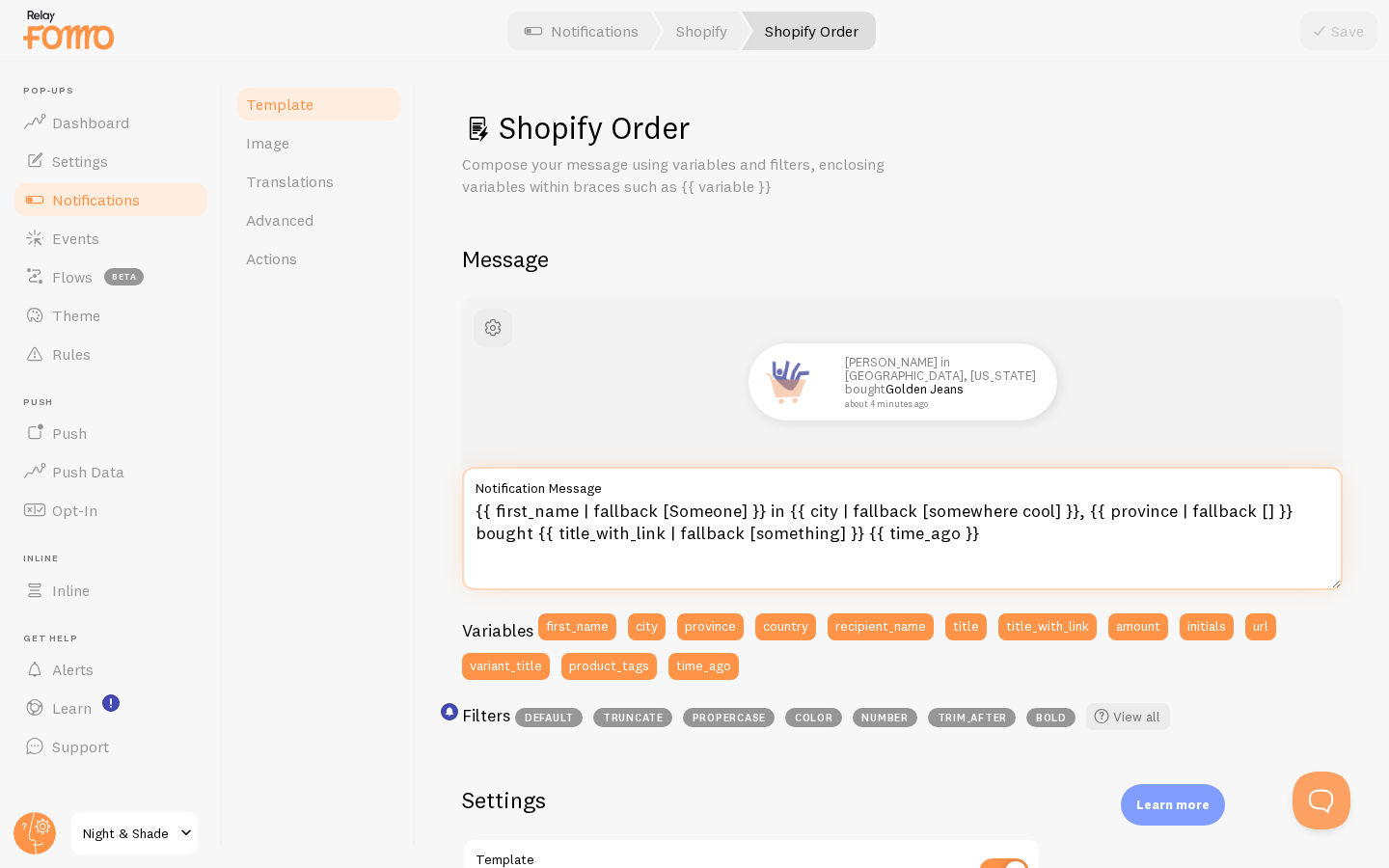
click at [895, 537] on textarea "{{ first_name | fallback [Someone] }} in {{ city | fallback [somewhere cool] }}…" at bounding box center [903, 529] width 881 height 124
click at [740, 536] on textarea "{{ first_name | fallback [Someone] }} in {{ city | fallback [somewhere cool] }}…" at bounding box center [903, 529] width 881 height 124
paste textarea "Jemand] }} aus {{ city | fallback [einem coolen Ort] }}, {{ province | fallback…"
click at [672, 523] on textarea "{{ first_name | fallback [Someone] }} in {{ city | fallback [somewhere cool] }}…" at bounding box center [903, 529] width 881 height 124
paste textarea "Jemand] }} aus {{ city | fallback [einem coolen Ort] }}, {{ province | fallback…"
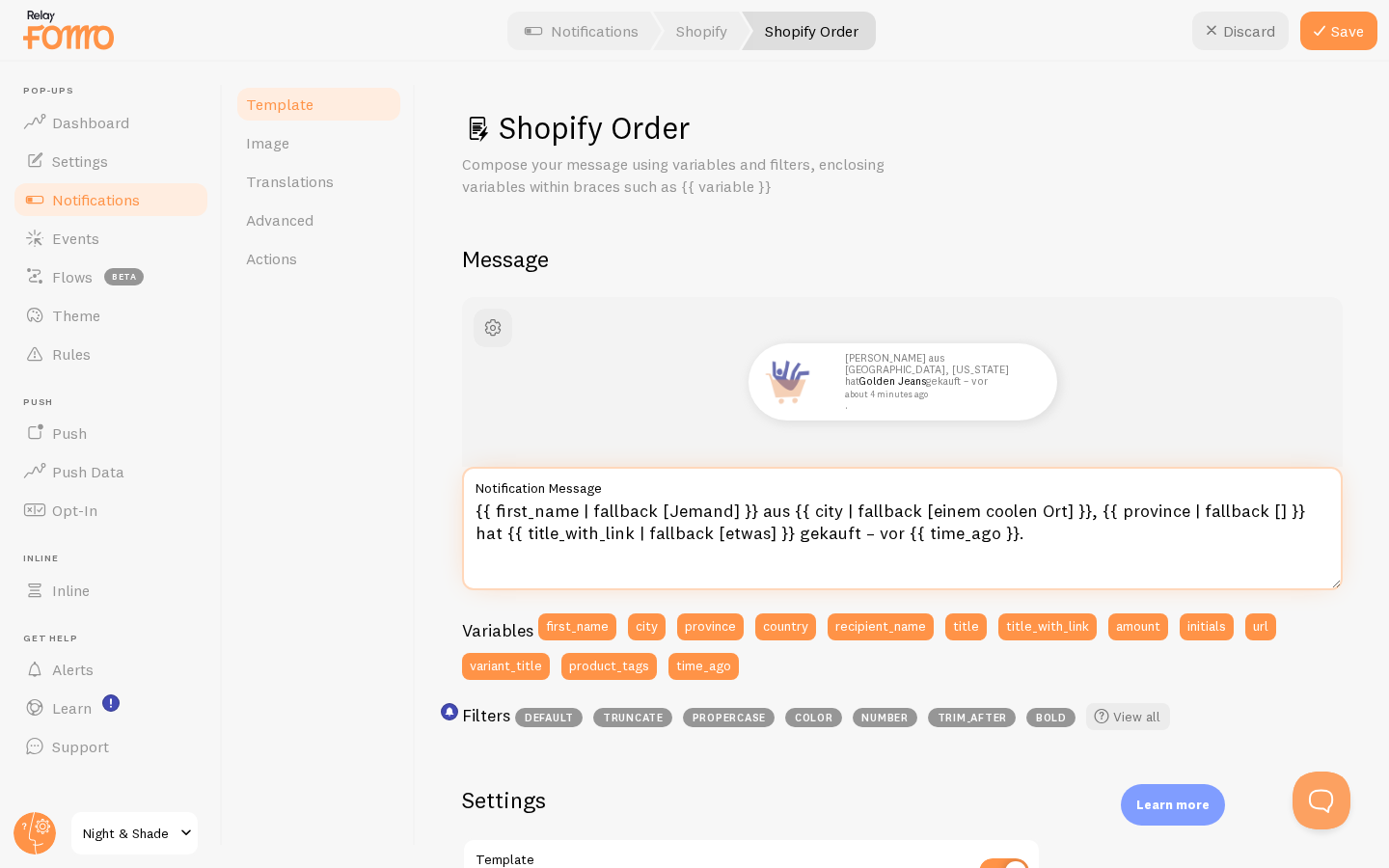
click at [764, 531] on textarea "{{ first_name | fallback [Jemand] }} aus {{ city | fallback [einem coolen Ort] …" at bounding box center [903, 529] width 881 height 124
type textarea "{{ first_name | fallback [Jemand] }} aus {{ city | fallback [einem coolen Ort] …"
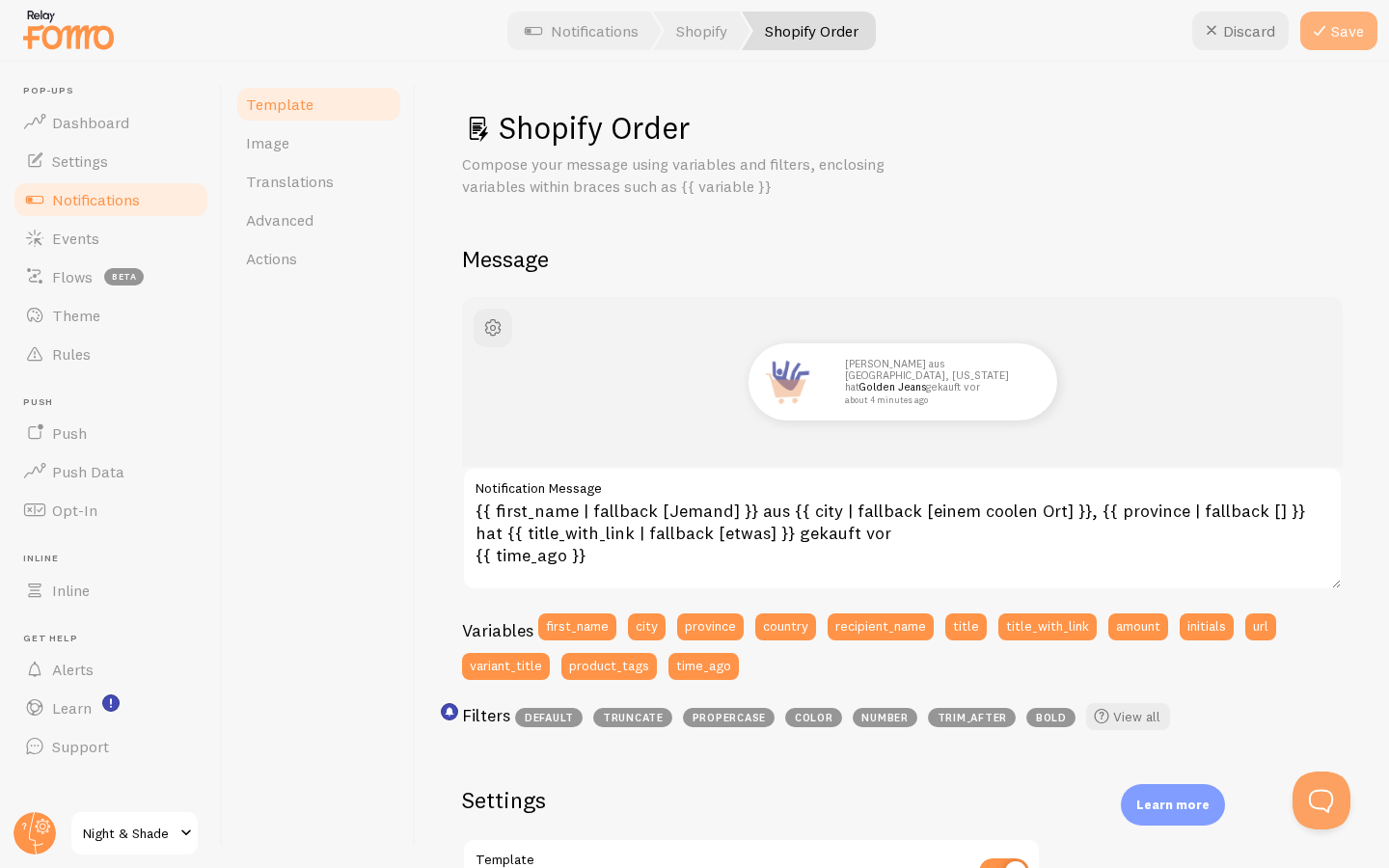
click at [1327, 35] on icon at bounding box center [1319, 30] width 23 height 23
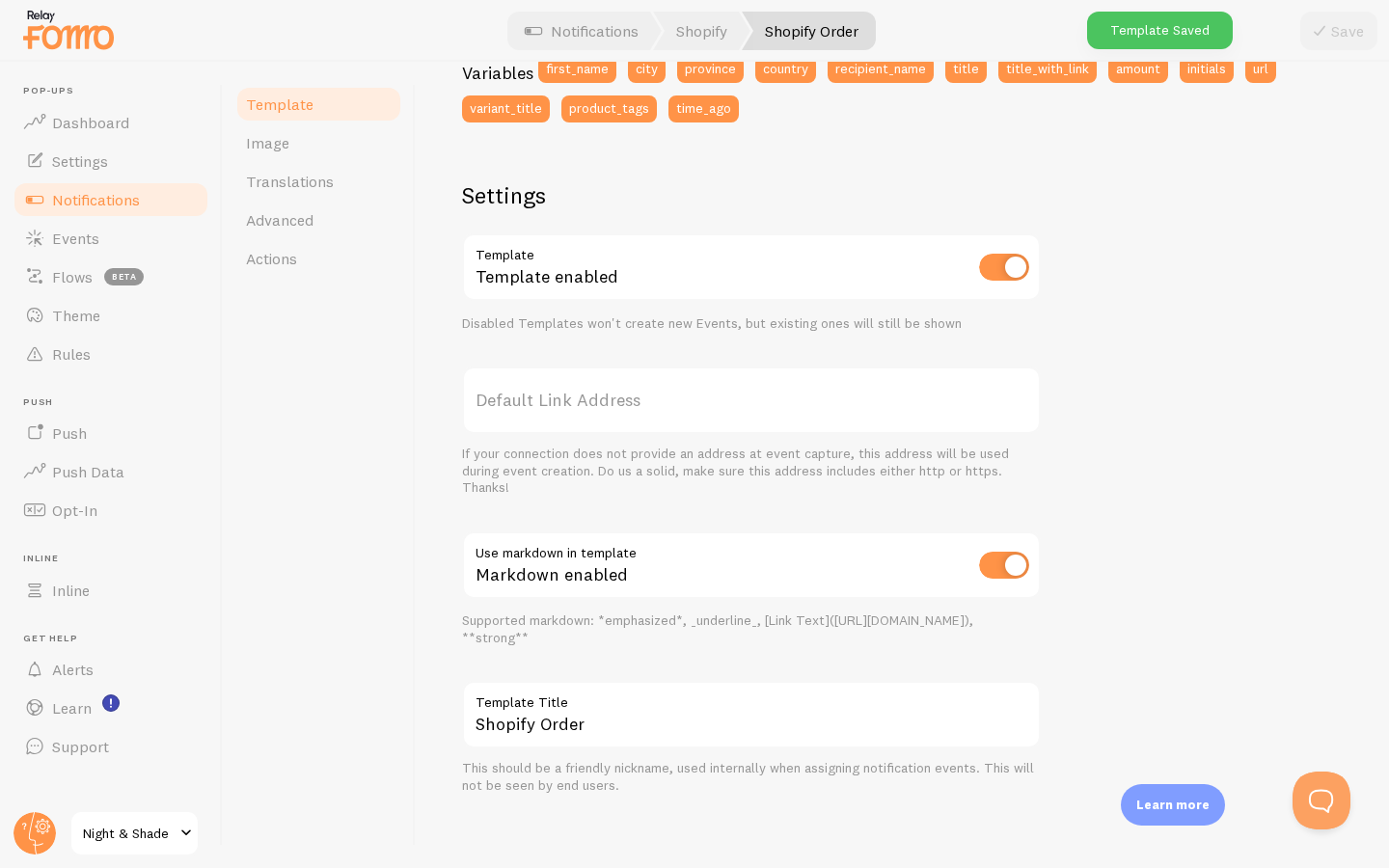
scroll to position [556, 0]
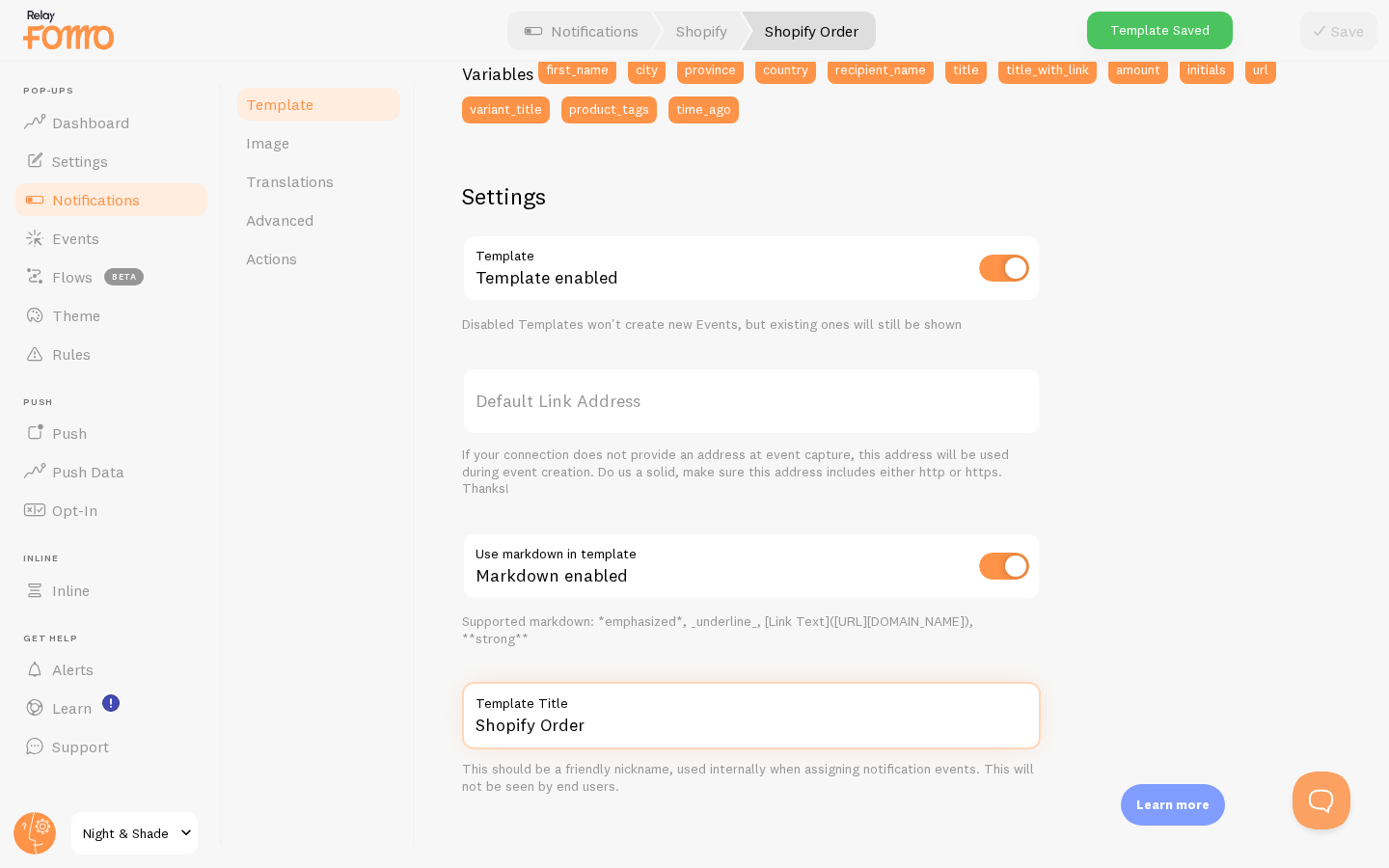
click at [594, 716] on input "Shopify Order" at bounding box center [751, 716] width 579 height 67
type input "Shopify Bestellung"
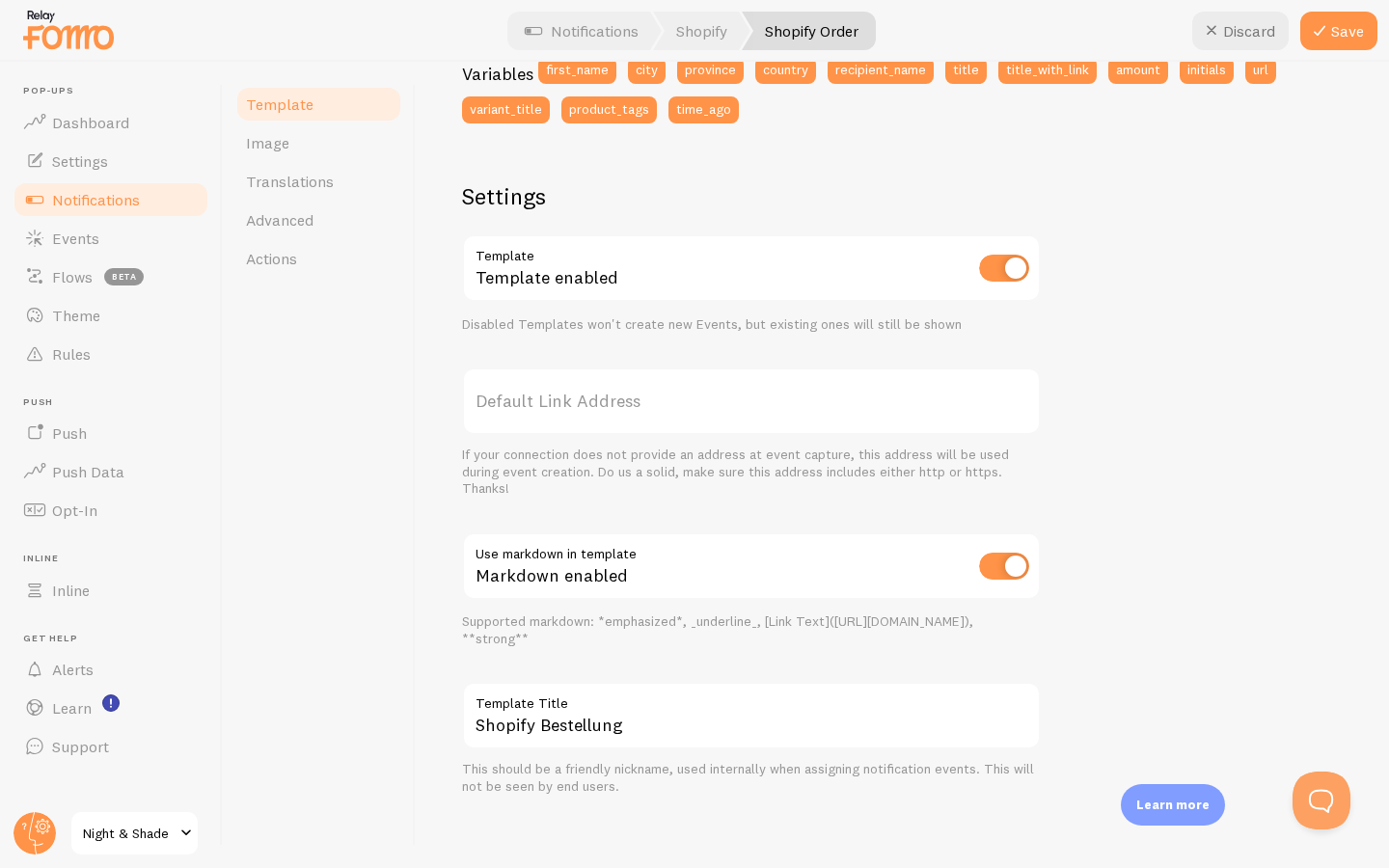
click at [1186, 652] on div "[PERSON_NAME] aus [GEOGRAPHIC_DATA], [US_STATE] hat Golden Jeans gekauft vor ab…" at bounding box center [903, 268] width 881 height 1055
click at [1361, 28] on button "Save" at bounding box center [1339, 31] width 77 height 39
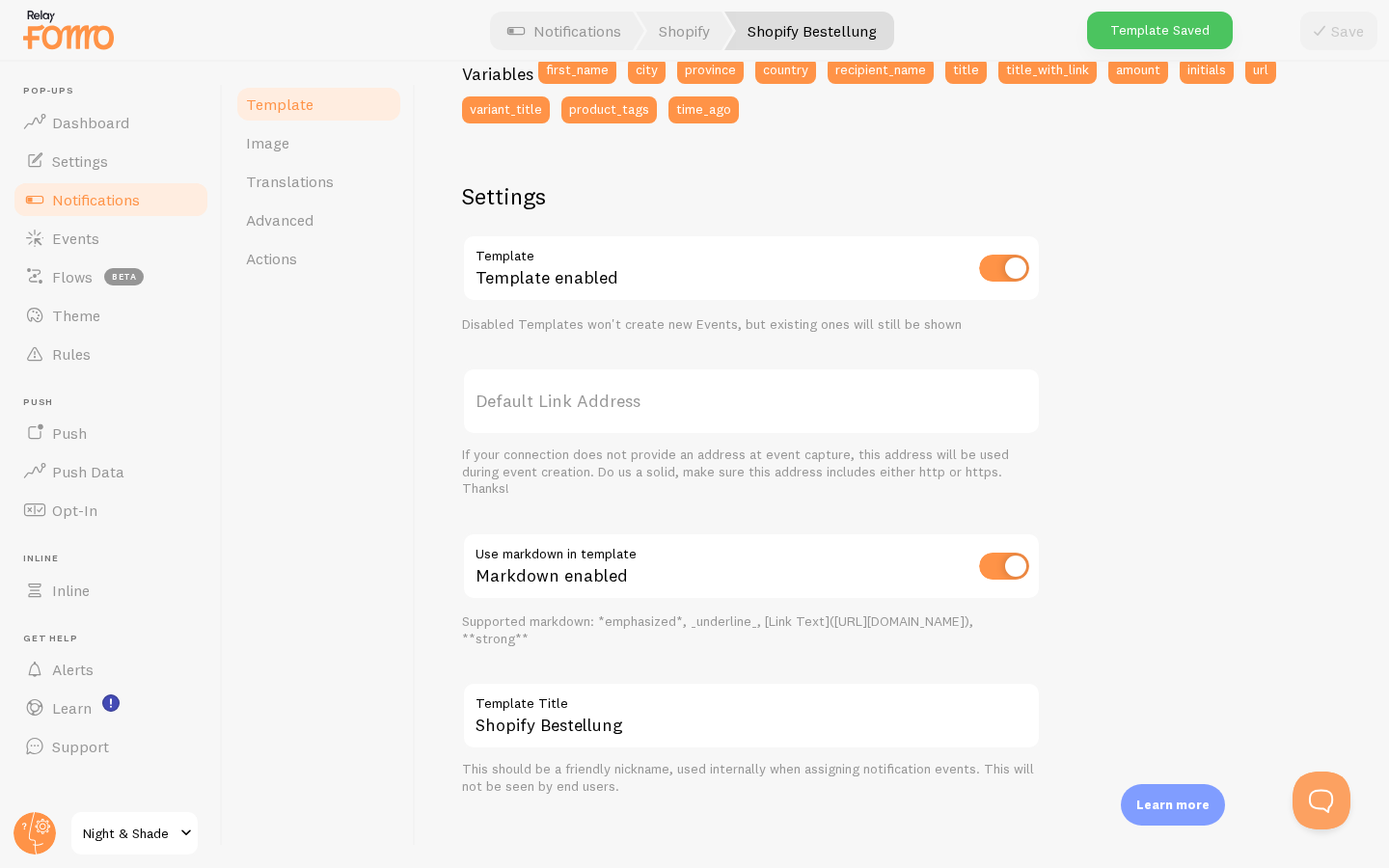
click at [156, 204] on link "Notifications" at bounding box center [111, 199] width 199 height 39
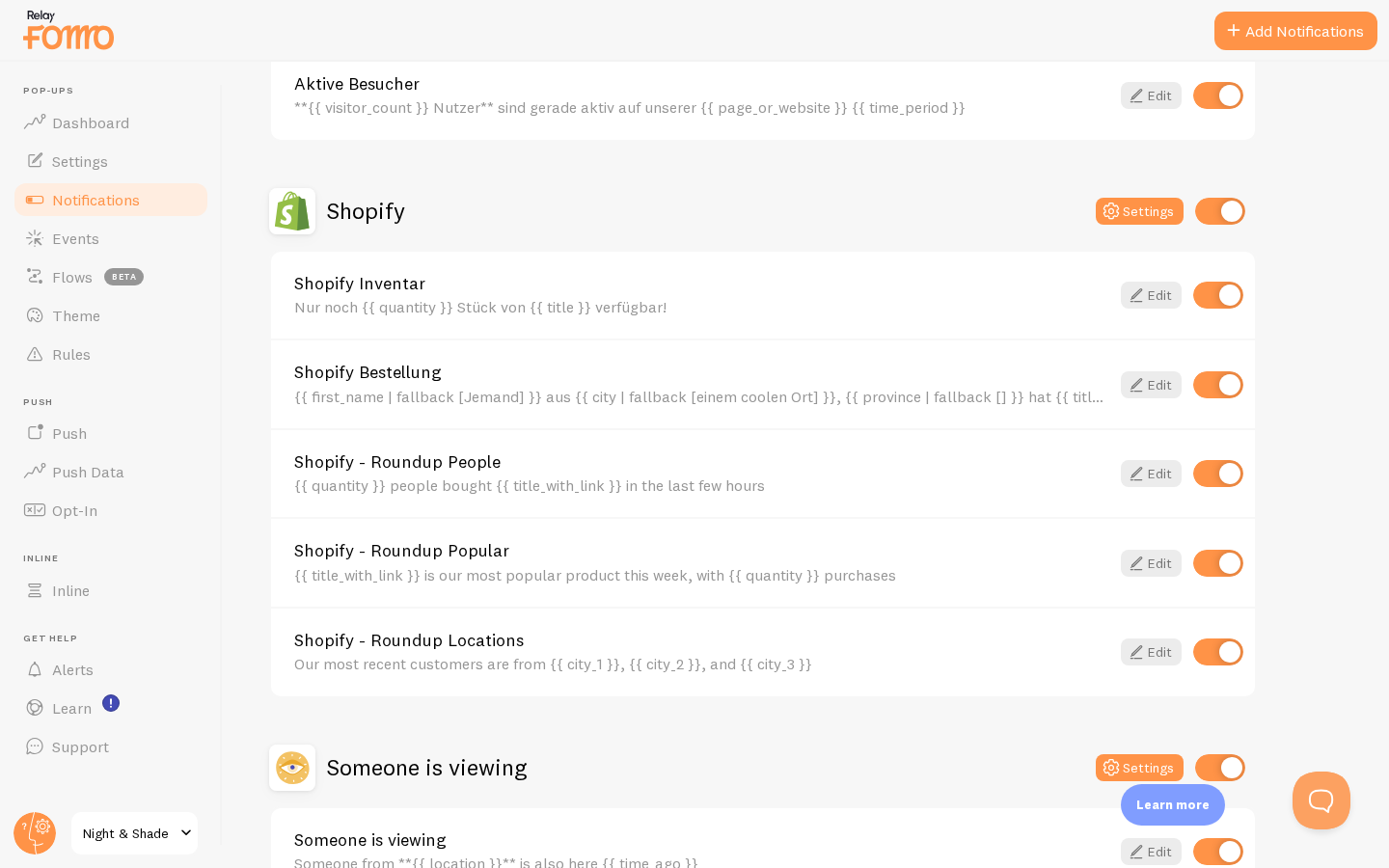
scroll to position [668, 0]
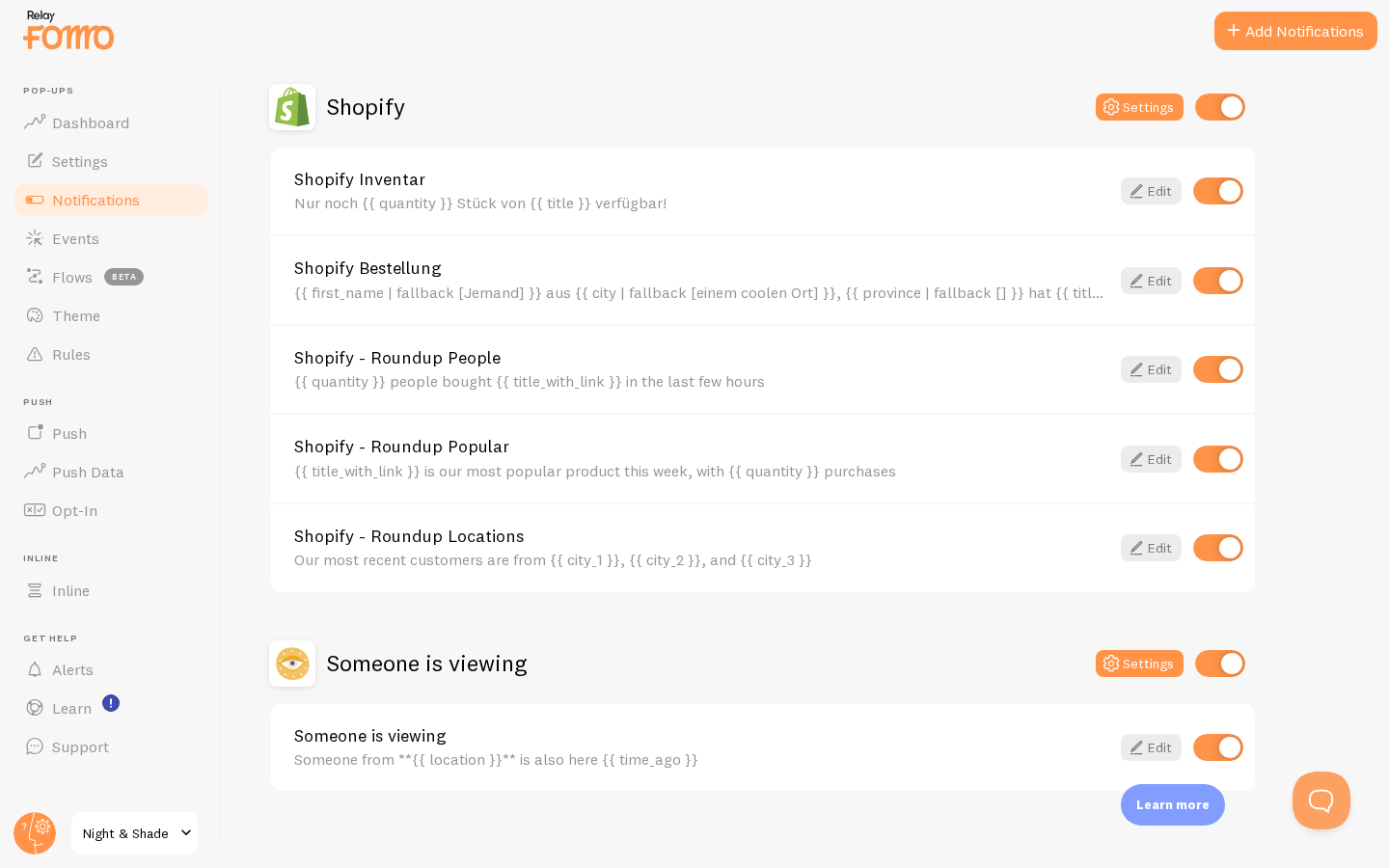
click at [434, 356] on link "Shopify - Roundup People" at bounding box center [701, 358] width 815 height 18
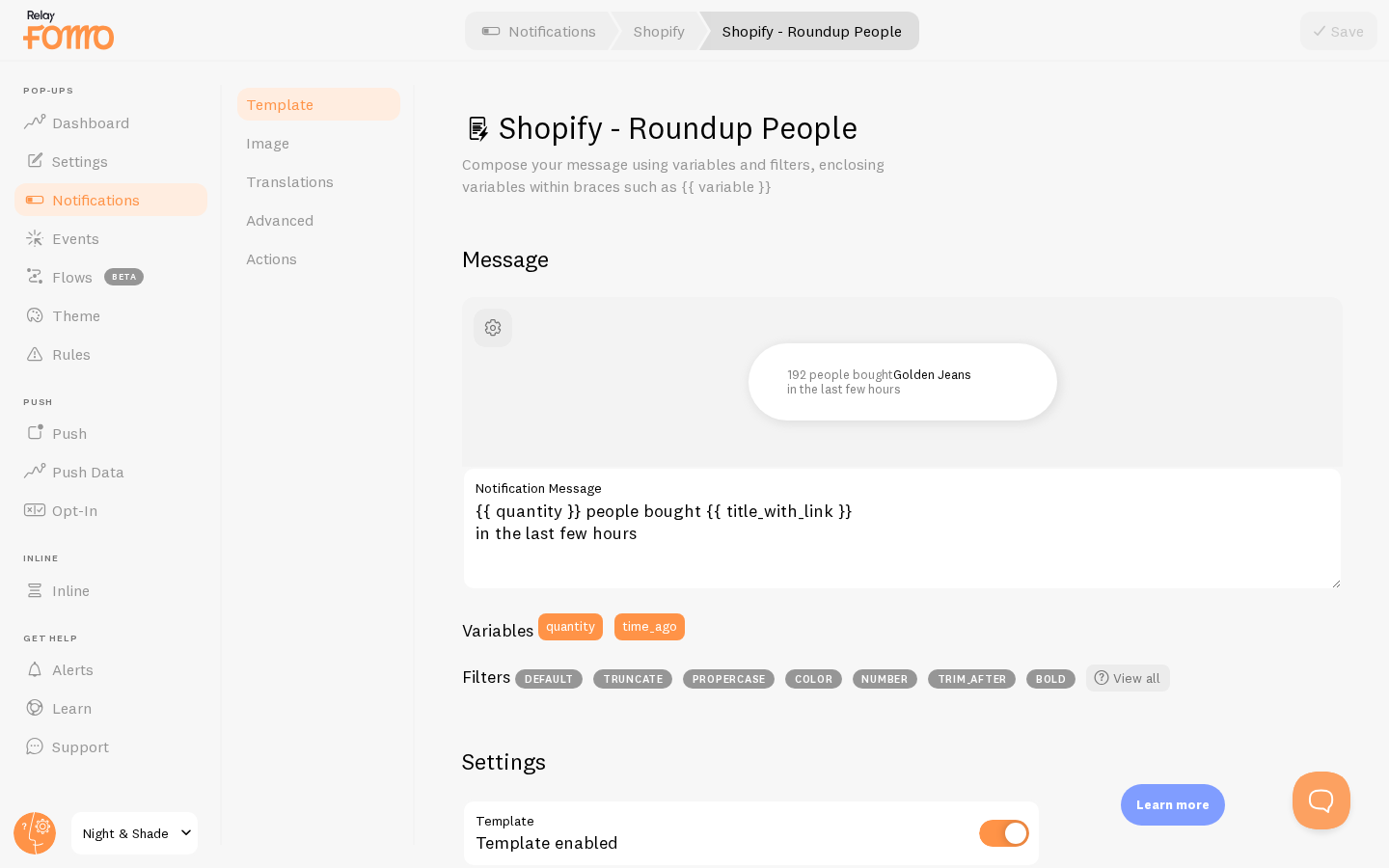
scroll to position [40, 0]
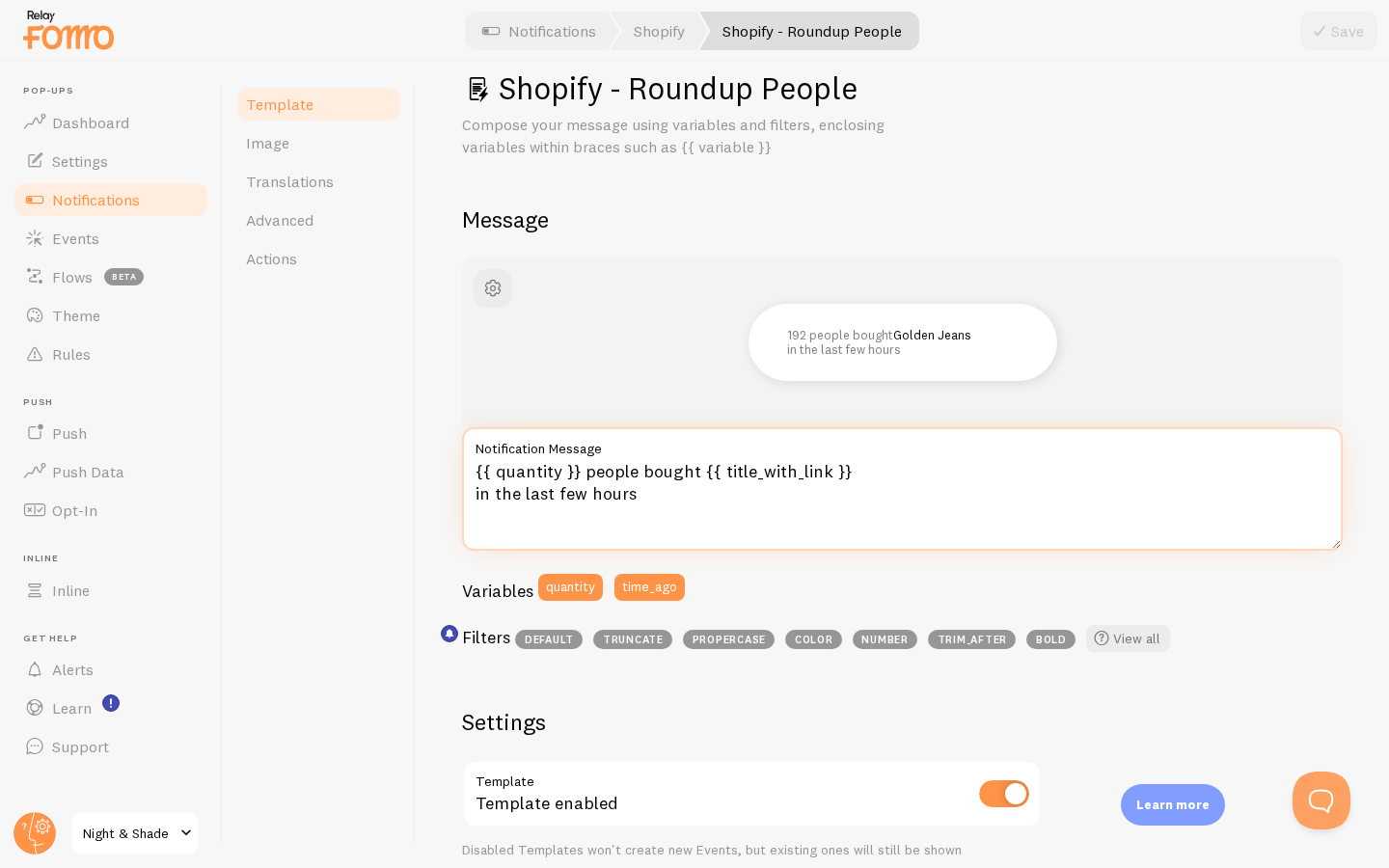
drag, startPoint x: 669, startPoint y: 495, endPoint x: 438, endPoint y: 467, distance: 232.7
click at [438, 467] on div "Shopify - Roundup People Compose your message using variables and filters, encl…" at bounding box center [902, 464] width 973 height 806
click at [729, 485] on textarea "{{ quantity }} people bought {{ title_with_link }} in the last few hours" at bounding box center [903, 489] width 881 height 124
click at [647, 497] on textarea "{{ quantity }} people bought {{ title_with_link }} in the last few hours" at bounding box center [903, 489] width 881 height 124
click at [700, 496] on textarea "{{ quantity }} people bought {{ title_with_link }} in the last few hours" at bounding box center [903, 489] width 881 height 124
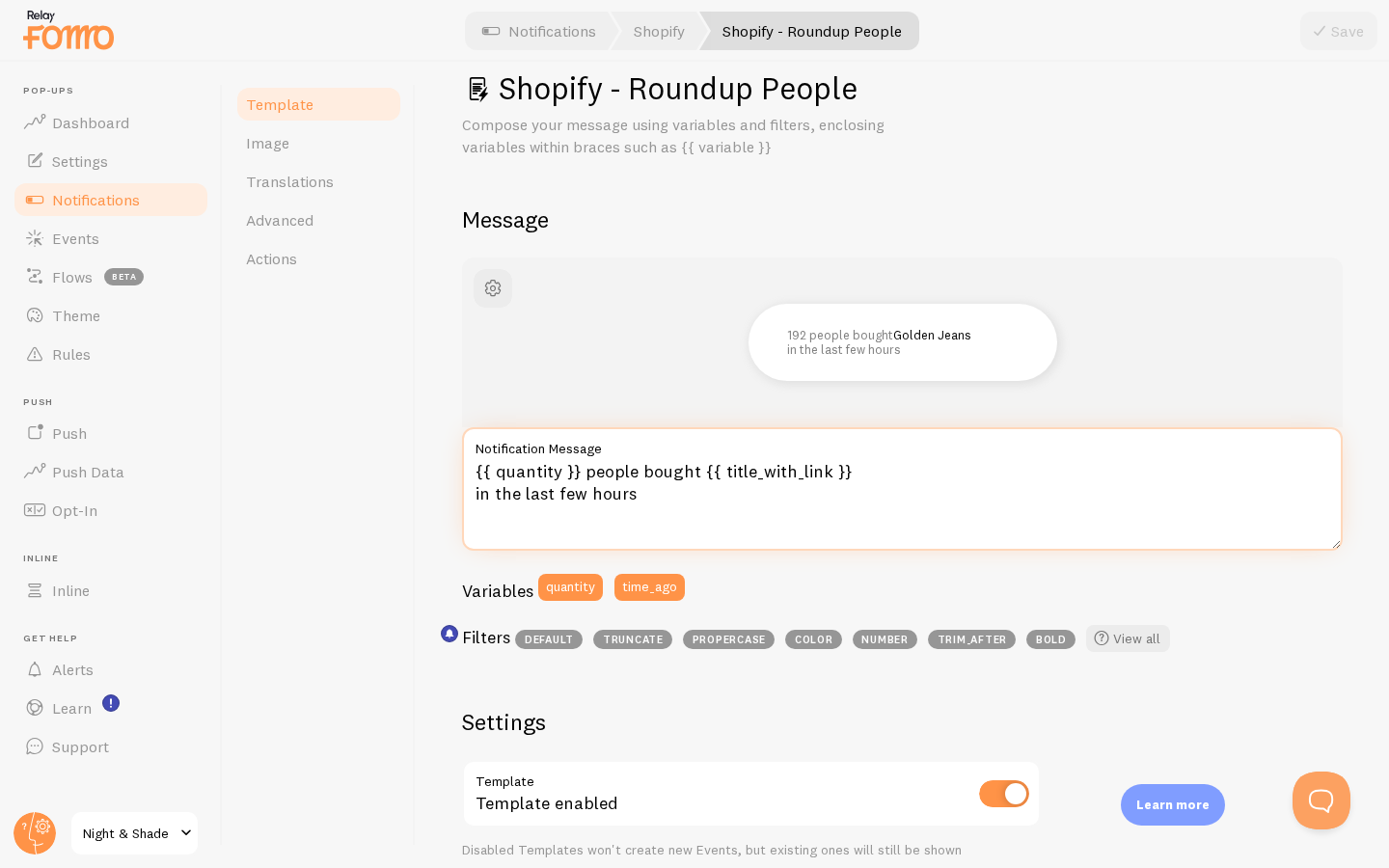
paste textarea "Personen haben {{ title_with_link }} in den letzten Stunden gekauft."
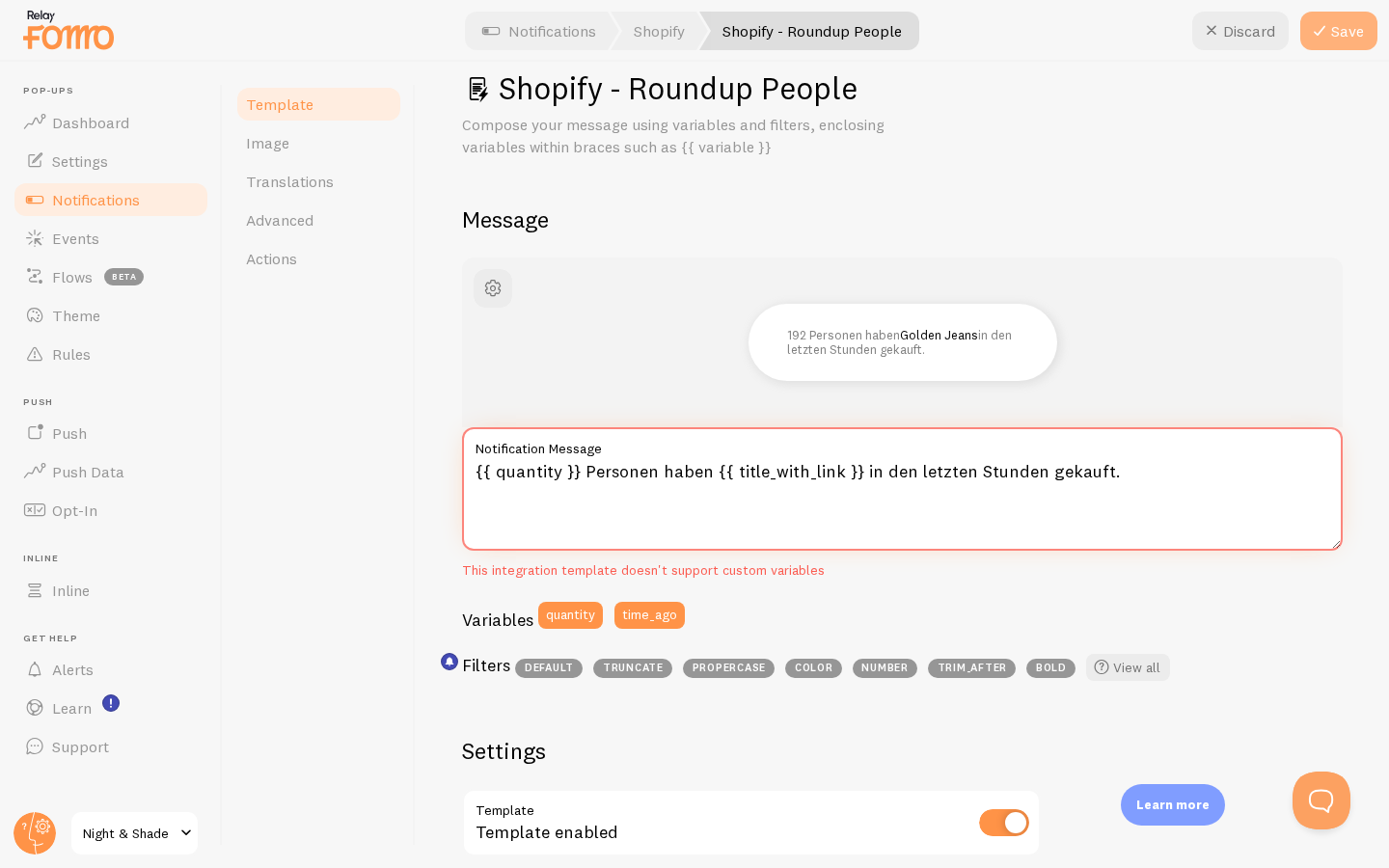
type textarea "{{ quantity }} Personen haben {{ title_with_link }} in den letzten Stunden geka…"
click at [1336, 40] on button "Save" at bounding box center [1339, 31] width 77 height 39
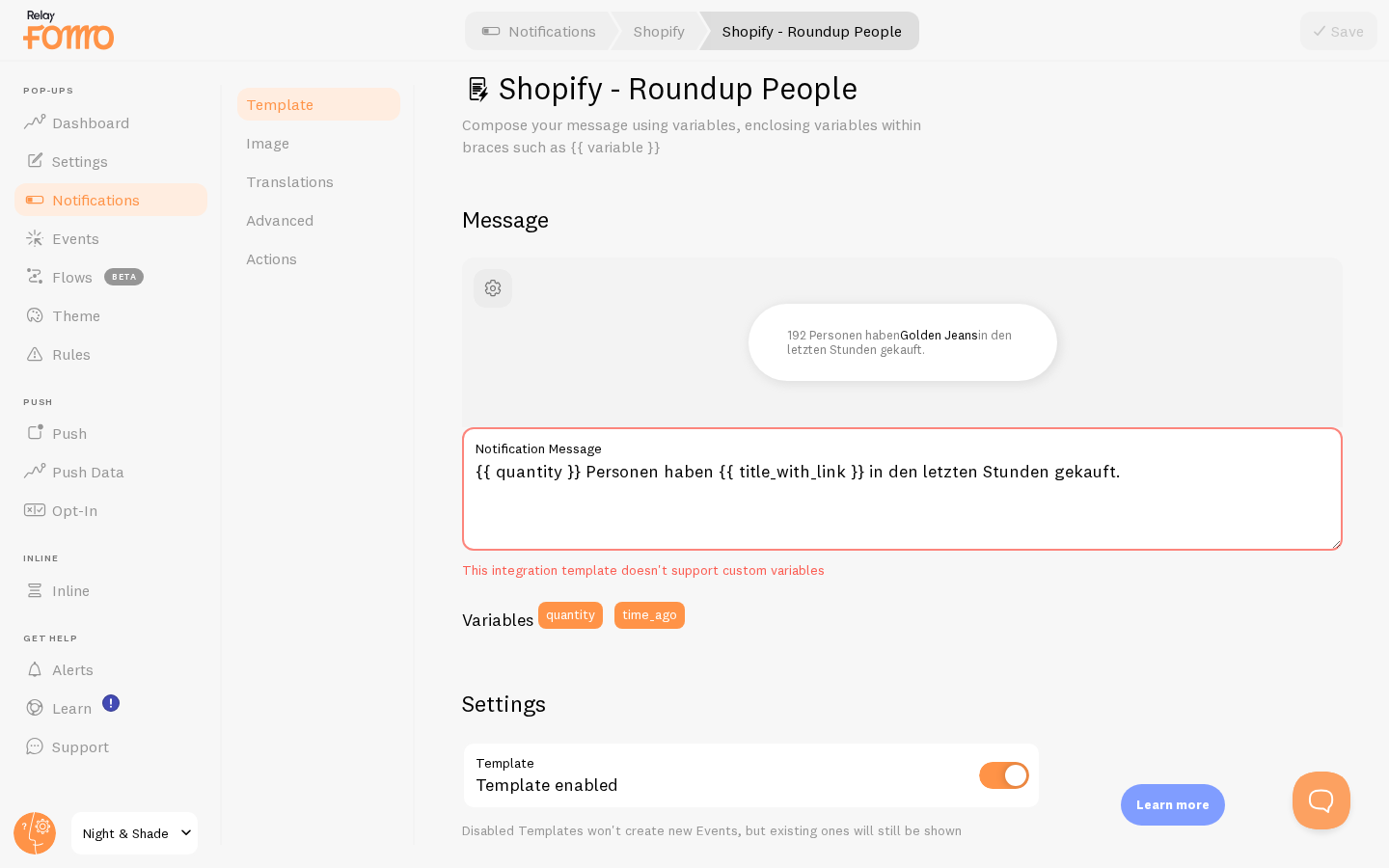
scroll to position [545, 0]
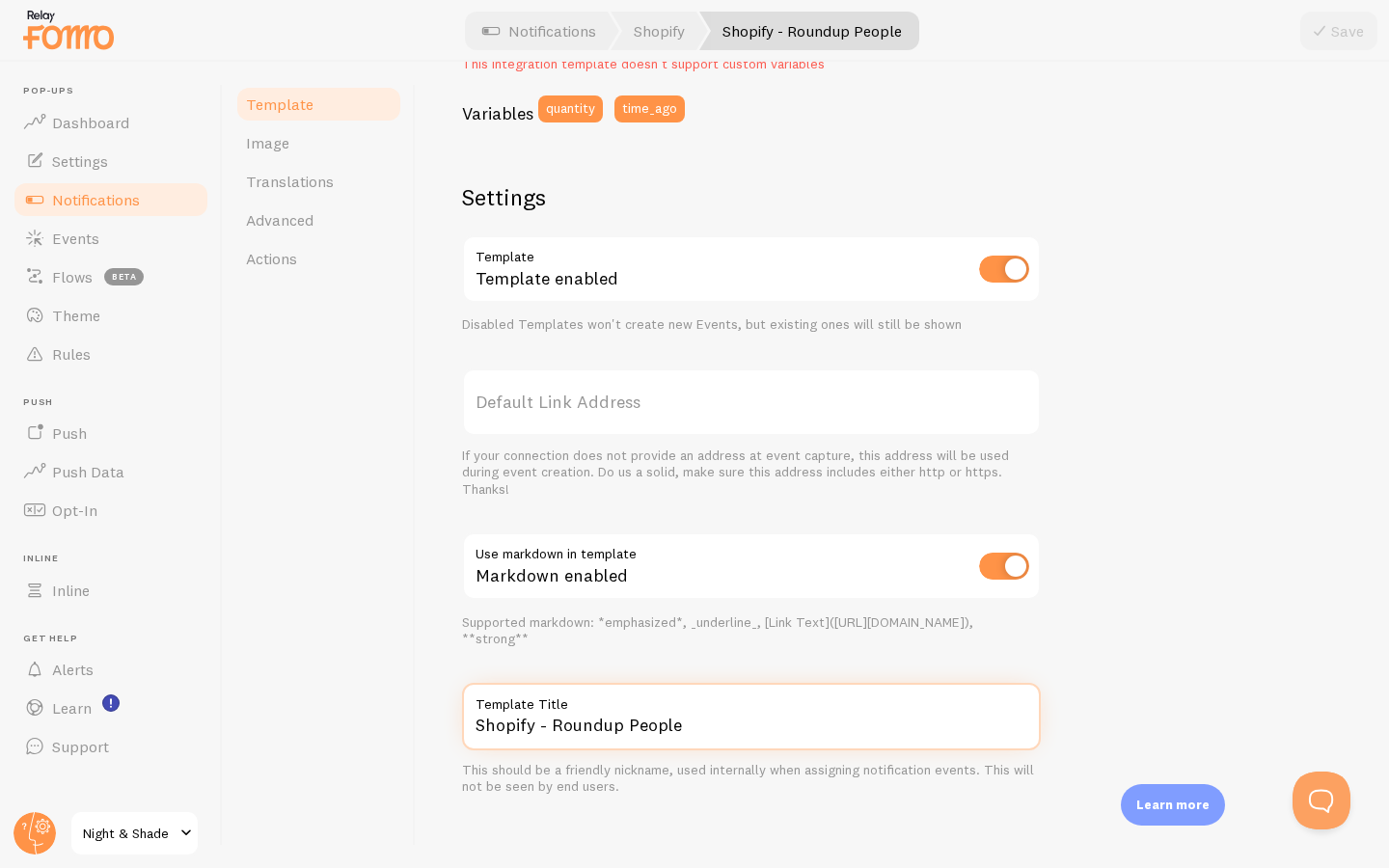
click at [688, 710] on input "Shopify - Roundup People" at bounding box center [751, 717] width 579 height 67
drag, startPoint x: 689, startPoint y: 716, endPoint x: 551, endPoint y: 710, distance: 138.1
click at [551, 710] on input "Shopify - Roundup People" at bounding box center [751, 717] width 579 height 67
paste input "Shopify -"
type input "Shopify -"
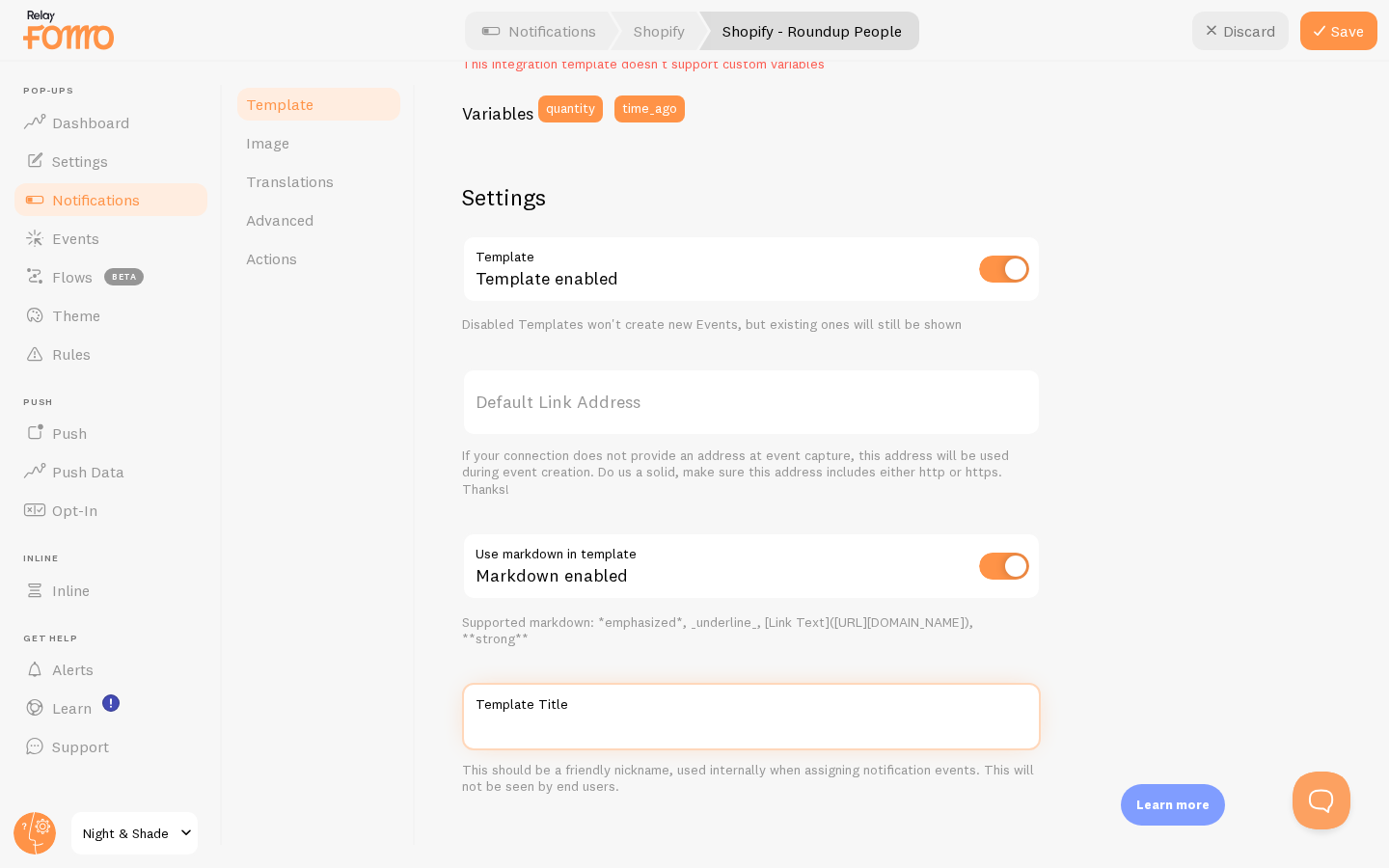
scroll to position [537, 0]
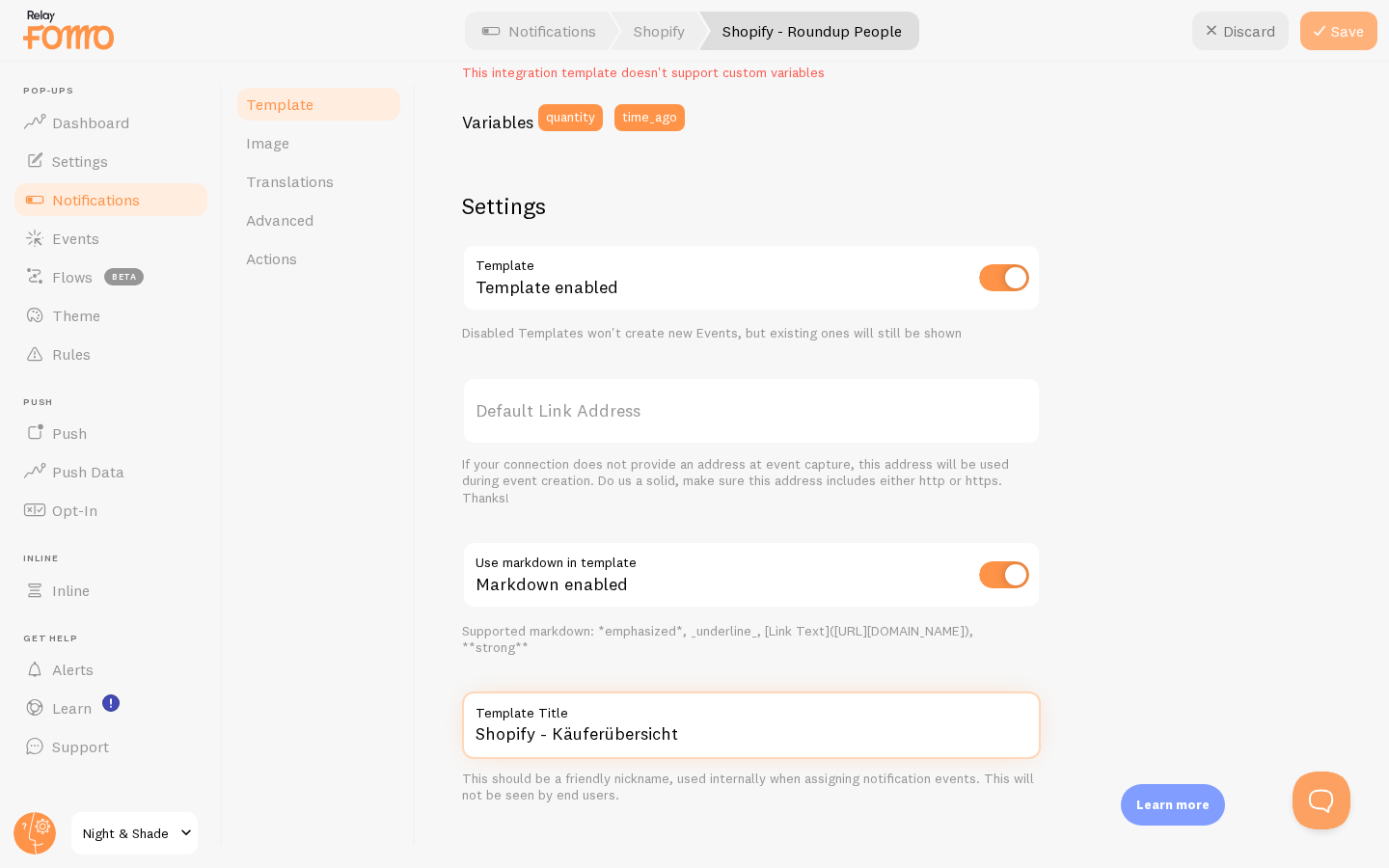
type input "Shopify - Käuferübersicht"
click at [1328, 32] on icon at bounding box center [1319, 30] width 23 height 23
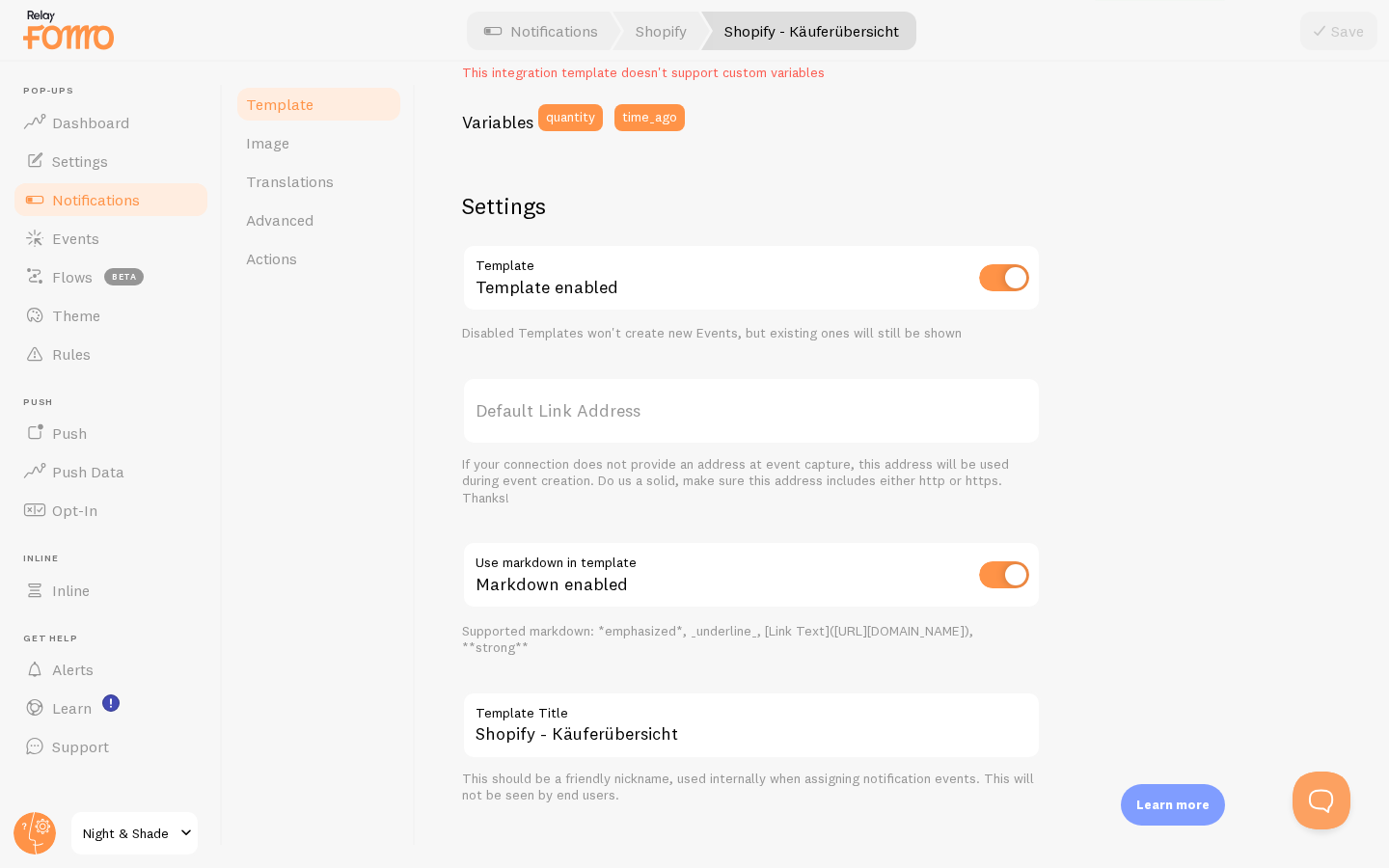
click at [106, 200] on span "Notifications" at bounding box center [96, 199] width 88 height 19
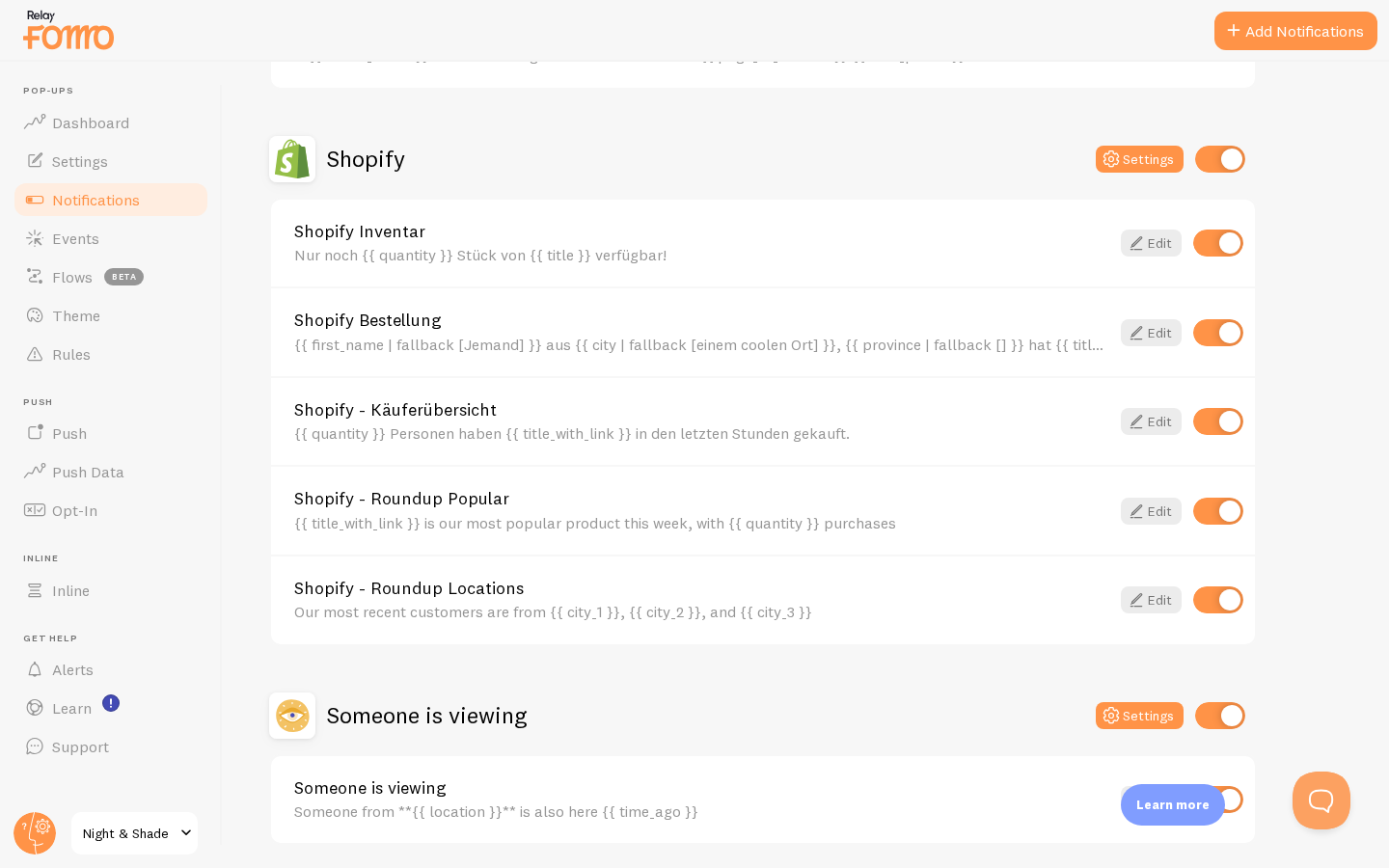
scroll to position [680, 0]
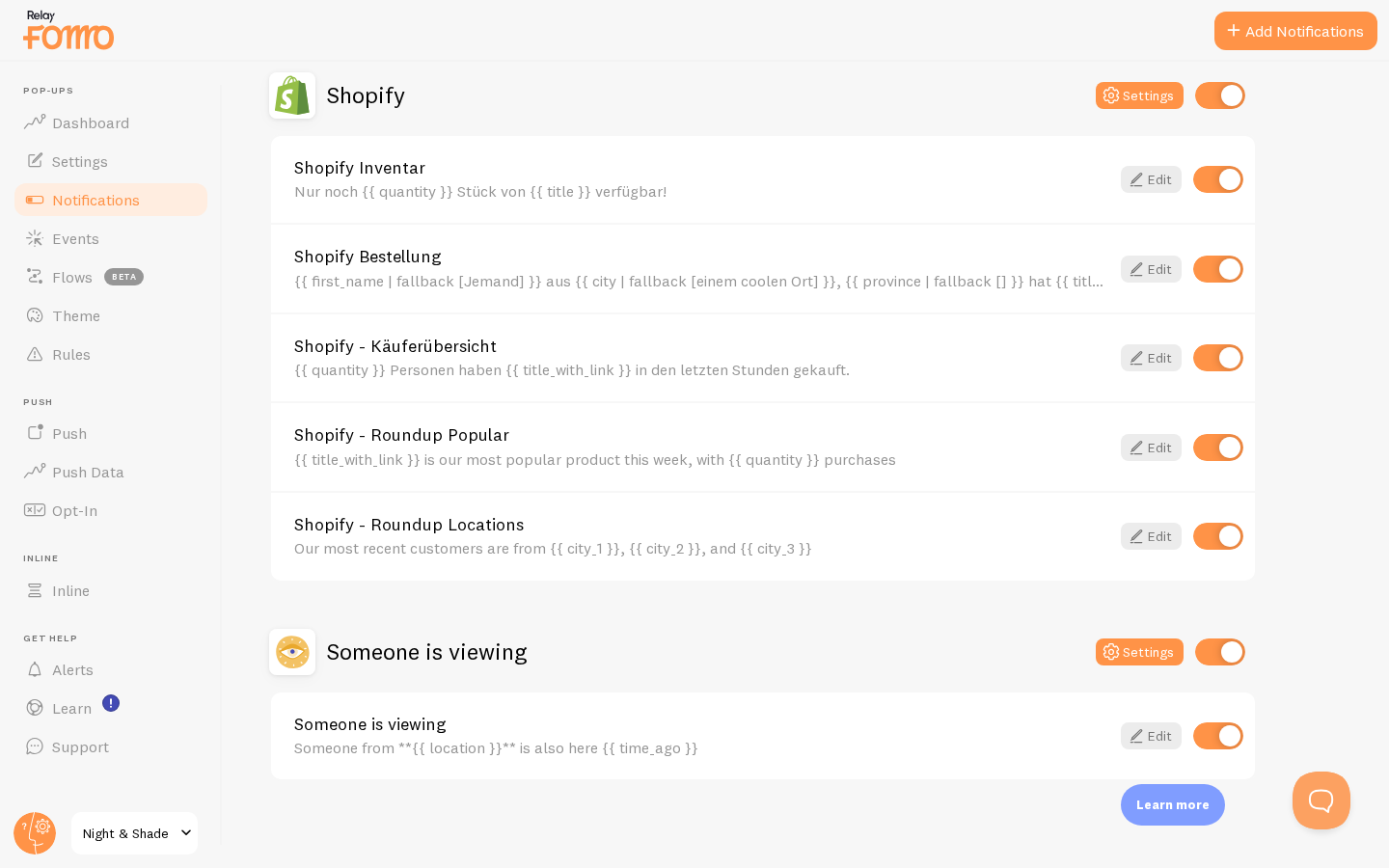
click at [445, 427] on link "Shopify - Roundup Popular" at bounding box center [701, 435] width 815 height 18
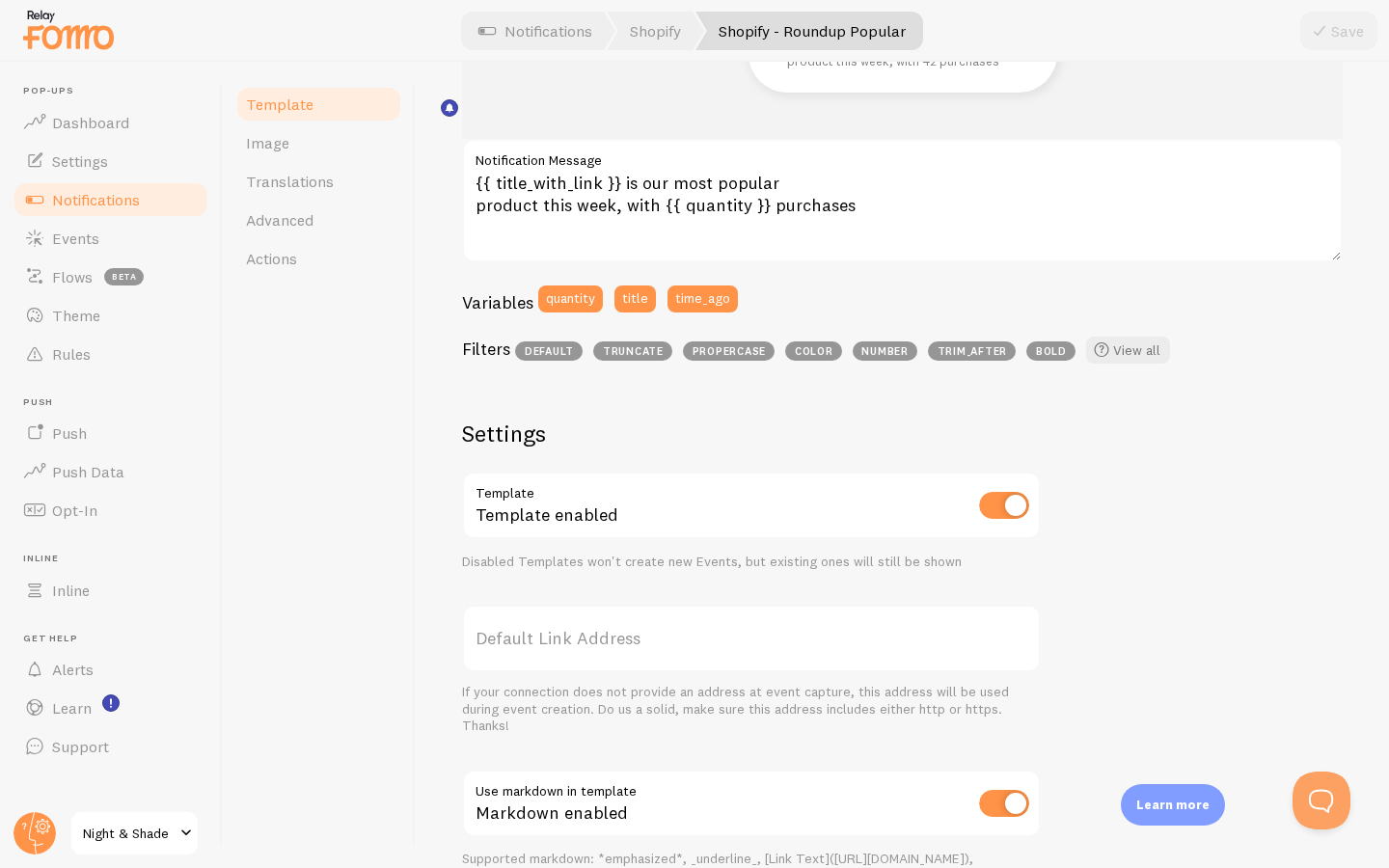
scroll to position [565, 0]
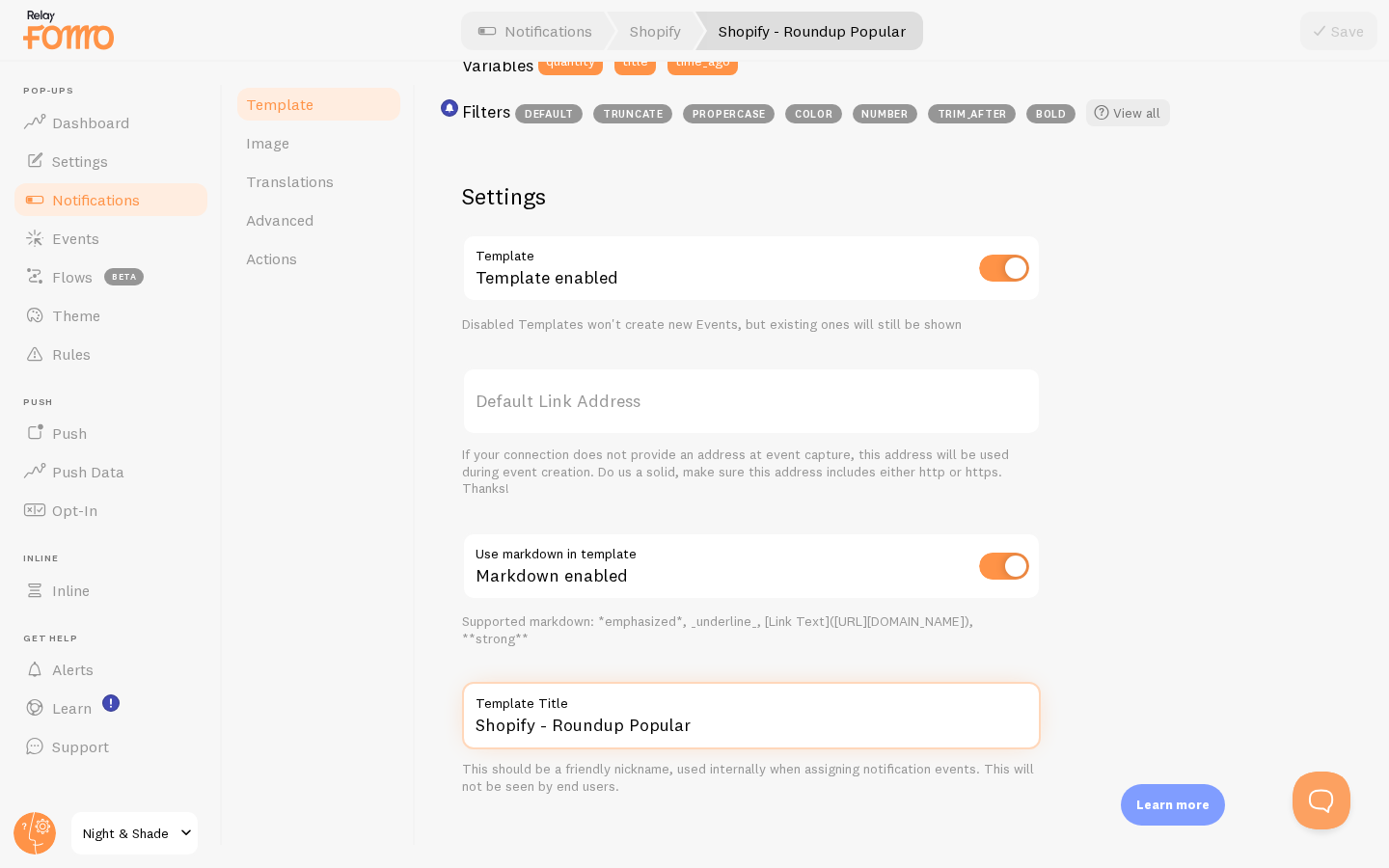
click at [572, 718] on input "Shopify - Roundup Popular" at bounding box center [751, 716] width 579 height 67
type input "Shopify - Käuferübersicht Popular"
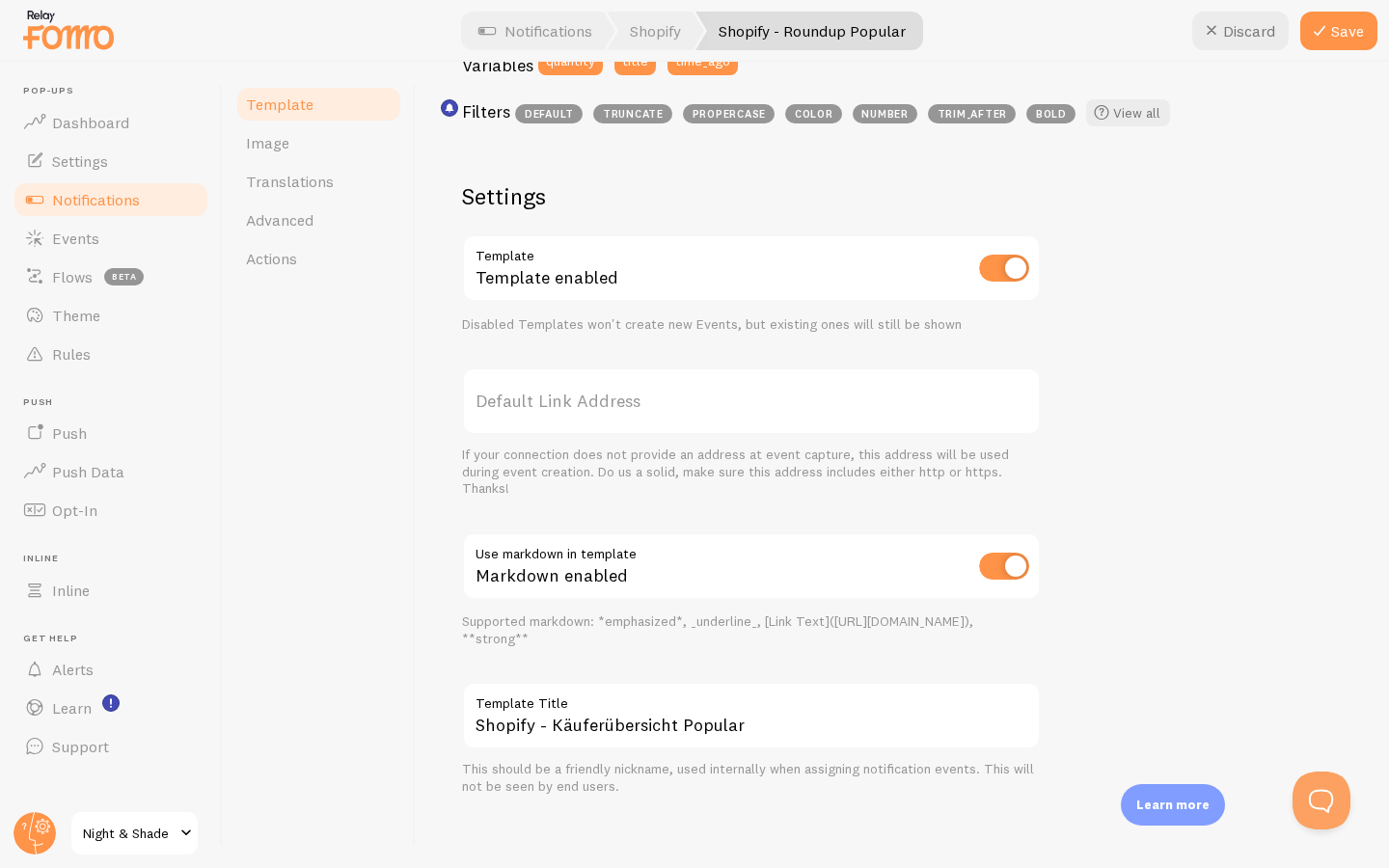
click at [1106, 559] on div "Golden Jeans is our most popular product this week, with 42 purchases {{ title_…" at bounding box center [903, 263] width 881 height 1064
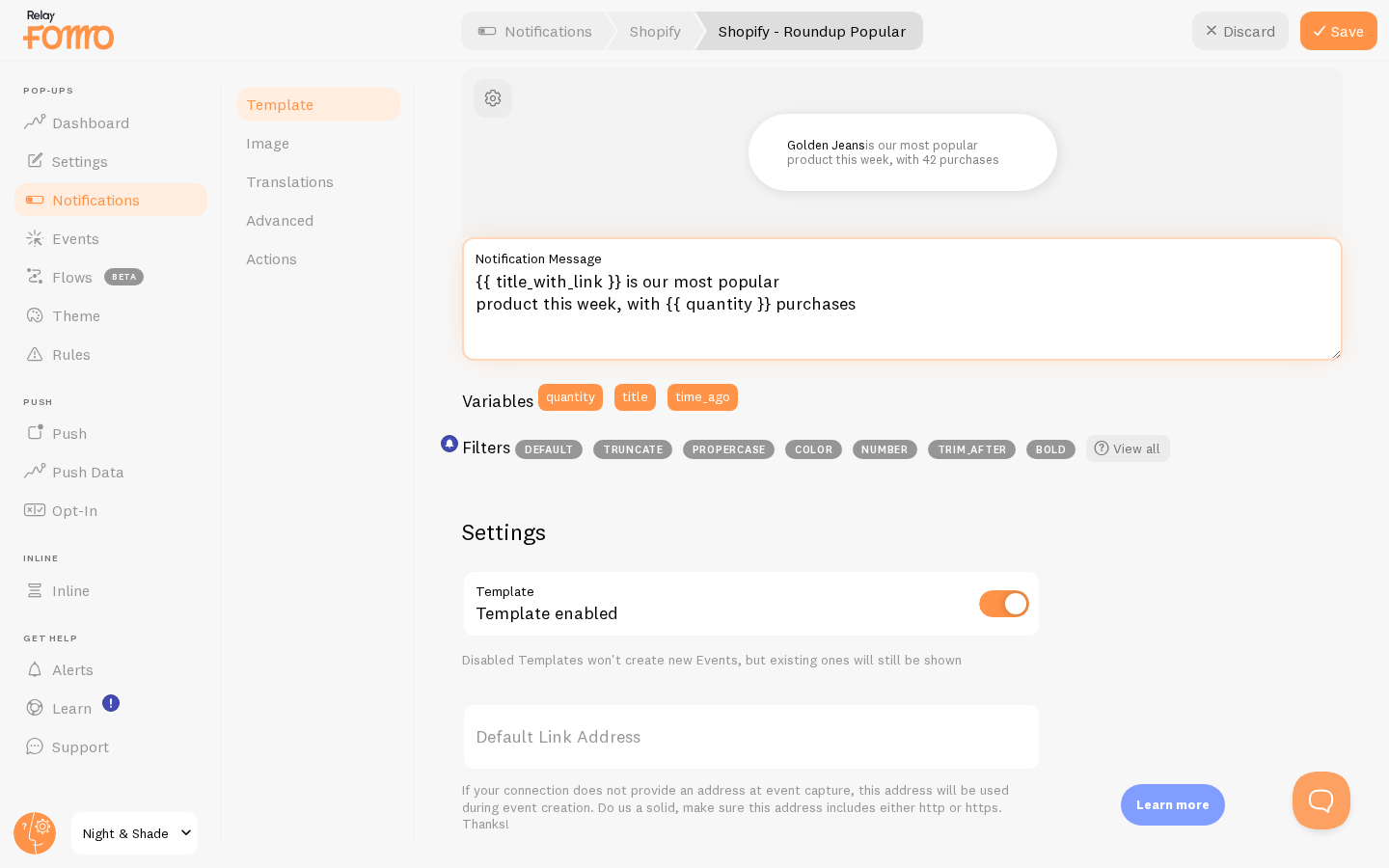
click at [626, 296] on textarea "{{ title_with_link }} is our most popular product this week, with {{ quantity }…" at bounding box center [903, 299] width 881 height 124
click at [874, 273] on textarea "{{ title_with_link }} is our most popular product this week, with {{ quantity }…" at bounding box center [903, 299] width 881 height 124
drag, startPoint x: 850, startPoint y: 311, endPoint x: 470, endPoint y: 274, distance: 381.8
click at [470, 274] on textarea "{{ title_with_link }} is our most popular product this week, with {{ quantity }…" at bounding box center [903, 299] width 881 height 124
paste textarea "t unser beliebtestes Produkt dieser Woche – mit {{ quantity }} Käufen."
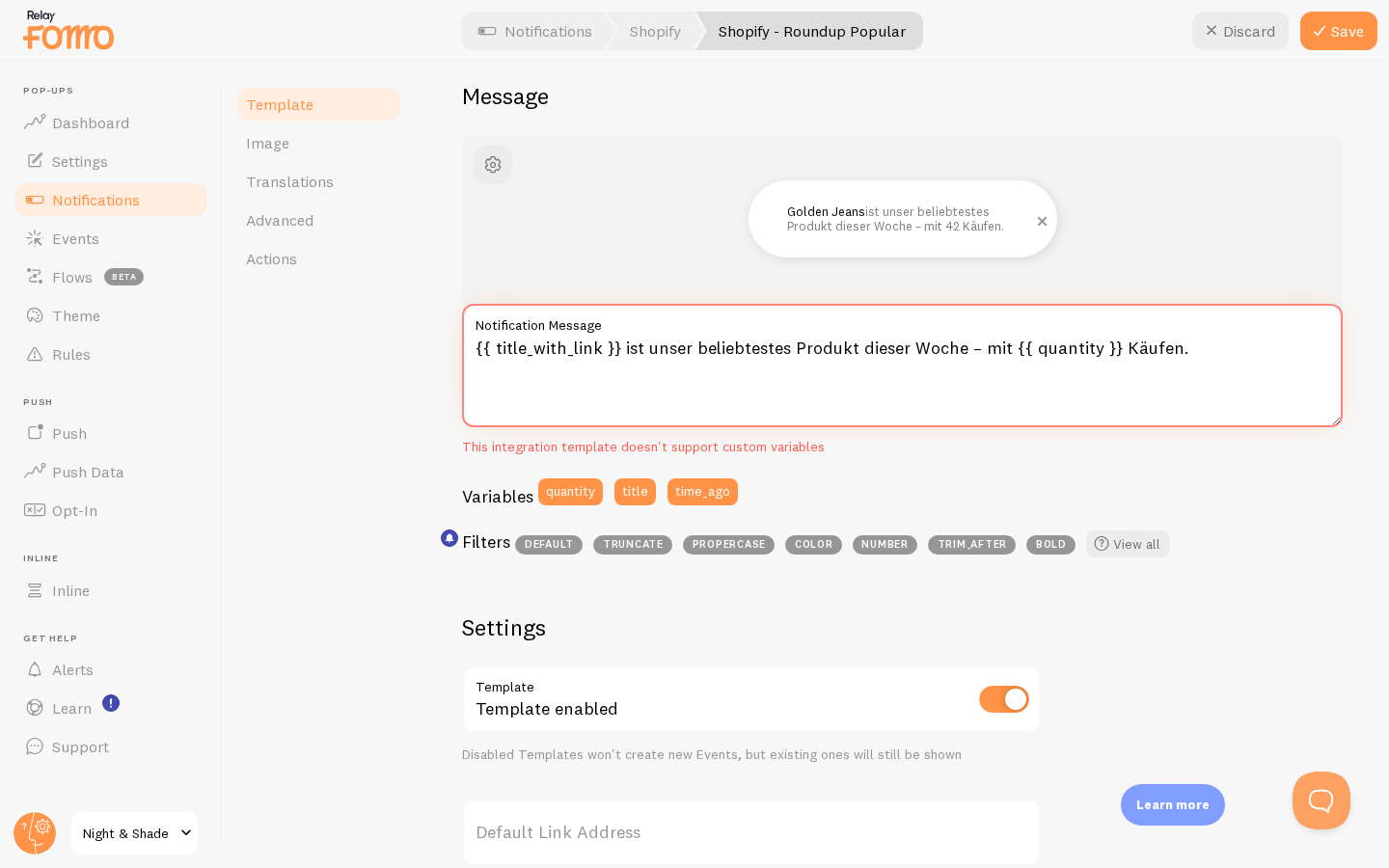
scroll to position [62, 0]
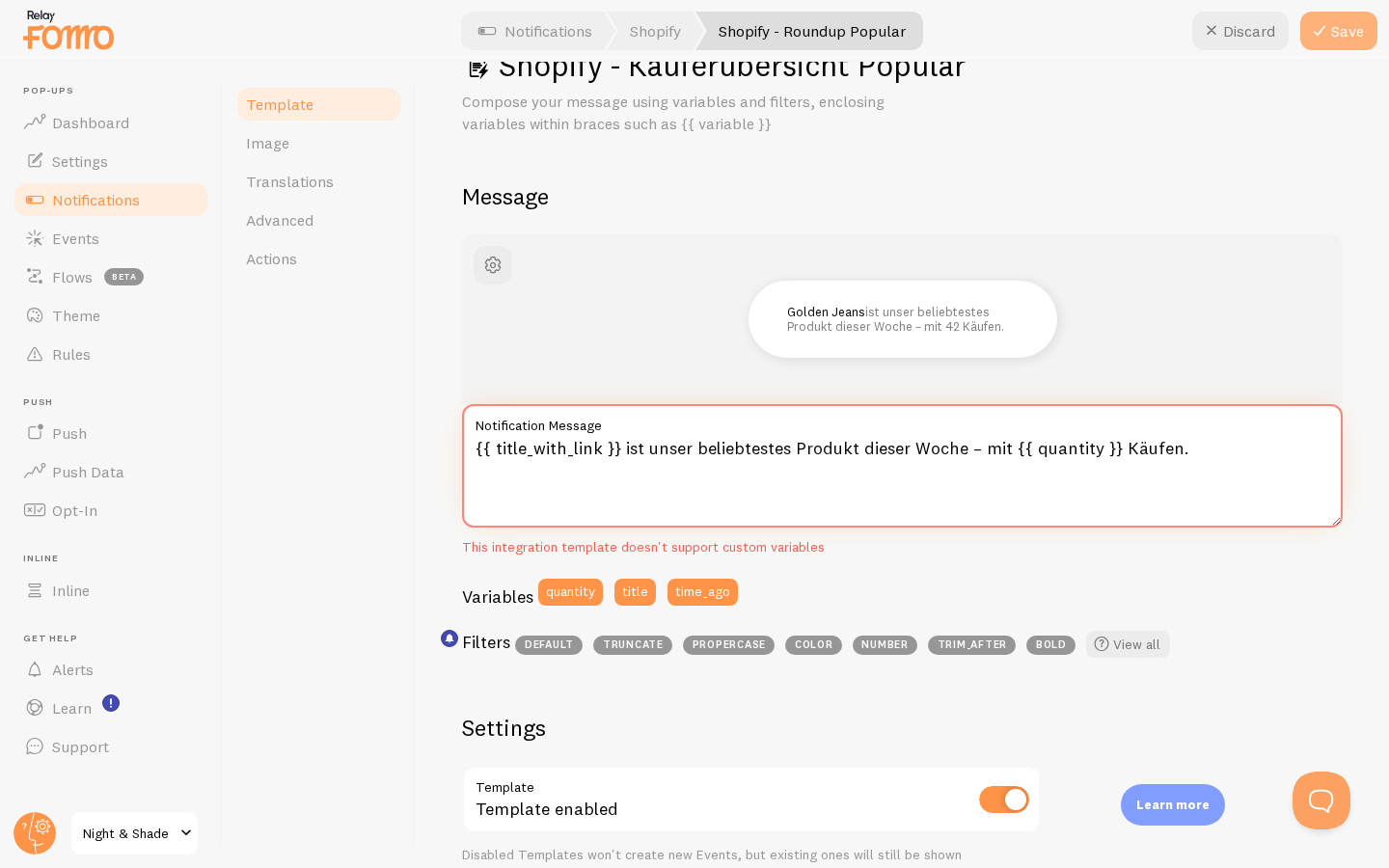
type textarea "{{ title_with_link }} ist unser beliebtestes Produkt dieser Woche – mit {{ quan…"
click at [1350, 34] on button "Save" at bounding box center [1339, 31] width 77 height 39
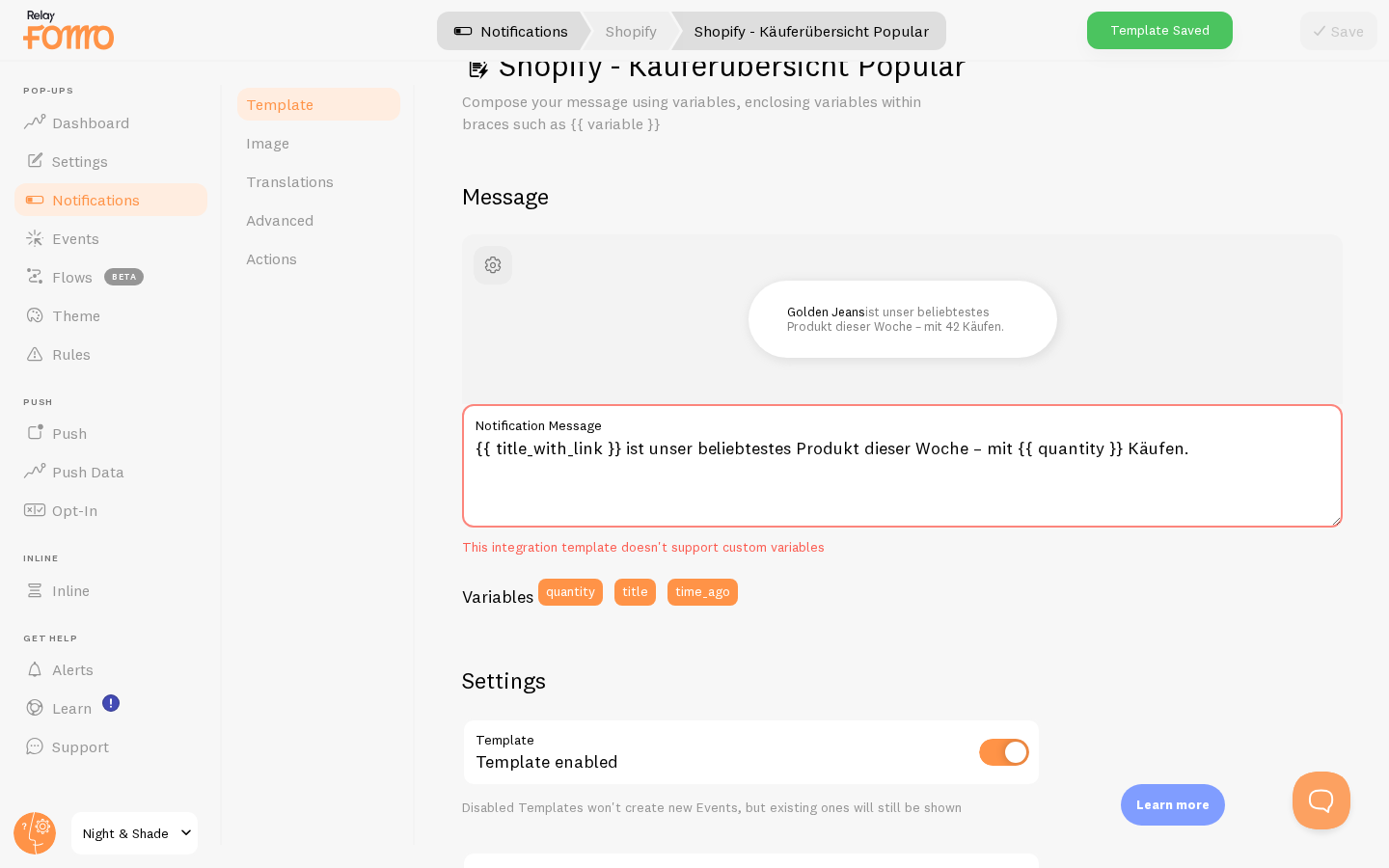
click at [499, 28] on link "Notifications" at bounding box center [511, 31] width 160 height 39
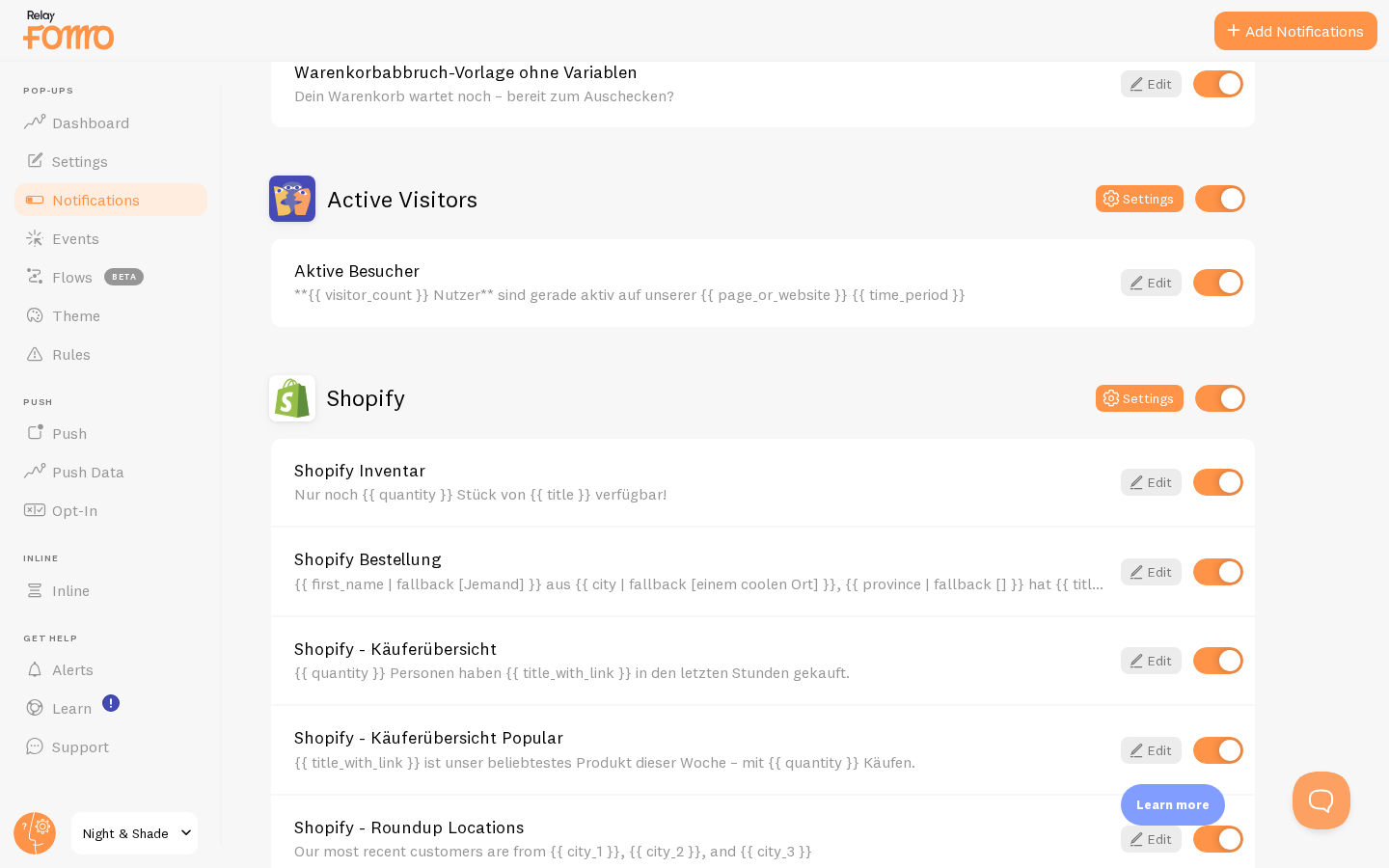
scroll to position [680, 0]
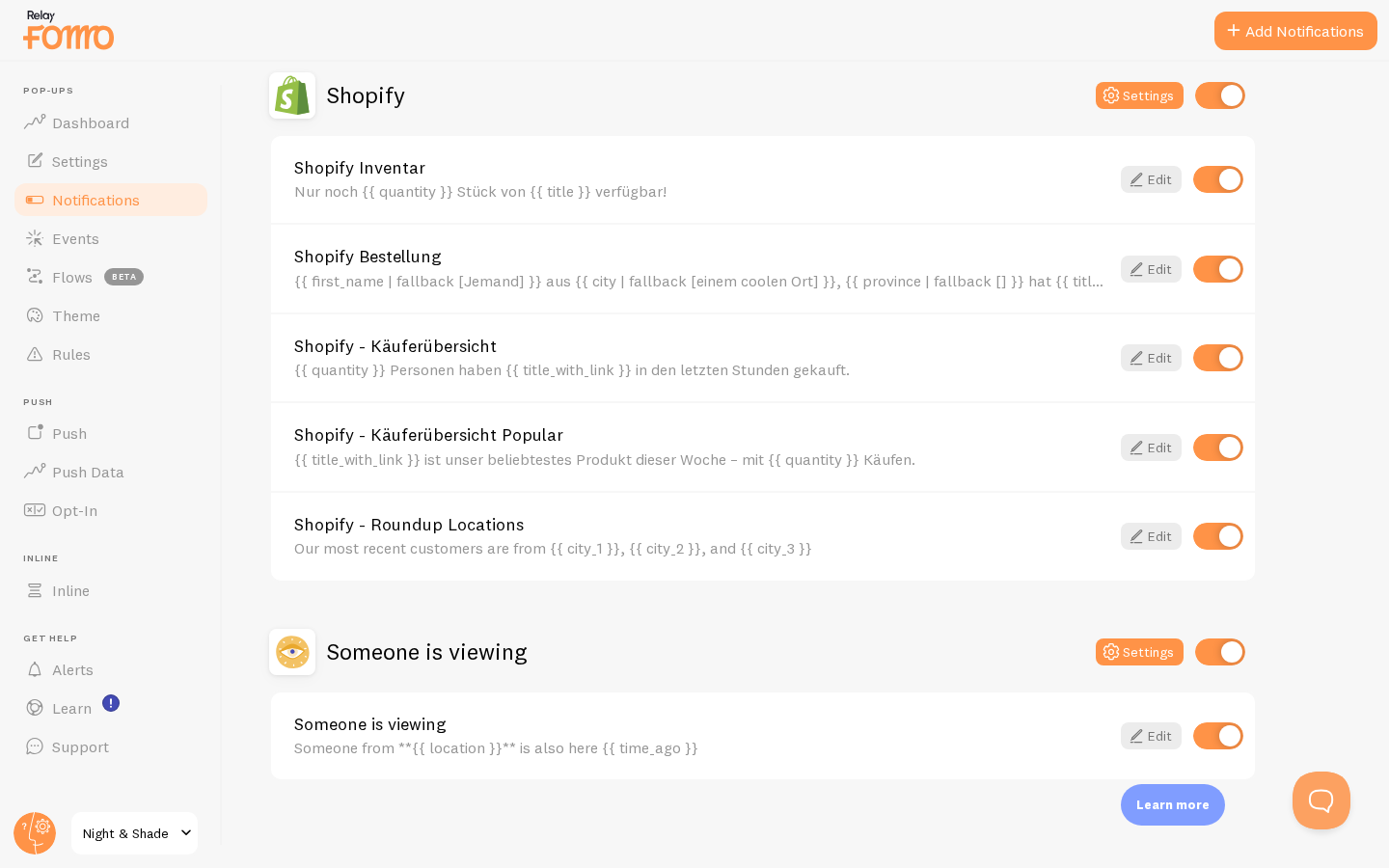
click at [467, 519] on link "Shopify - Roundup Locations" at bounding box center [701, 525] width 815 height 18
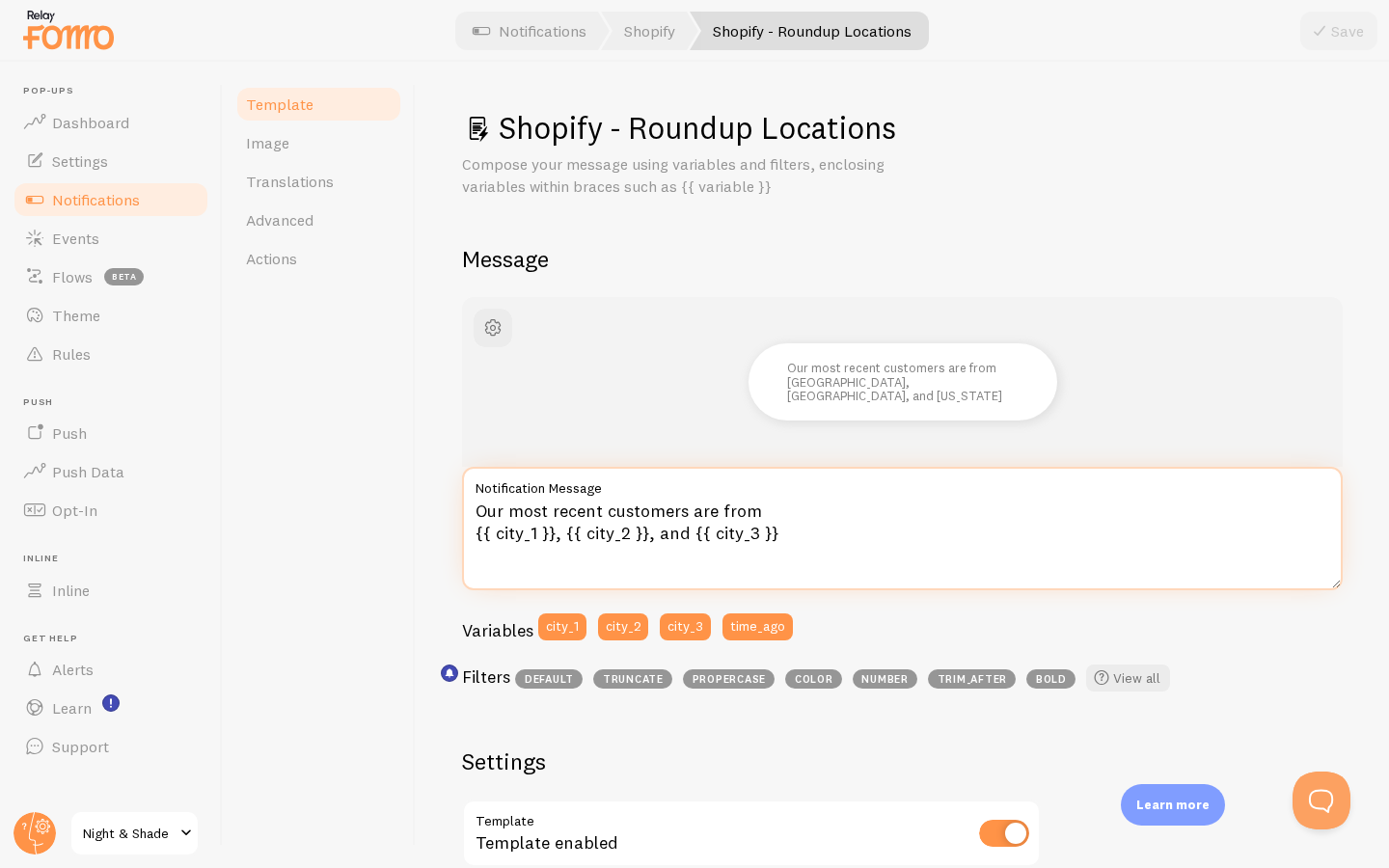
click at [632, 516] on textarea "Our most recent customers are from {{ city_1 }}, {{ city_2 }}, and {{ city_3 }}" at bounding box center [903, 529] width 881 height 124
click at [683, 523] on textarea "Our most recent customers are from {{ city_1 }}, {{ city_2 }}, and {{ city_3 }}" at bounding box center [903, 529] width 881 height 124
click at [649, 512] on textarea "Our most recent customers are from {{ city_1 }}, {{ city_2 }}, and {{ city_3 }}" at bounding box center [903, 529] width 881 height 124
paste textarea "nsere neuesten Kund:innen kommen aus {{ city_1 }}, {{ city_2 }} und {{ city_3 }…"
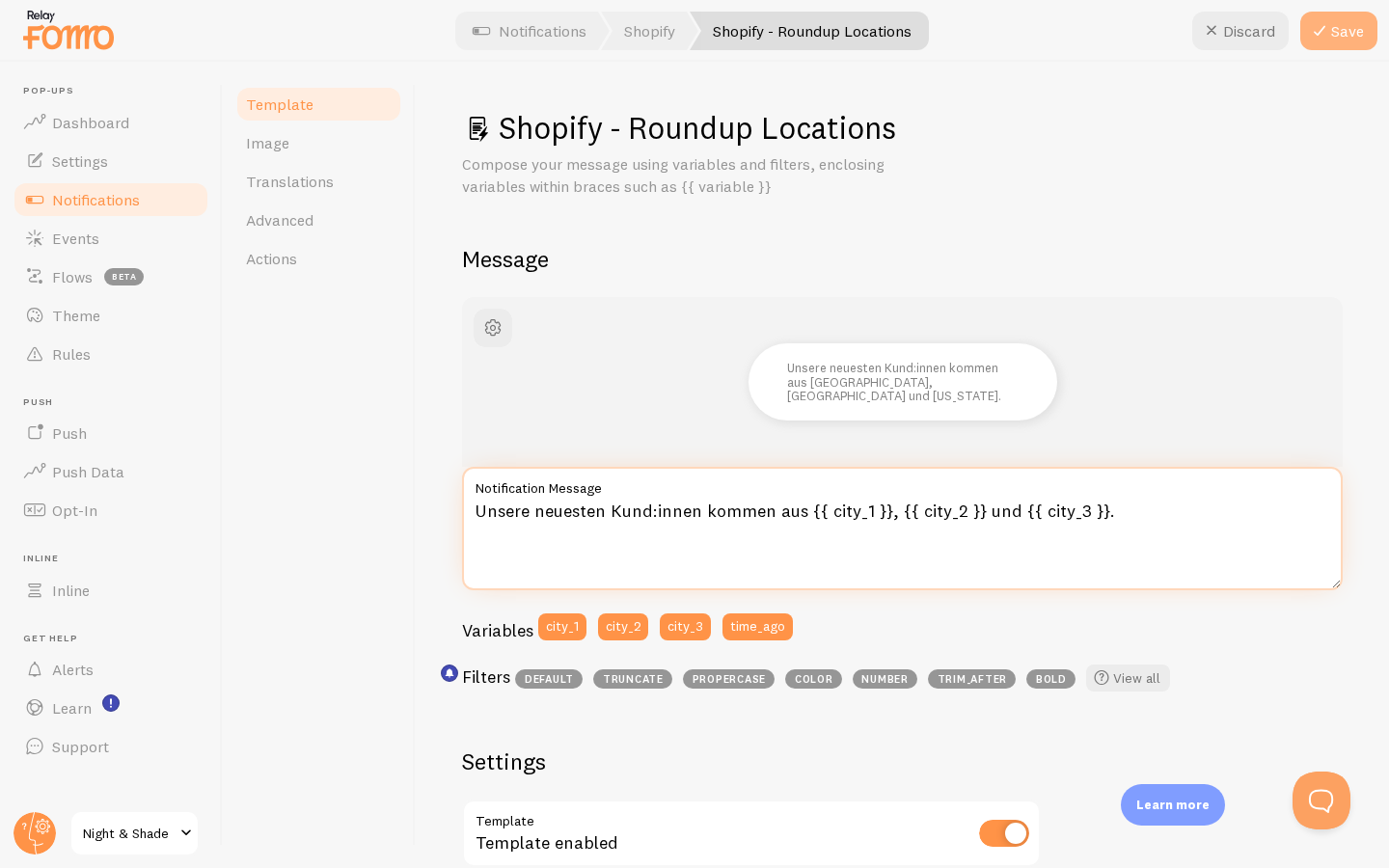
type textarea "Unsere neuesten Kund:innen kommen aus {{ city_1 }}, {{ city_2 }} und {{ city_3 …"
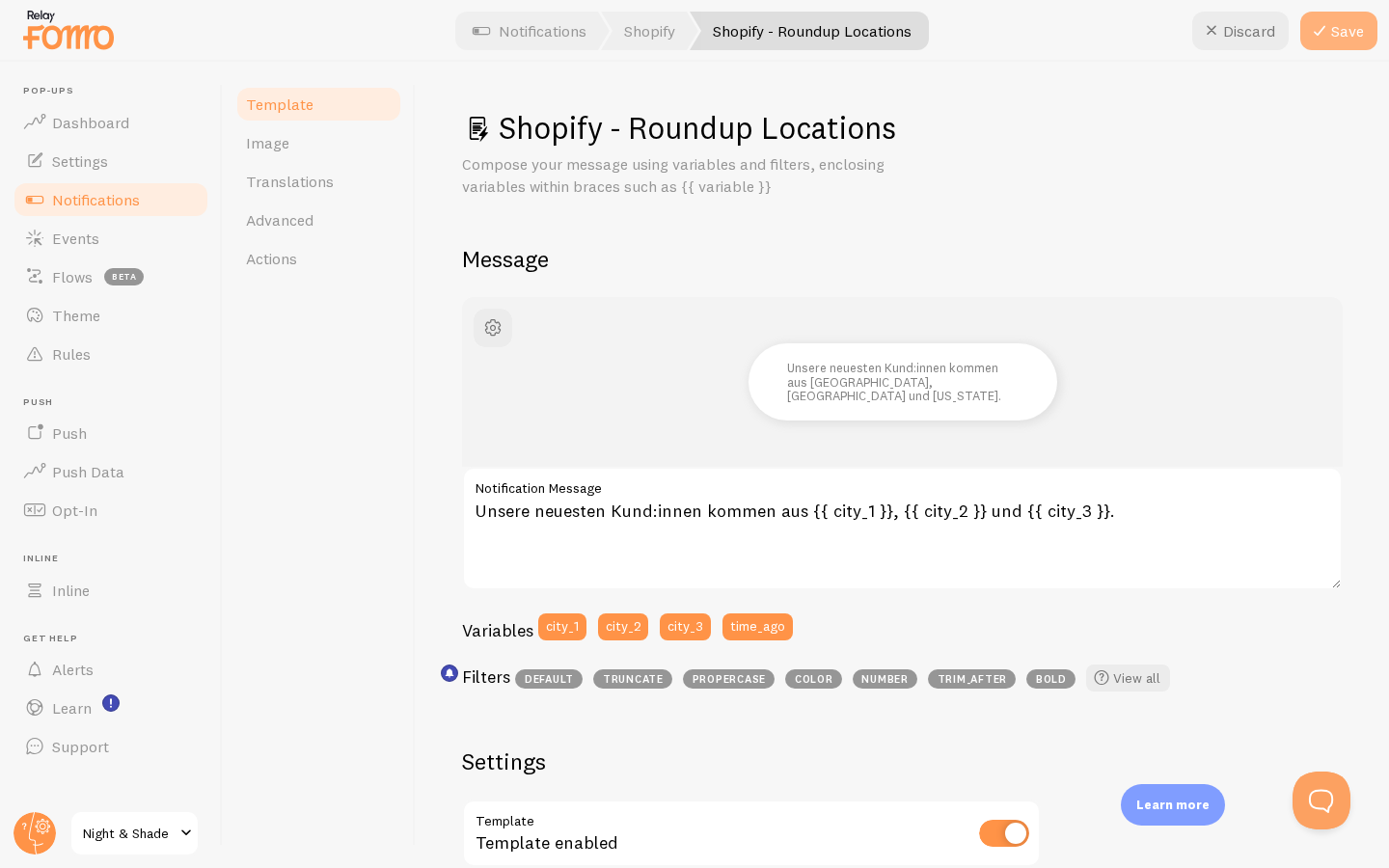
click at [1337, 35] on button "Save" at bounding box center [1339, 31] width 77 height 39
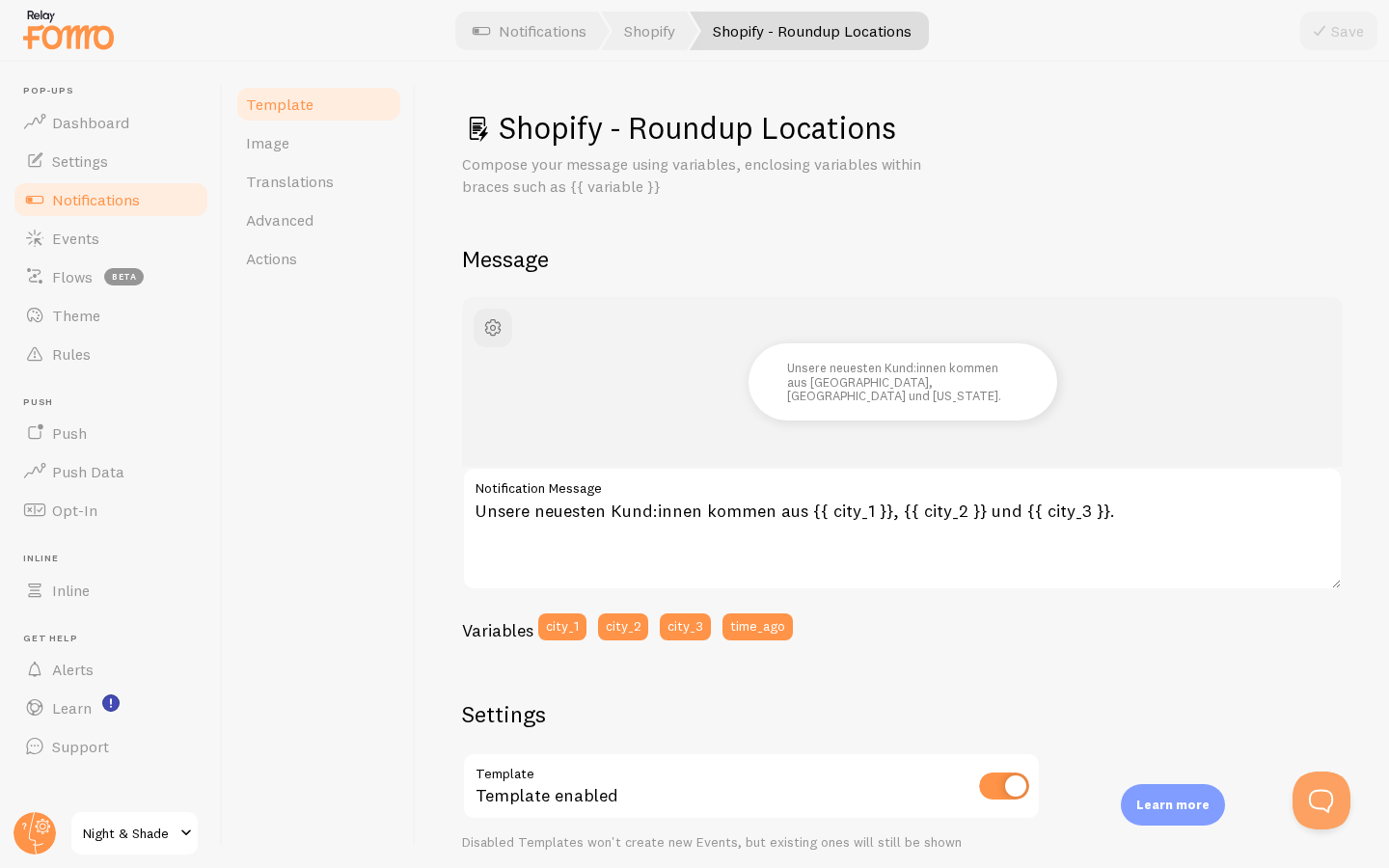
click at [109, 204] on span "Notifications" at bounding box center [96, 199] width 88 height 19
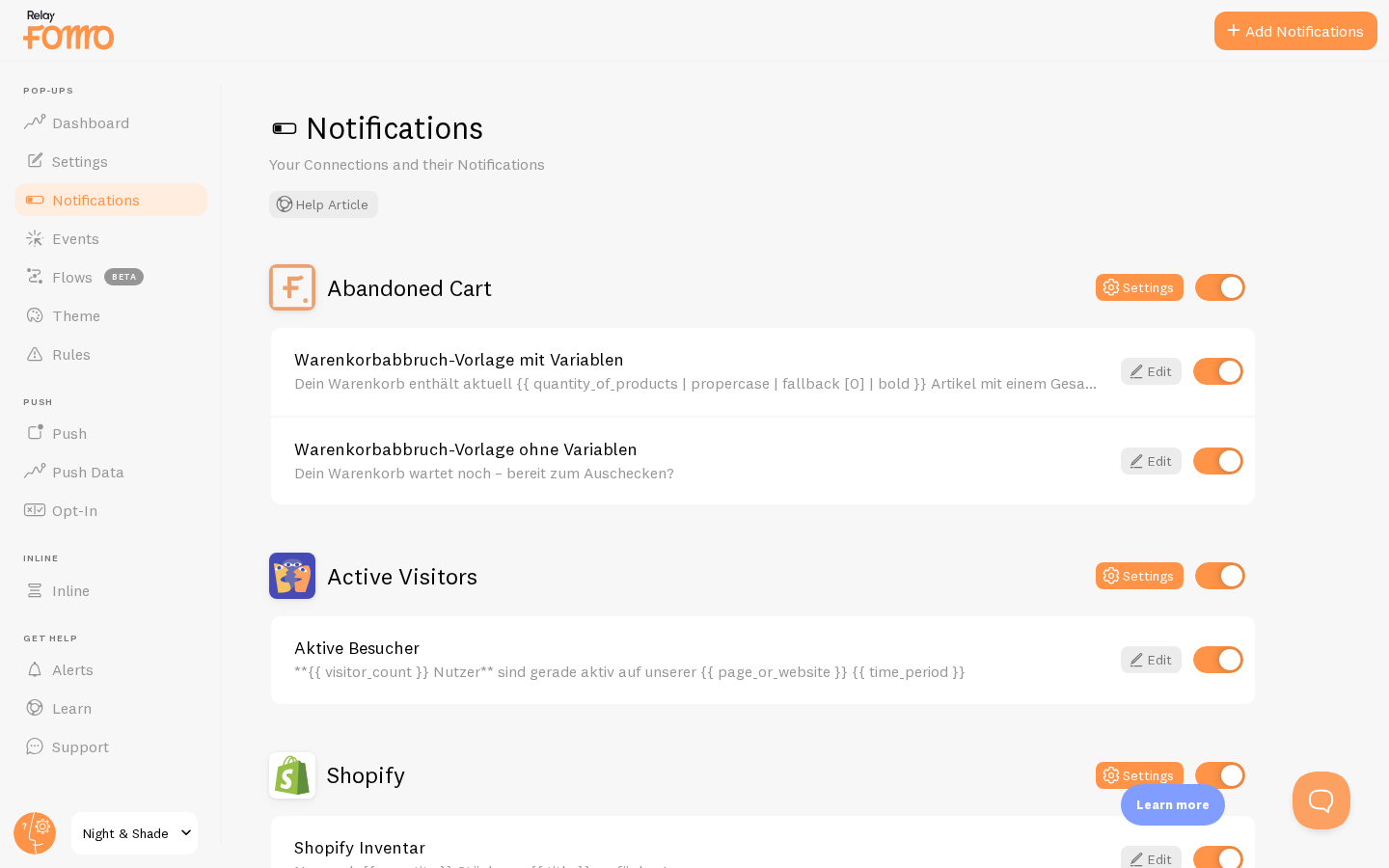
scroll to position [680, 0]
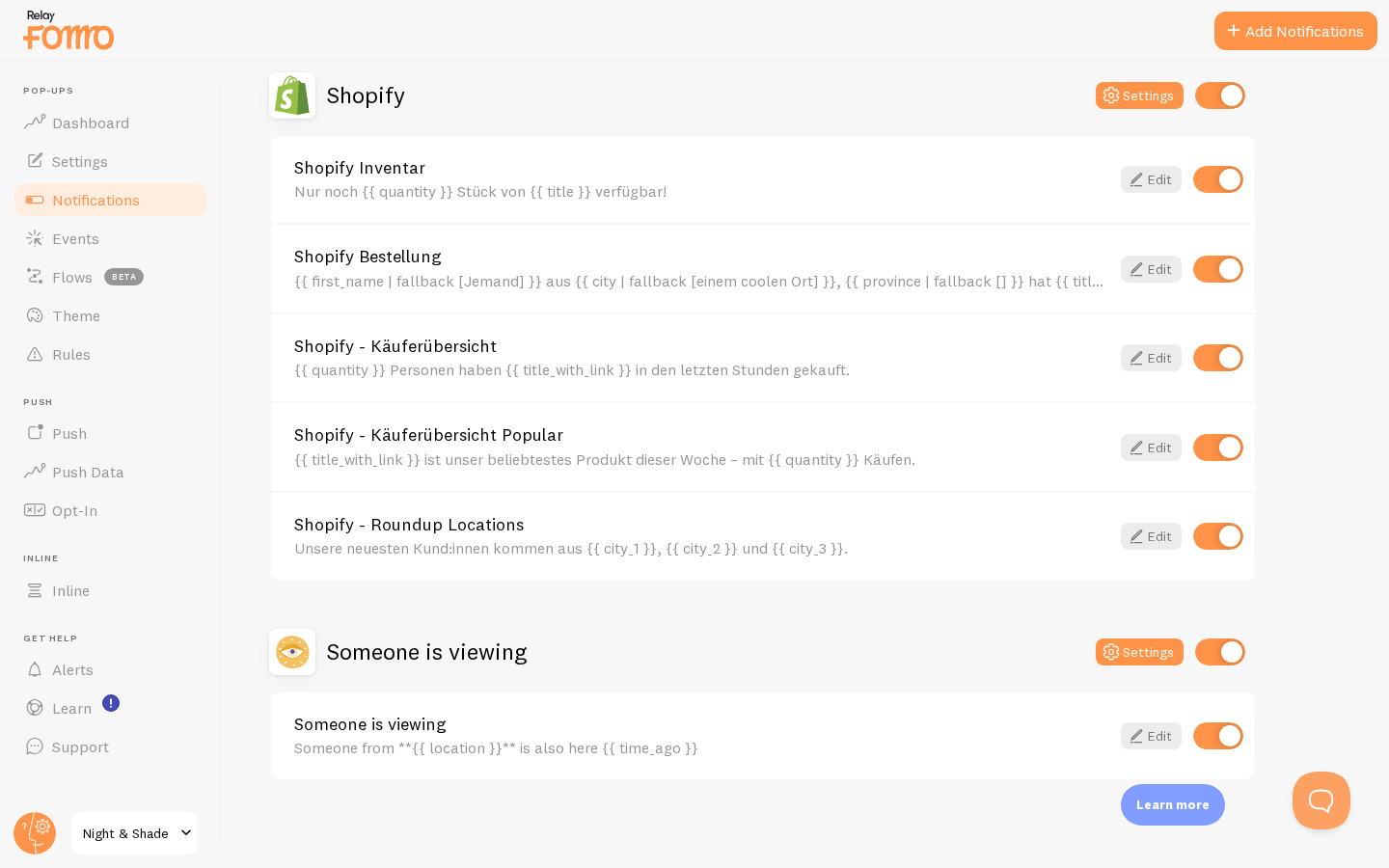
click at [465, 523] on link "Shopify - Roundup Locations" at bounding box center [701, 525] width 815 height 18
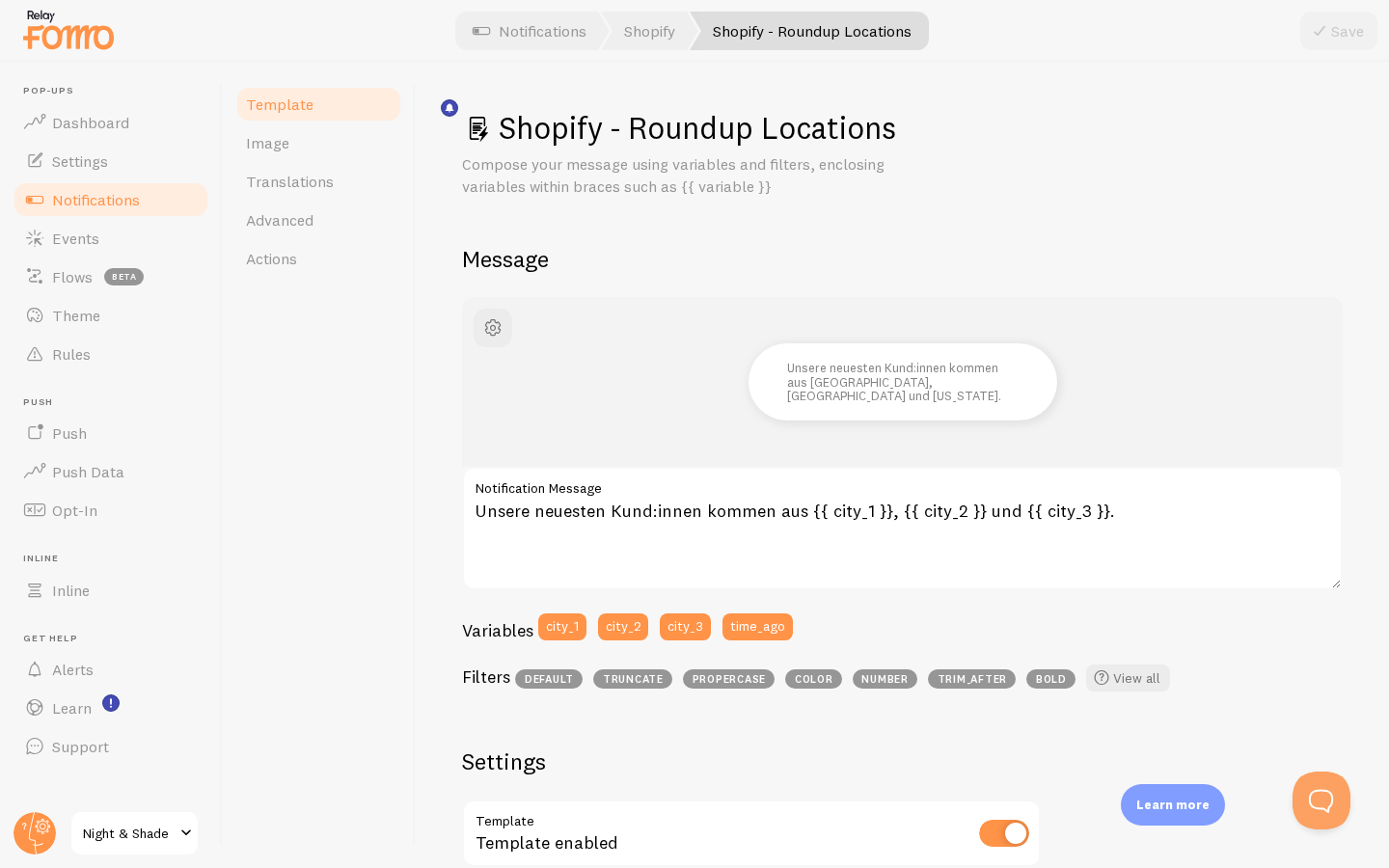
scroll to position [565, 0]
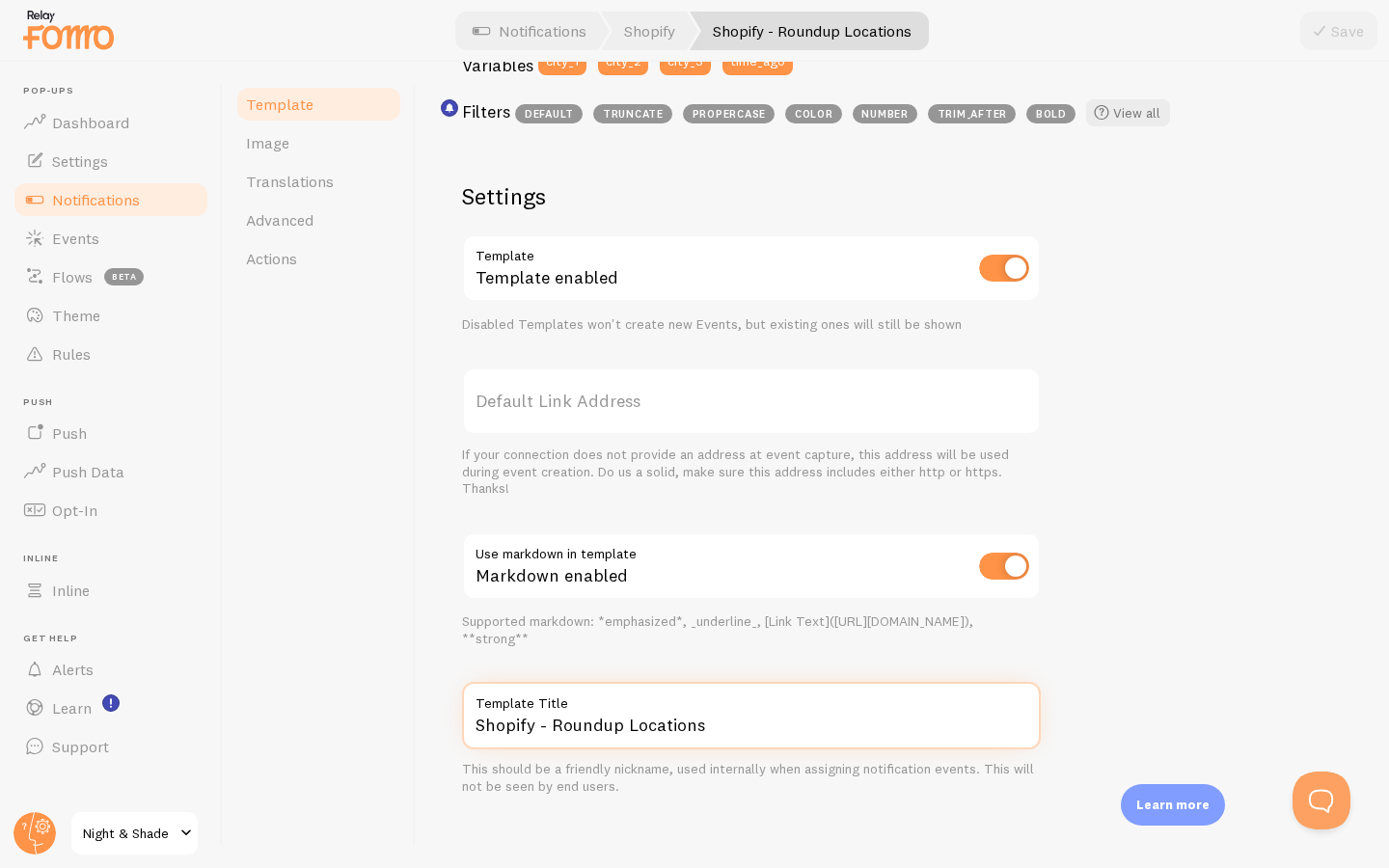
click at [568, 723] on input "Shopify - Roundup Locations" at bounding box center [751, 716] width 579 height 67
type input "Shopify - Käuferübersicht Locations"
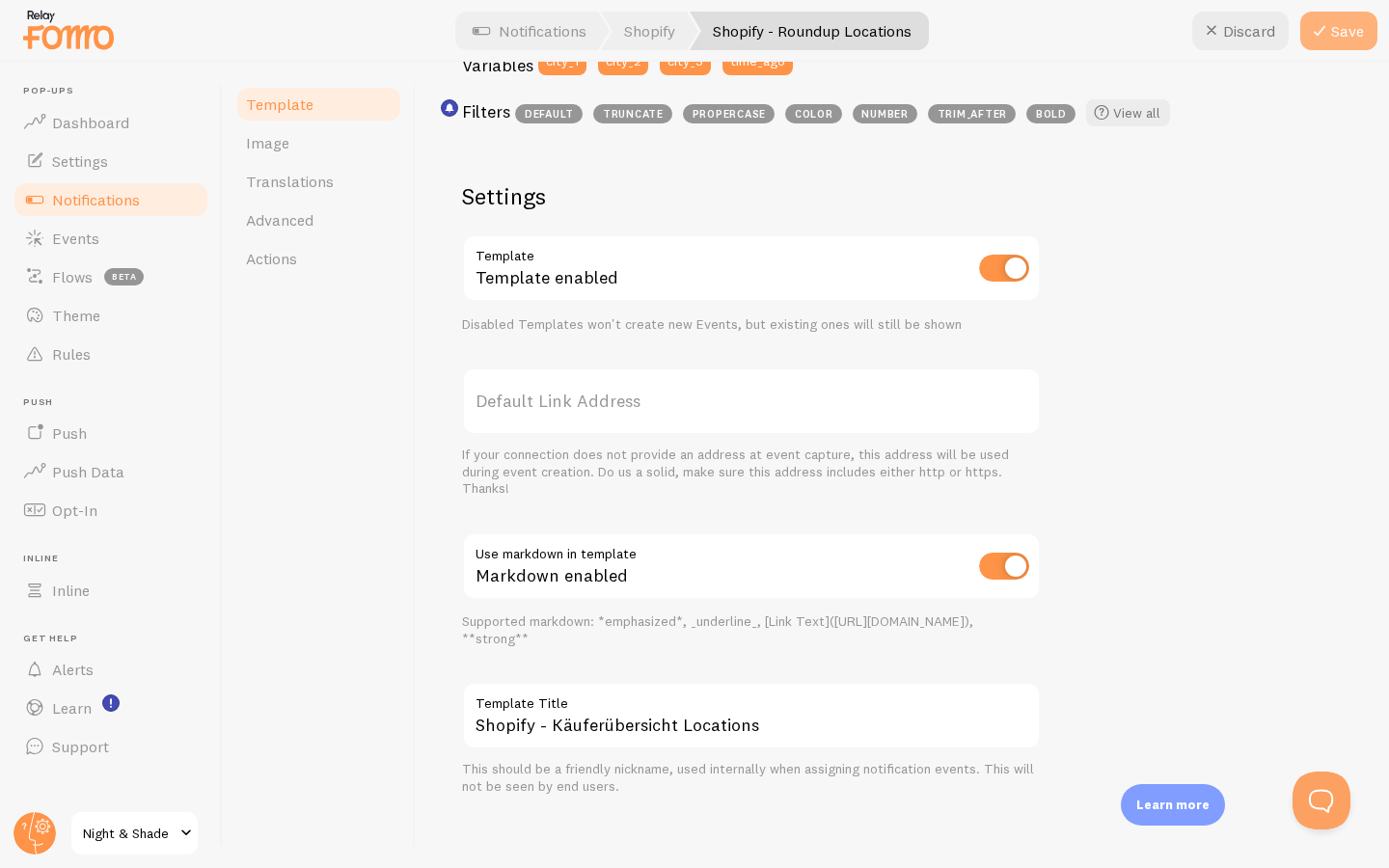
click at [1343, 39] on button "Save" at bounding box center [1339, 31] width 77 height 39
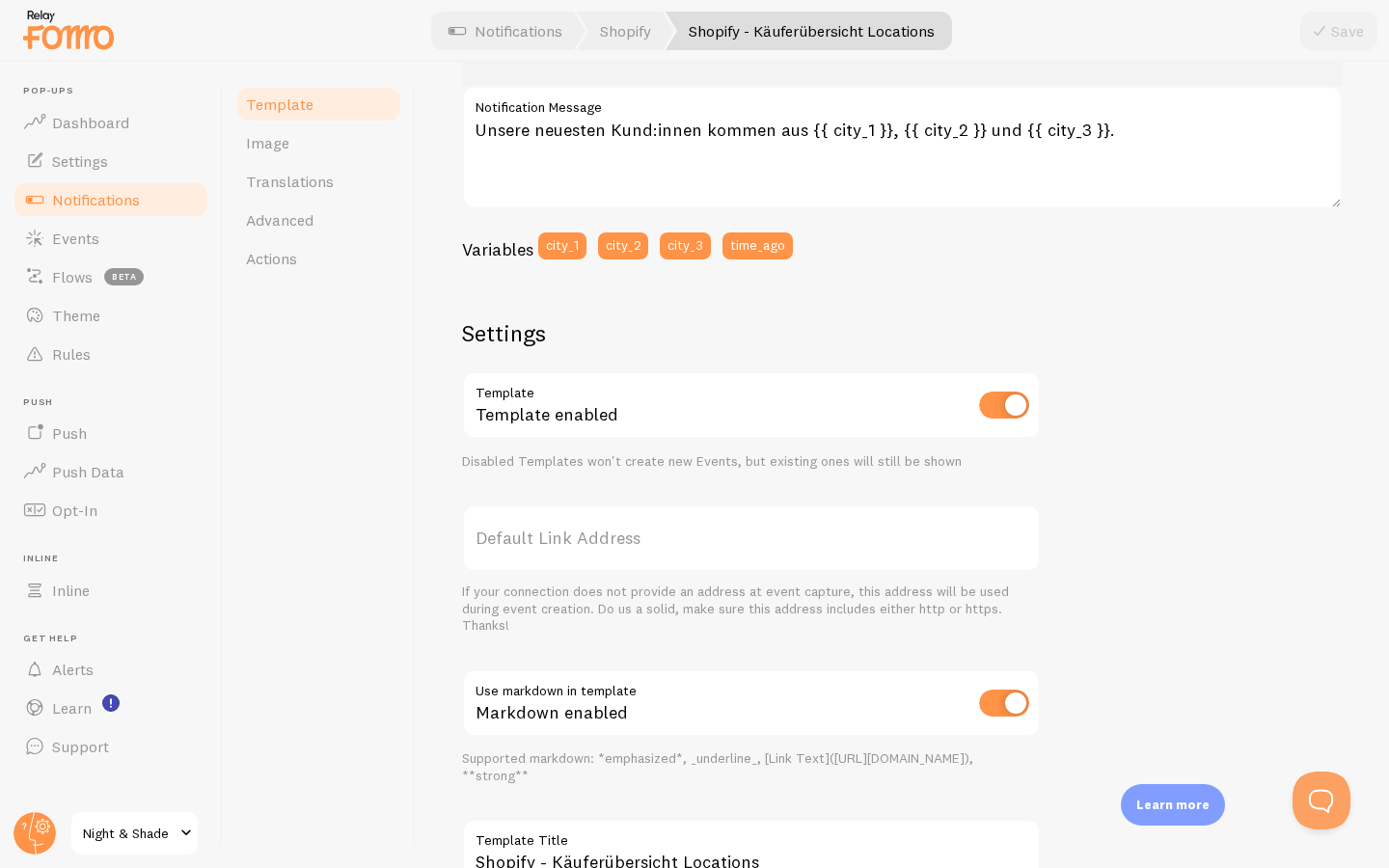
scroll to position [0, 0]
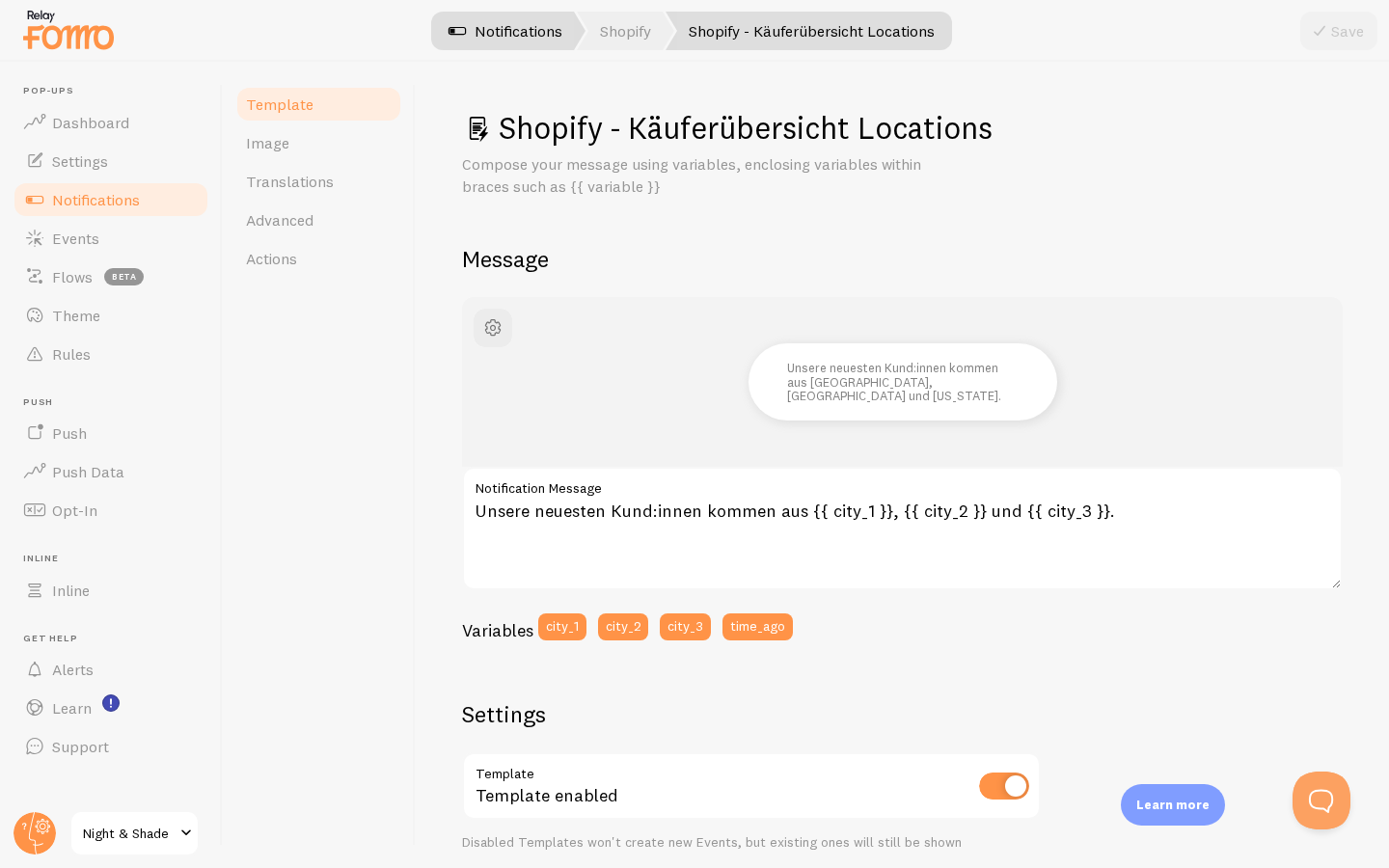
click at [515, 23] on link "Notifications" at bounding box center [506, 31] width 160 height 39
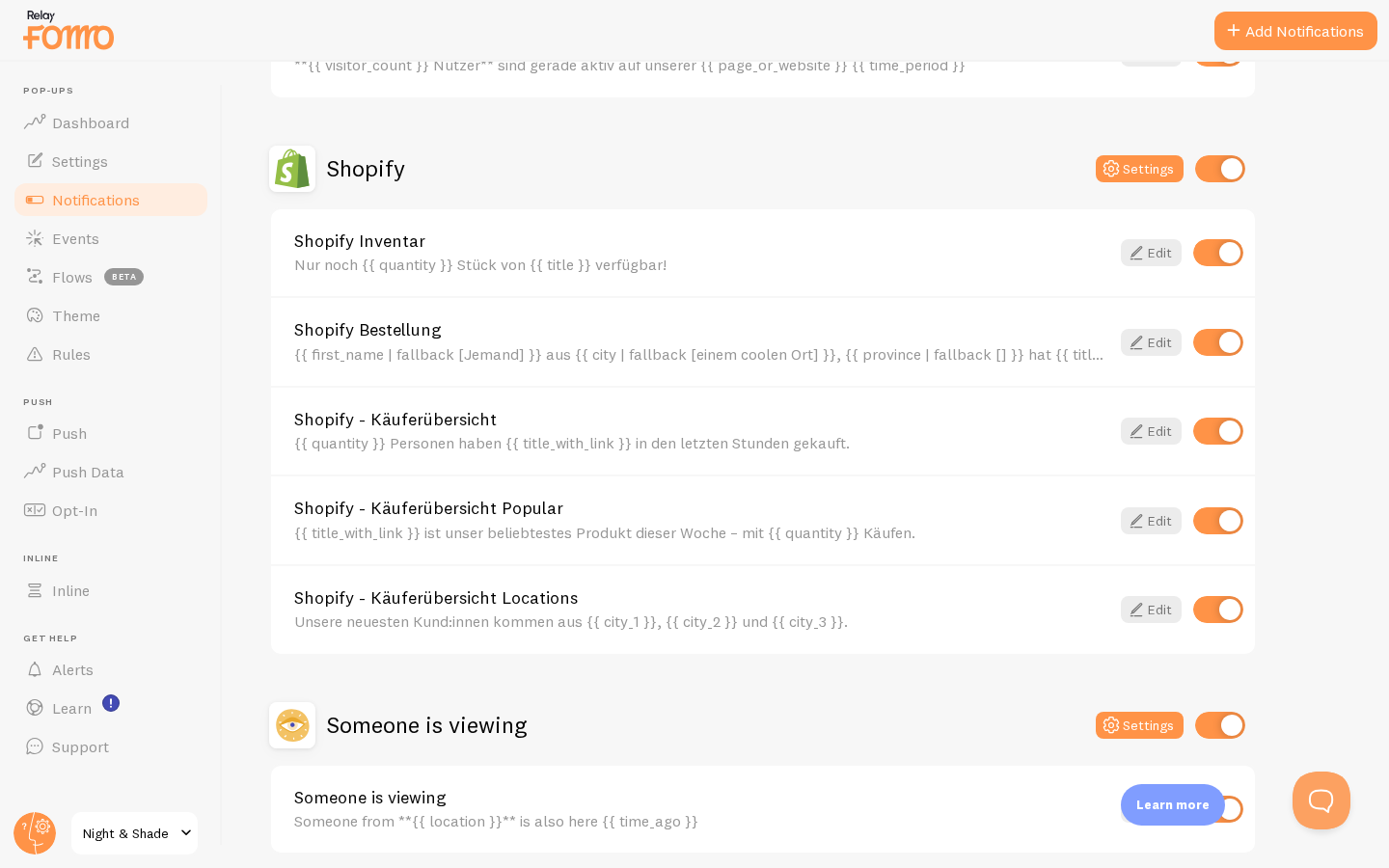
scroll to position [680, 0]
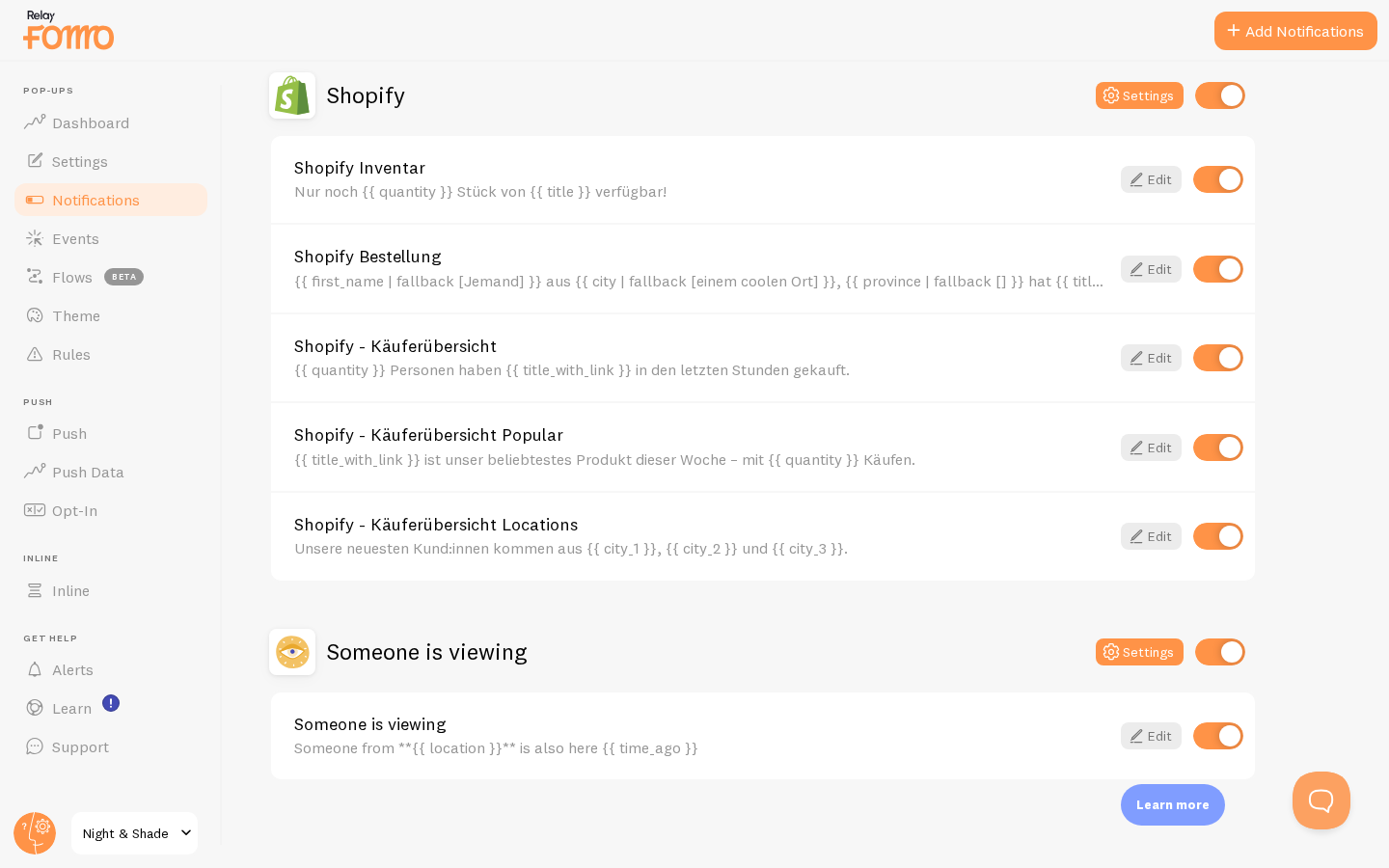
click at [423, 716] on link "Someone is viewing" at bounding box center [701, 724] width 815 height 18
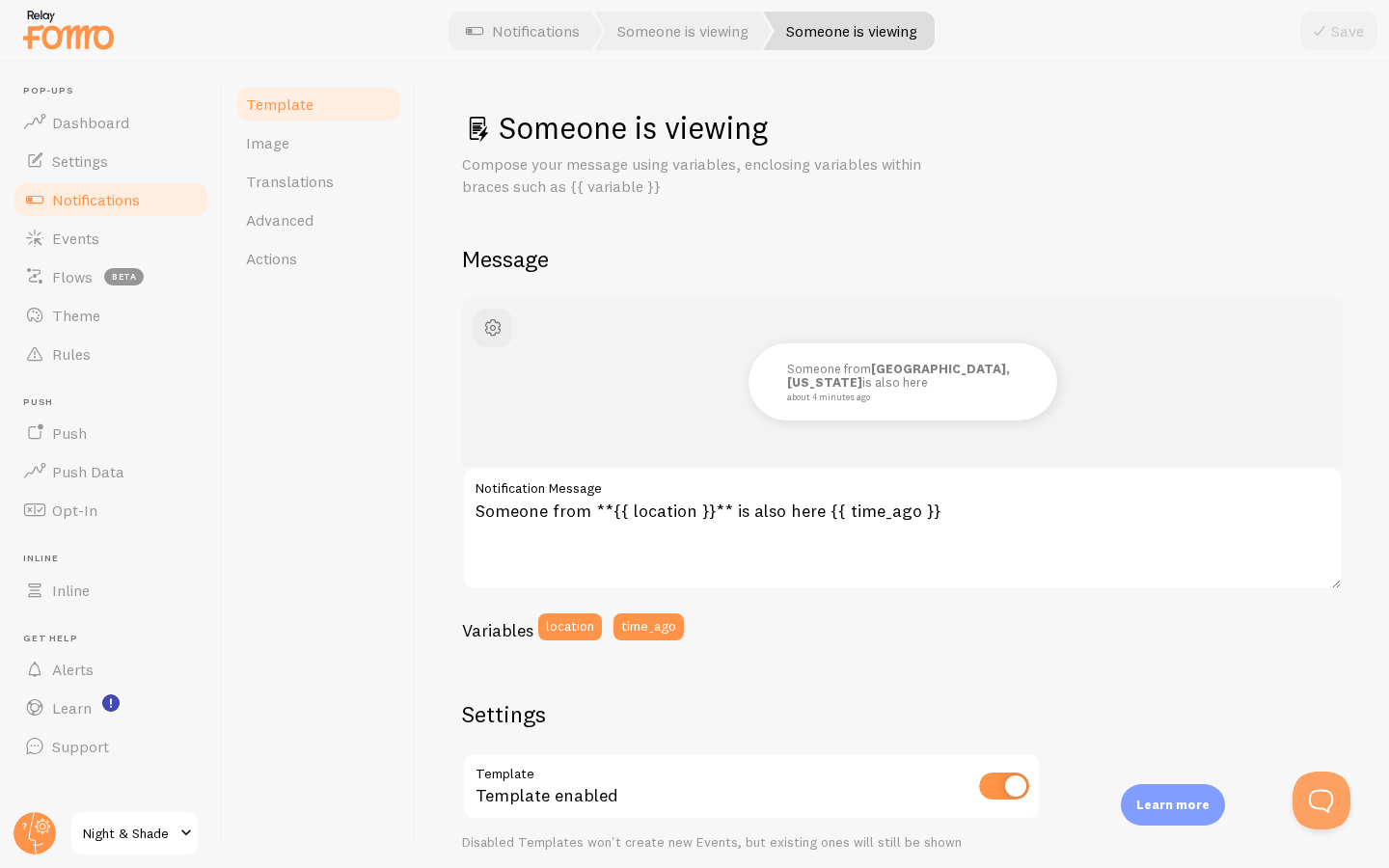
click at [538, 115] on h1 "Someone is viewing" at bounding box center [903, 128] width 881 height 40
drag, startPoint x: 538, startPoint y: 115, endPoint x: 739, endPoint y: 105, distance: 201.2
click at [739, 105] on div "Someone is viewing Compose your message using variables, enclosing variables wi…" at bounding box center [902, 464] width 973 height 806
click at [698, 134] on h1 "Someone is viewing" at bounding box center [903, 128] width 881 height 40
drag, startPoint x: 783, startPoint y: 131, endPoint x: 492, endPoint y: 137, distance: 291.1
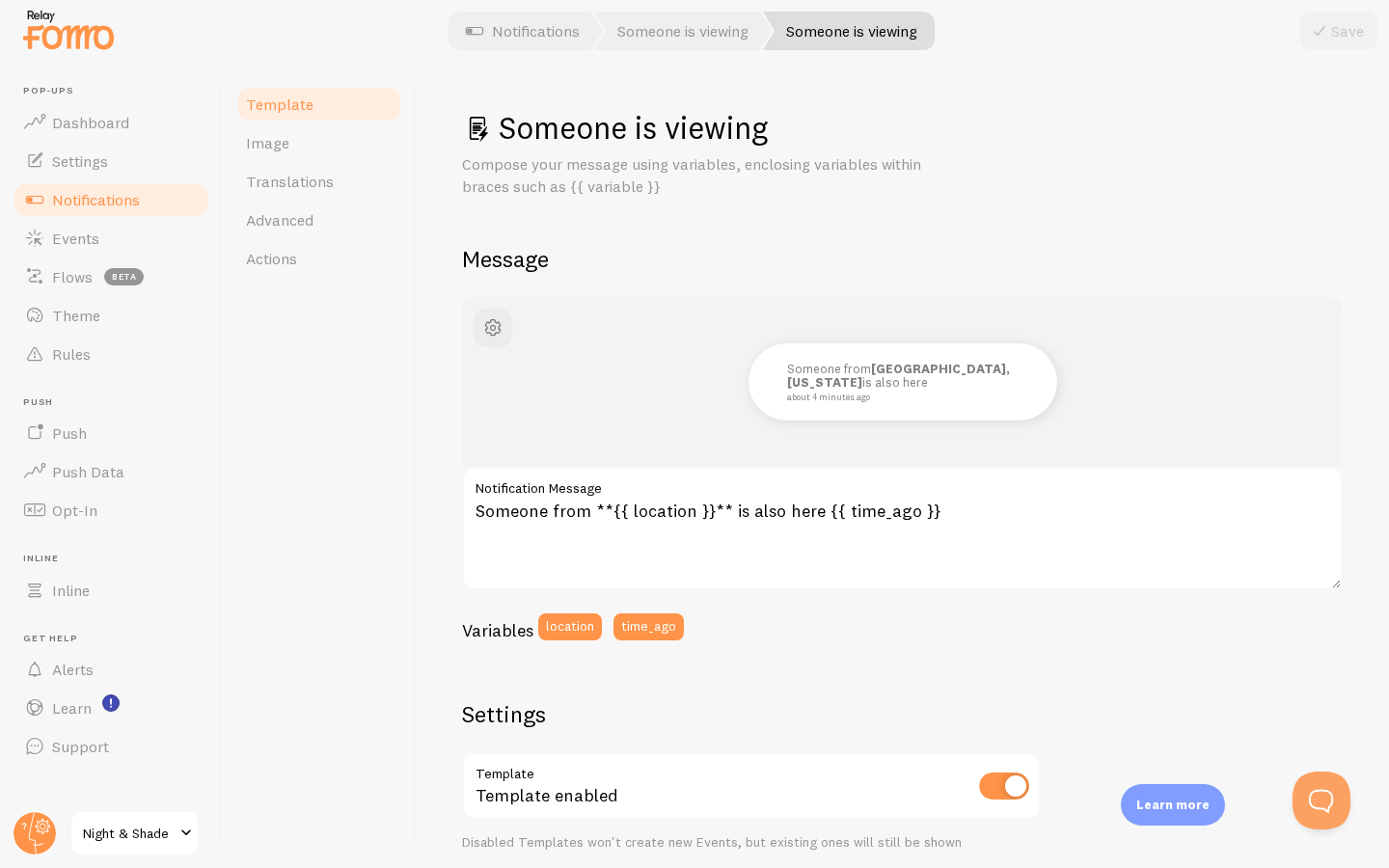
click at [492, 137] on h1 "Someone is viewing" at bounding box center [903, 128] width 881 height 40
copy h1 "Someone is viewing"
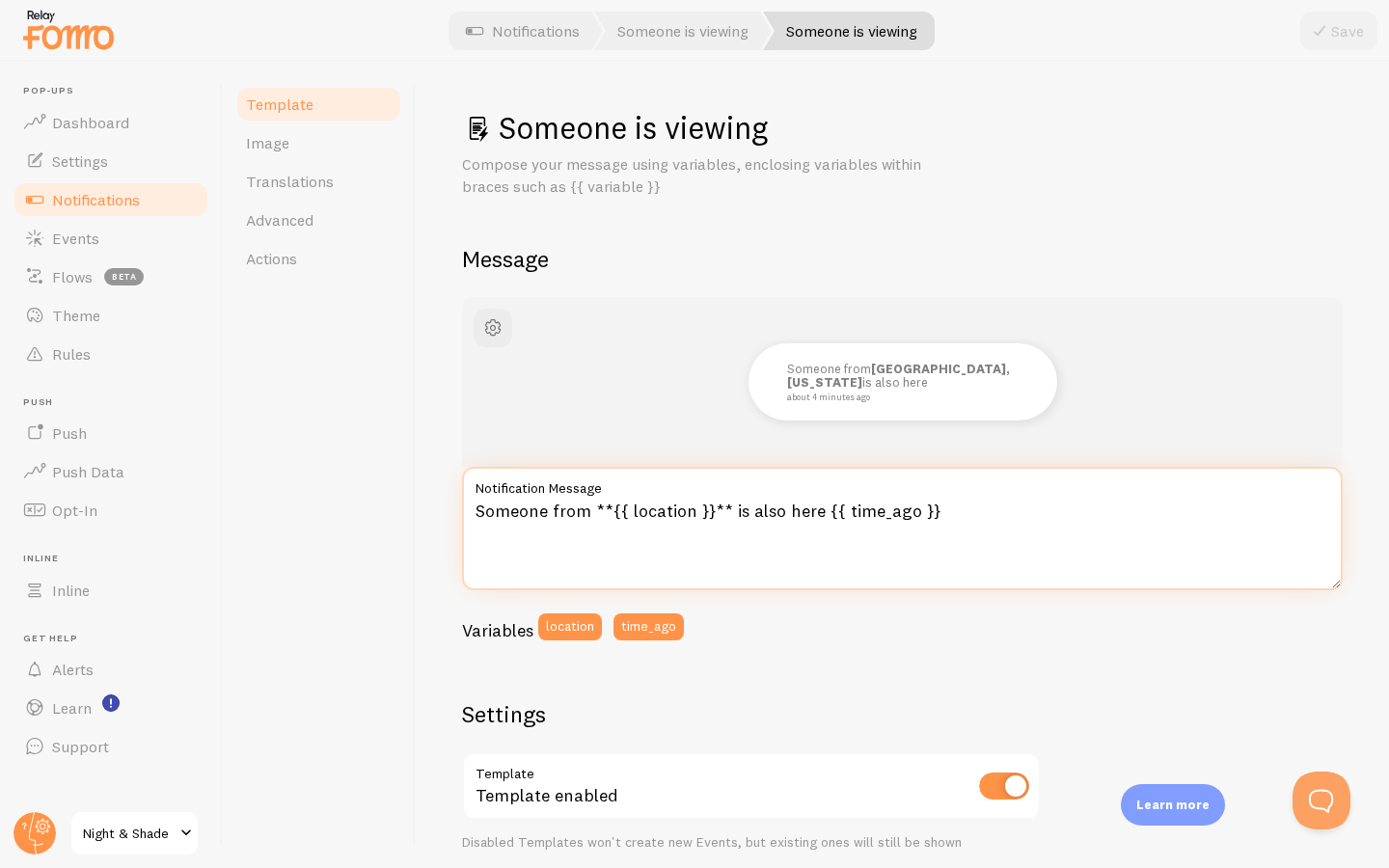
click at [616, 506] on textarea "Someone from **{{ location }}** is also here {{ time_ago }}" at bounding box center [903, 529] width 881 height 124
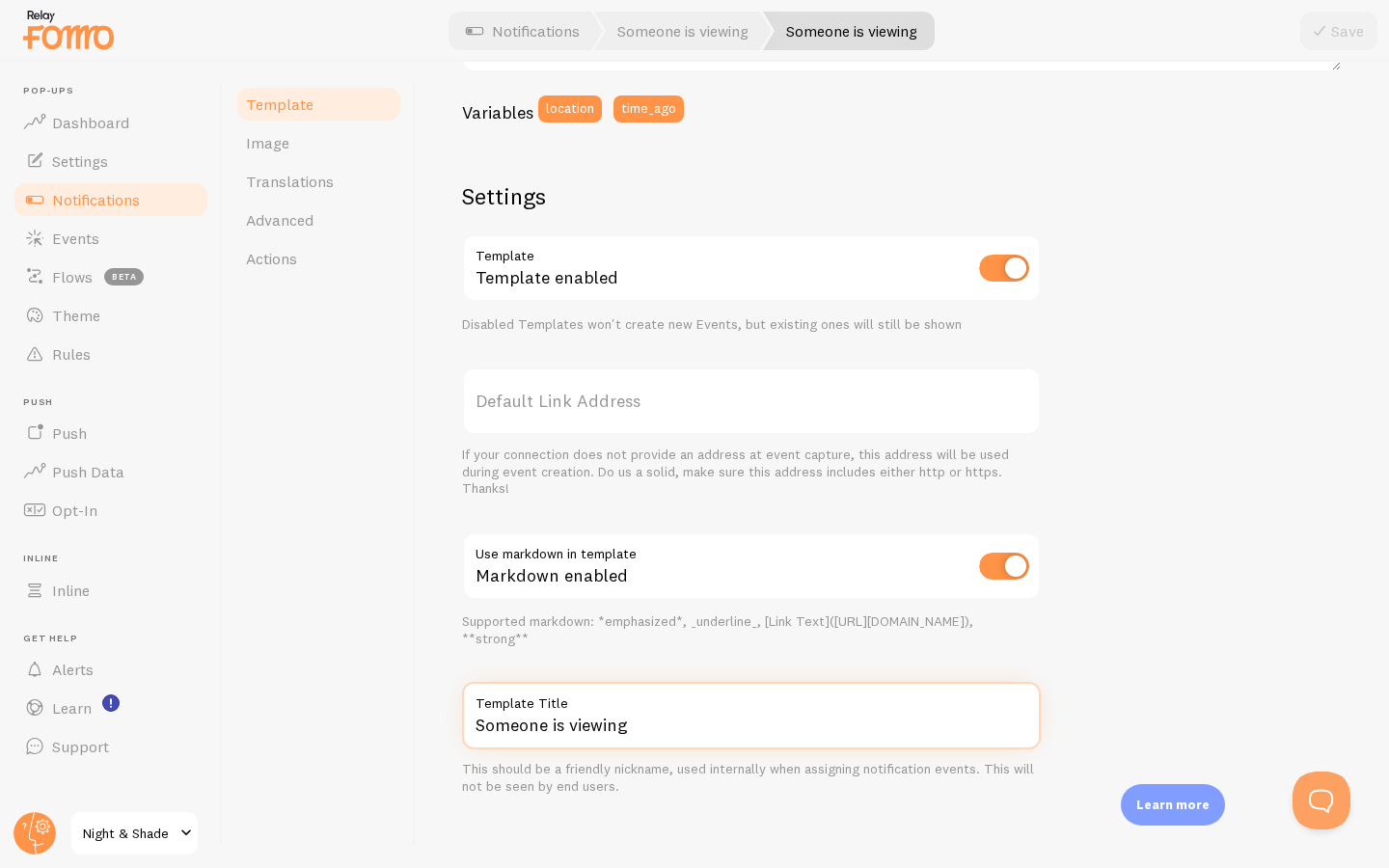
paste input "from **{{ location }}** is also here {{ time_ago }}"
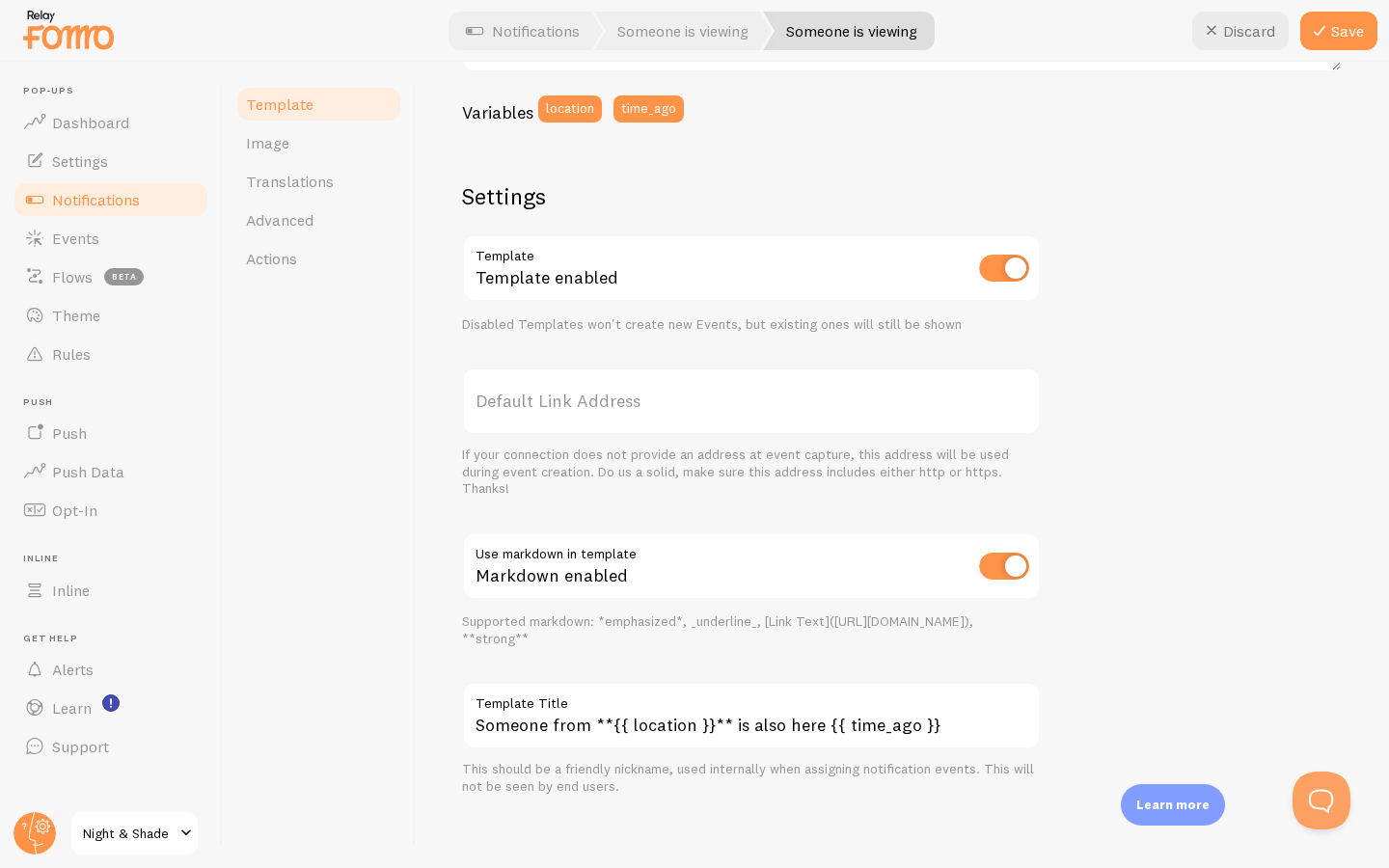
click at [550, 706] on label "Template Title" at bounding box center [751, 698] width 579 height 33
click at [550, 706] on input "Someone from **{{ location }}** is also here {{ time_ago }}" at bounding box center [751, 716] width 579 height 67
click at [550, 706] on label "Template Title" at bounding box center [751, 698] width 579 height 33
click at [550, 706] on input "Someone from **{{ location }}** is also here {{ time_ago }}" at bounding box center [751, 716] width 579 height 67
click at [550, 706] on label "Template Title" at bounding box center [751, 698] width 579 height 33
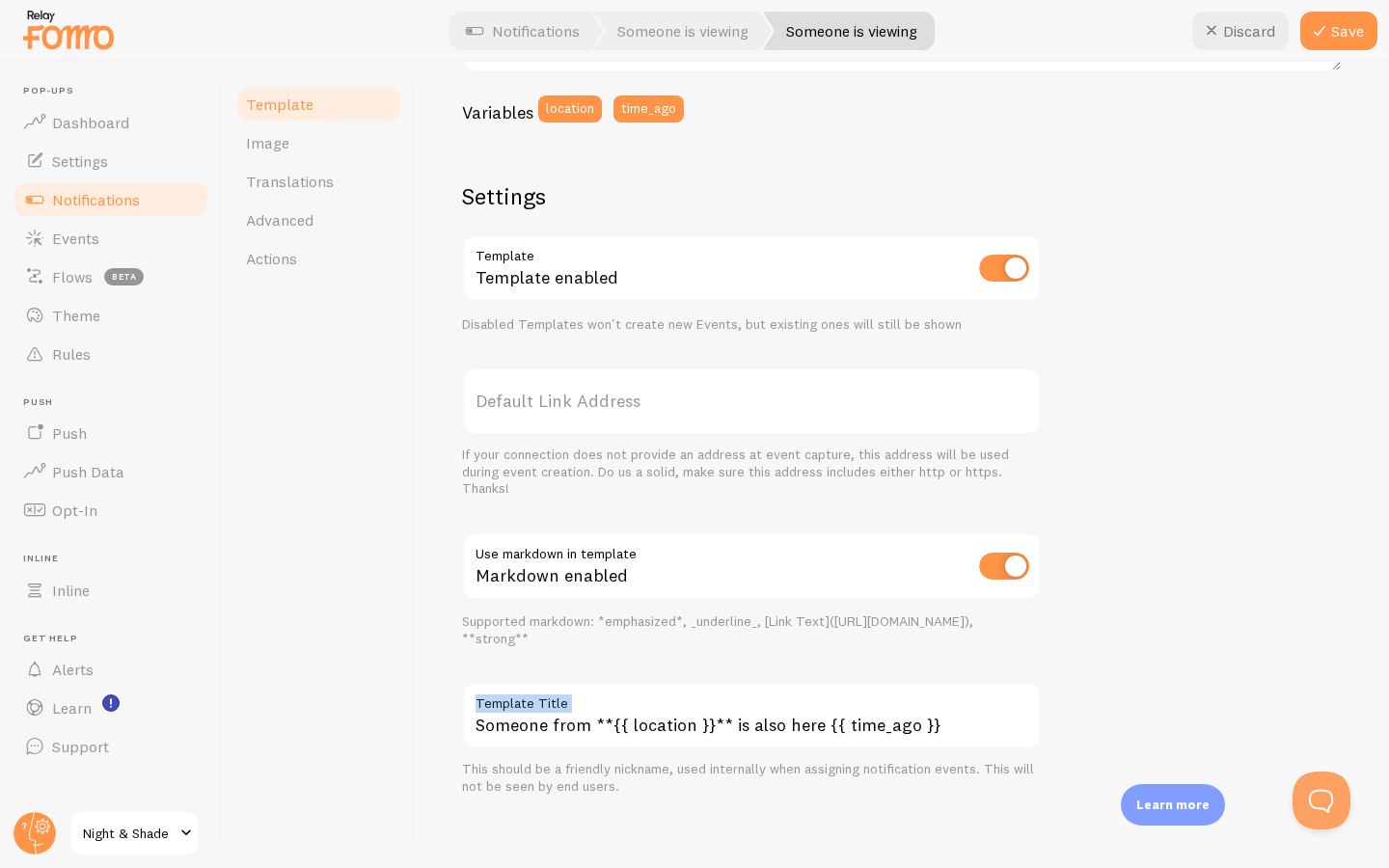
click at [550, 706] on input "Someone from **{{ location }}** is also here {{ time_ago }}" at bounding box center [751, 716] width 579 height 67
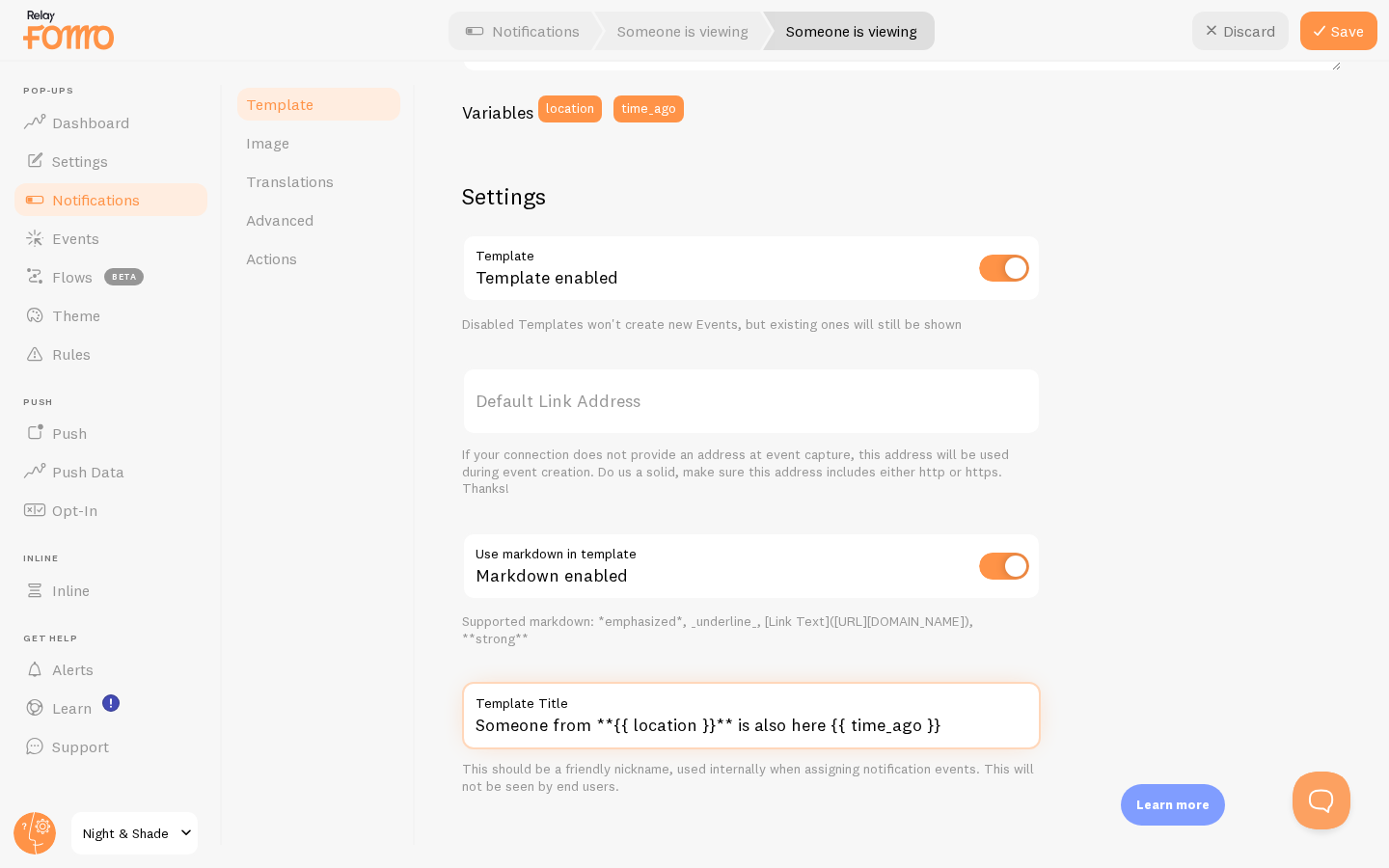
click at [546, 715] on input "Someone from **{{ location }}** is also here {{ time_ago }}" at bounding box center [751, 716] width 579 height 67
click at [545, 715] on input "Someone from **{{ location }}** is also here {{ time_ago }}" at bounding box center [751, 716] width 579 height 67
paste input "Jemand schaut sich das gerade an"
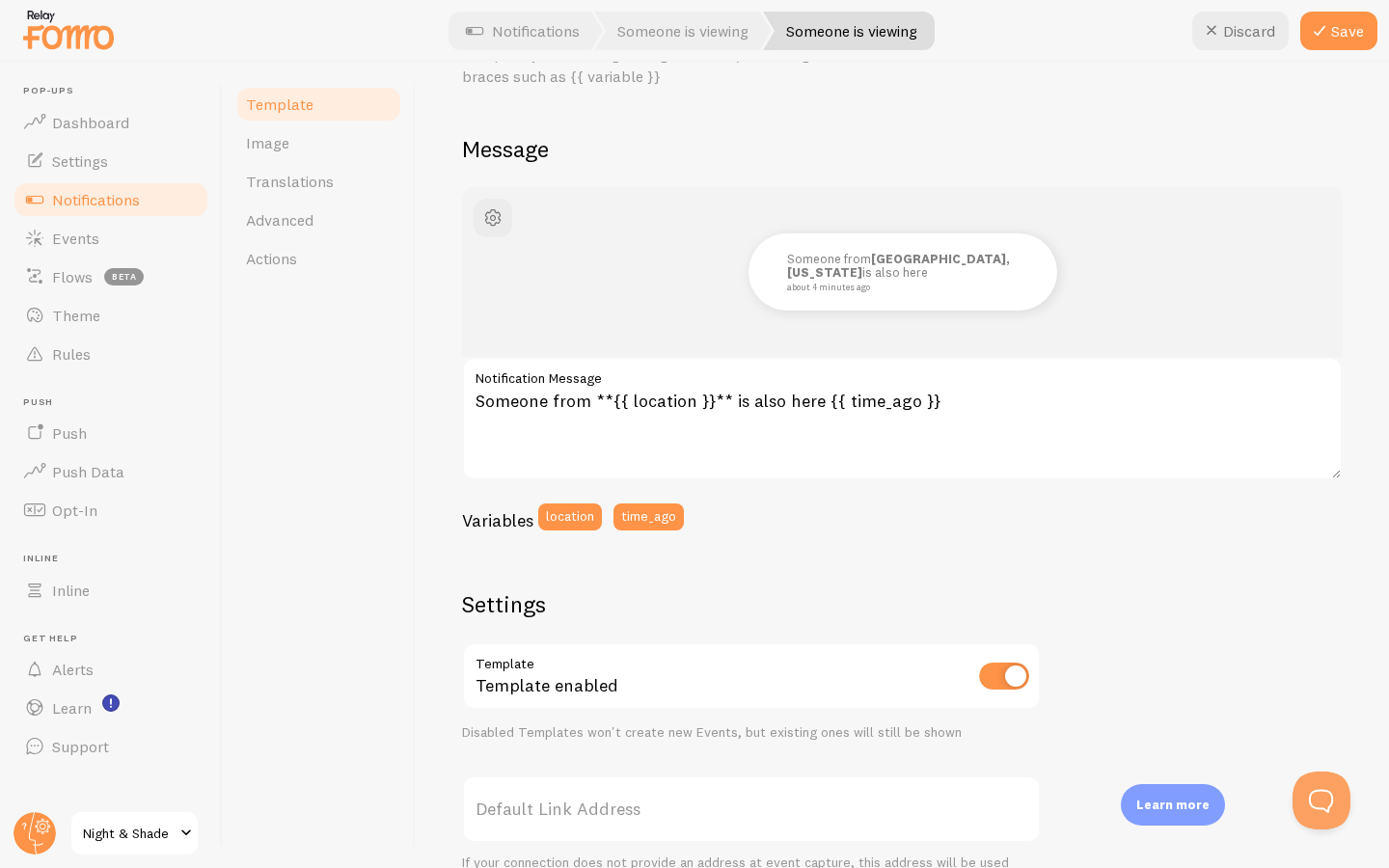
scroll to position [122, 0]
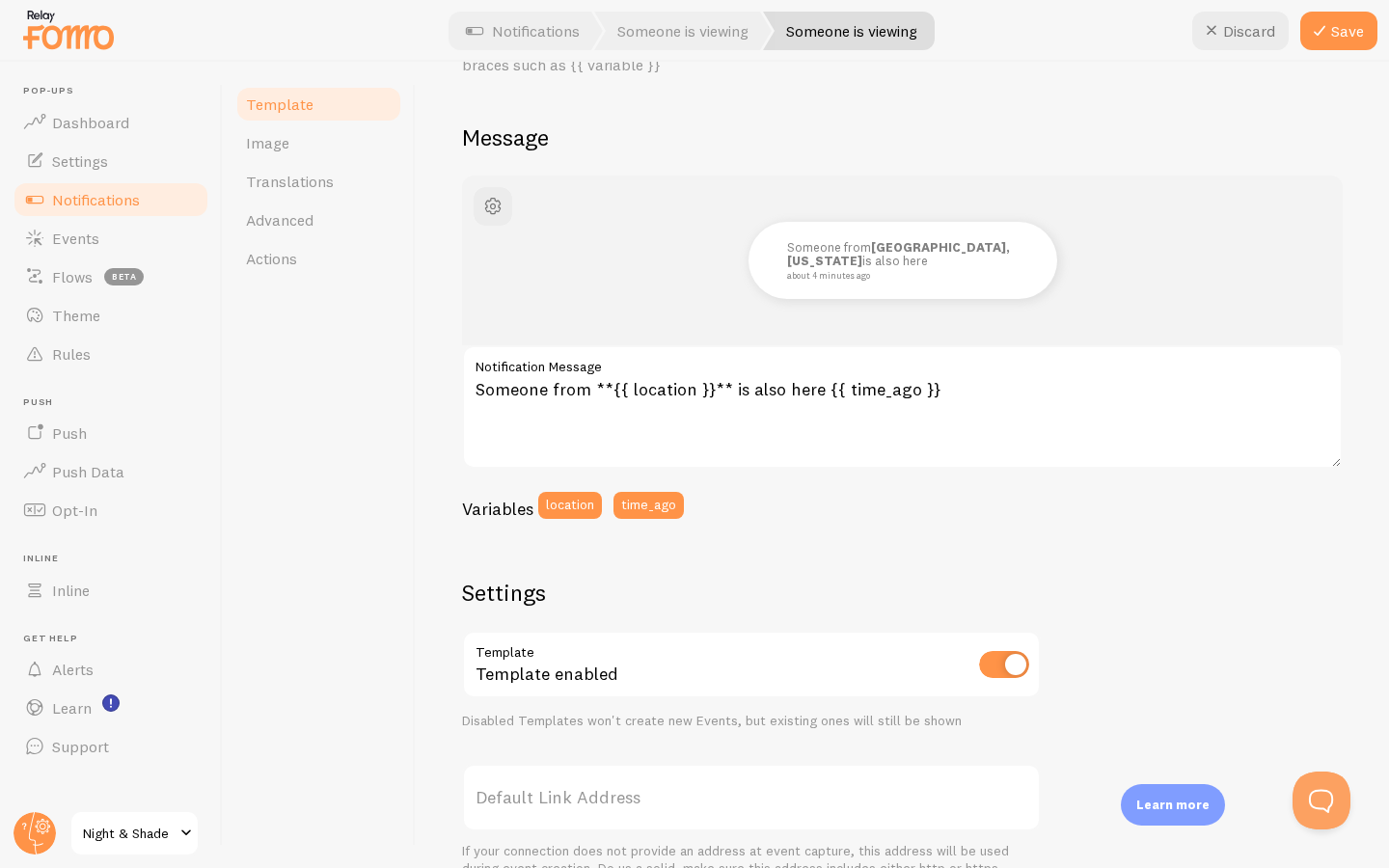
type input "Jemand schaut sich das gerade an"
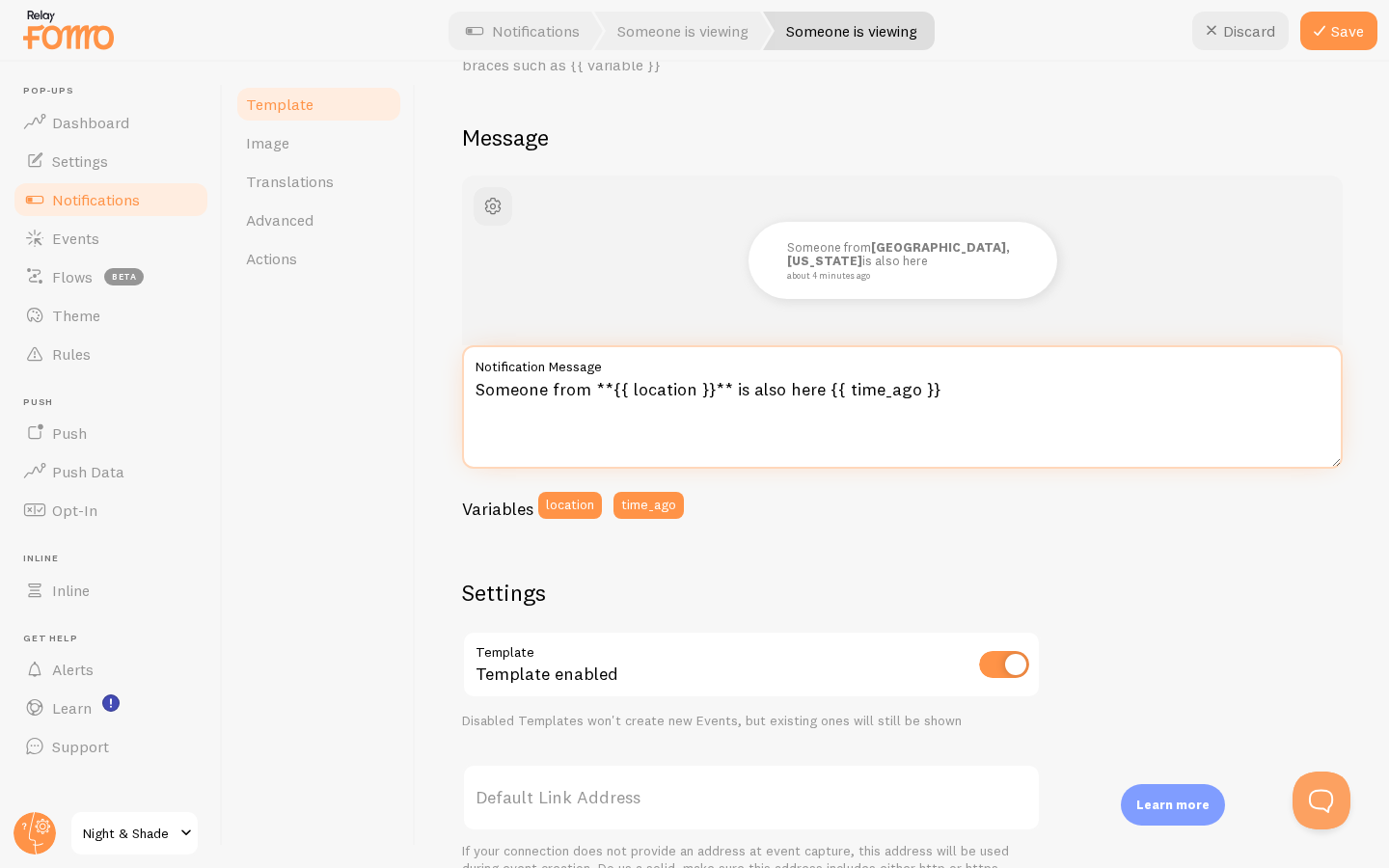
click at [705, 407] on textarea "Someone from **{{ location }}** is also here {{ time_ago }}" at bounding box center [903, 407] width 881 height 124
click at [718, 384] on textarea "Someone from **{{ location }}** is also here {{ time_ago }}" at bounding box center [903, 407] width 881 height 124
click at [548, 392] on textarea "Someone from **{{ location }}** is also here {{ time_ago }}" at bounding box center [903, 407] width 881 height 124
paste textarea "Jemand aus {{ location }} war vor {{ time_ago }} auch hier."
type textarea "Jemand aus {{ location }} war vor {{ time_ago }} auch hier."
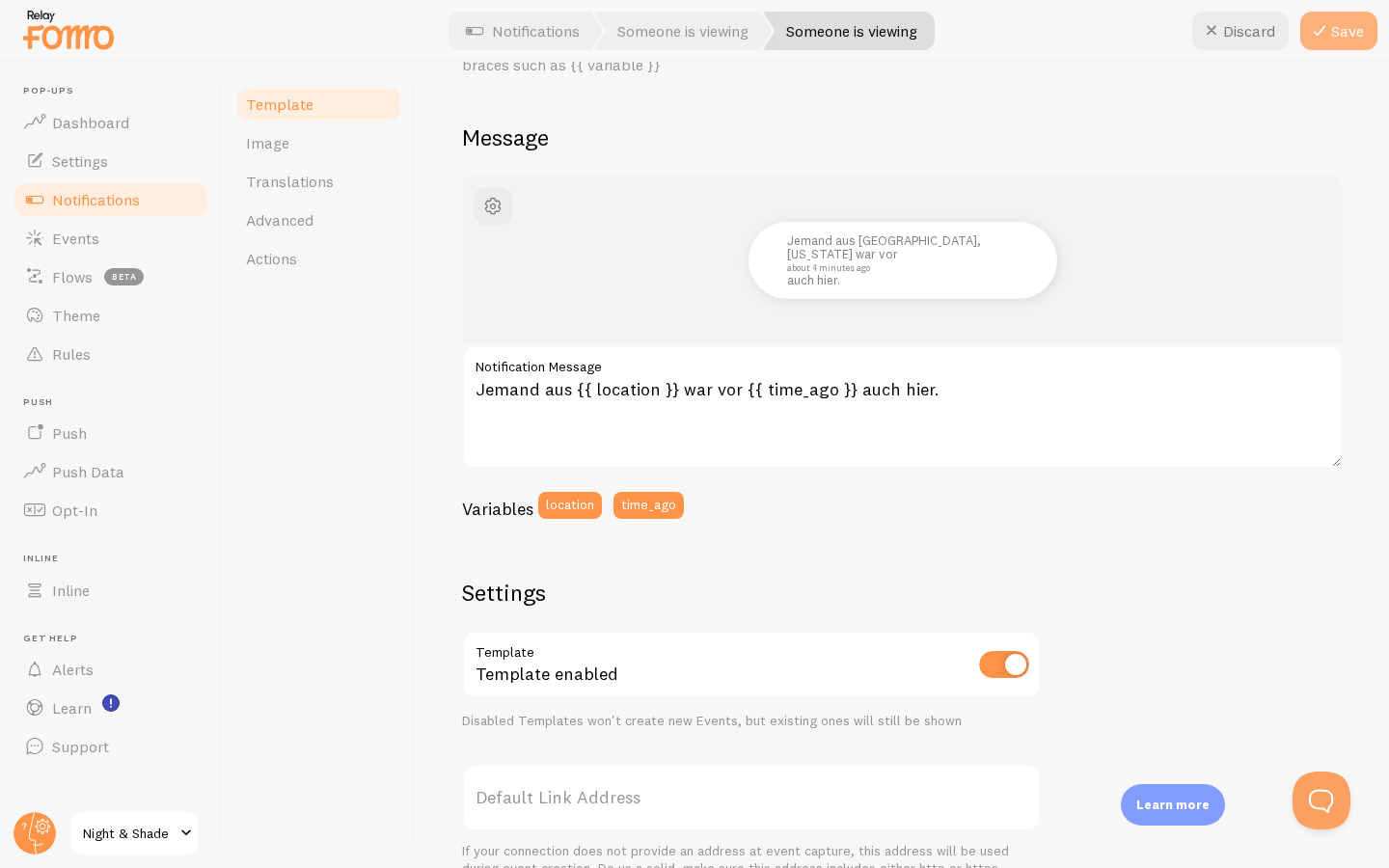
click at [1337, 32] on button "Save" at bounding box center [1339, 31] width 77 height 39
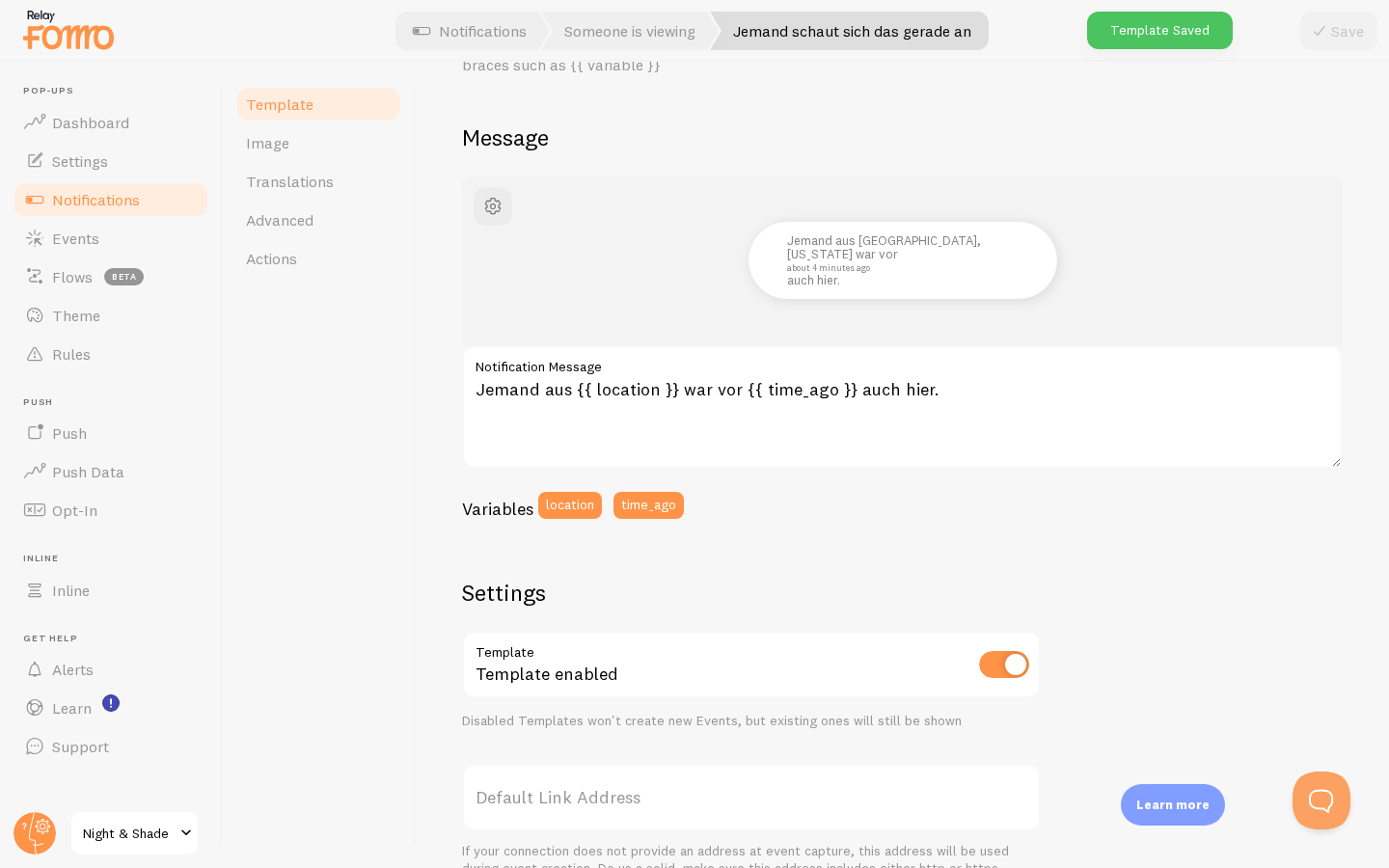
click at [96, 203] on span "Notifications" at bounding box center [96, 199] width 88 height 19
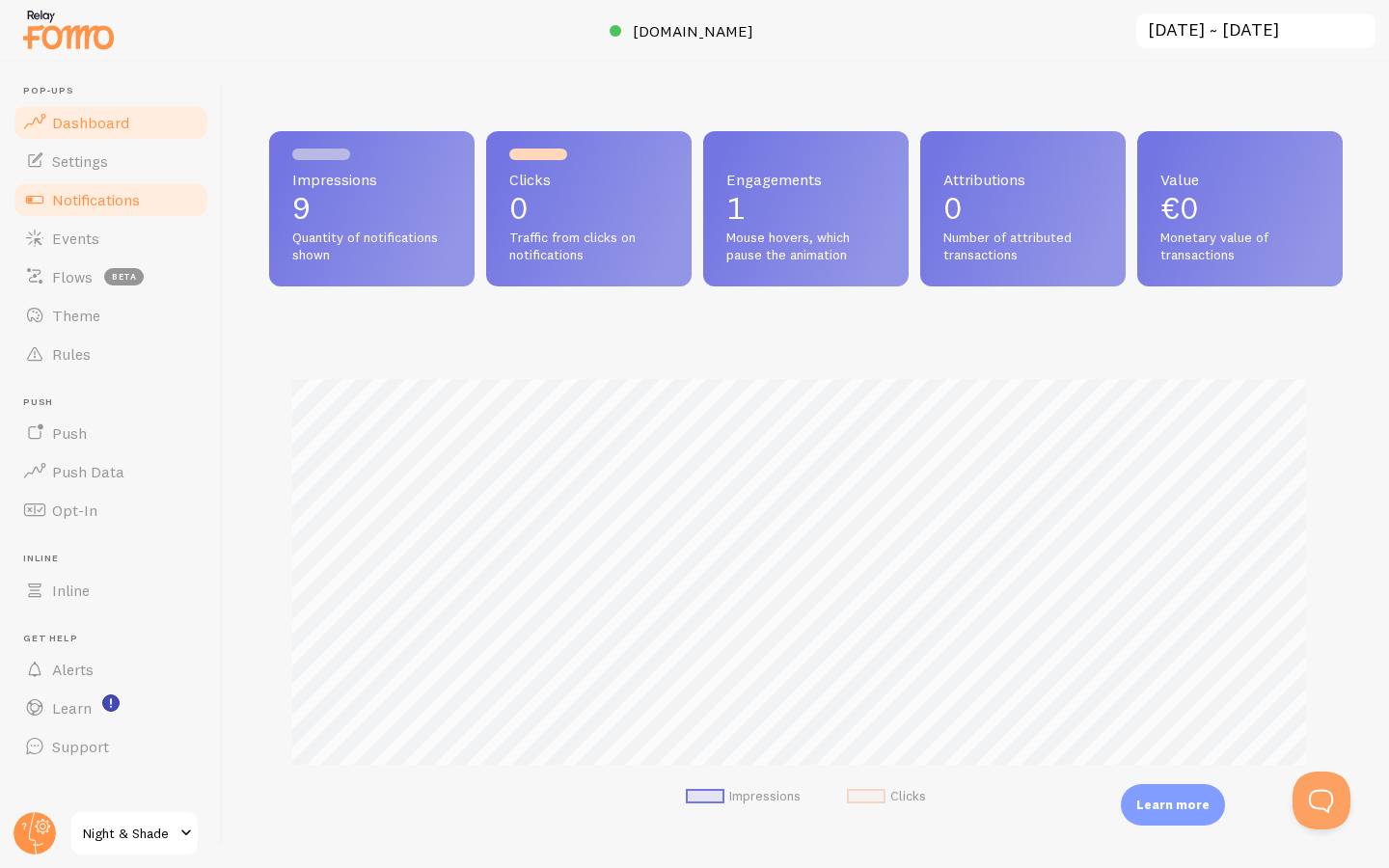
click at [107, 198] on span "Notifications" at bounding box center [96, 199] width 88 height 19
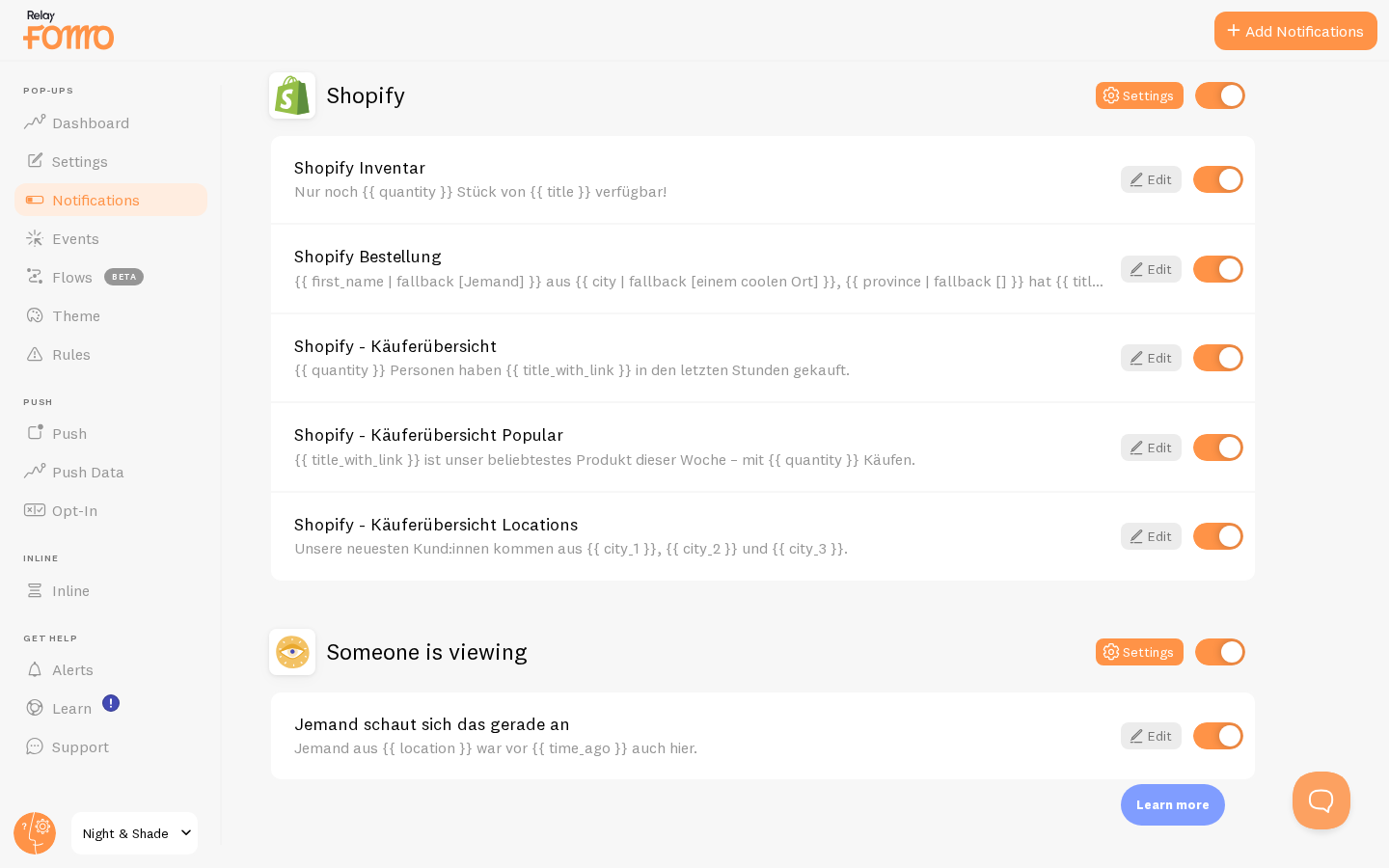
scroll to position [680, 0]
click at [456, 252] on link "Shopify Bestellung" at bounding box center [701, 256] width 815 height 18
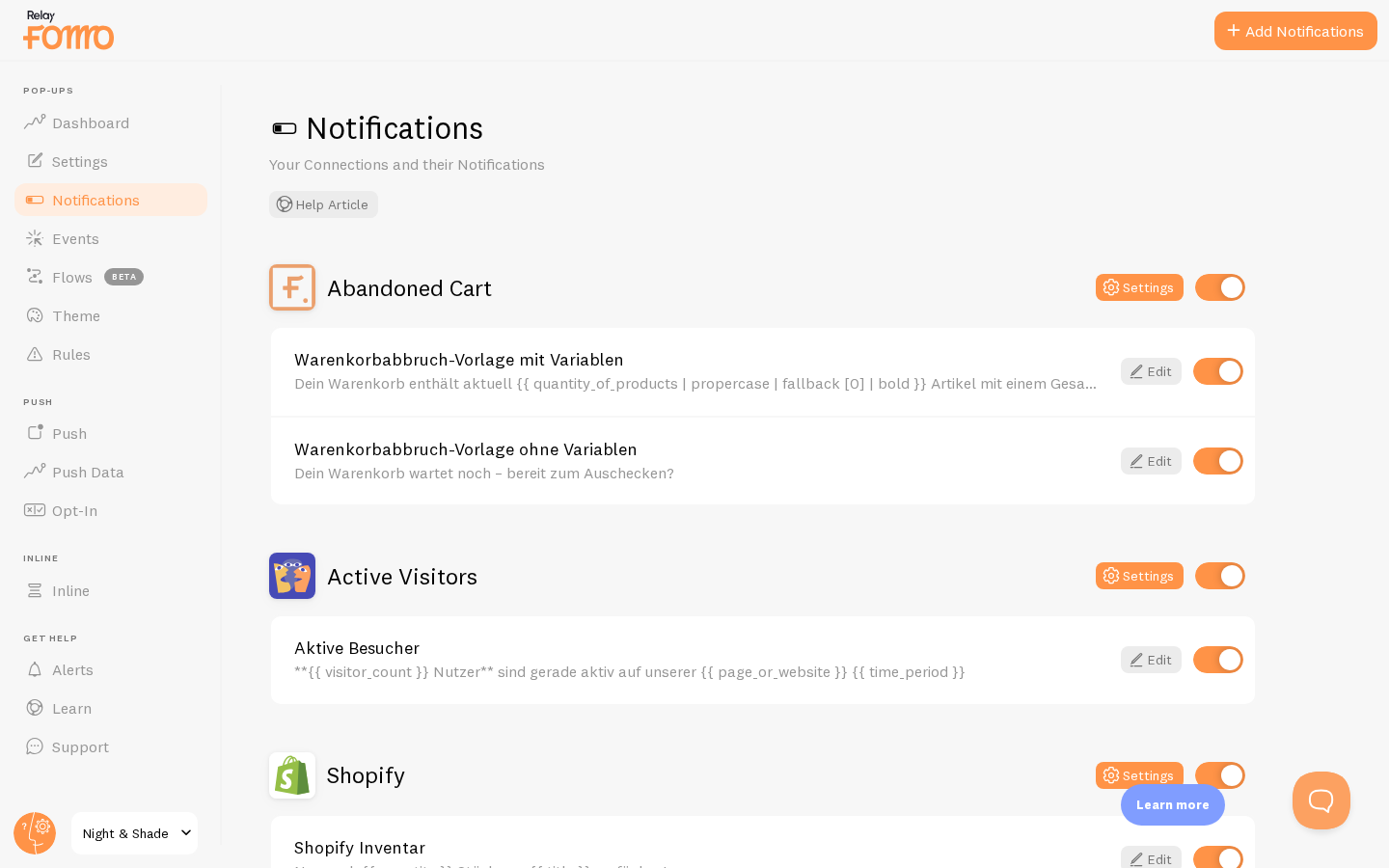
scroll to position [297, 0]
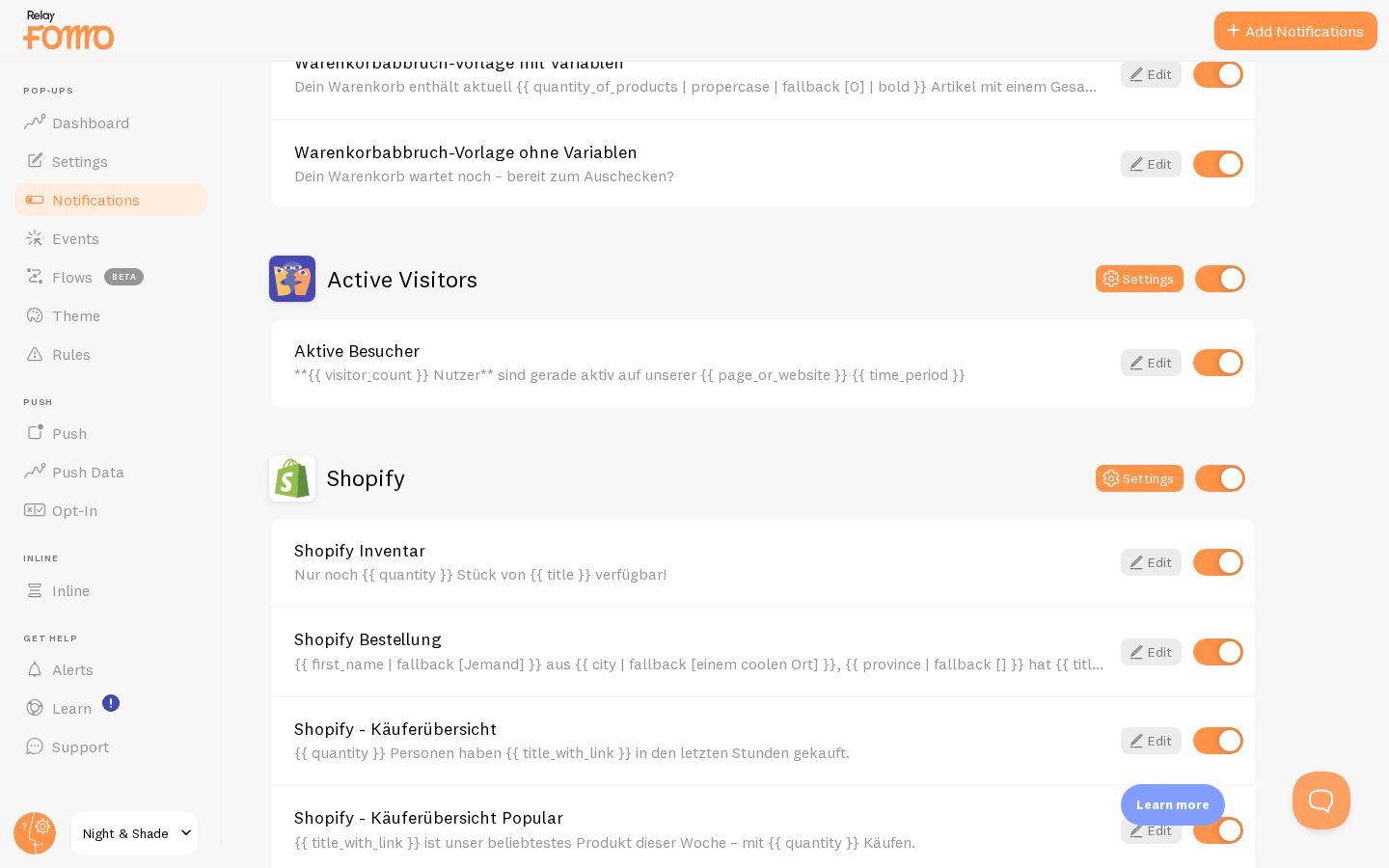
click at [446, 365] on div "**{{ visitor_count }} Nutzer** sind gerade aktiv auf unserer {{ page_or_website…" at bounding box center [701, 374] width 815 height 18
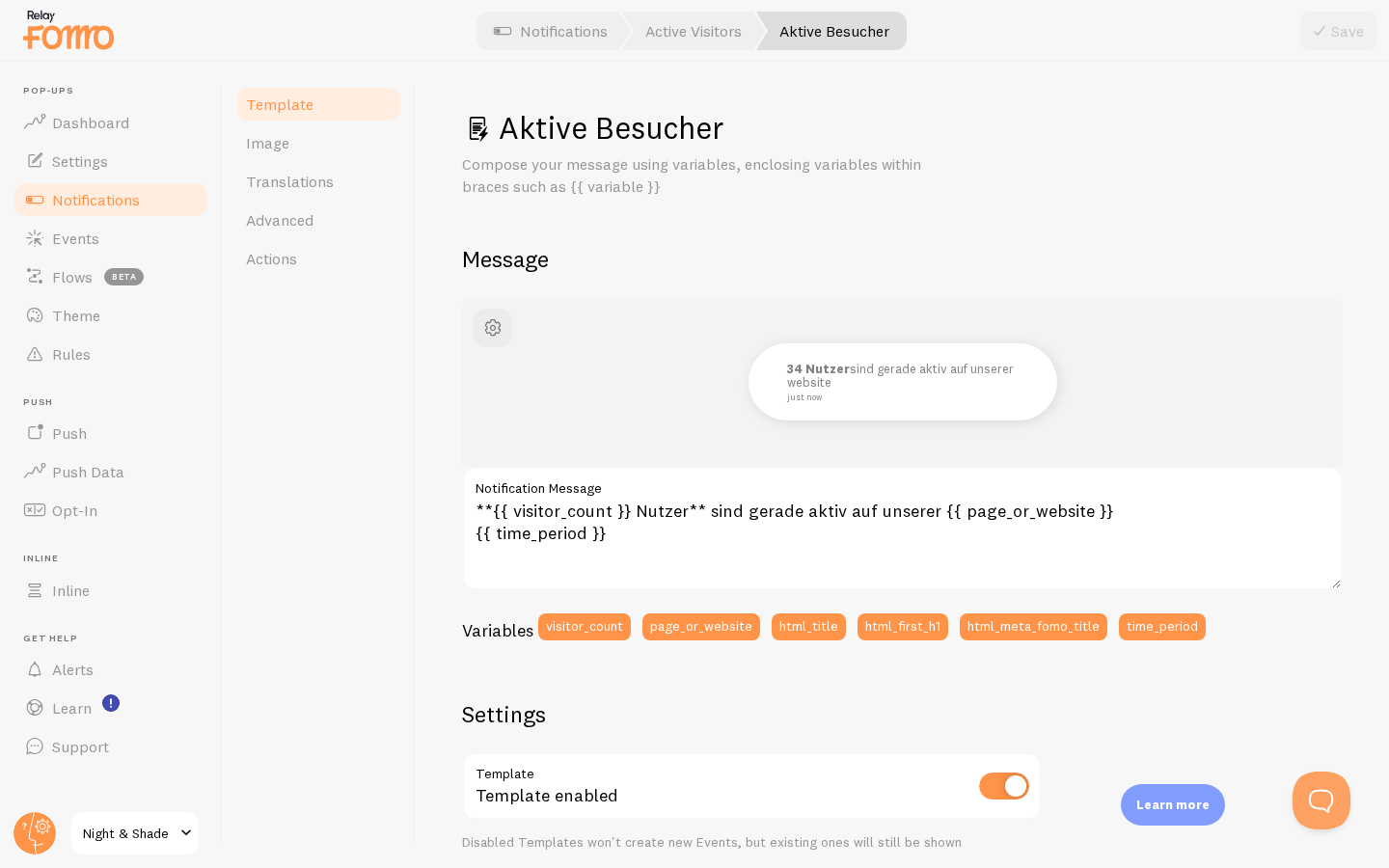
scroll to position [237, 0]
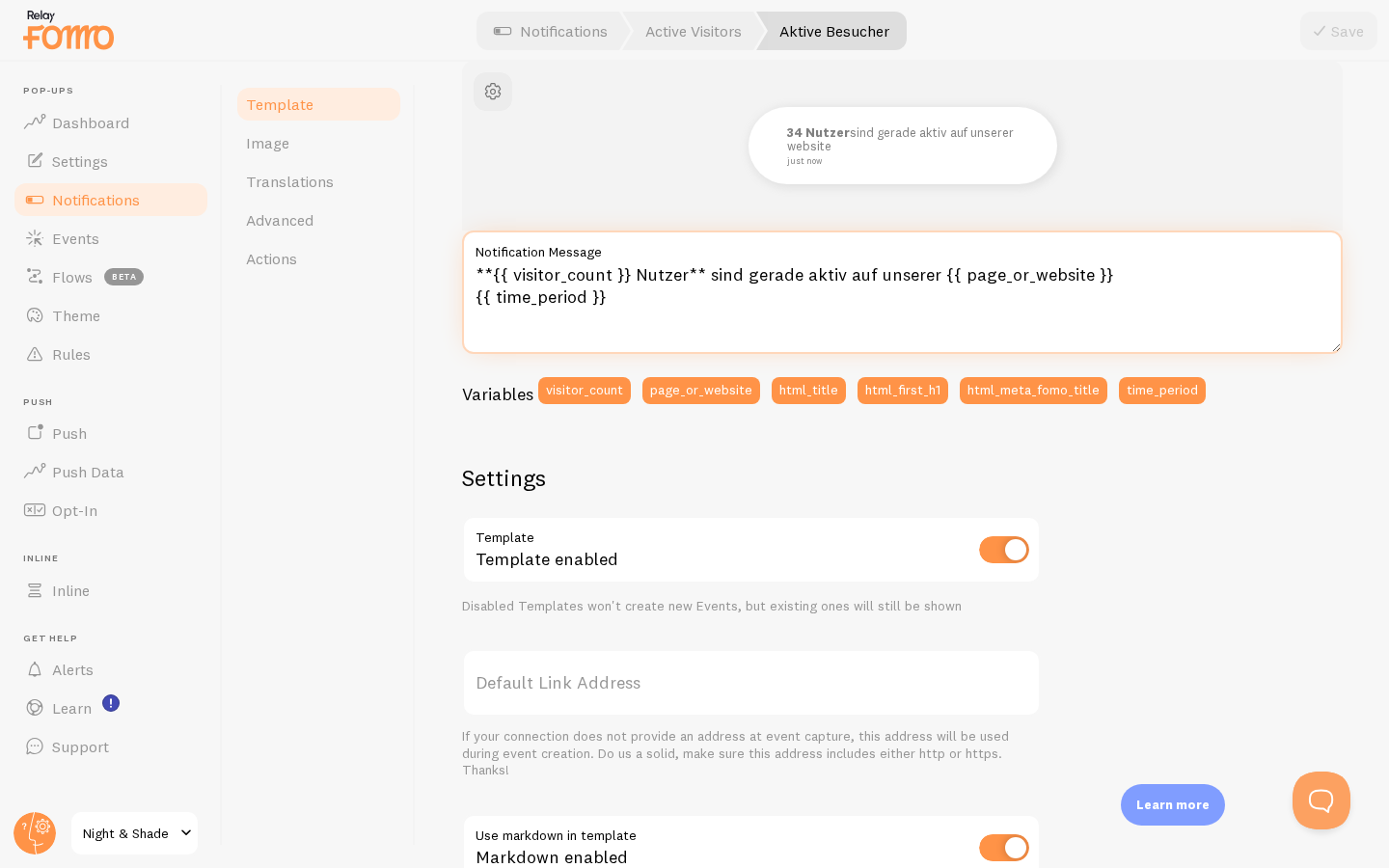
click at [619, 291] on textarea "**{{ visitor_count }} Nutzer** sind gerade aktiv auf unserer {{ page_or_website…" at bounding box center [903, 292] width 881 height 124
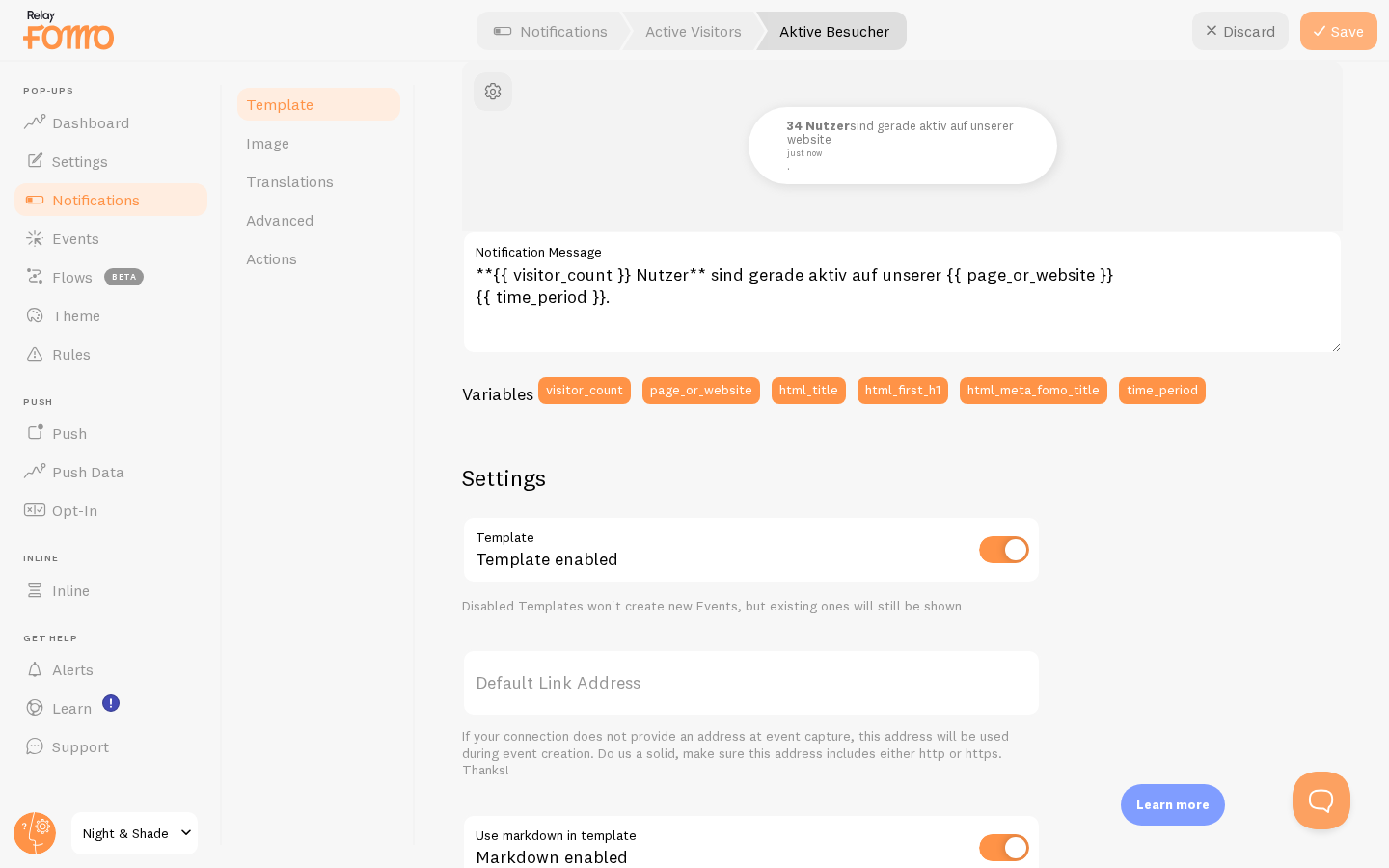
click at [1317, 26] on icon at bounding box center [1319, 30] width 23 height 23
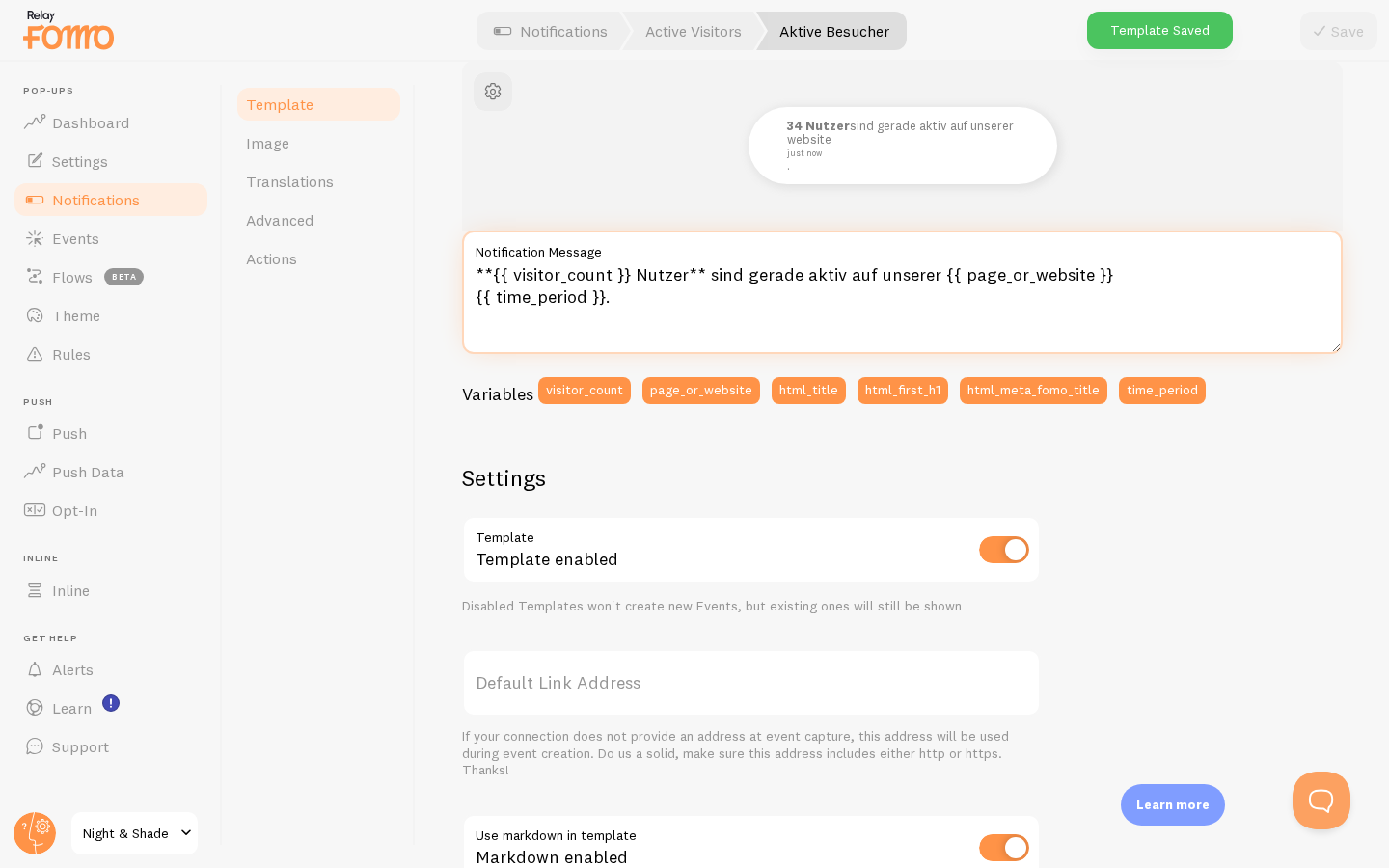
click at [640, 299] on textarea "**{{ visitor_count }} Nutzer** sind gerade aktiv auf unserer {{ page_or_website…" at bounding box center [903, 292] width 881 height 124
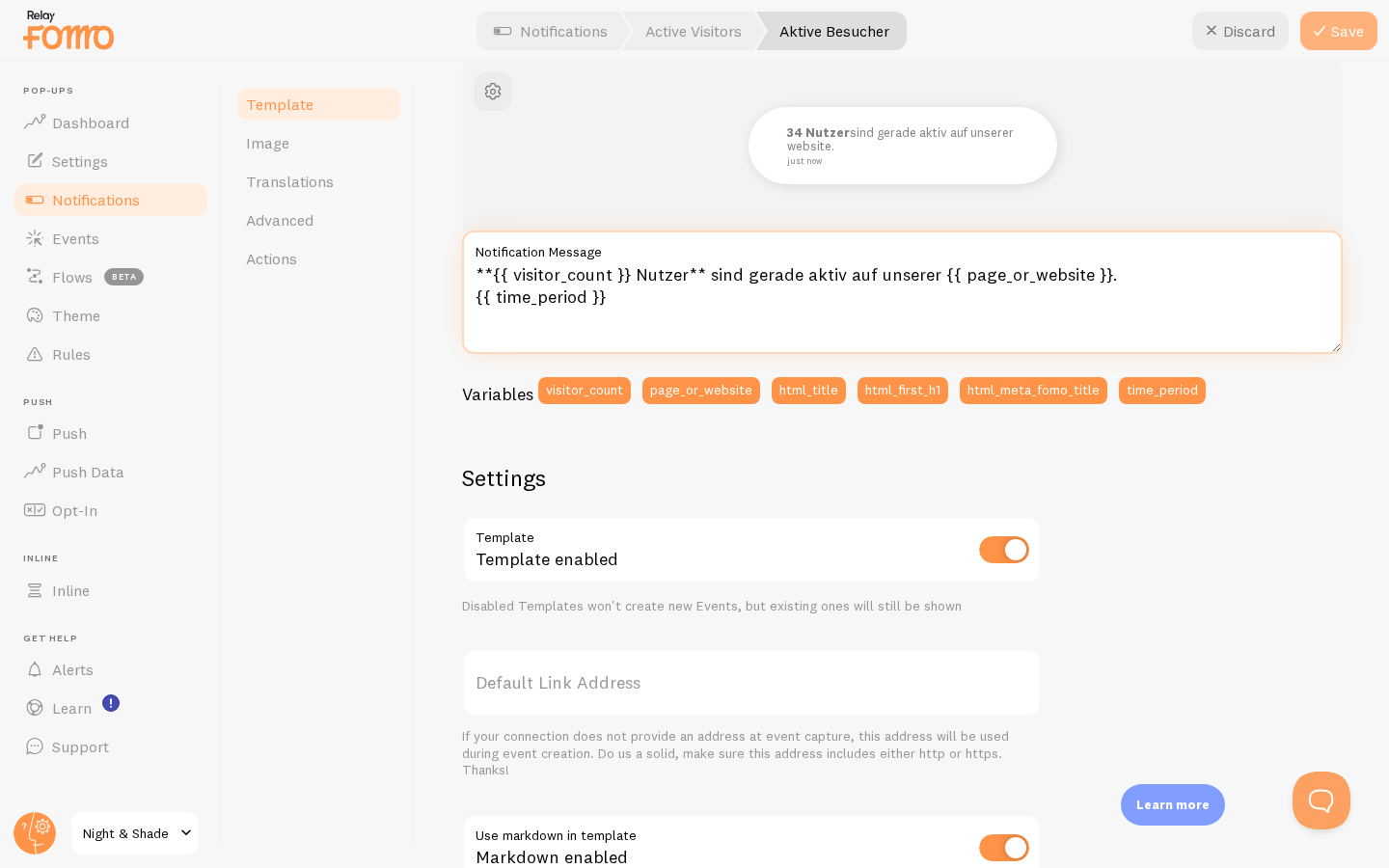
type textarea "**{{ visitor_count }} Nutzer** sind gerade aktiv auf unserer {{ page_or_website…"
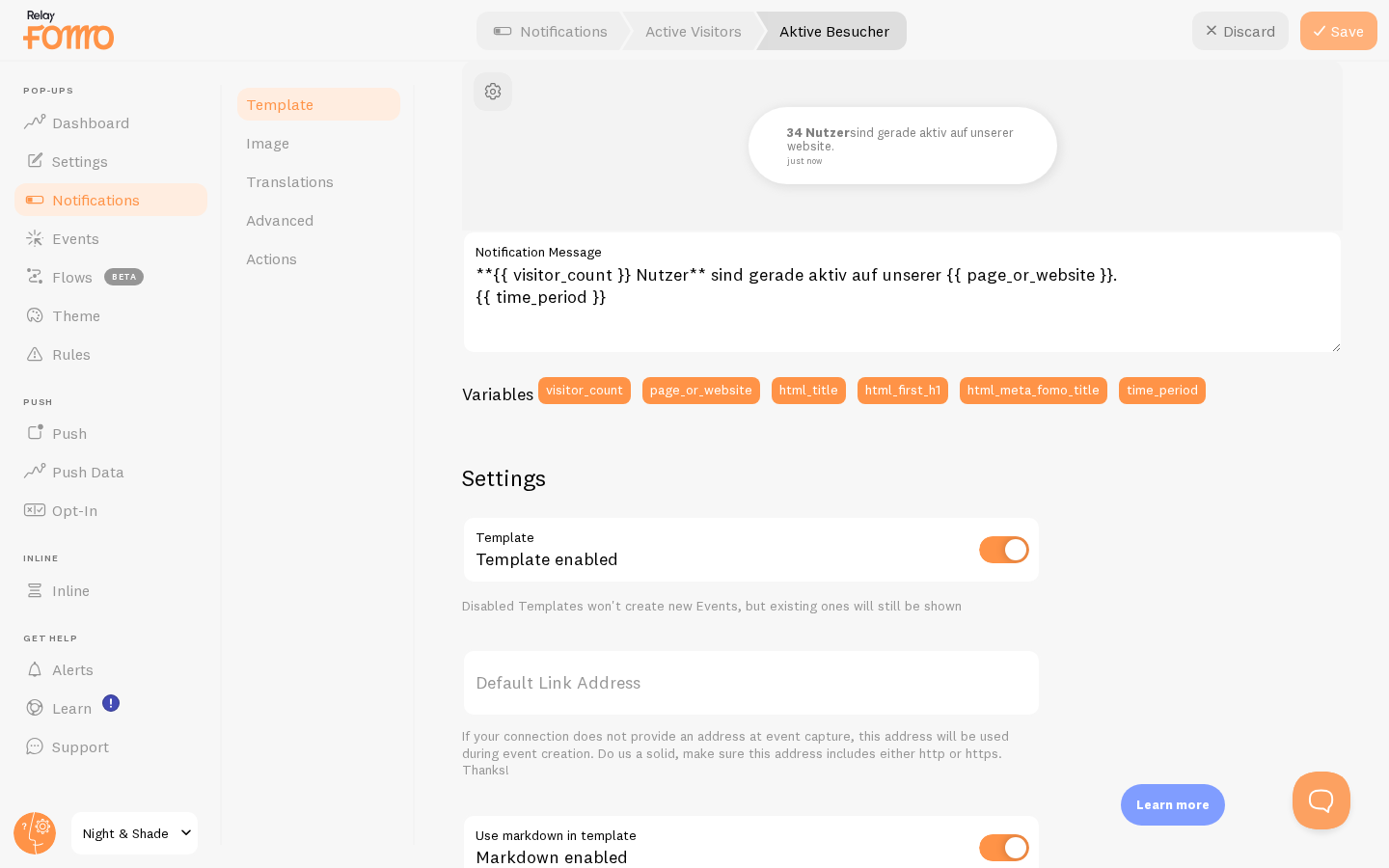
click at [1341, 34] on button "Save" at bounding box center [1339, 31] width 77 height 39
click at [123, 193] on span "Notifications" at bounding box center [96, 199] width 88 height 19
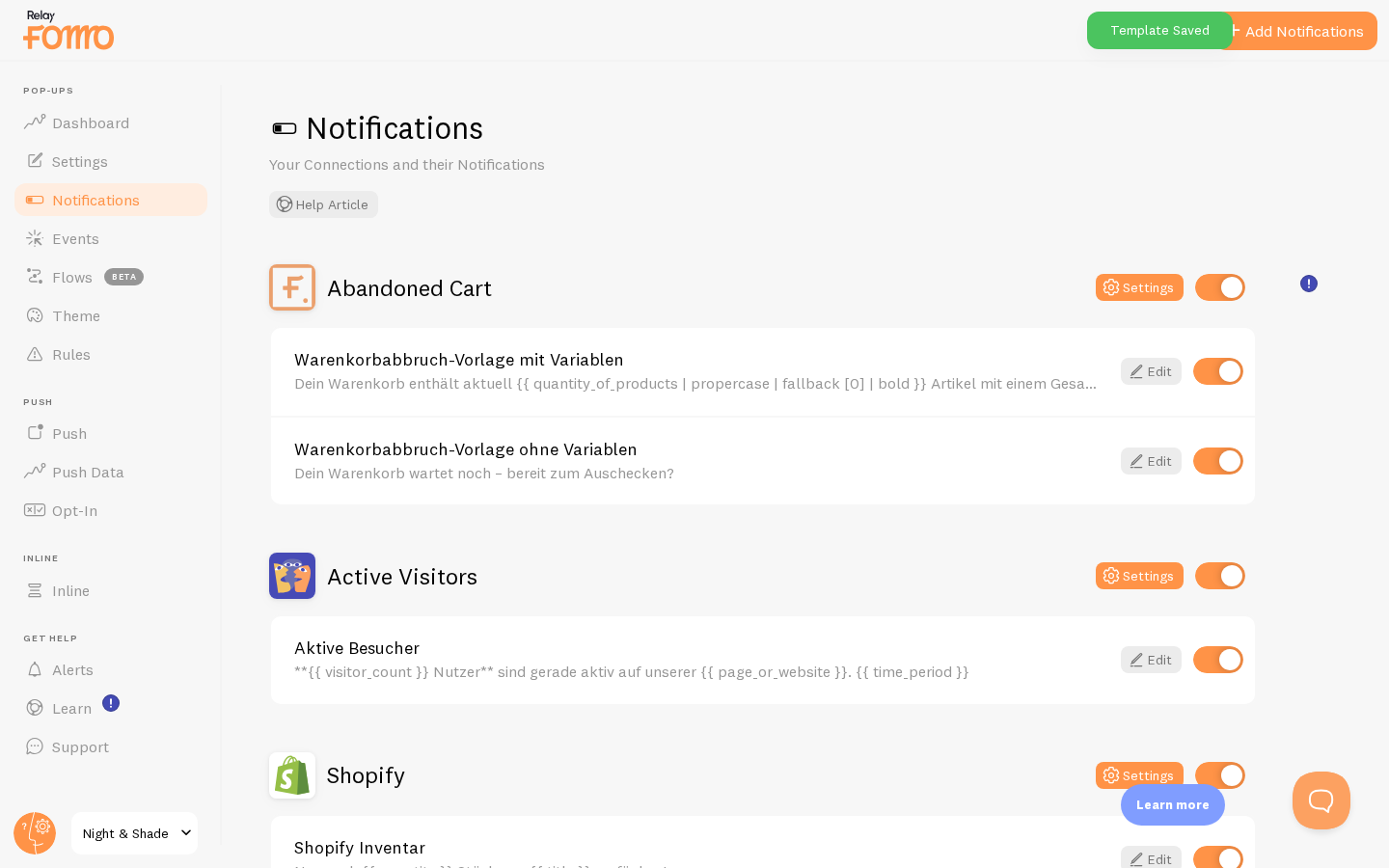
scroll to position [339, 0]
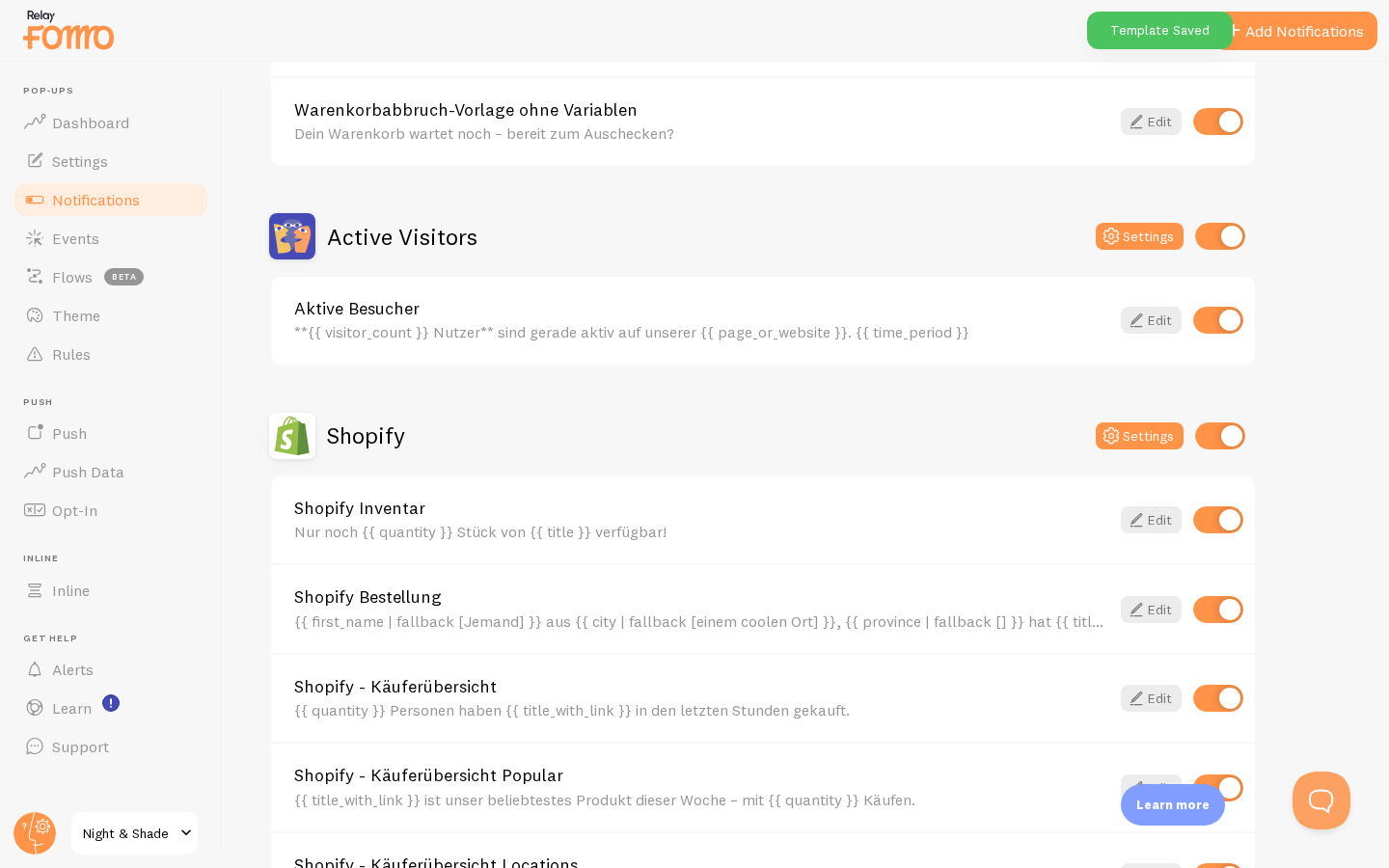
click at [553, 300] on link "Aktive Besucher" at bounding box center [701, 309] width 815 height 18
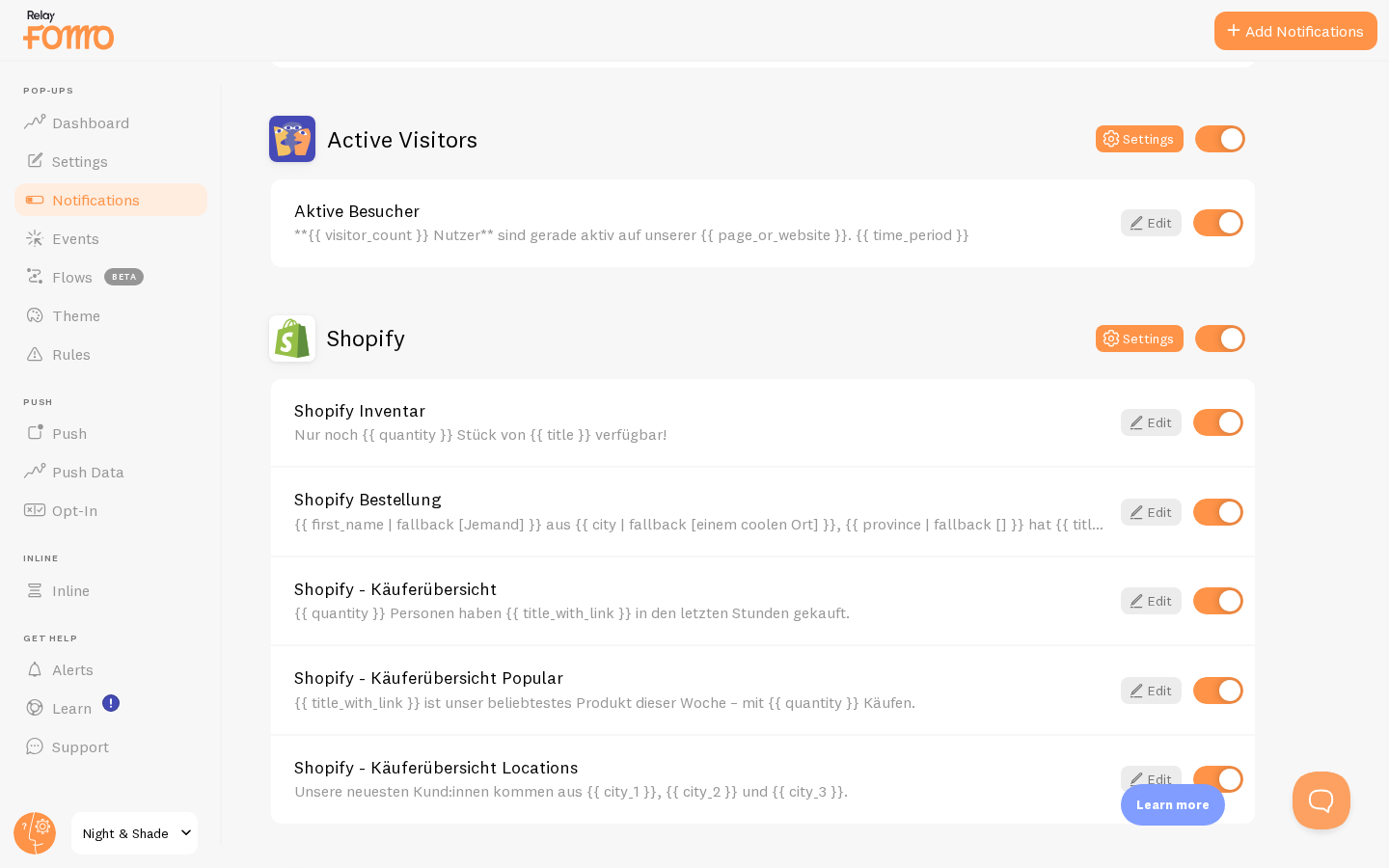
scroll to position [680, 0]
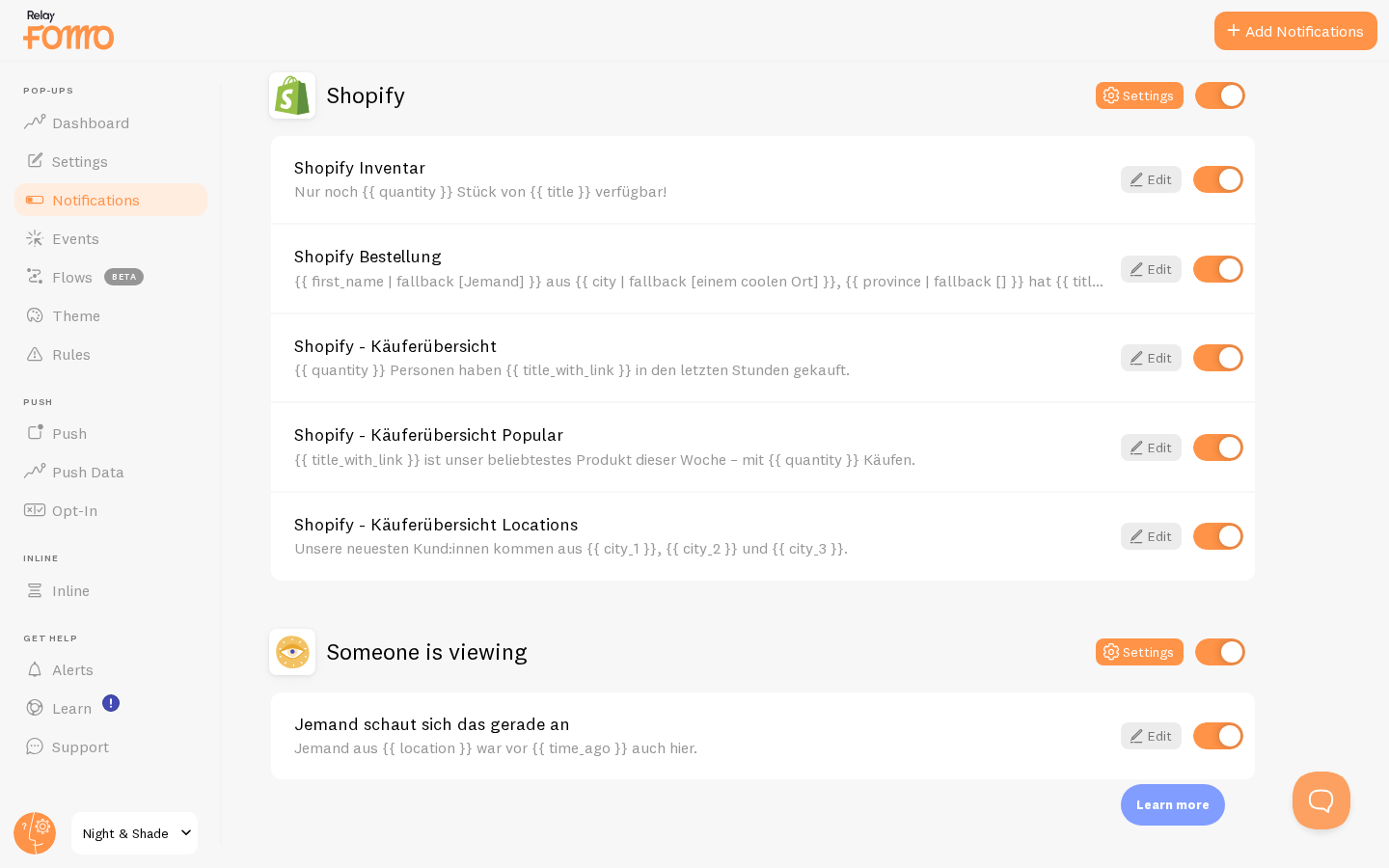
click at [494, 722] on link "Jemand schaut sich das gerade an" at bounding box center [701, 724] width 815 height 18
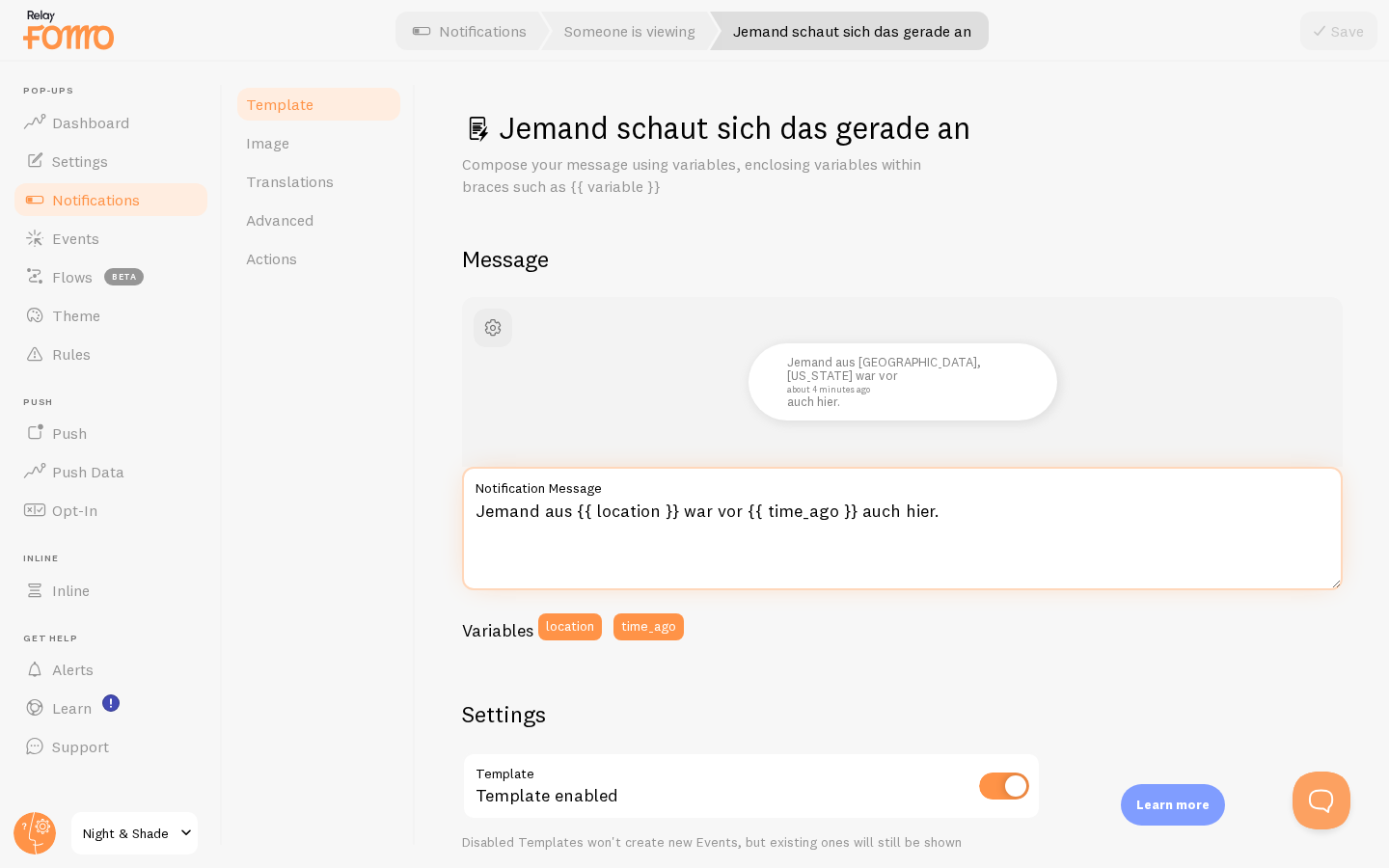
click at [768, 507] on textarea "Jemand aus {{ location }} war vor {{ time_ago }} auch hier." at bounding box center [903, 529] width 881 height 124
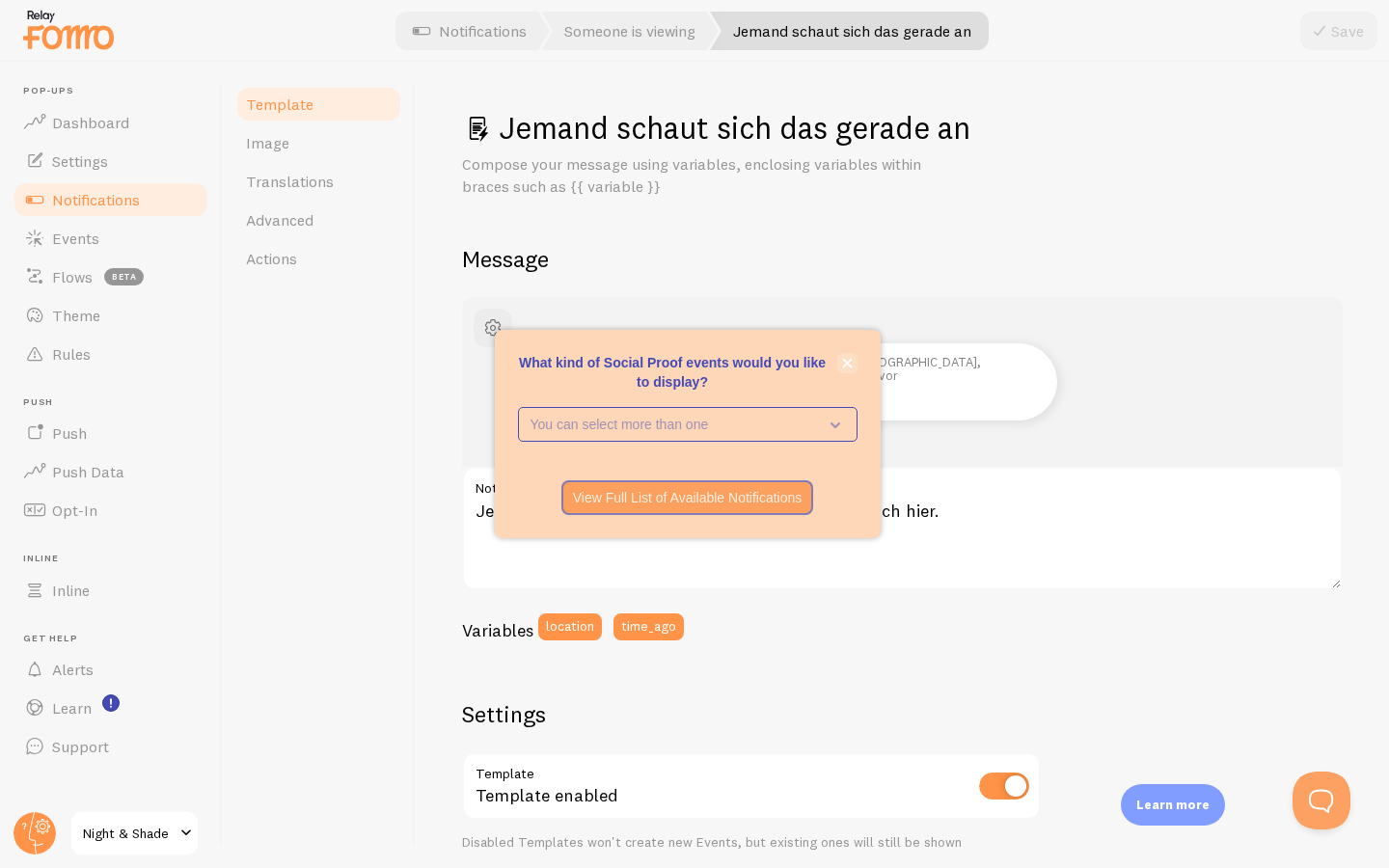
click at [847, 365] on icon "close," at bounding box center [847, 363] width 10 height 10
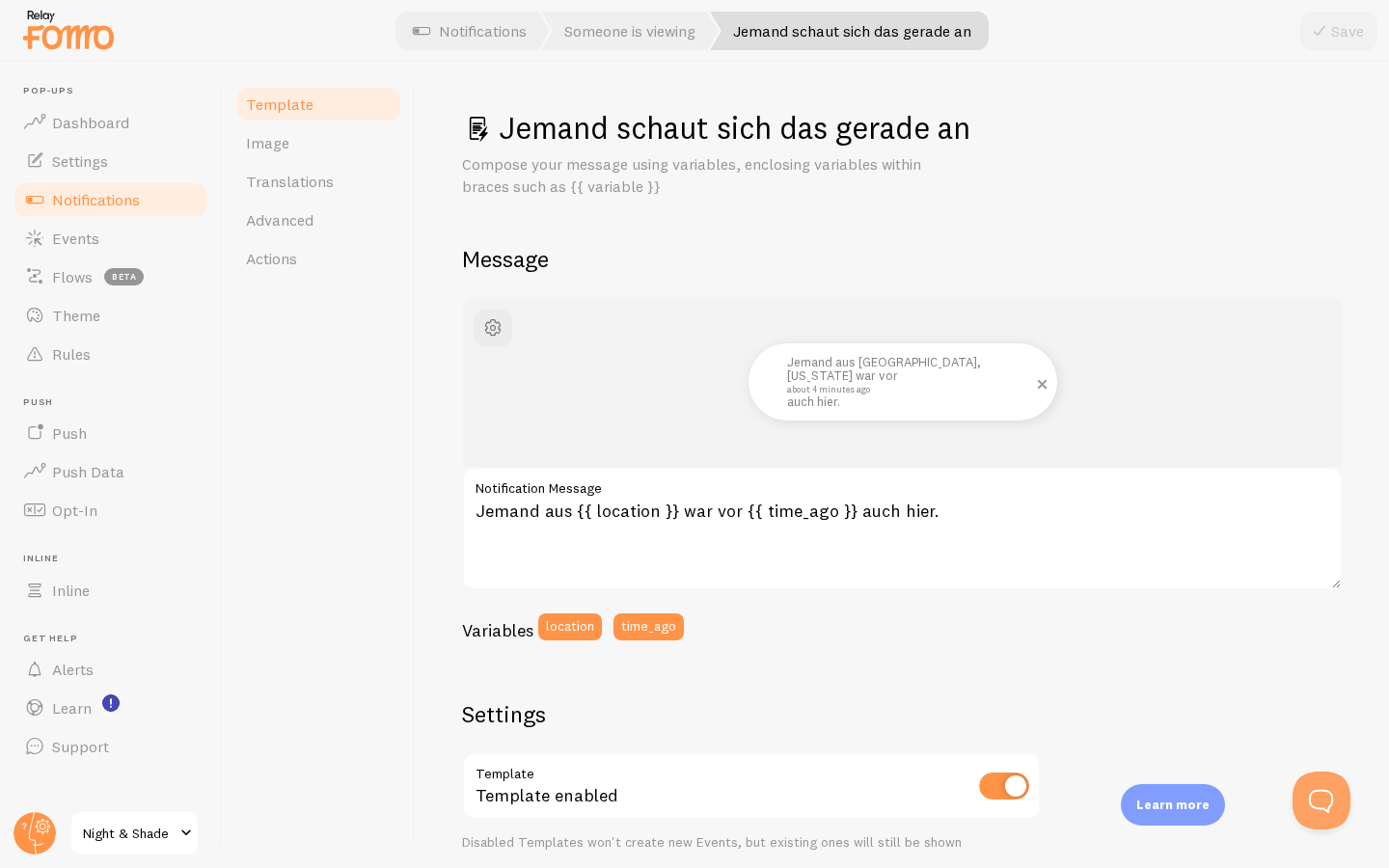
click at [851, 386] on small "about 4 minutes ago" at bounding box center [900, 390] width 226 height 10
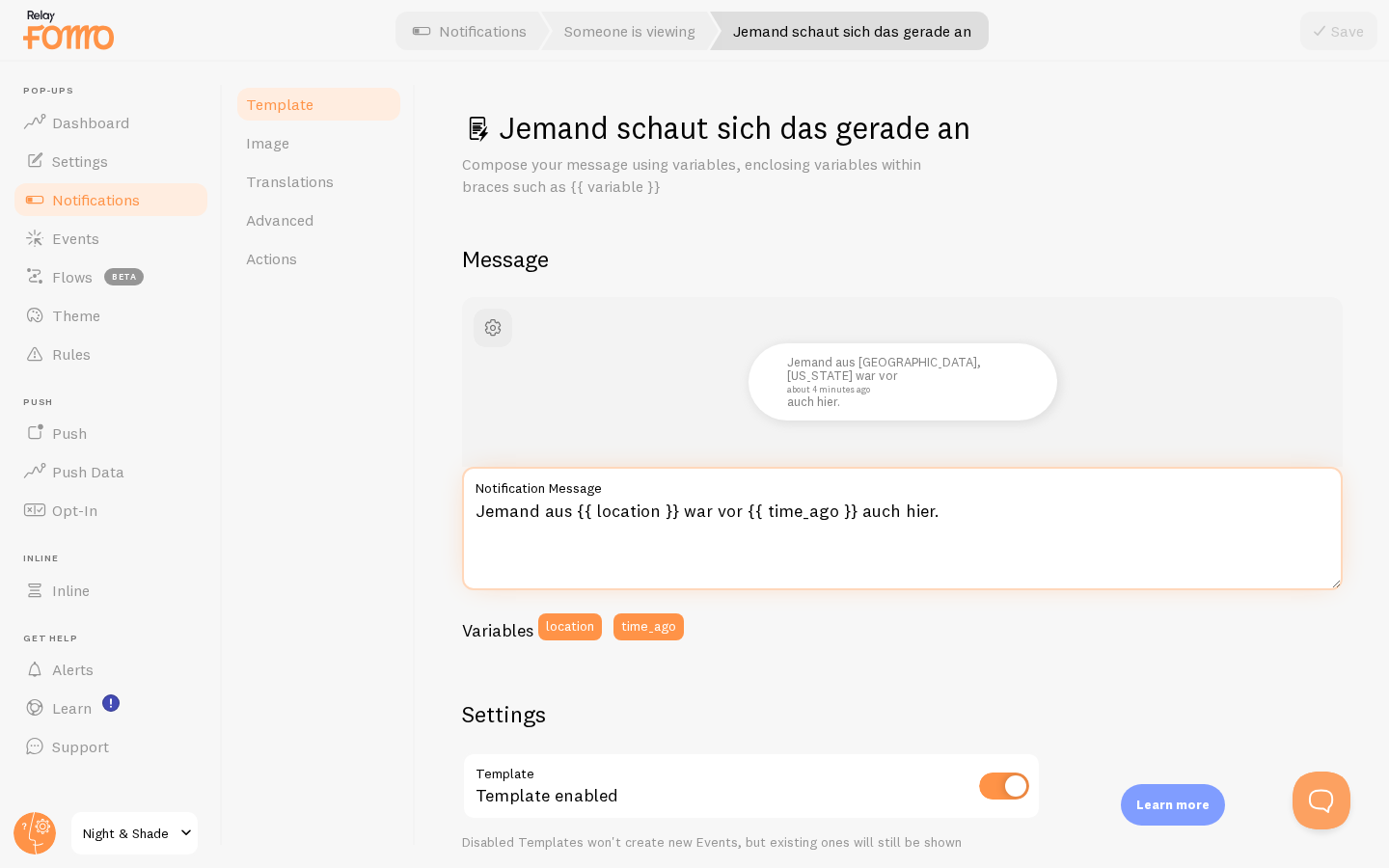
click at [811, 500] on textarea "Jemand aus {{ location }} war vor {{ time_ago }} auch hier." at bounding box center [903, 529] width 881 height 124
click at [679, 514] on textarea "Jemand aus {{ location }} war vor {{ time_ago }} auch hier." at bounding box center [903, 529] width 881 height 124
click at [683, 509] on textarea "Jemand aus {{ location }} war vor {{ time_ago }} auch hier." at bounding box center [903, 529] width 881 height 124
paste textarea "auch hier – vor {{ time_ago }}"
type textarea "Jemand aus {{ location }} war auch hier. {{ time_ago }}"
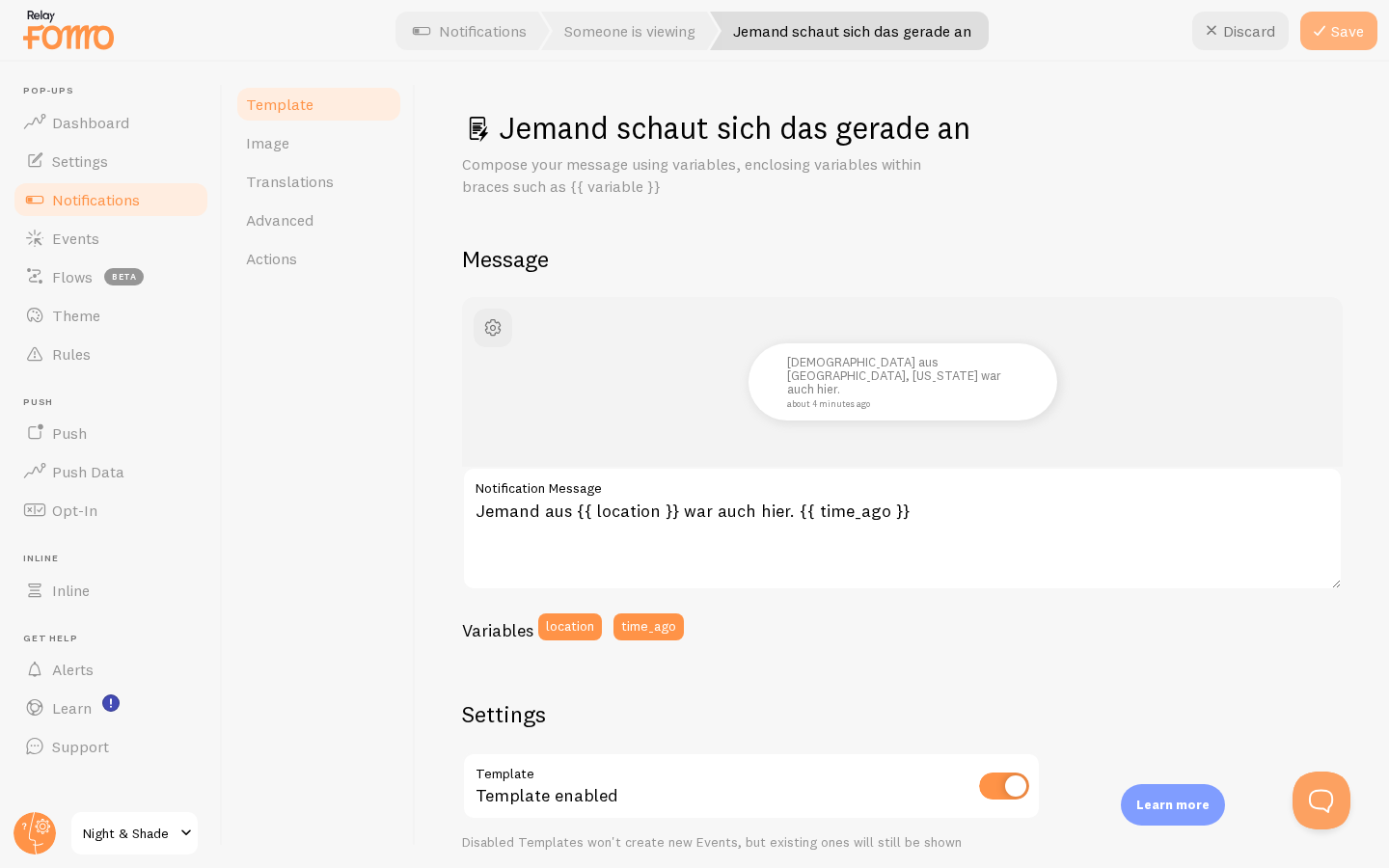
click at [1328, 38] on icon at bounding box center [1319, 30] width 23 height 23
